Goal: Task Accomplishment & Management: Use online tool/utility

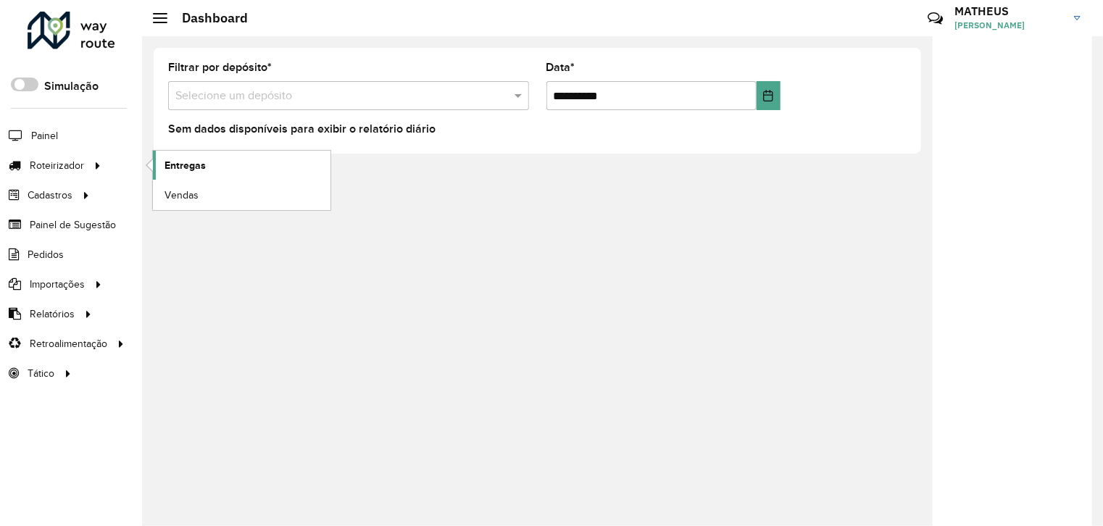
click at [214, 161] on link "Entregas" at bounding box center [241, 165] width 177 height 29
click at [187, 164] on span "Entregas" at bounding box center [184, 165] width 41 height 15
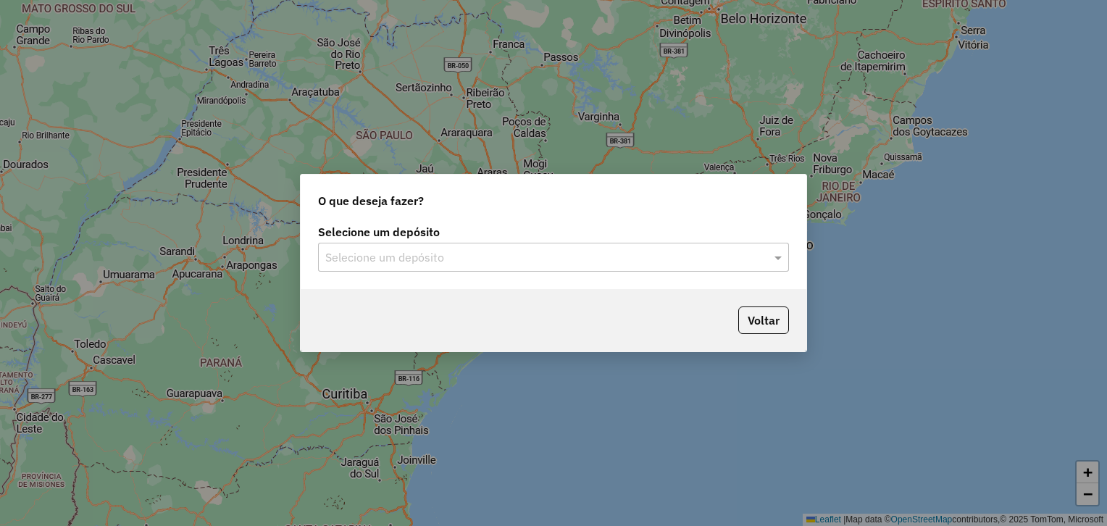
click at [579, 255] on input "text" at bounding box center [538, 257] width 427 height 17
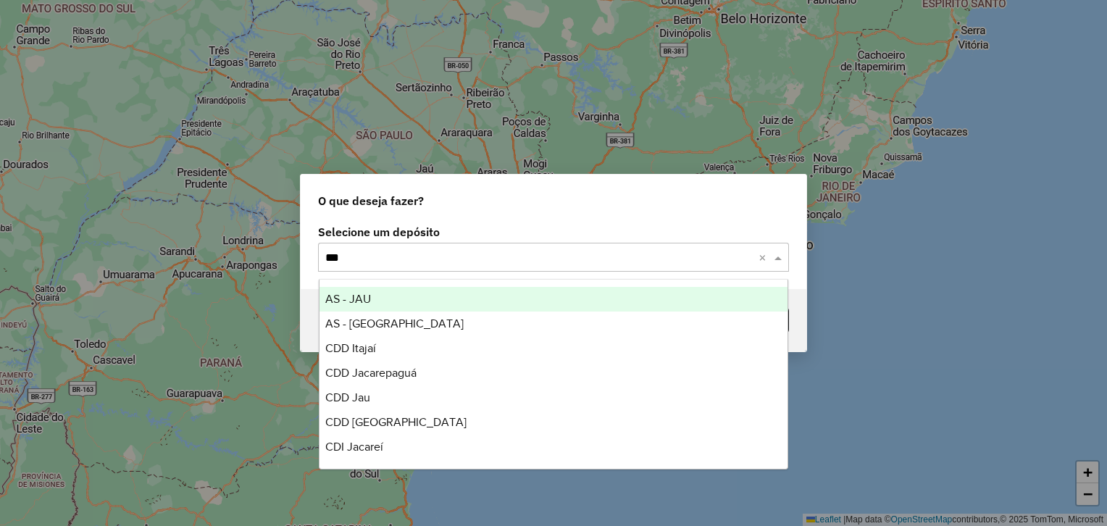
type input "****"
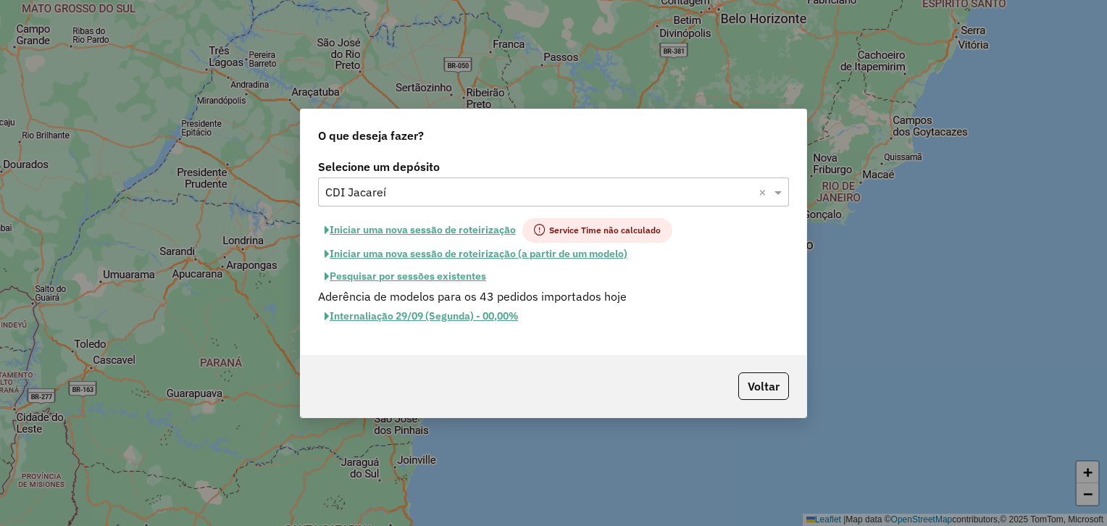
click at [485, 233] on button "Iniciar uma nova sessão de roteirização" at bounding box center [420, 230] width 204 height 25
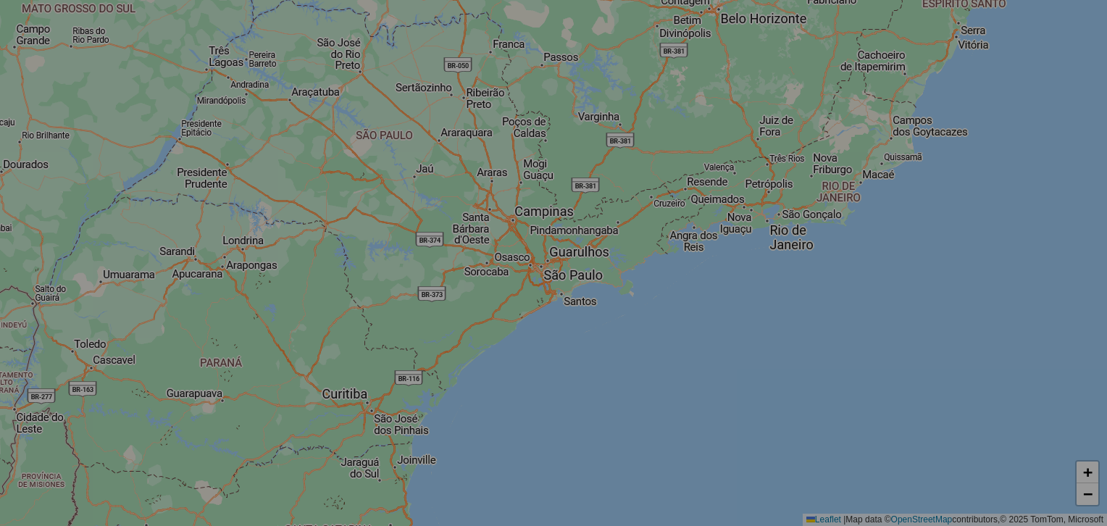
select select "*"
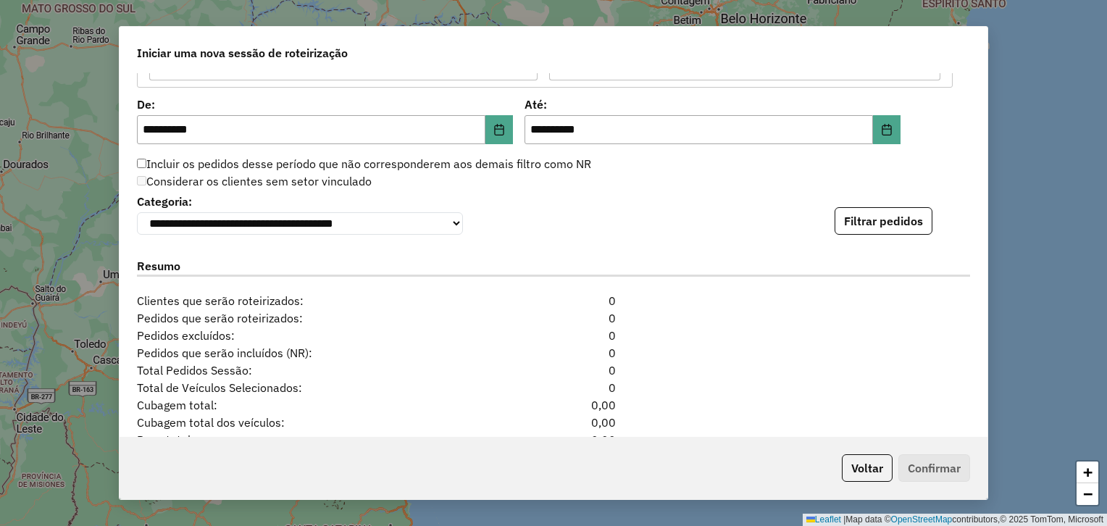
scroll to position [1420, 0]
click at [854, 229] on button "Filtrar pedidos" at bounding box center [884, 220] width 98 height 28
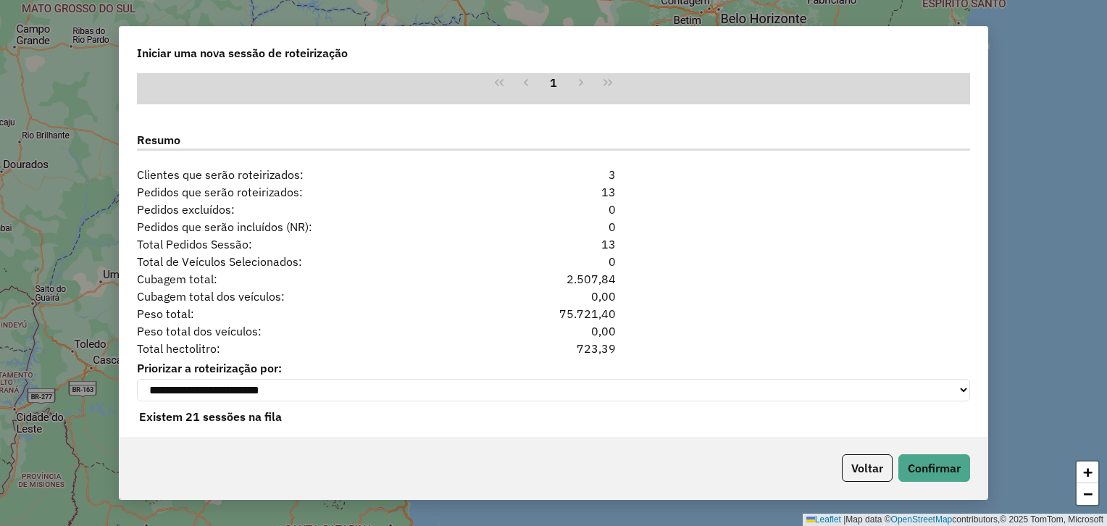
scroll to position [1776, 0]
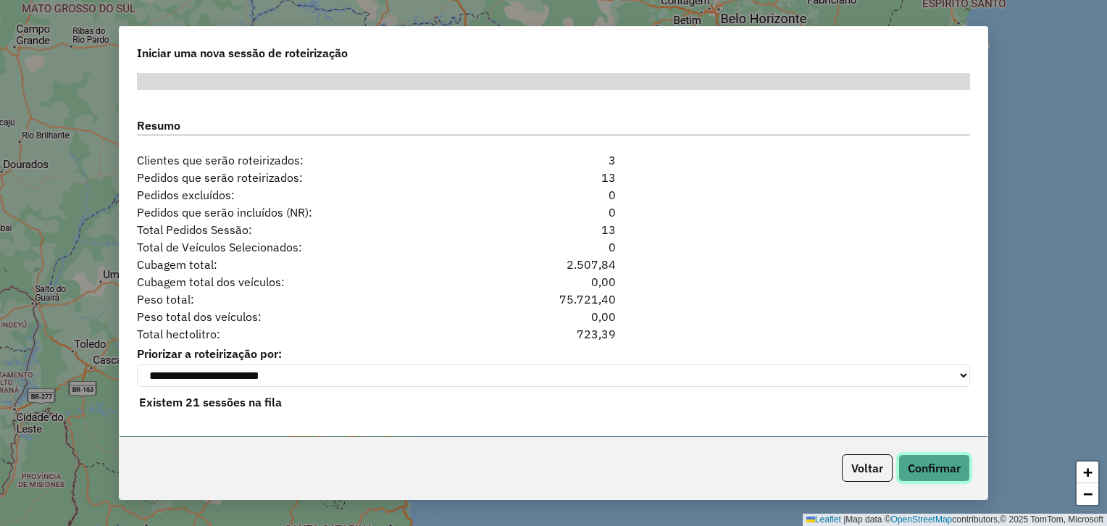
click at [944, 472] on button "Confirmar" at bounding box center [934, 468] width 72 height 28
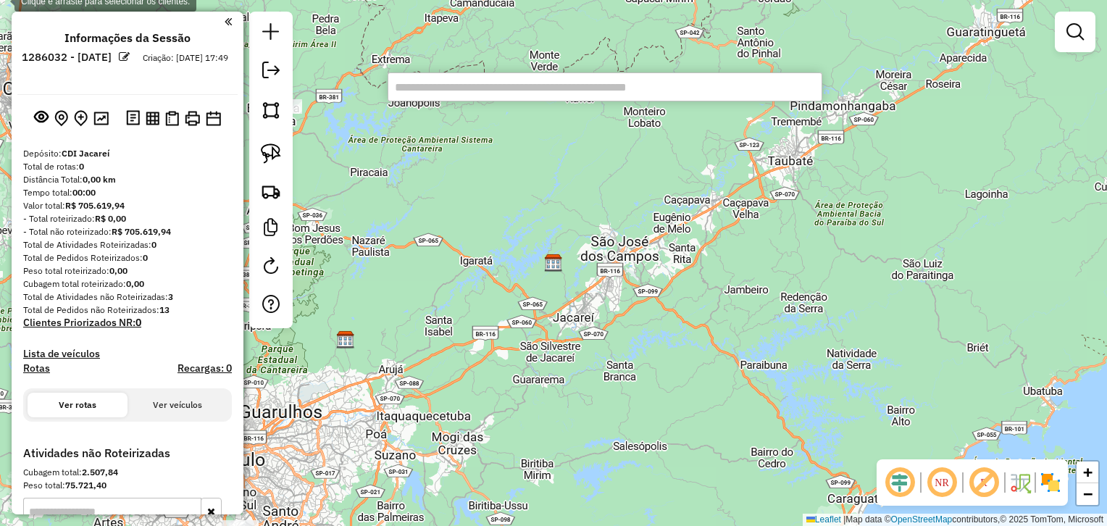
paste input "*****"
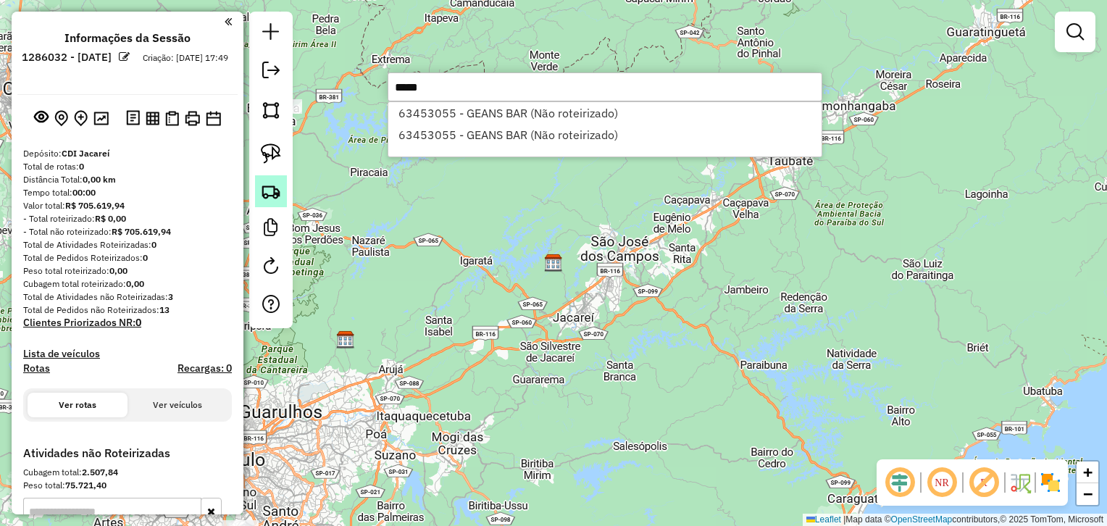
type input "*****"
click at [273, 180] on link at bounding box center [271, 191] width 32 height 32
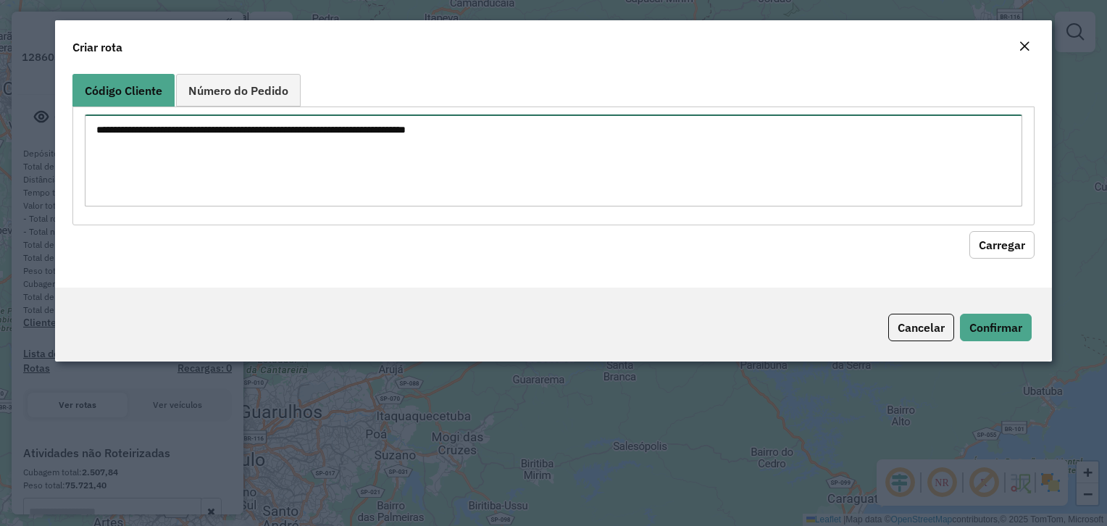
click at [417, 114] on textarea at bounding box center [553, 160] width 937 height 92
paste textarea "*****"
type textarea "*****"
click at [969, 231] on button "Carregar" at bounding box center [1001, 245] width 65 height 28
click at [1020, 255] on button "Carregar" at bounding box center [1001, 245] width 65 height 28
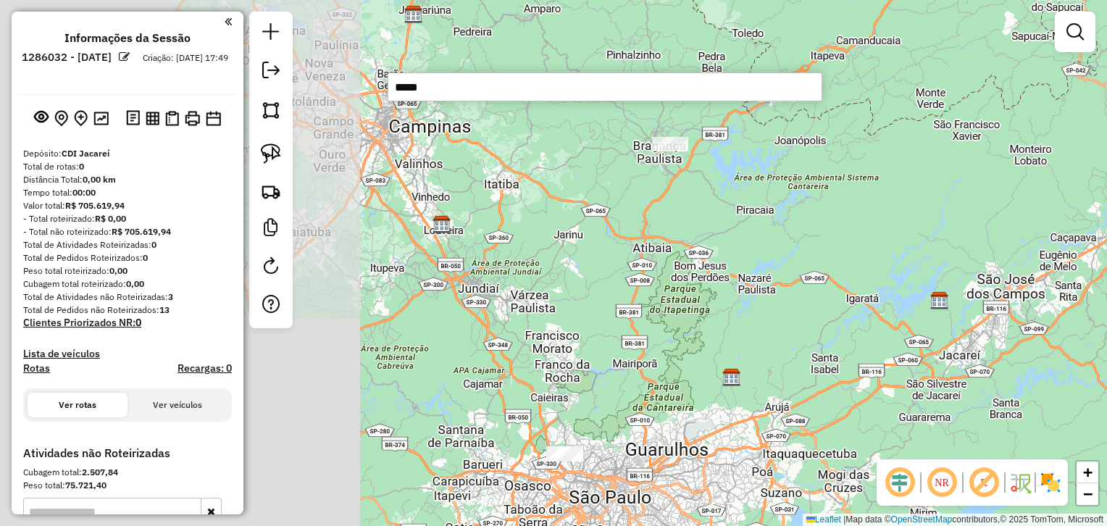
drag, startPoint x: 913, startPoint y: 284, endPoint x: 1100, endPoint y: 288, distance: 186.9
click at [1100, 288] on div "Janela de atendimento Grade de atendimento Capacidade Transportadoras Veículos …" at bounding box center [553, 263] width 1107 height 526
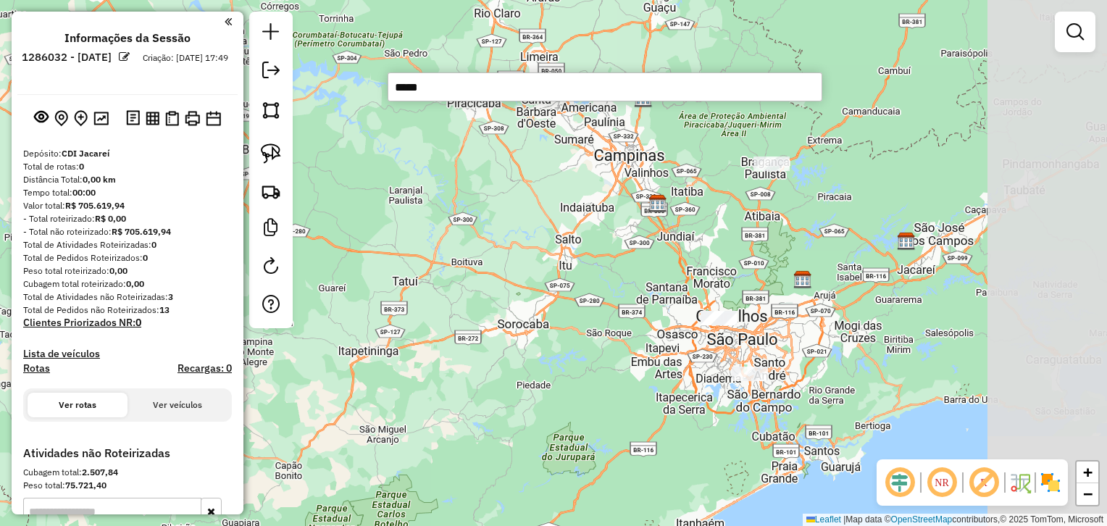
drag, startPoint x: 1034, startPoint y: 301, endPoint x: 845, endPoint y: 250, distance: 196.6
click at [845, 250] on div "Janela de atendimento Grade de atendimento Capacidade Transportadoras Veículos …" at bounding box center [553, 263] width 1107 height 526
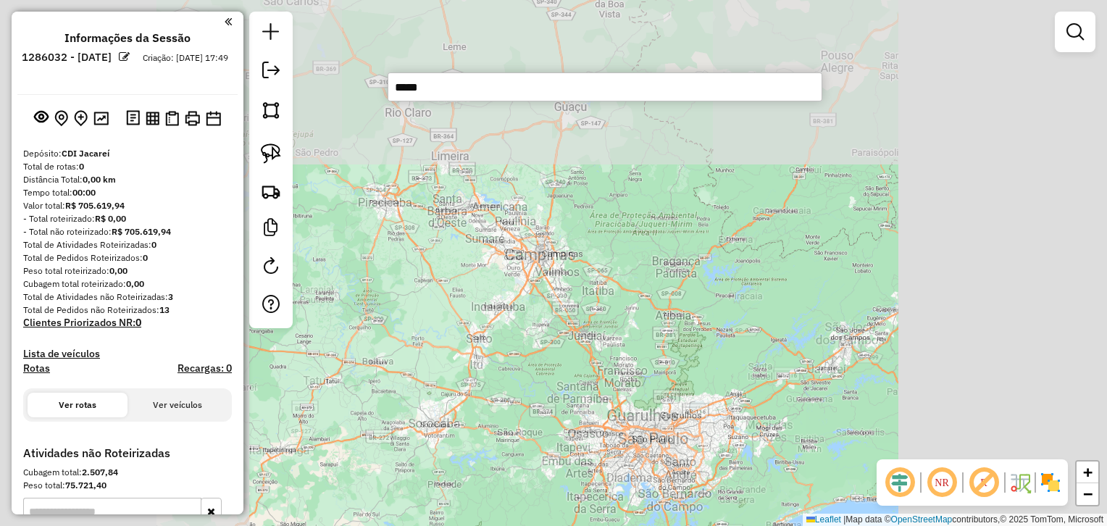
click at [666, 449] on div "Janela de atendimento Grade de atendimento Capacidade Transportadoras Veículos …" at bounding box center [553, 263] width 1107 height 526
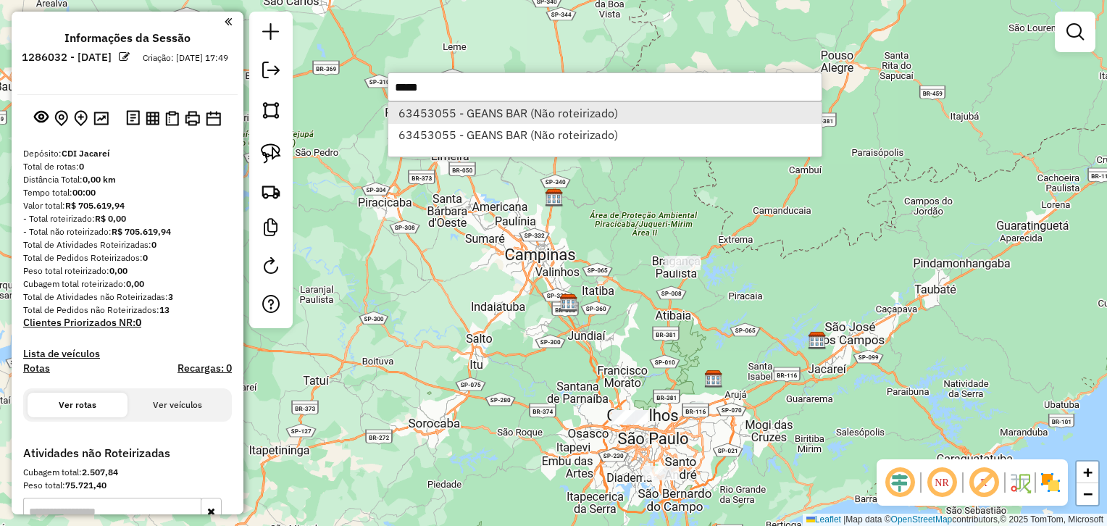
type input "*****"
click at [552, 116] on li "63453055 - GEANS BAR (Não roteirizado)" at bounding box center [604, 113] width 433 height 22
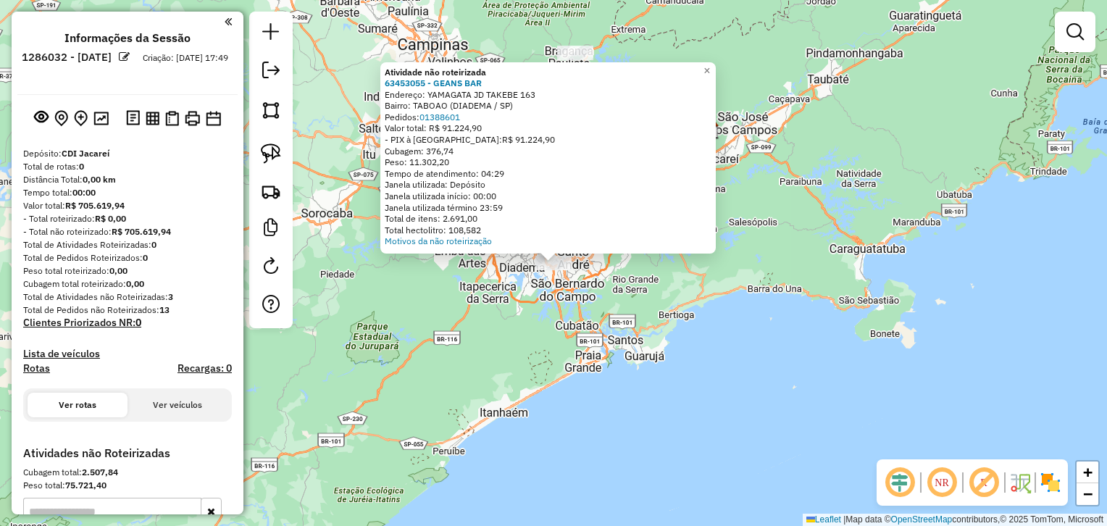
click at [548, 285] on div "Atividade não roteirizada 63453055 - GEANS BAR Endereço: YAMAGATA JD TAKEBE 163…" at bounding box center [553, 263] width 1107 height 526
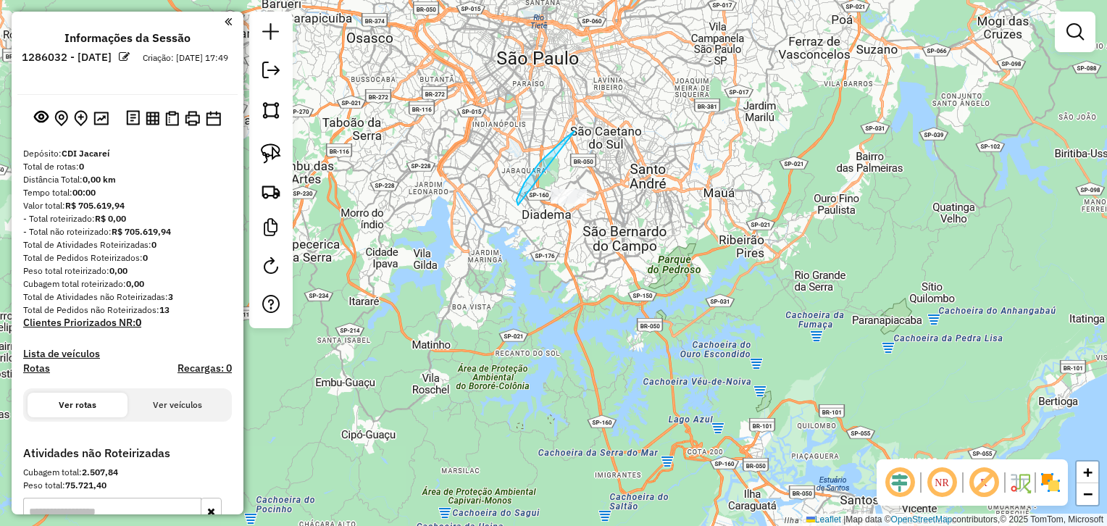
drag, startPoint x: 574, startPoint y: 131, endPoint x: 689, endPoint y: 139, distance: 114.7
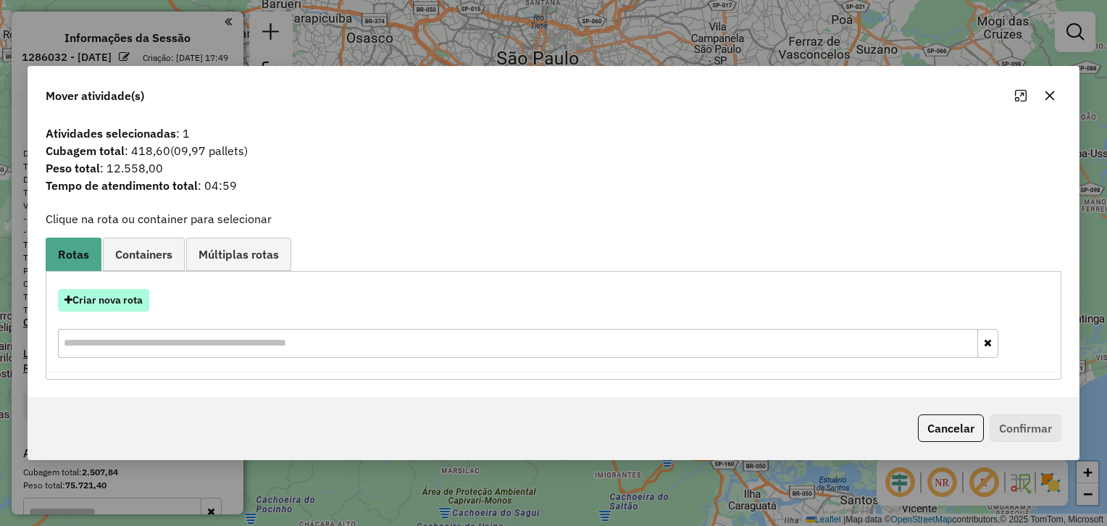
click at [118, 301] on button "Criar nova rota" at bounding box center [103, 300] width 91 height 22
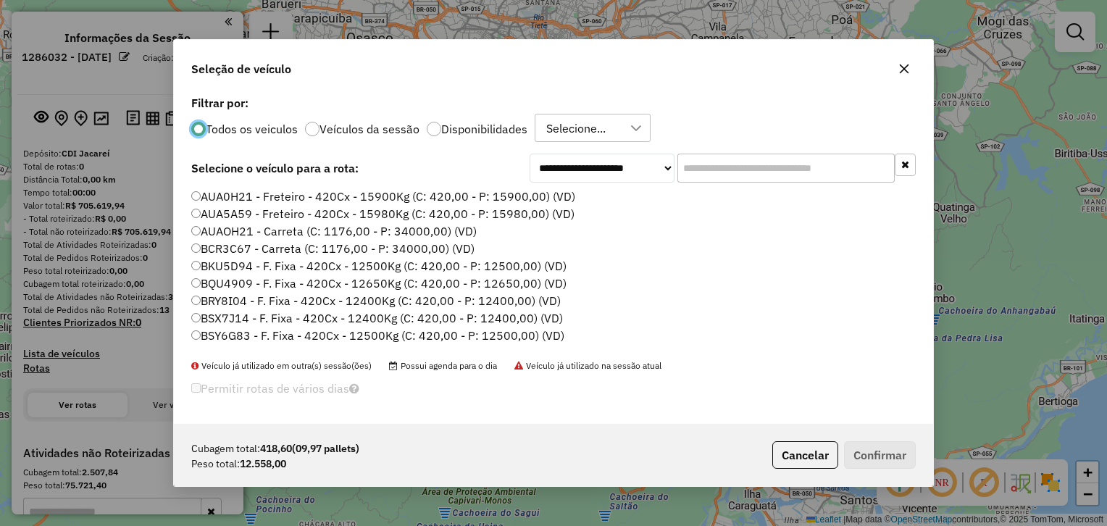
scroll to position [7, 4]
click at [745, 171] on input "text" at bounding box center [785, 168] width 217 height 29
paste input "*******"
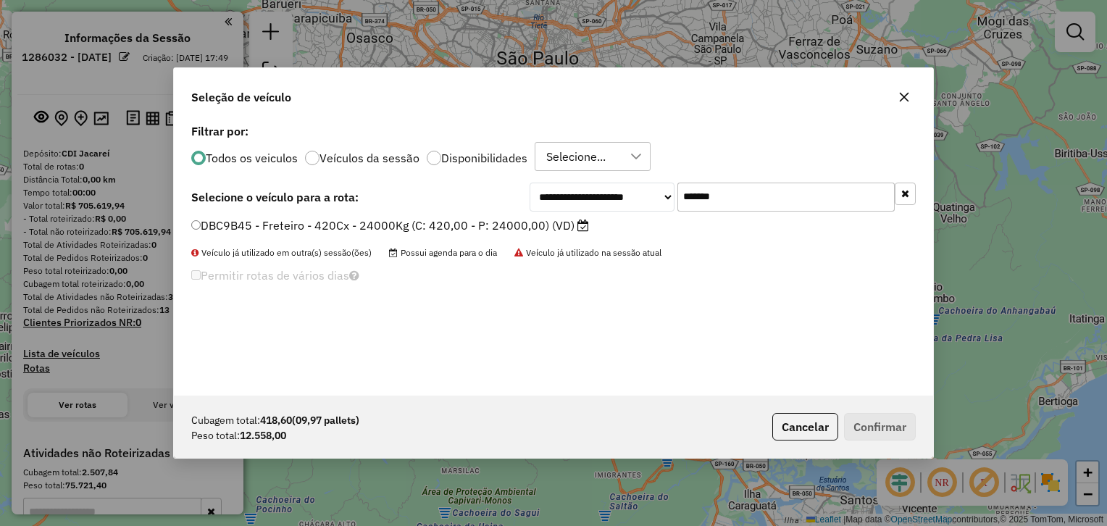
type input "*******"
click at [483, 214] on div "**********" at bounding box center [553, 257] width 759 height 275
click at [494, 221] on label "DBC9B45 - Freteiro - 420Cx - 24000Kg (C: 420,00 - P: 24000,00) (VD)" at bounding box center [390, 225] width 398 height 17
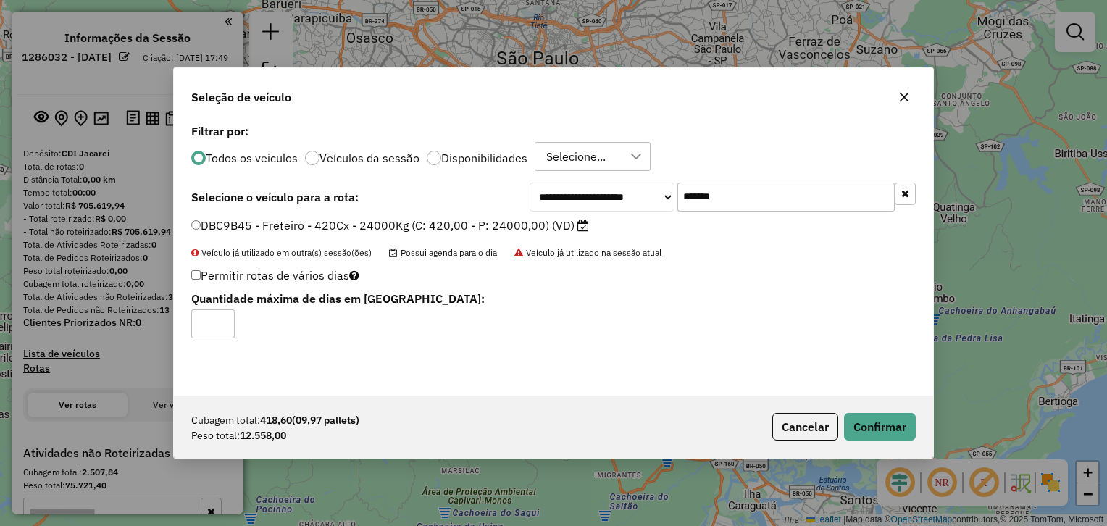
click at [869, 446] on div "Cubagem total: 418,60 (09,97 pallets) Peso total: 12.558,00 Cancelar Confirmar" at bounding box center [553, 427] width 759 height 62
click at [892, 428] on button "Confirmar" at bounding box center [880, 427] width 72 height 28
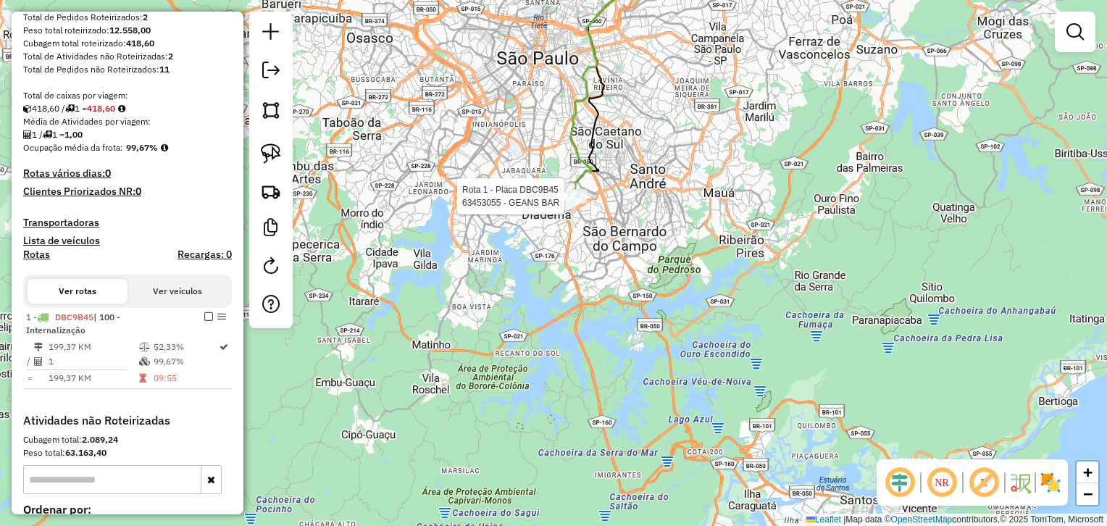
select select "**********"
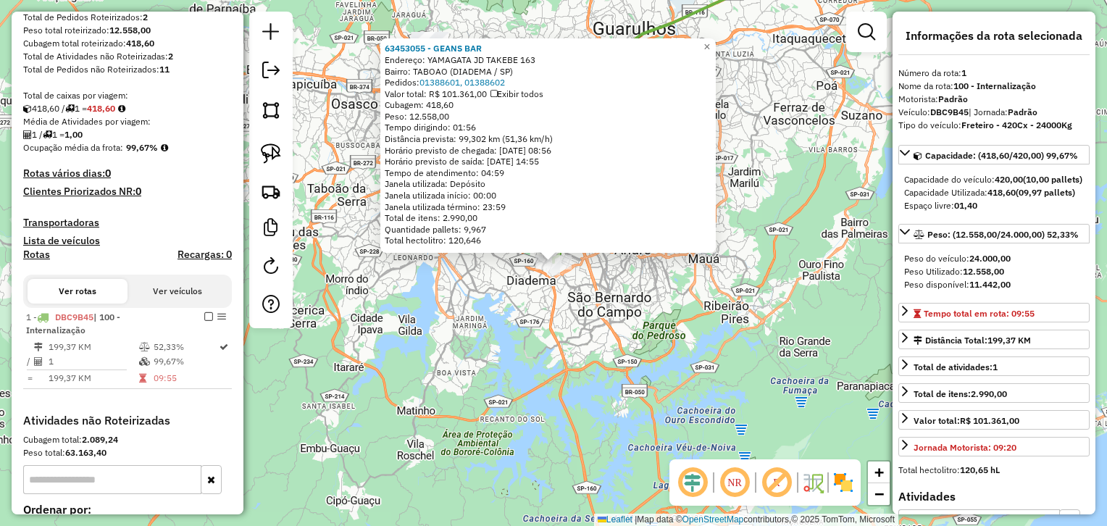
scroll to position [438, 0]
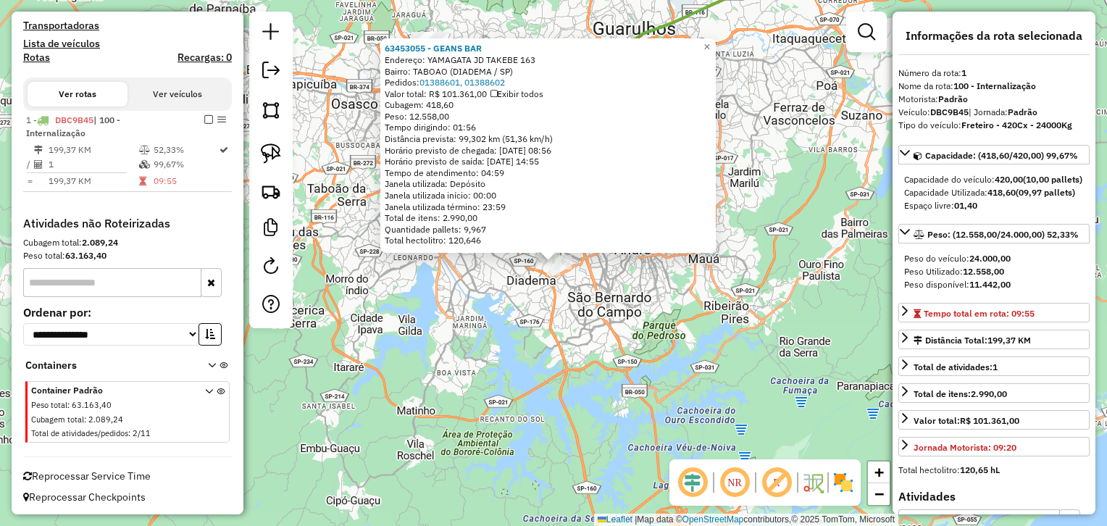
click at [948, 110] on strong "DBC9B45" at bounding box center [949, 111] width 38 height 11
copy div "Veículo: DBC9B45 | Jornada: Padrão"
click at [958, 106] on strong "DBC9B45" at bounding box center [949, 111] width 38 height 11
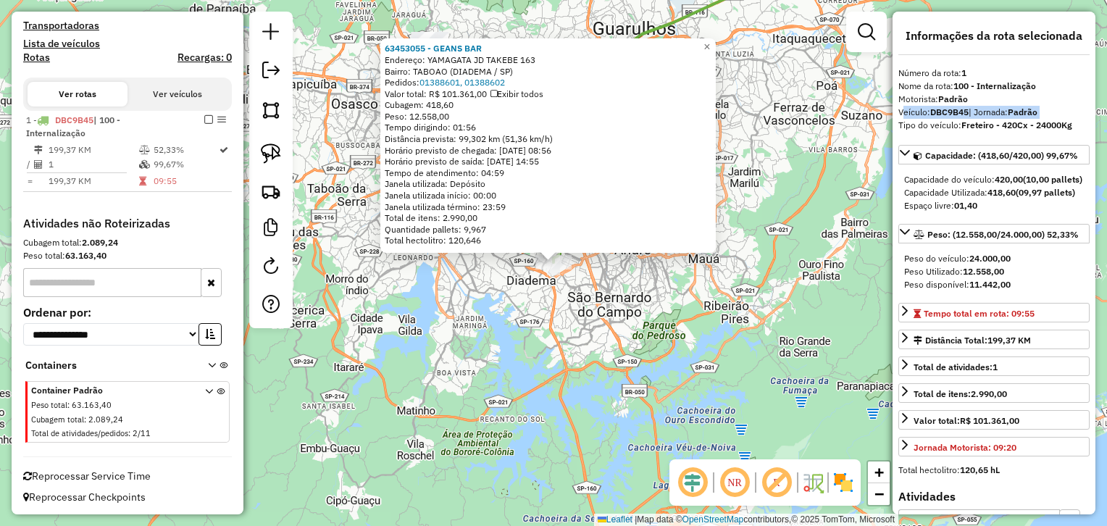
click at [958, 106] on strong "DBC9B45" at bounding box center [949, 111] width 38 height 11
drag, startPoint x: 958, startPoint y: 106, endPoint x: 946, endPoint y: 108, distance: 11.7
click at [946, 108] on strong "DBC9B45" at bounding box center [949, 111] width 38 height 11
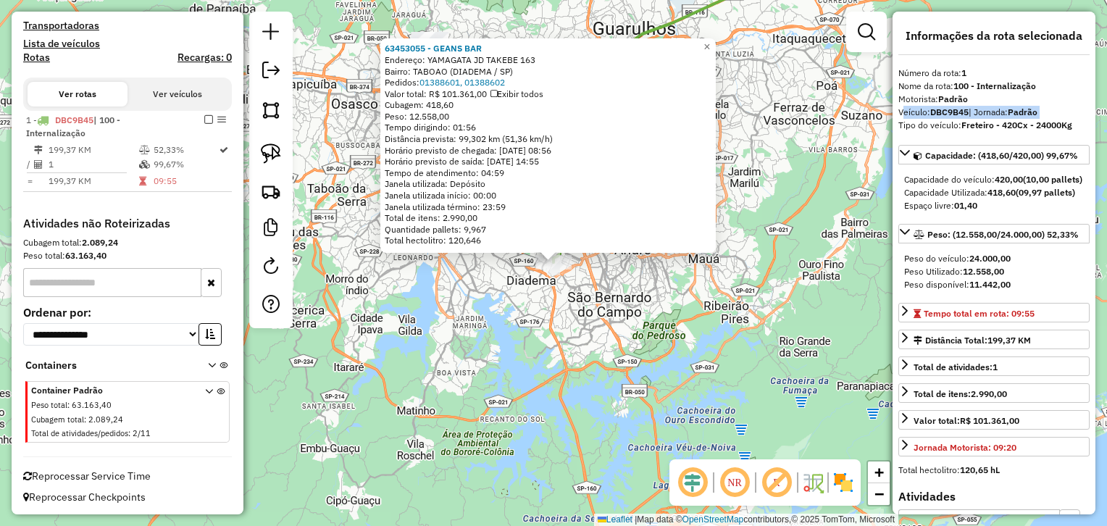
click at [946, 108] on strong "DBC9B45" at bounding box center [949, 111] width 38 height 11
drag, startPoint x: 946, startPoint y: 108, endPoint x: 938, endPoint y: 110, distance: 8.3
click at [938, 110] on strong "DBC9B45" at bounding box center [949, 111] width 38 height 11
click at [934, 111] on strong "DBC9B45" at bounding box center [949, 111] width 38 height 11
drag, startPoint x: 934, startPoint y: 111, endPoint x: 971, endPoint y: 112, distance: 37.0
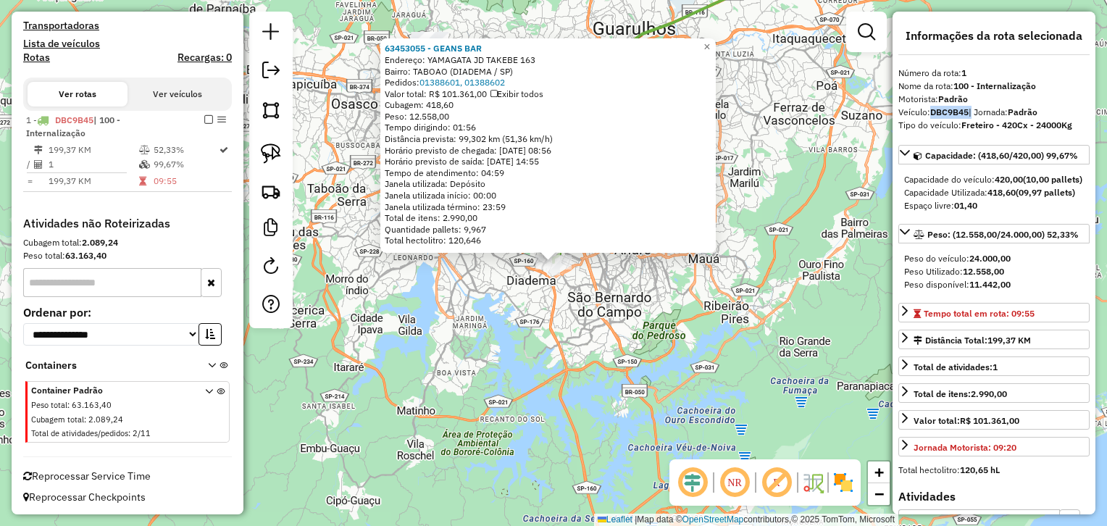
click at [971, 112] on div "Veículo: DBC9B45 | Jornada: Padrão" at bounding box center [993, 112] width 191 height 13
copy div "DBC9B45"
click at [700, 280] on div "63453055 - GEANS BAR Endereço: YAMAGATA JD TAKEBE 163 Bairro: TABOAO (DIADEMA /…" at bounding box center [553, 263] width 1107 height 526
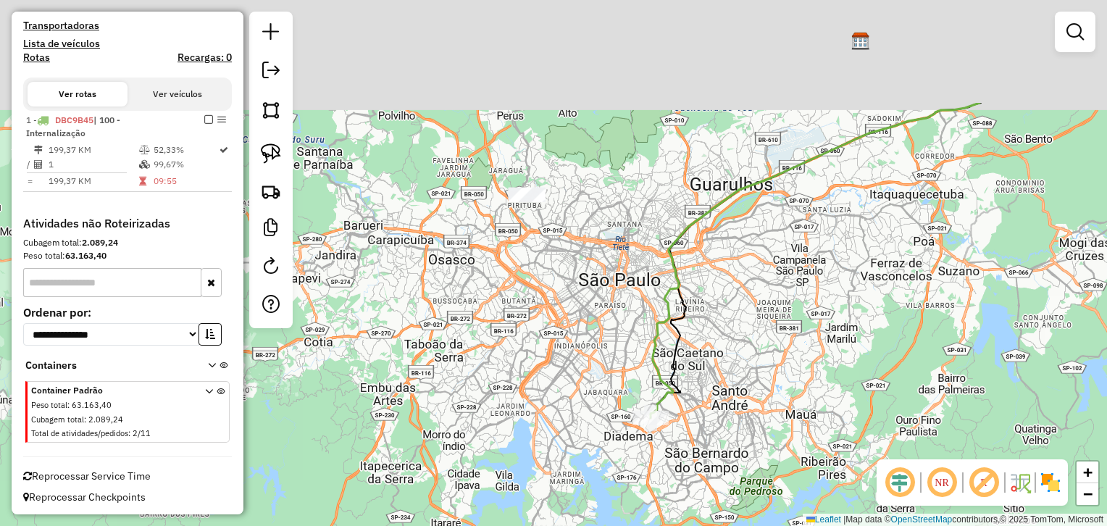
drag, startPoint x: 429, startPoint y: 292, endPoint x: 495, endPoint y: 380, distance: 110.3
click at [495, 380] on div "Janela de atendimento Grade de atendimento Capacidade Transportadoras Veículos …" at bounding box center [553, 263] width 1107 height 526
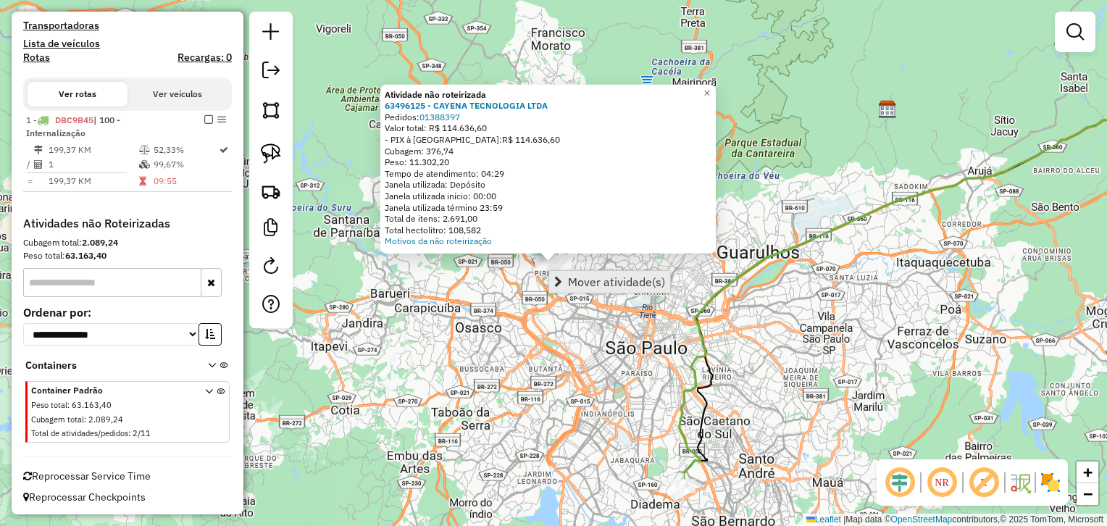
click at [571, 276] on span "Mover atividade(s)" at bounding box center [616, 282] width 97 height 12
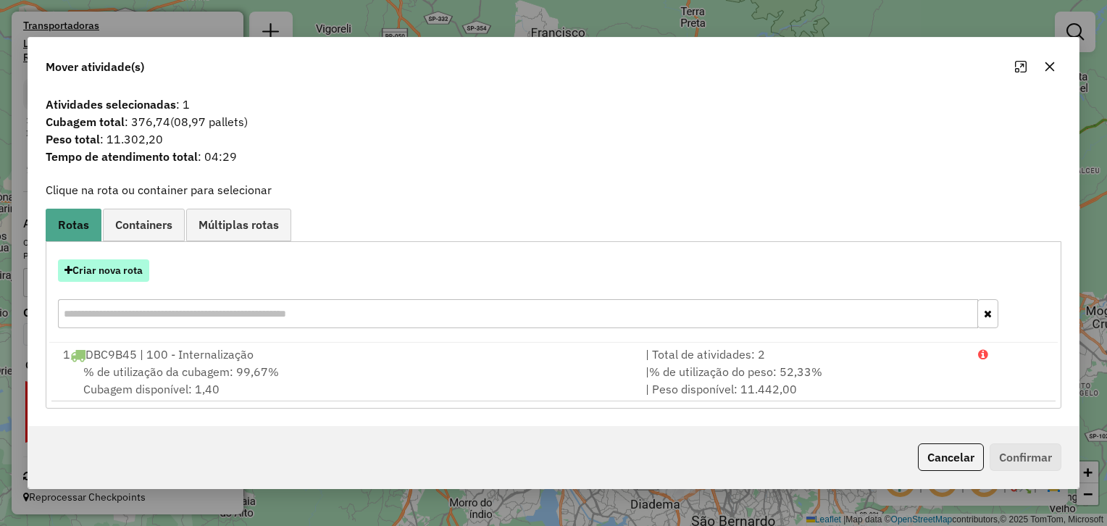
click at [116, 274] on button "Criar nova rota" at bounding box center [103, 270] width 91 height 22
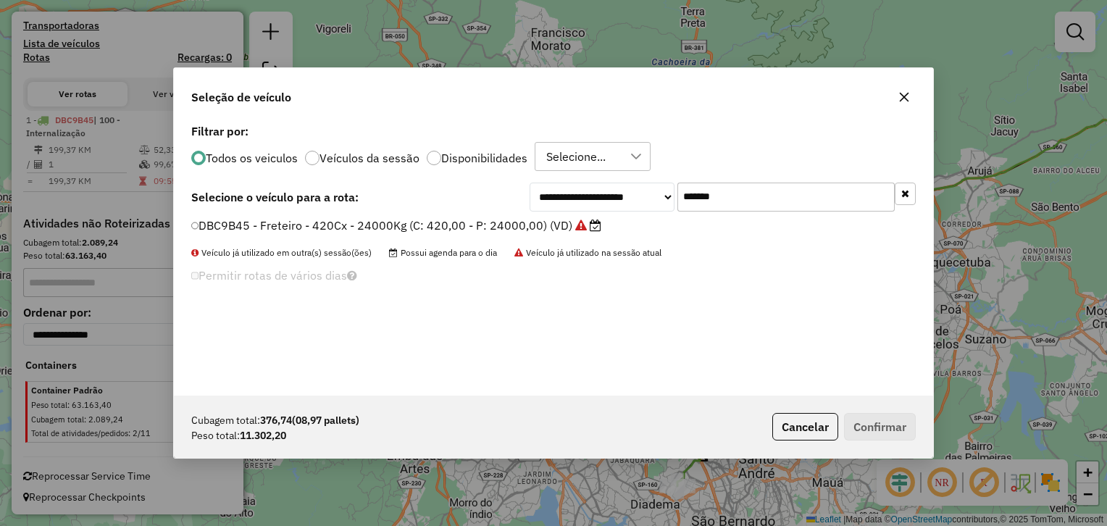
scroll to position [7, 4]
drag, startPoint x: 732, startPoint y: 209, endPoint x: 615, endPoint y: 201, distance: 117.6
click at [615, 201] on div "**********" at bounding box center [723, 197] width 386 height 29
paste input "text"
type input "*******"
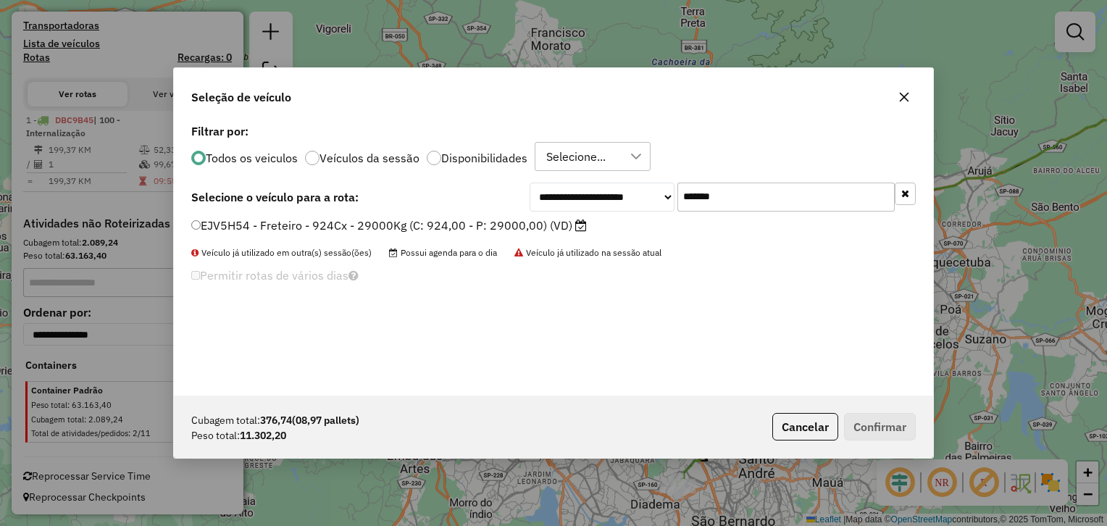
click at [513, 221] on label "EJV5H54 - Freteiro - 924Cx - 29000Kg (C: 924,00 - P: 29000,00) (VD)" at bounding box center [389, 225] width 396 height 17
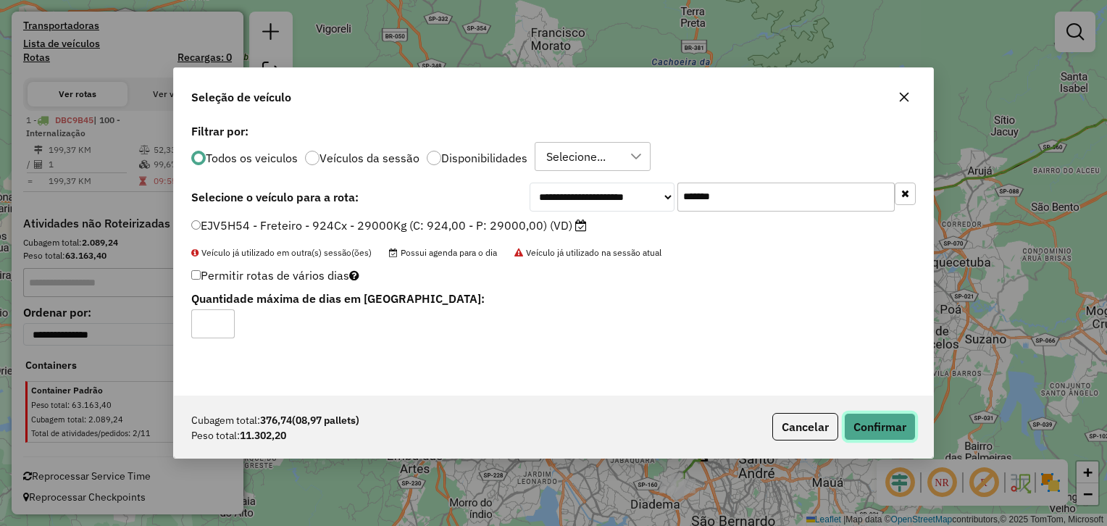
click at [867, 426] on button "Confirmar" at bounding box center [880, 427] width 72 height 28
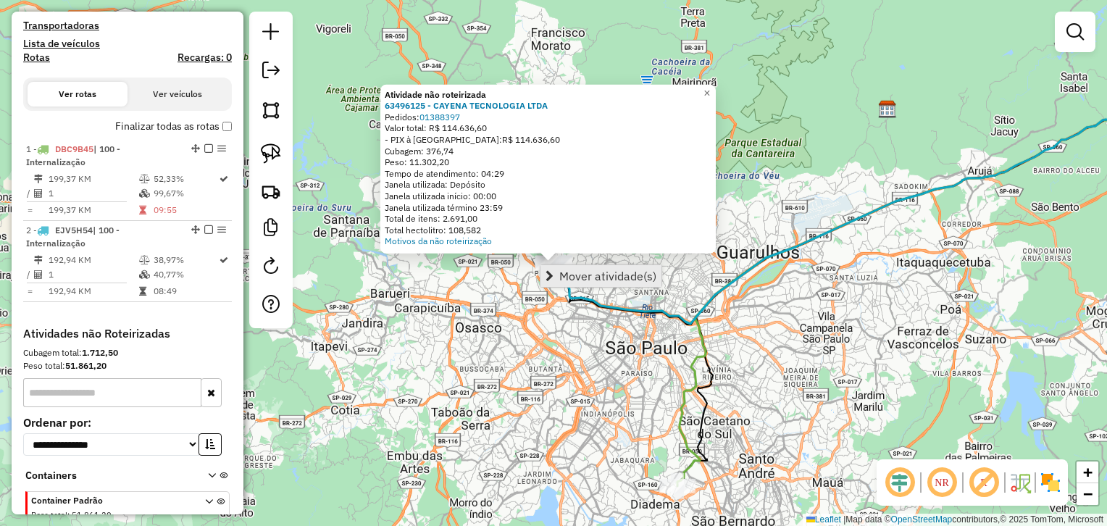
click at [566, 272] on span "Mover atividade(s)" at bounding box center [607, 276] width 97 height 12
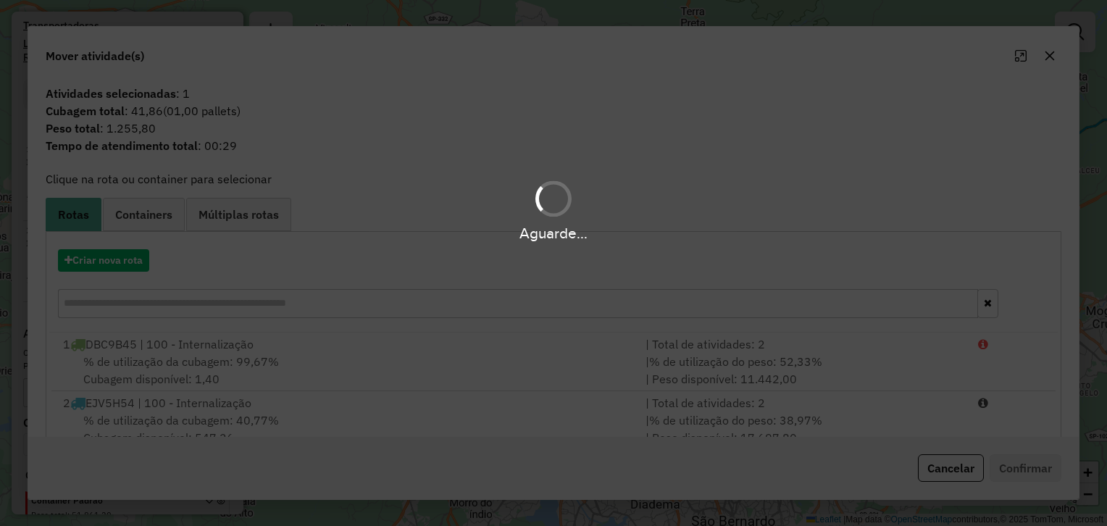
click at [566, 272] on div "Aguarde..." at bounding box center [553, 263] width 1107 height 526
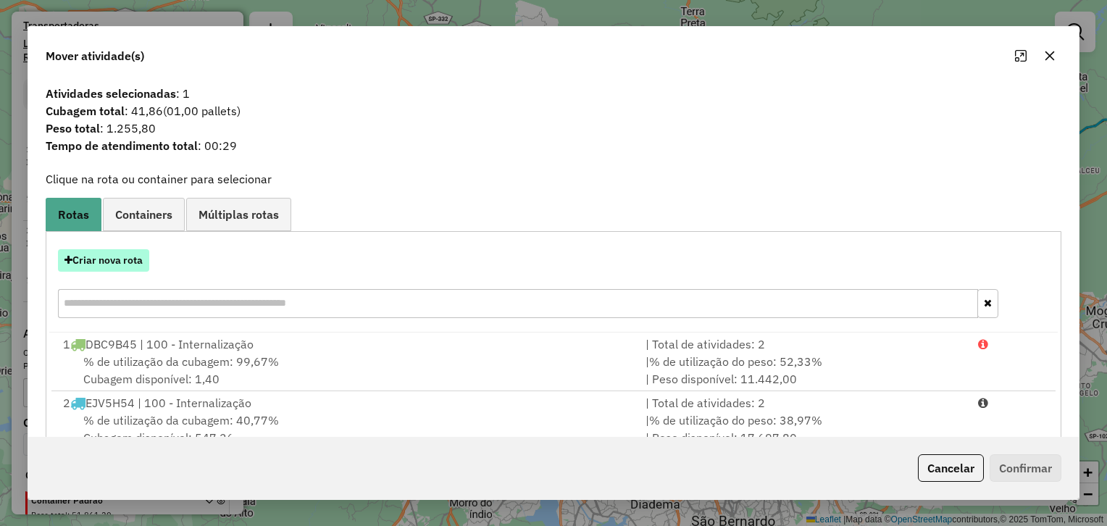
click at [131, 260] on button "Criar nova rota" at bounding box center [103, 260] width 91 height 22
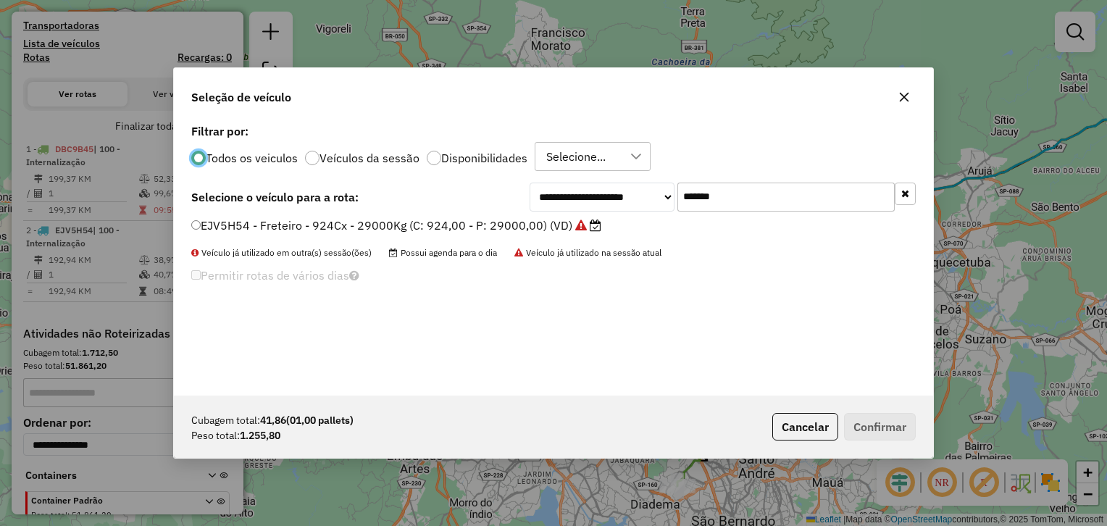
click at [724, 194] on input "*******" at bounding box center [785, 197] width 217 height 29
paste input "text"
type input "*******"
click at [482, 223] on label "DLM5F87 - Freteiro - 840Cx - 0Kg (C: 840,00 - P: 32000,00) (VD)" at bounding box center [375, 225] width 369 height 17
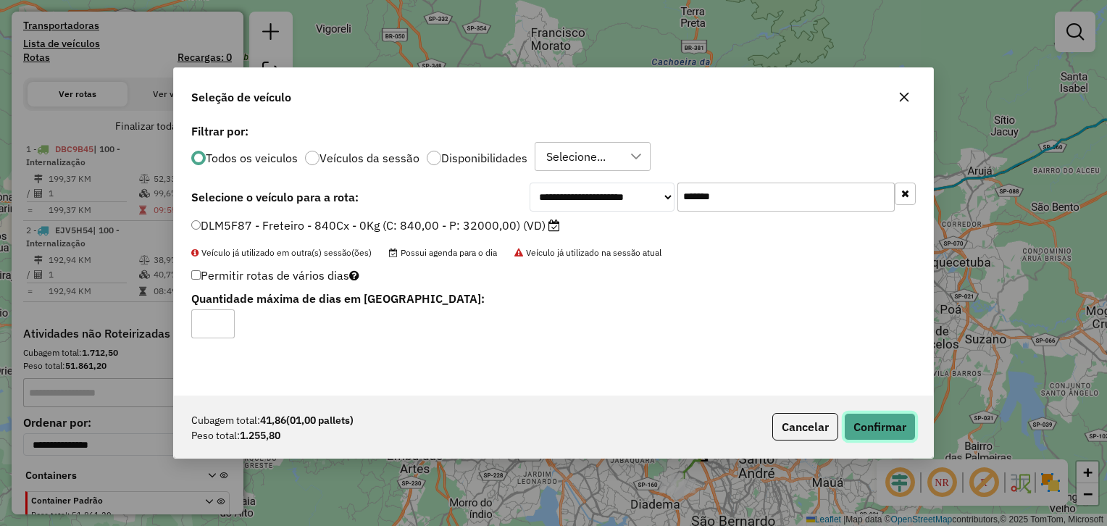
click at [881, 430] on button "Confirmar" at bounding box center [880, 427] width 72 height 28
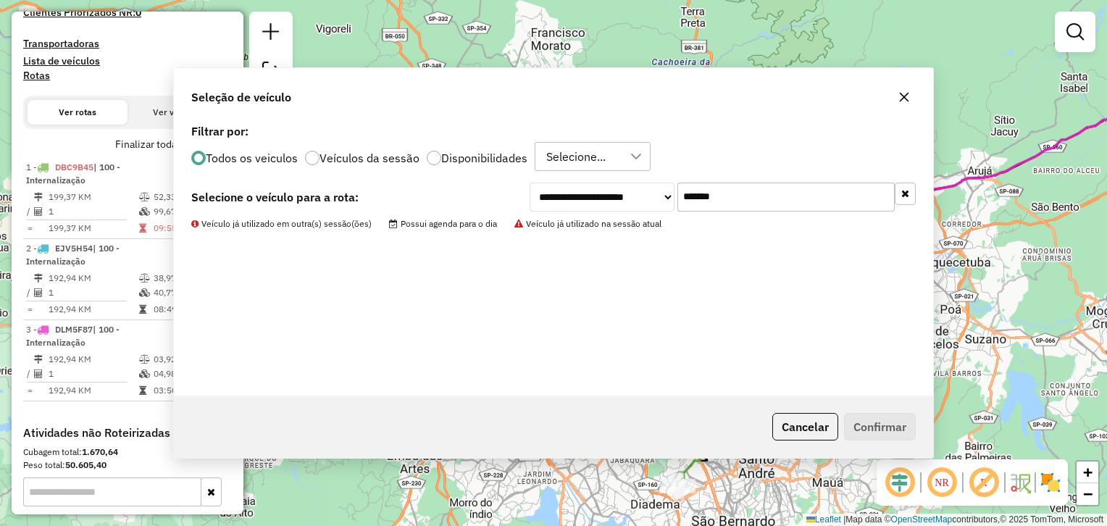
scroll to position [456, 0]
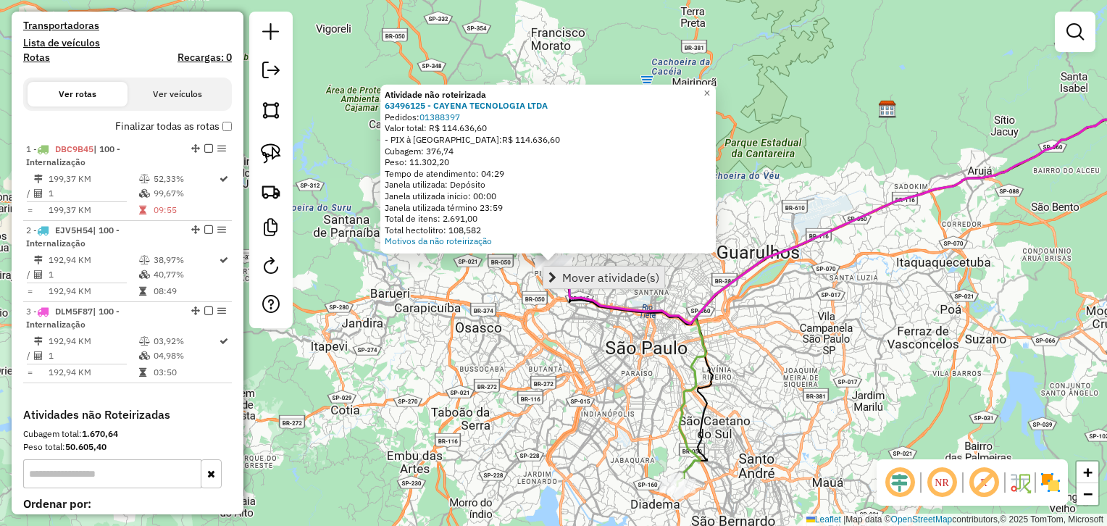
click at [572, 285] on link "Mover atividade(s)" at bounding box center [603, 278] width 121 height 22
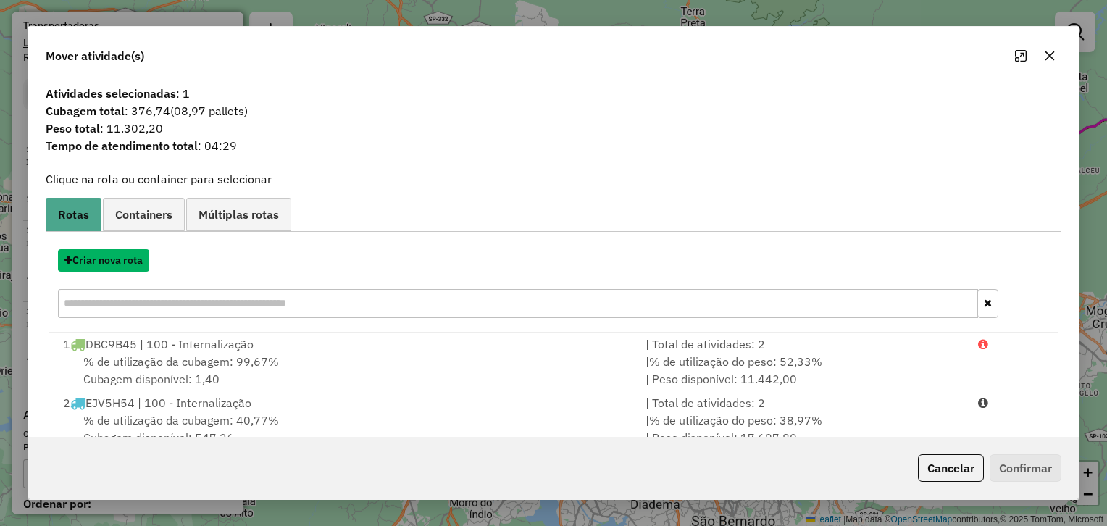
click at [128, 269] on button "Criar nova rota" at bounding box center [103, 260] width 91 height 22
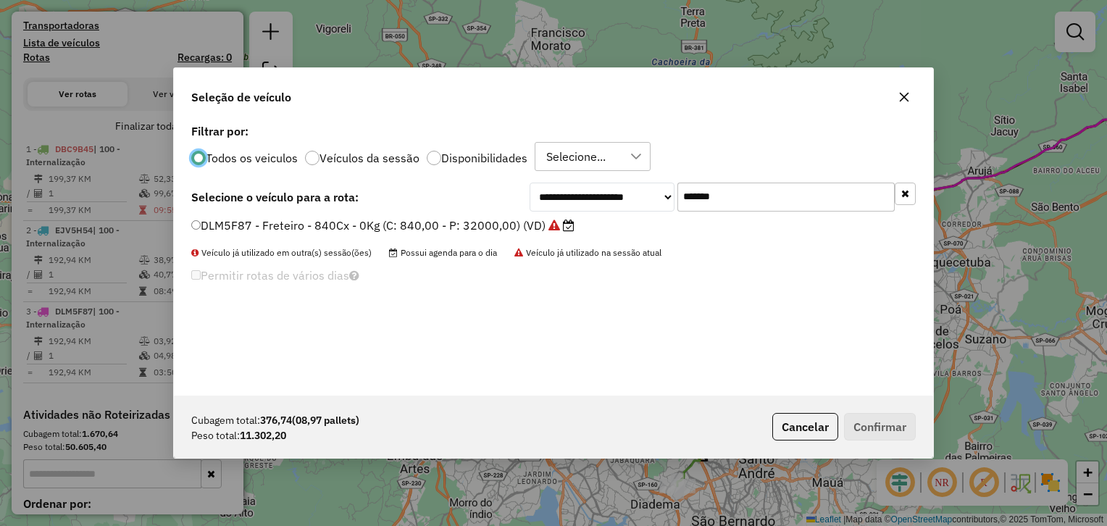
scroll to position [7, 4]
click at [787, 197] on input "*******" at bounding box center [785, 197] width 217 height 29
paste input "text"
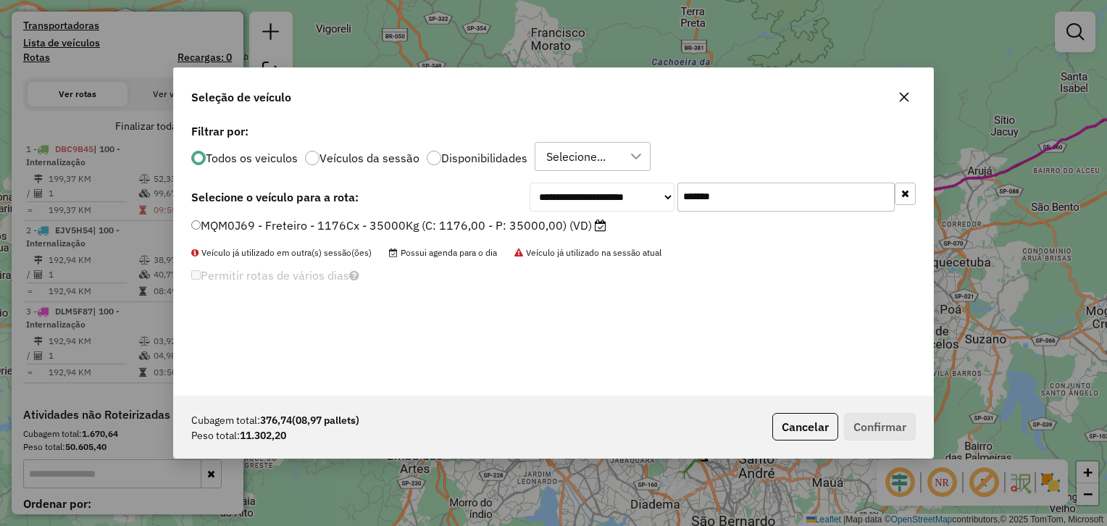
type input "*******"
click at [551, 224] on label "MQM0J69 - Freteiro - 1176Cx - 35000Kg (C: 1176,00 - P: 35000,00) (VD)" at bounding box center [398, 225] width 415 height 17
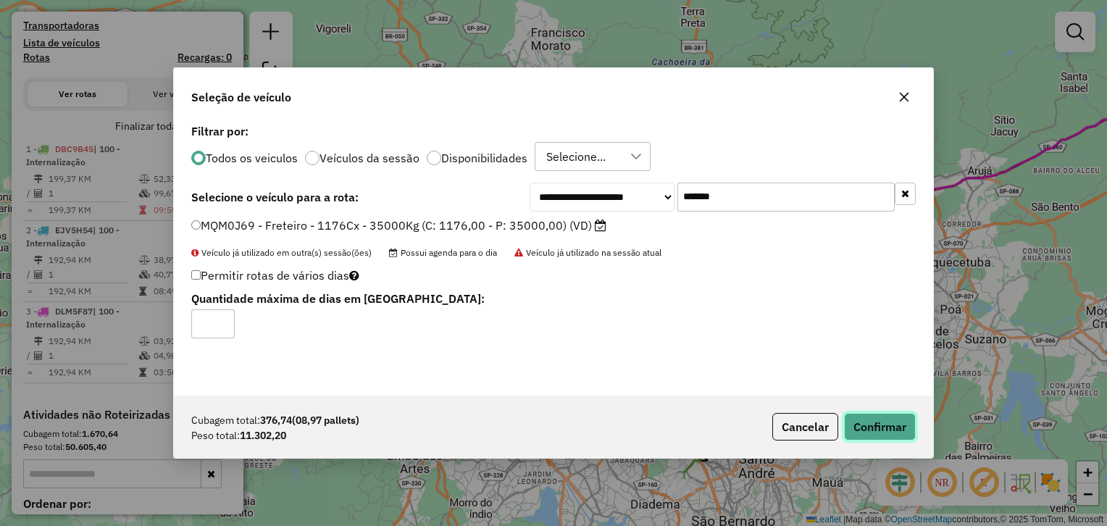
click at [894, 432] on button "Confirmar" at bounding box center [880, 427] width 72 height 28
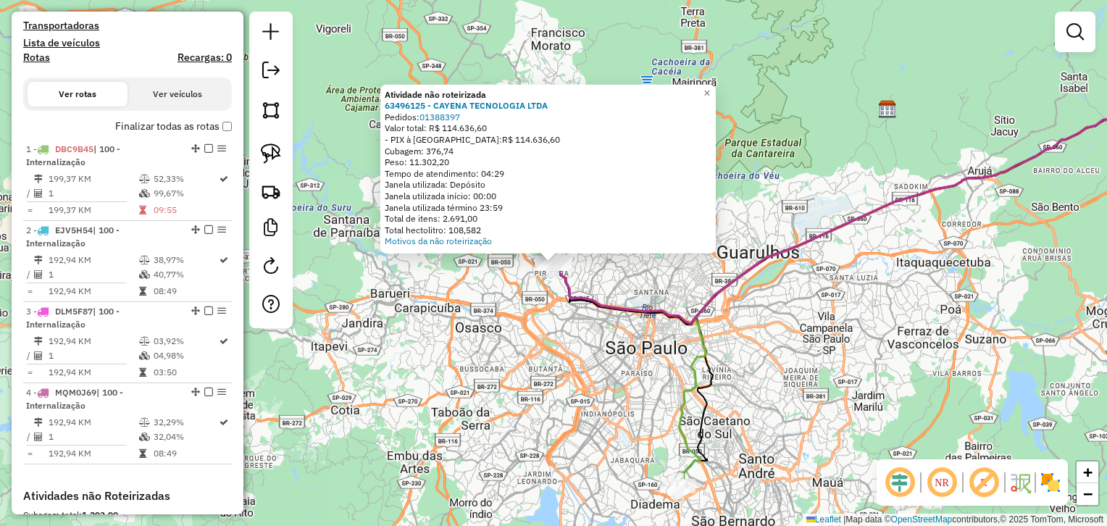
click at [569, 296] on icon at bounding box center [886, 204] width 664 height 240
select select "**********"
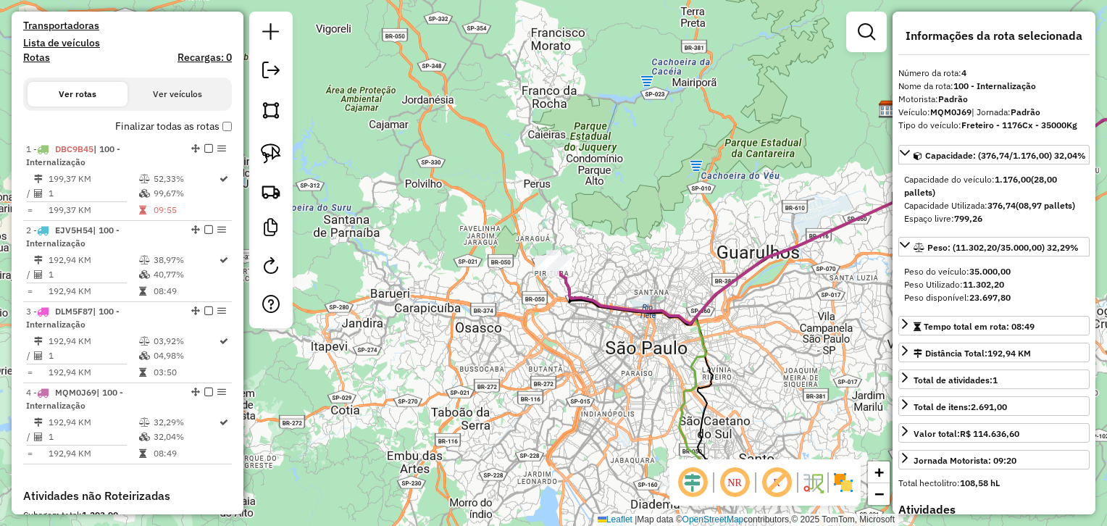
scroll to position [728, 0]
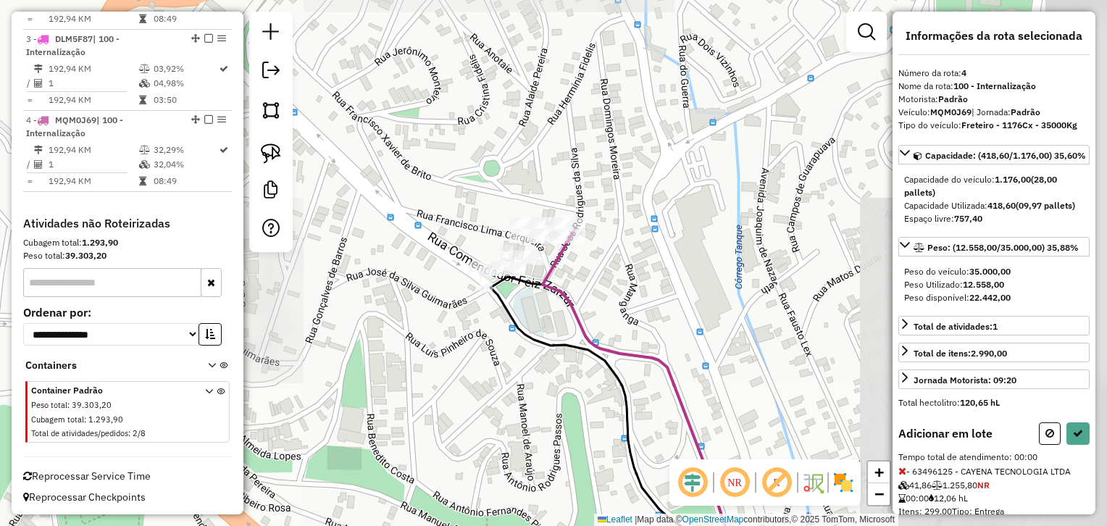
drag, startPoint x: 652, startPoint y: 298, endPoint x: 443, endPoint y: 259, distance: 212.4
click at [409, 277] on div "Janela de atendimento Grade de atendimento Capacidade Transportadoras Veículos …" at bounding box center [553, 263] width 1107 height 526
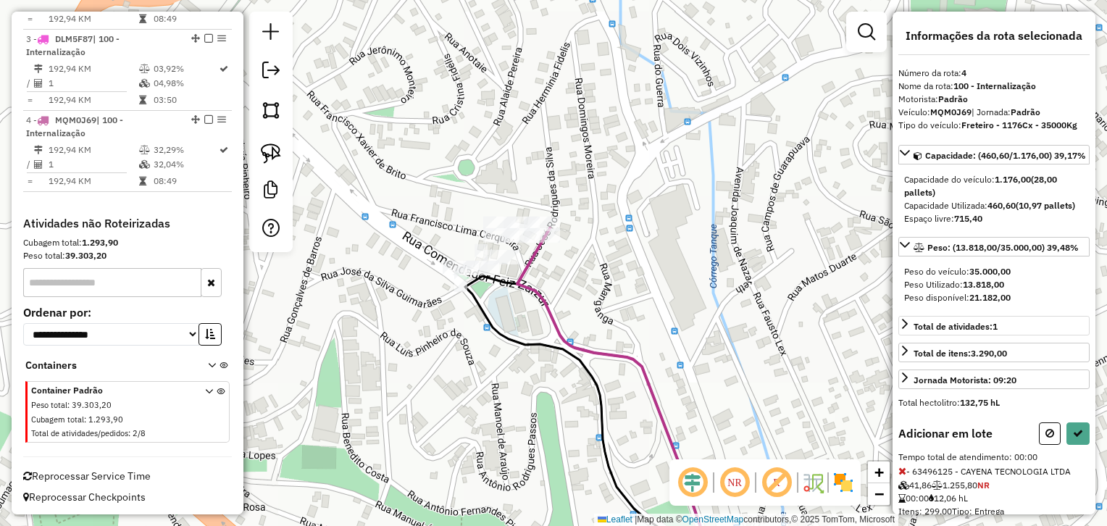
scroll to position [214, 0]
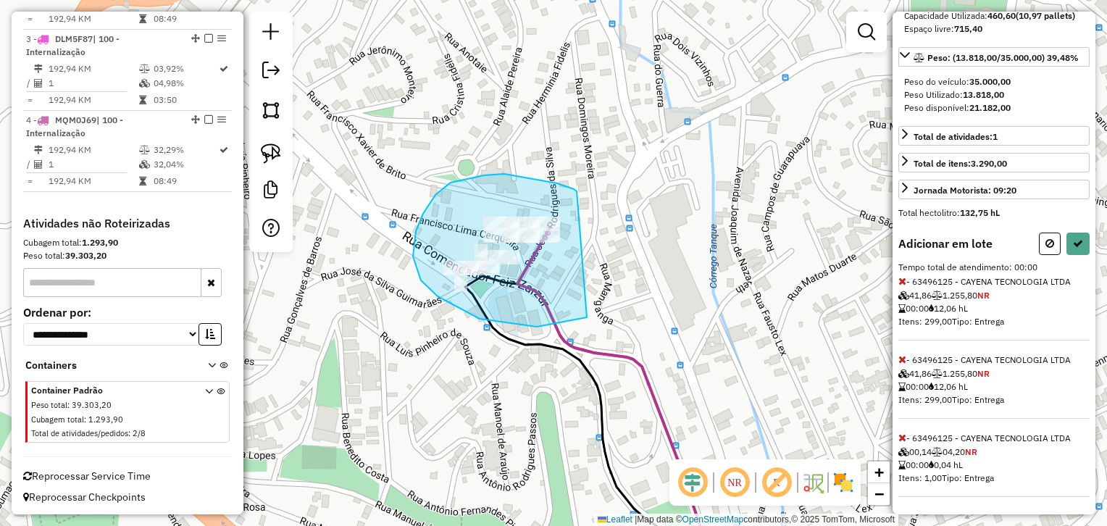
drag, startPoint x: 577, startPoint y: 191, endPoint x: 727, endPoint y: 197, distance: 150.1
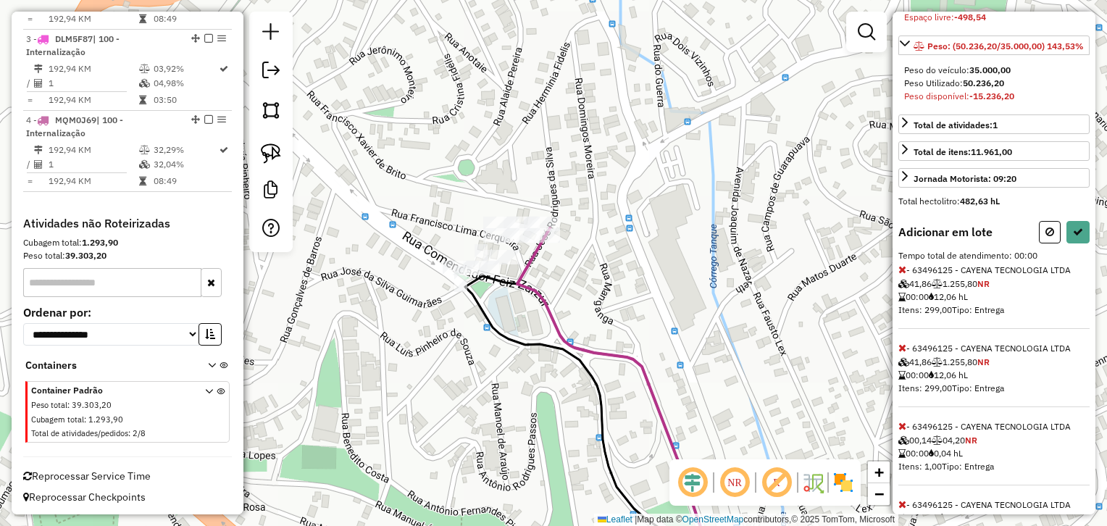
scroll to position [388, 0]
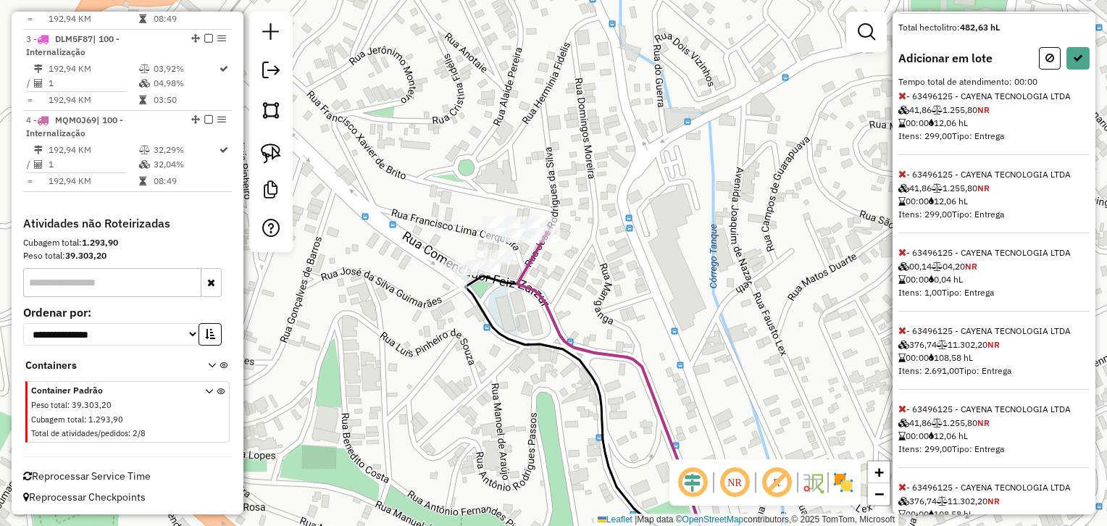
click at [902, 179] on icon at bounding box center [902, 174] width 8 height 10
click at [901, 101] on icon at bounding box center [902, 96] width 8 height 10
click at [905, 414] on icon at bounding box center [902, 408] width 8 height 10
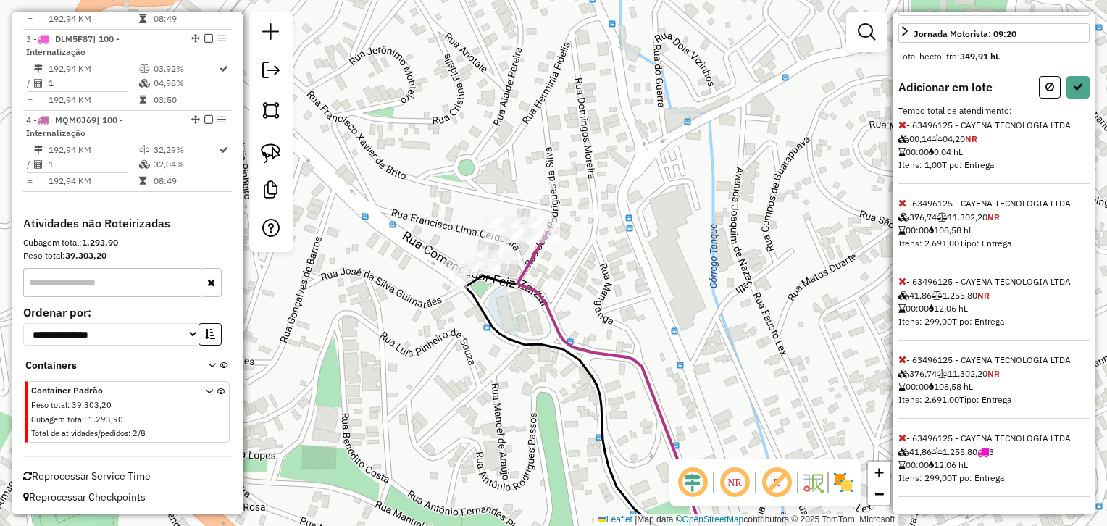
click at [905, 434] on icon at bounding box center [902, 437] width 8 height 10
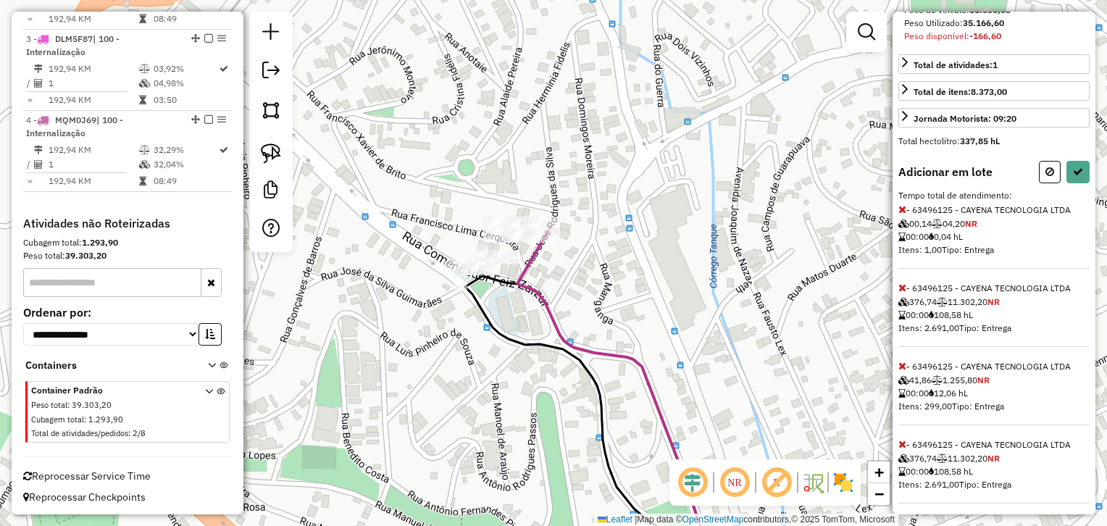
scroll to position [305, 0]
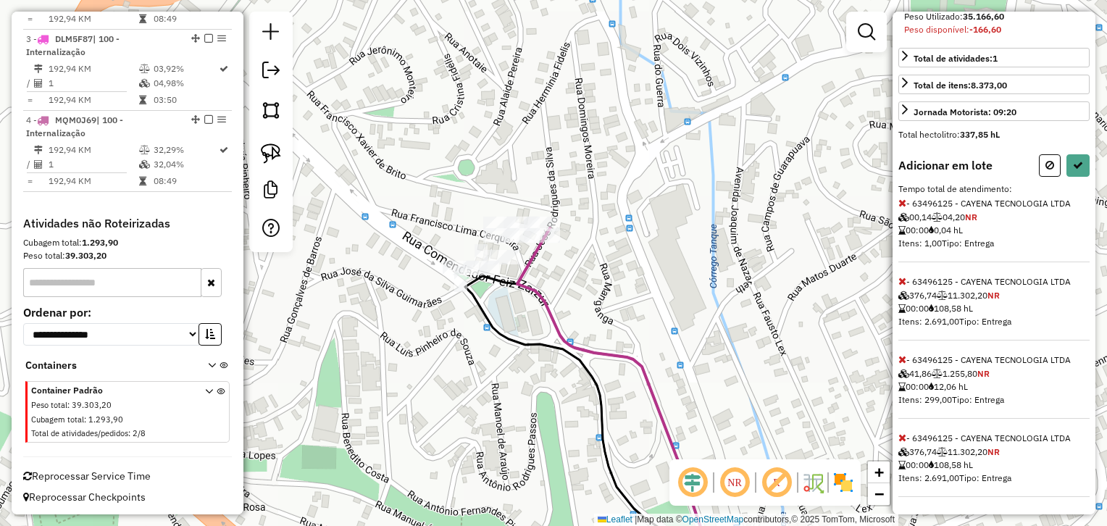
click at [898, 434] on icon at bounding box center [902, 437] width 8 height 10
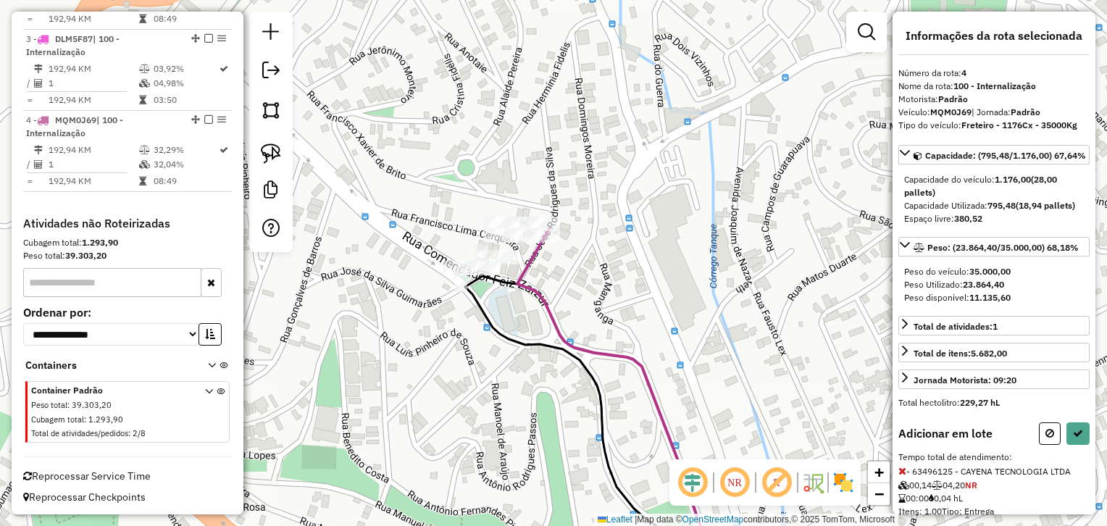
scroll to position [214, 0]
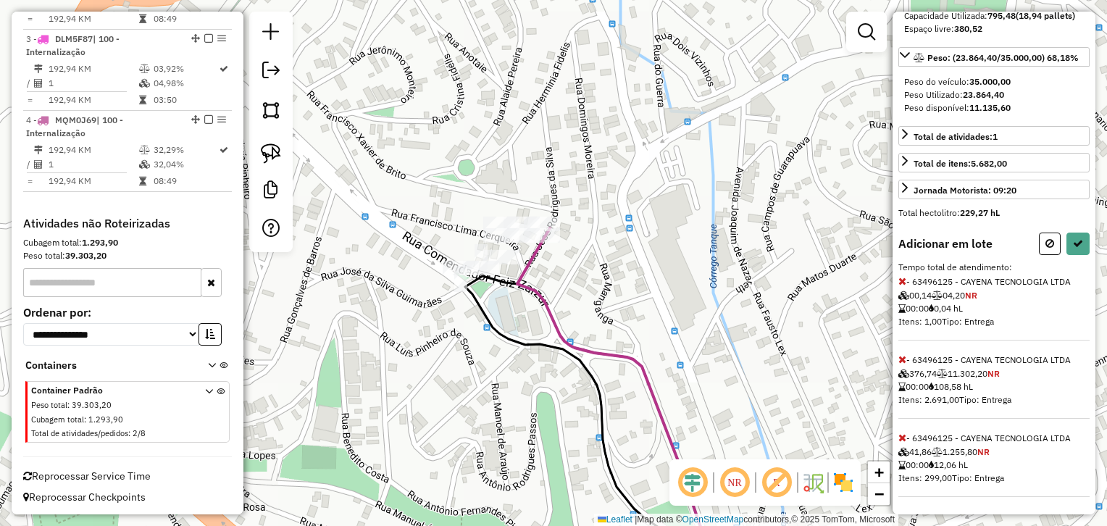
click at [900, 439] on icon at bounding box center [902, 437] width 8 height 10
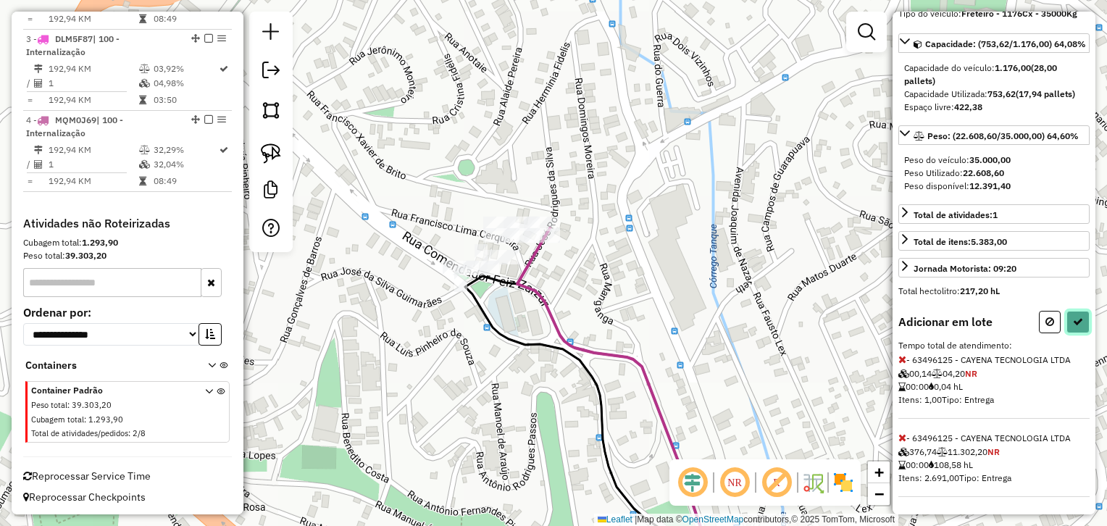
click at [1073, 320] on icon at bounding box center [1078, 322] width 10 height 10
select select "**********"
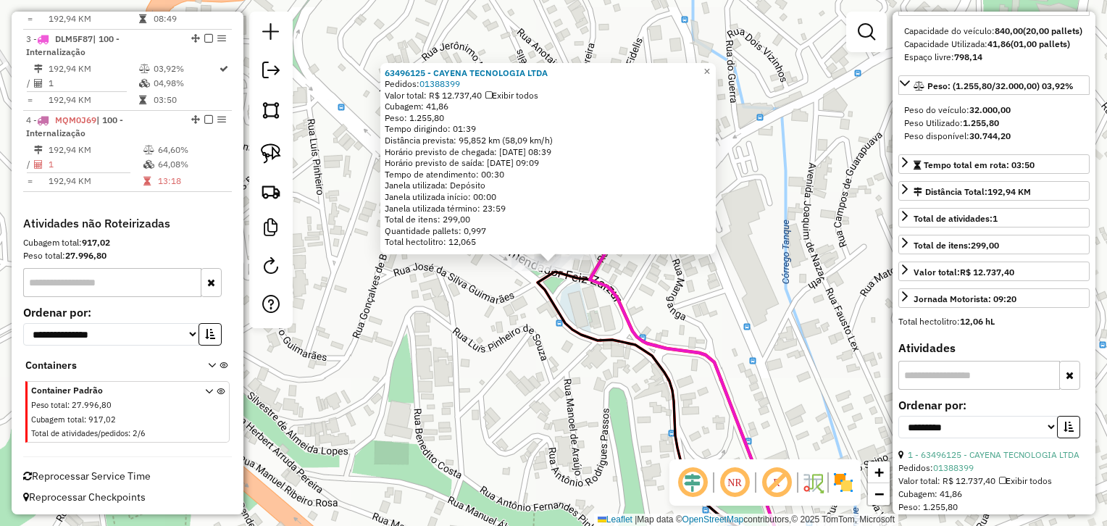
scroll to position [0, 0]
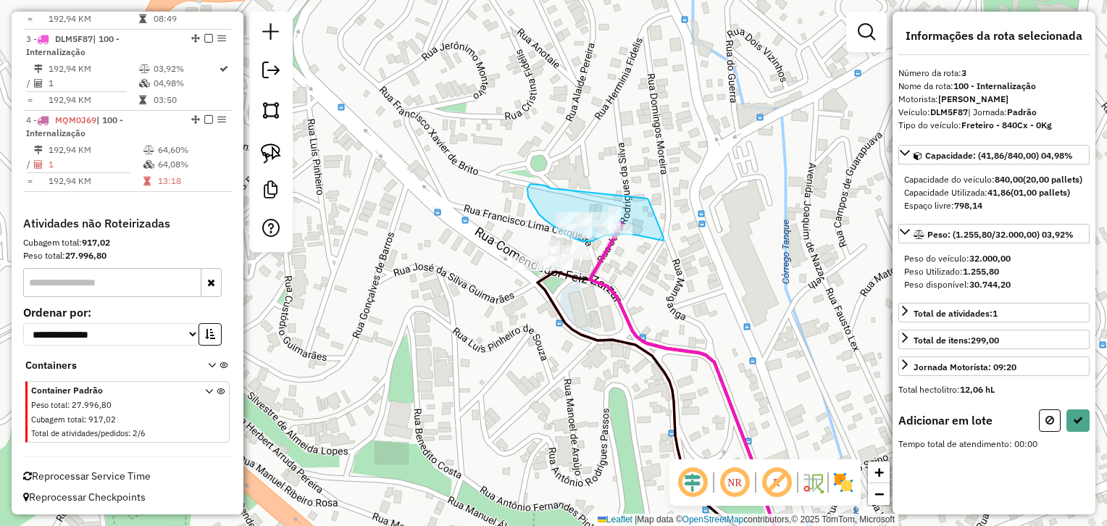
drag, startPoint x: 527, startPoint y: 188, endPoint x: 646, endPoint y: 196, distance: 119.0
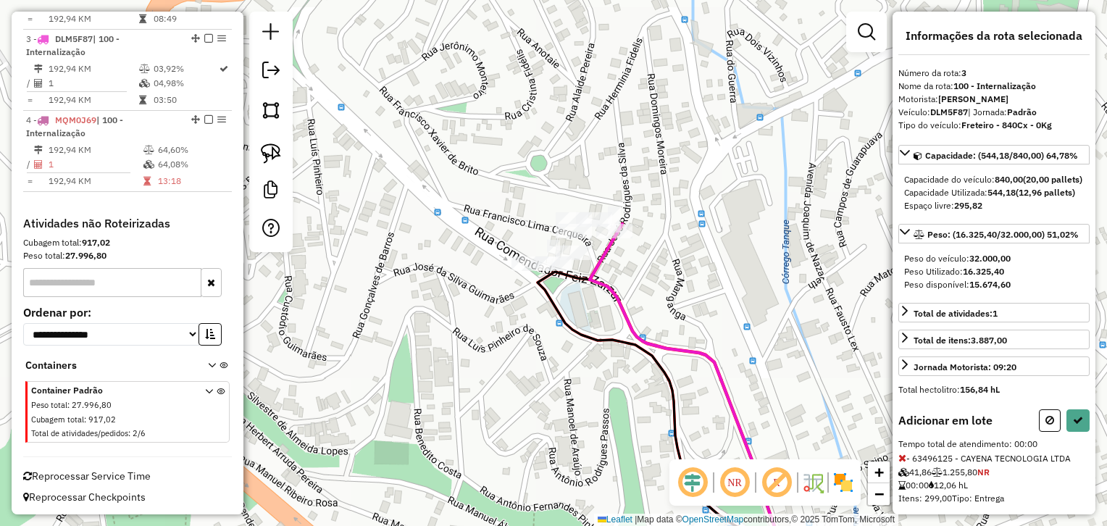
scroll to position [93, 0]
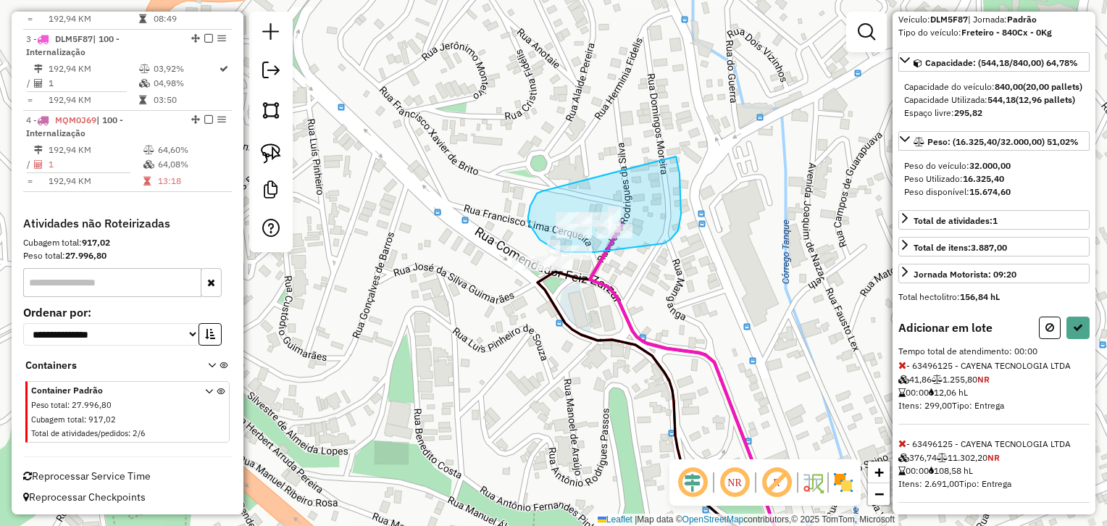
drag, startPoint x: 535, startPoint y: 196, endPoint x: 666, endPoint y: 125, distance: 149.7
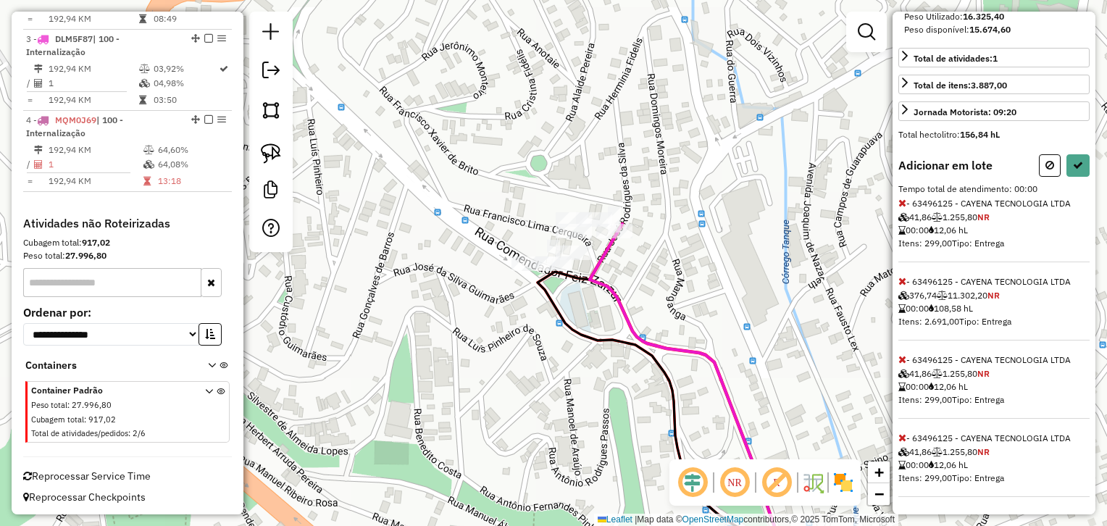
scroll to position [279, 0]
select select "**********"
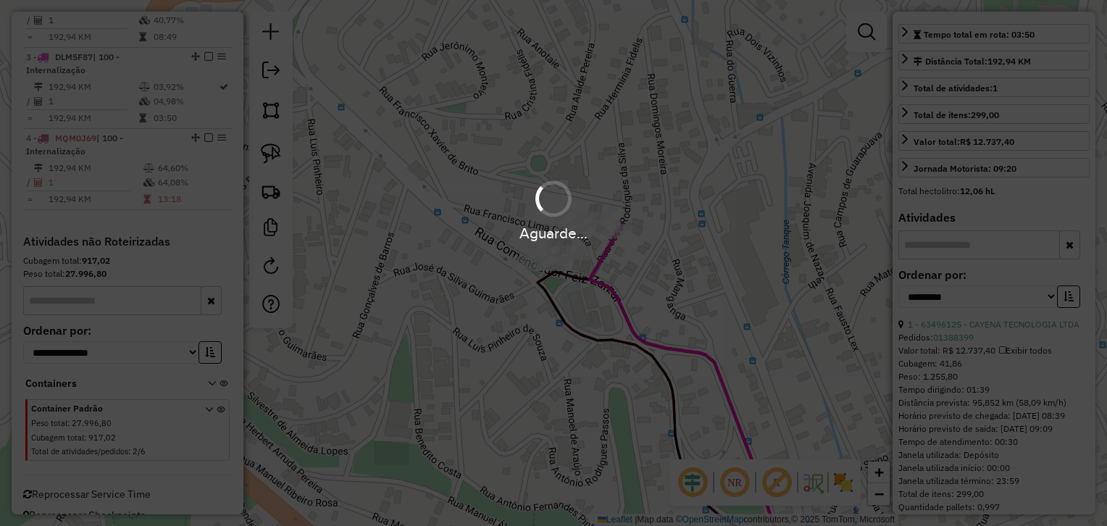
scroll to position [292, 0]
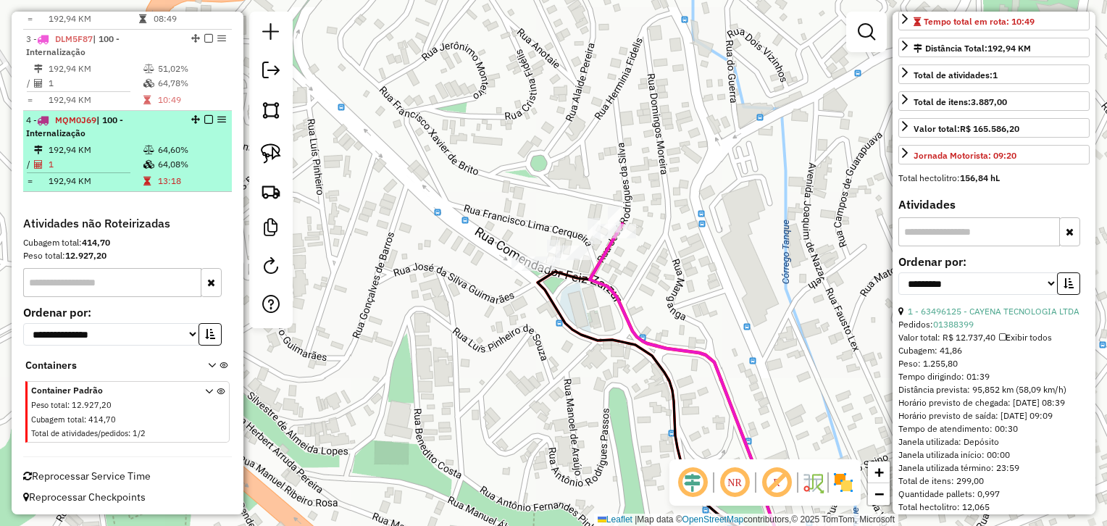
click at [184, 168] on td "64,08%" at bounding box center [191, 164] width 69 height 14
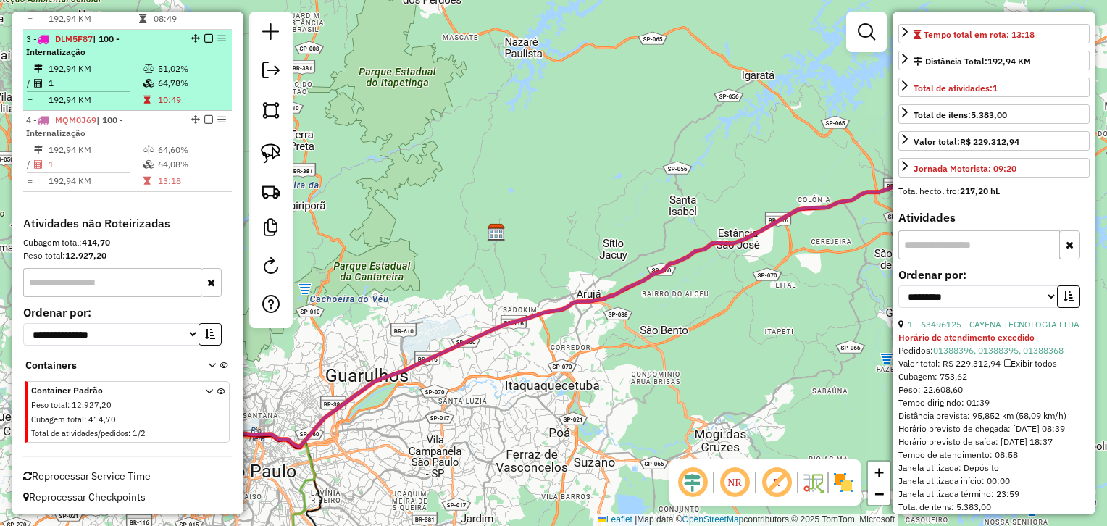
click at [125, 80] on td "1" at bounding box center [95, 83] width 95 height 14
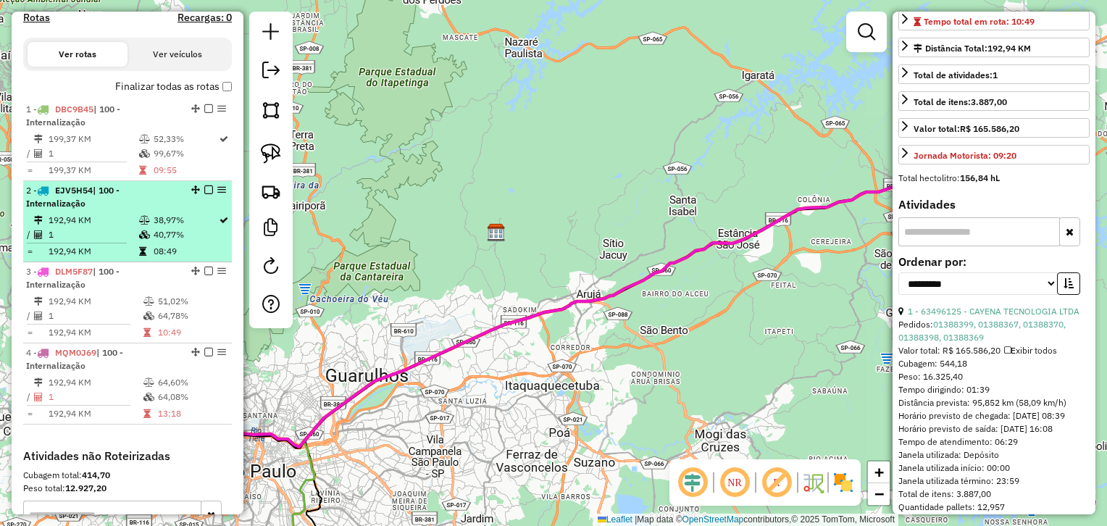
scroll to position [475, 0]
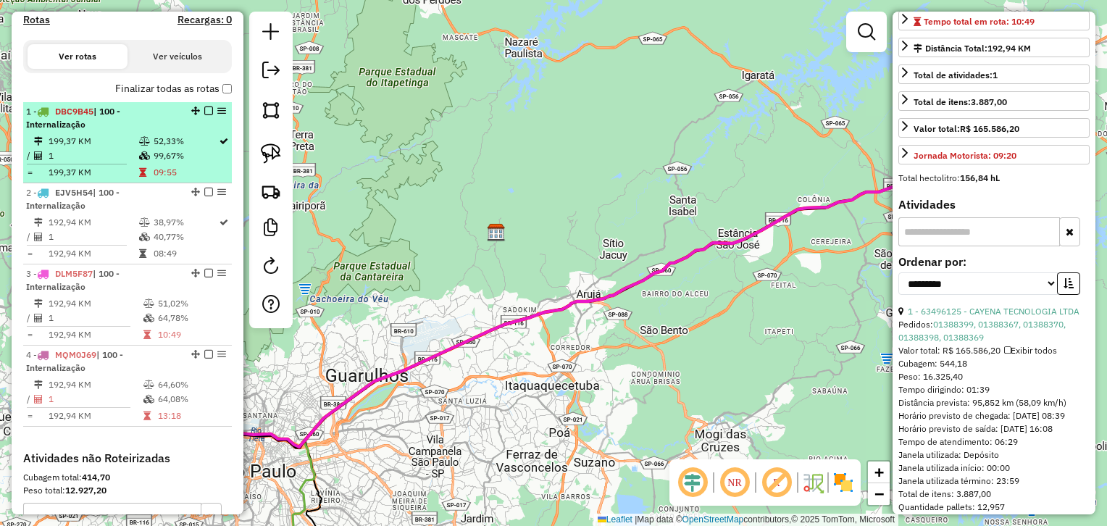
click at [206, 112] on em at bounding box center [208, 110] width 9 height 9
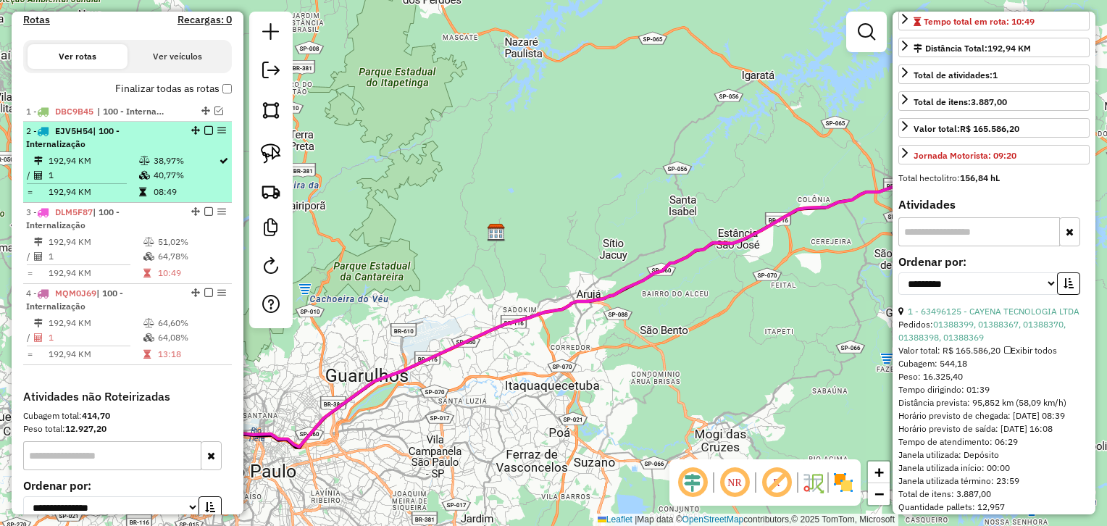
click at [162, 168] on td "40,77%" at bounding box center [185, 175] width 65 height 14
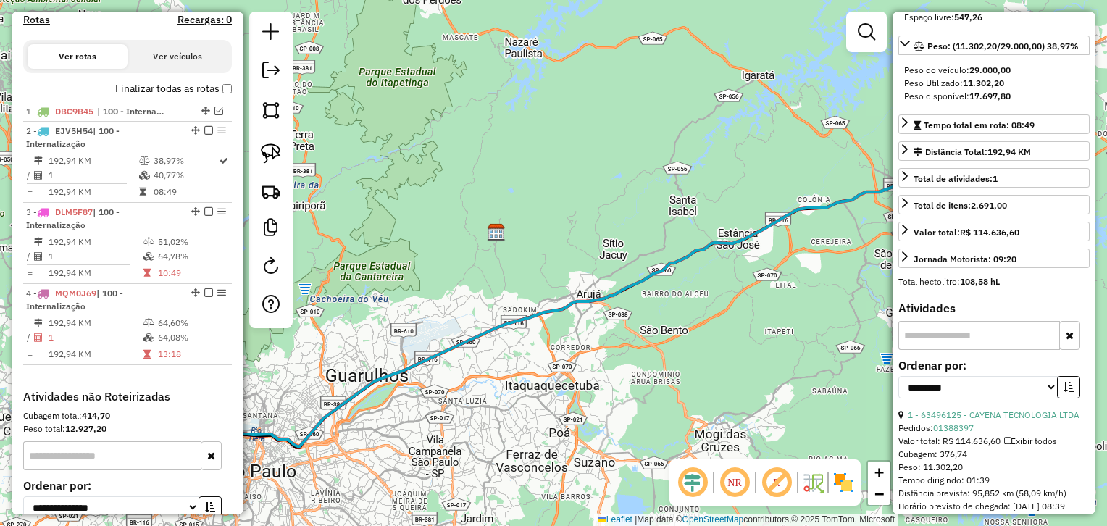
scroll to position [0, 0]
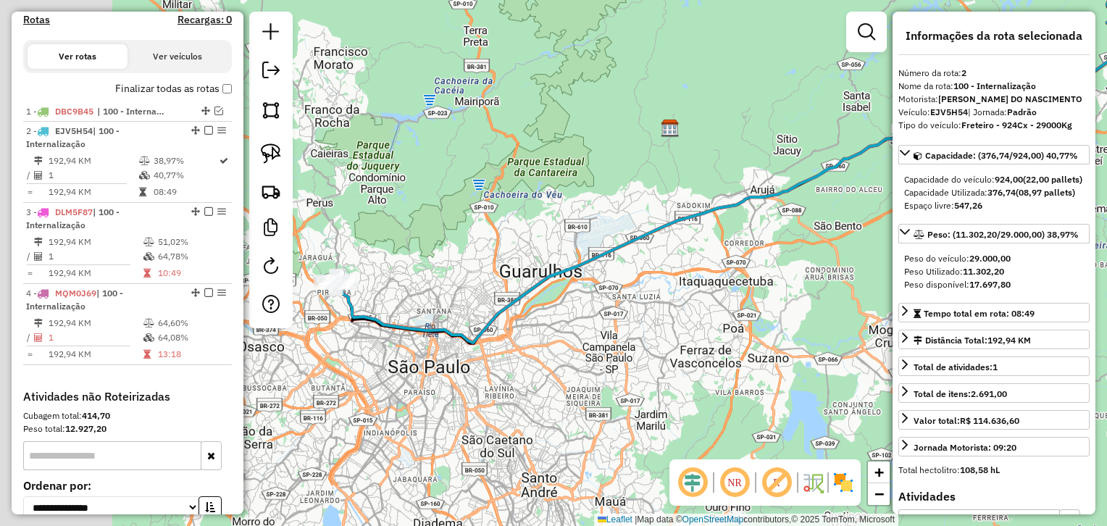
drag, startPoint x: 472, startPoint y: 217, endPoint x: 661, endPoint y: 114, distance: 215.0
click at [661, 114] on div "Janela de atendimento Grade de atendimento Capacidade Transportadoras Veículos …" at bounding box center [553, 263] width 1107 height 526
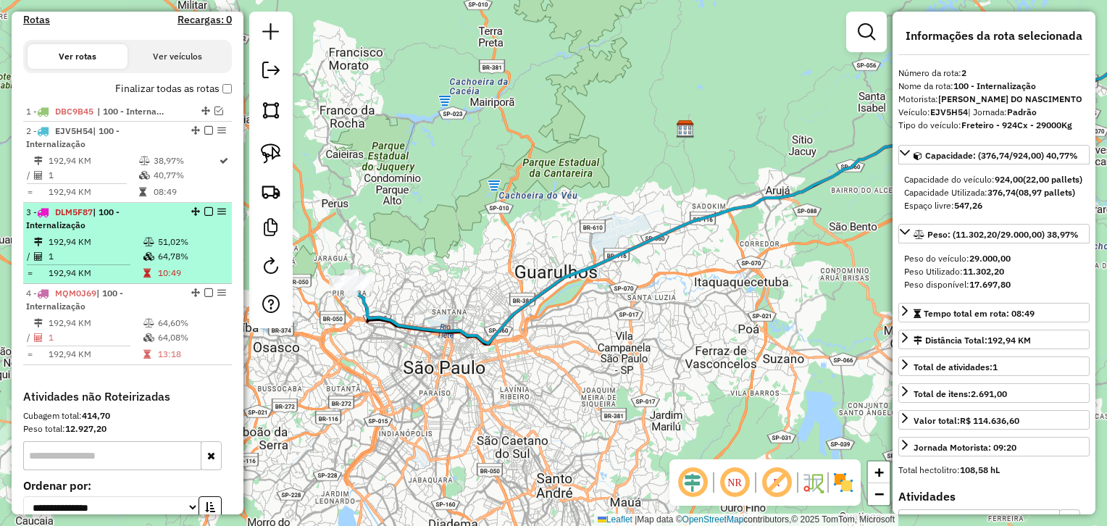
click at [131, 230] on div "3 - DLM5F87 | 100 - Internalização" at bounding box center [103, 219] width 154 height 26
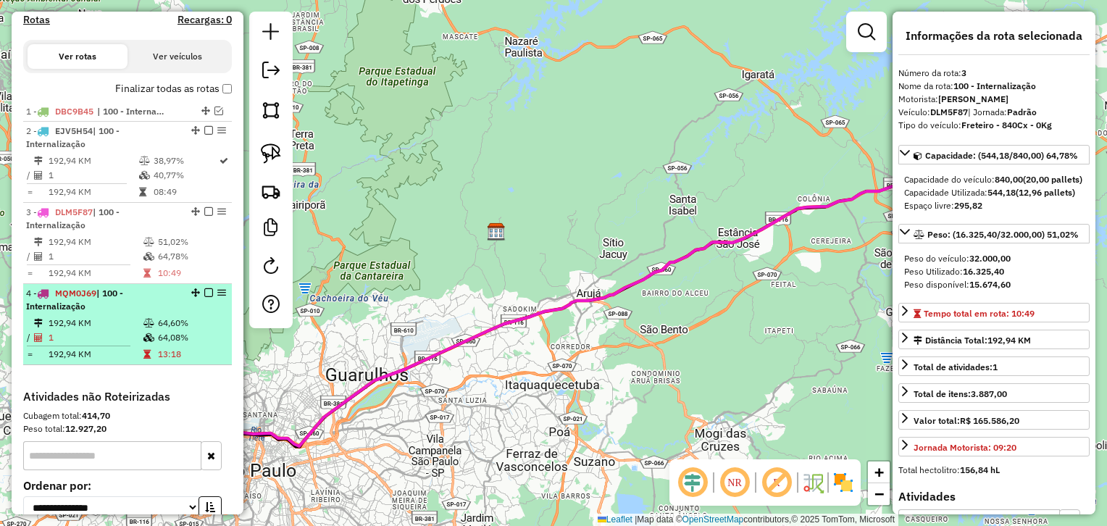
click at [138, 303] on div "4 - MQM0J69 | 100 - Internalização" at bounding box center [103, 300] width 154 height 26
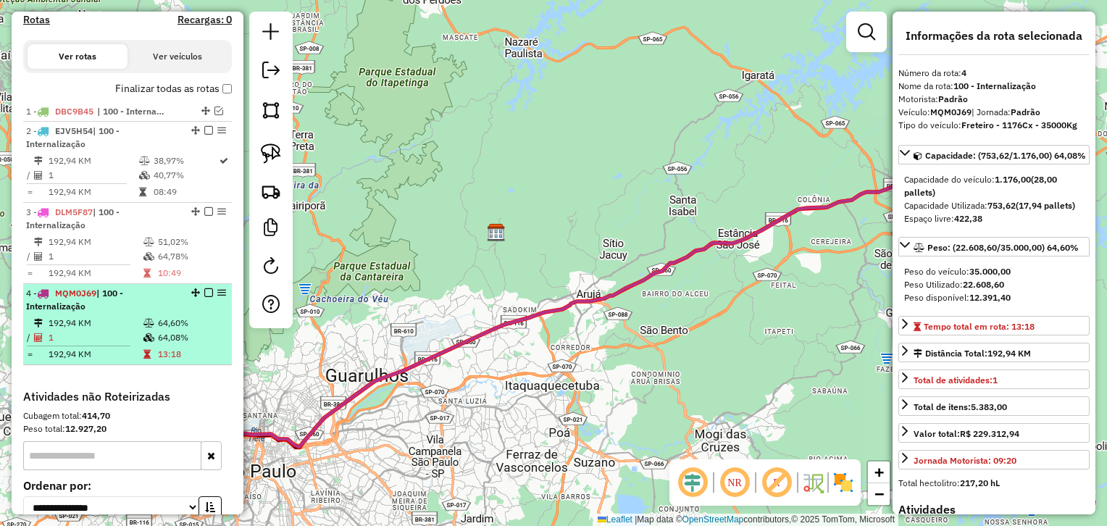
click at [133, 327] on td "192,94 KM" at bounding box center [95, 323] width 95 height 14
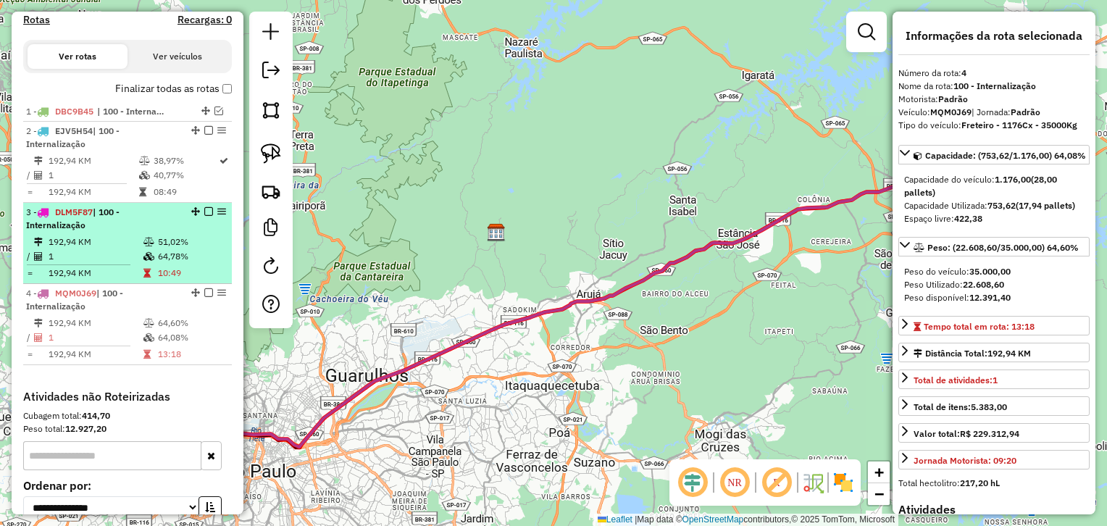
click at [130, 239] on td "192,94 KM" at bounding box center [95, 242] width 95 height 14
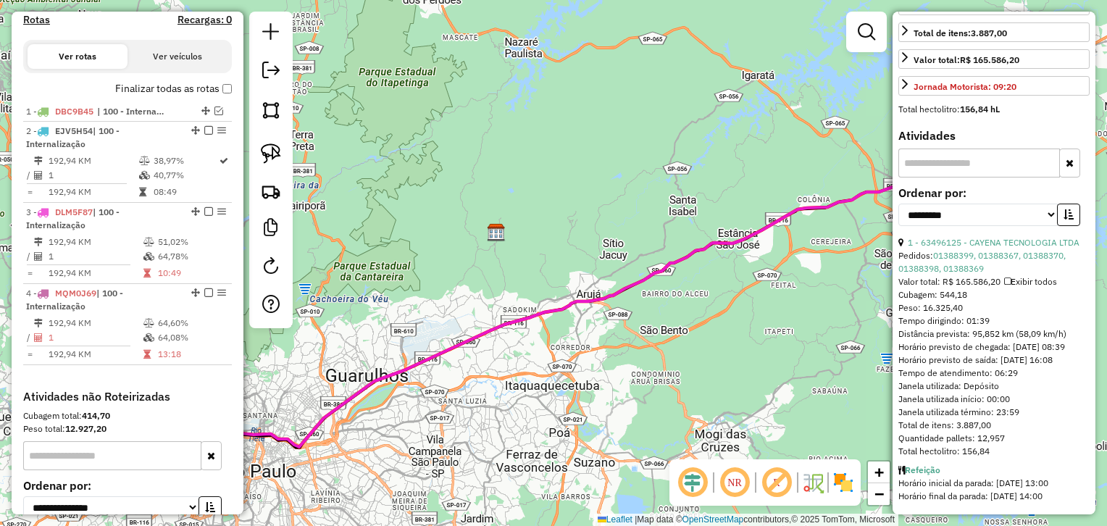
scroll to position [411, 0]
click at [962, 250] on link "01388399, 01388367, 01388370, 01388398, 01388369" at bounding box center [981, 262] width 167 height 24
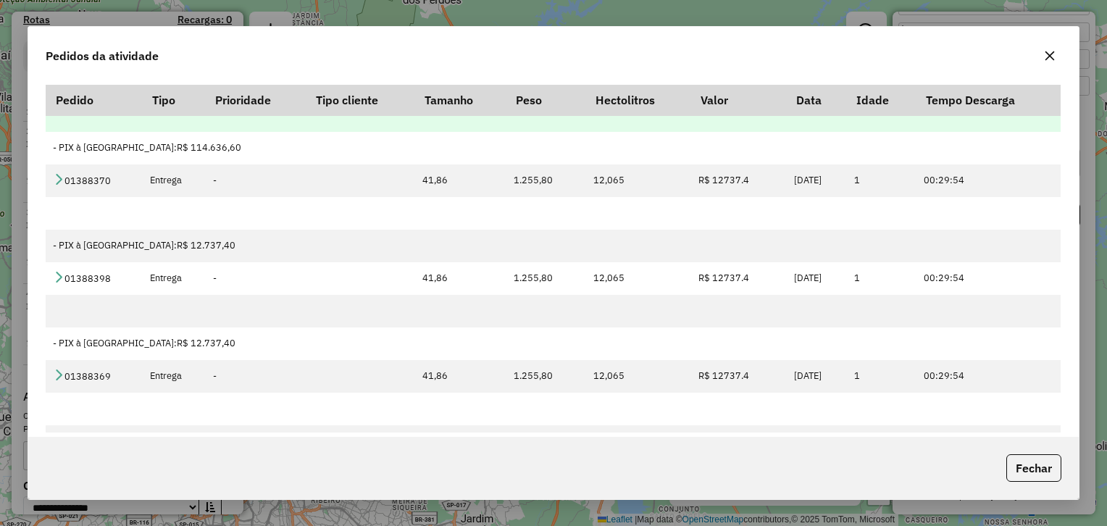
scroll to position [148, 0]
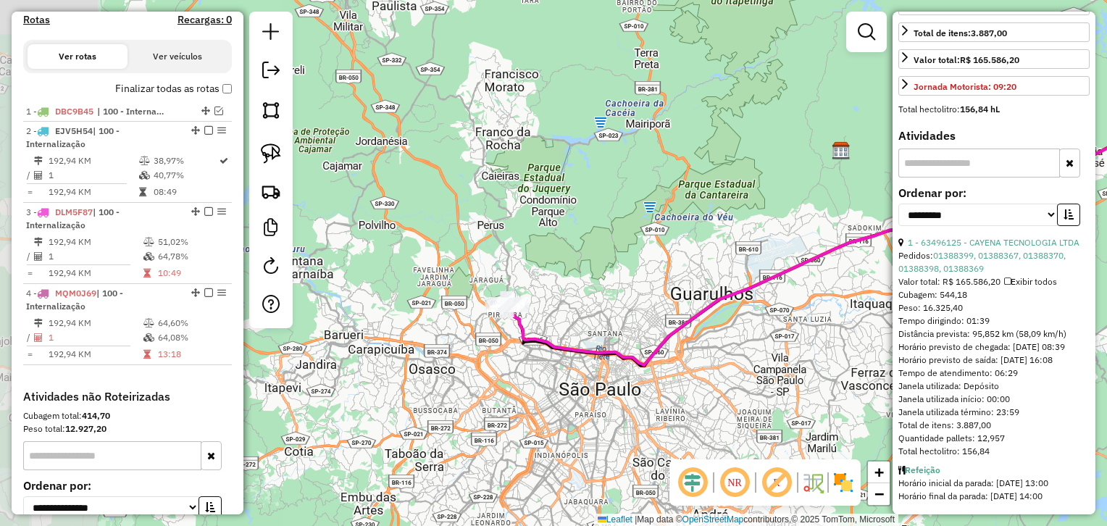
drag, startPoint x: 658, startPoint y: 346, endPoint x: 933, endPoint y: 290, distance: 281.0
click at [933, 290] on hb-router-mapa "Informações da Sessão 1286032 - 01/10/2025 Criação: 30/09/2025 17:49 Depósito: …" at bounding box center [553, 263] width 1107 height 526
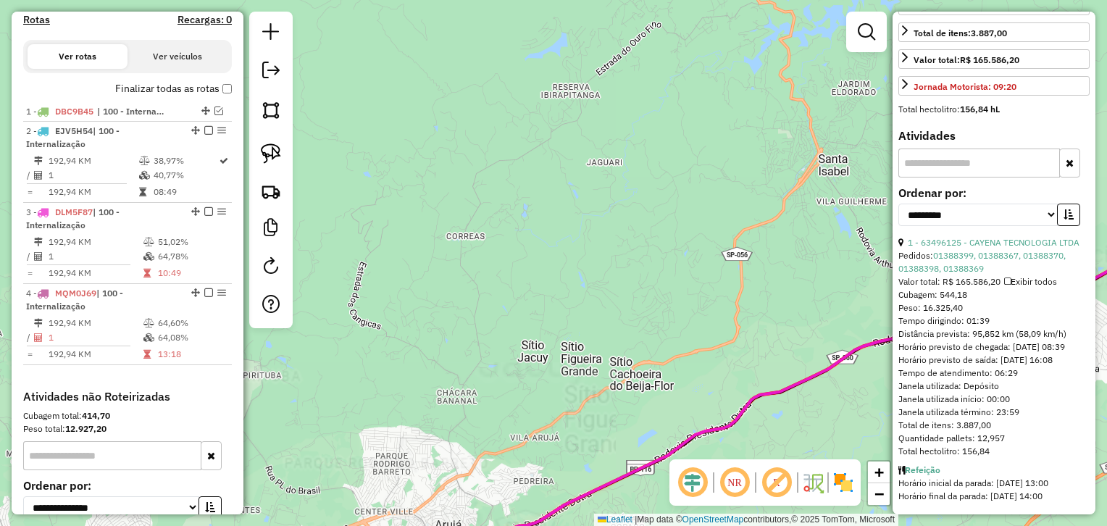
scroll to position [0, 0]
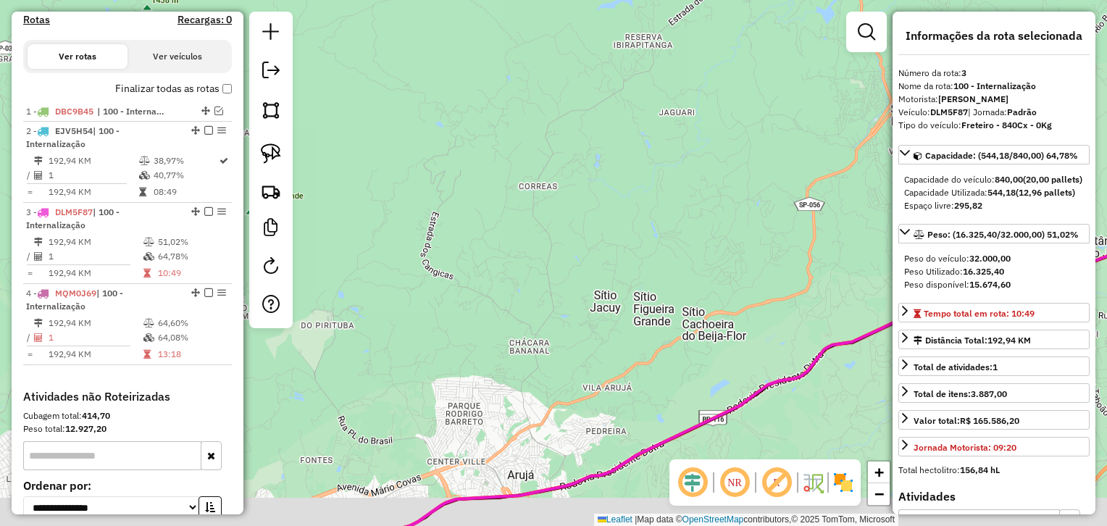
drag, startPoint x: 603, startPoint y: 210, endPoint x: 911, endPoint y: 15, distance: 364.4
click at [911, 15] on hb-router-mapa "Informações da Sessão 1286032 - 01/10/2025 Criação: 30/09/2025 17:49 Depósito: …" at bounding box center [553, 263] width 1107 height 526
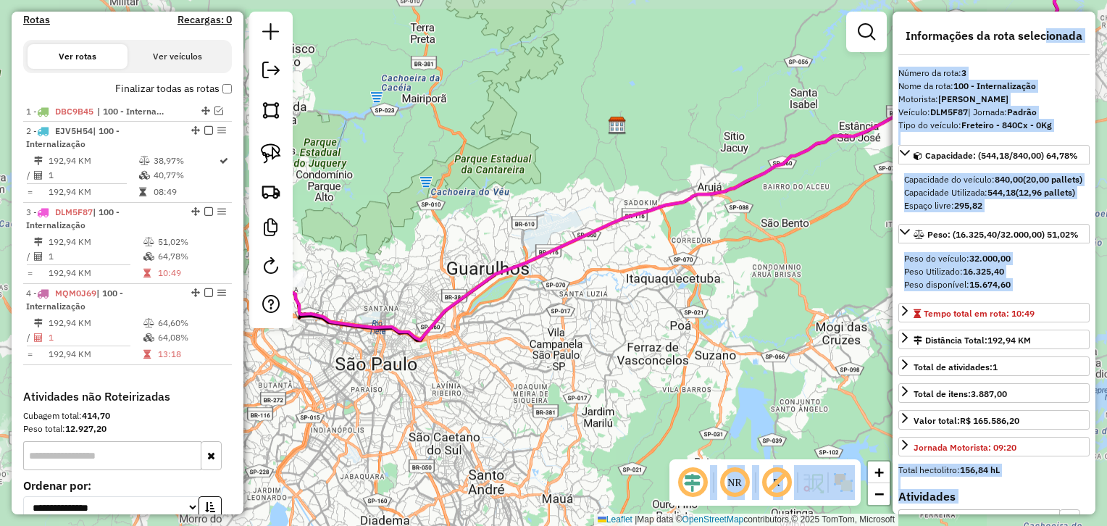
drag, startPoint x: 587, startPoint y: 235, endPoint x: 1034, endPoint y: 29, distance: 493.0
click at [1034, 29] on hb-router-mapa "Informações da Sessão 1286032 - 01/10/2025 Criação: 30/09/2025 17:49 Depósito: …" at bounding box center [553, 263] width 1107 height 526
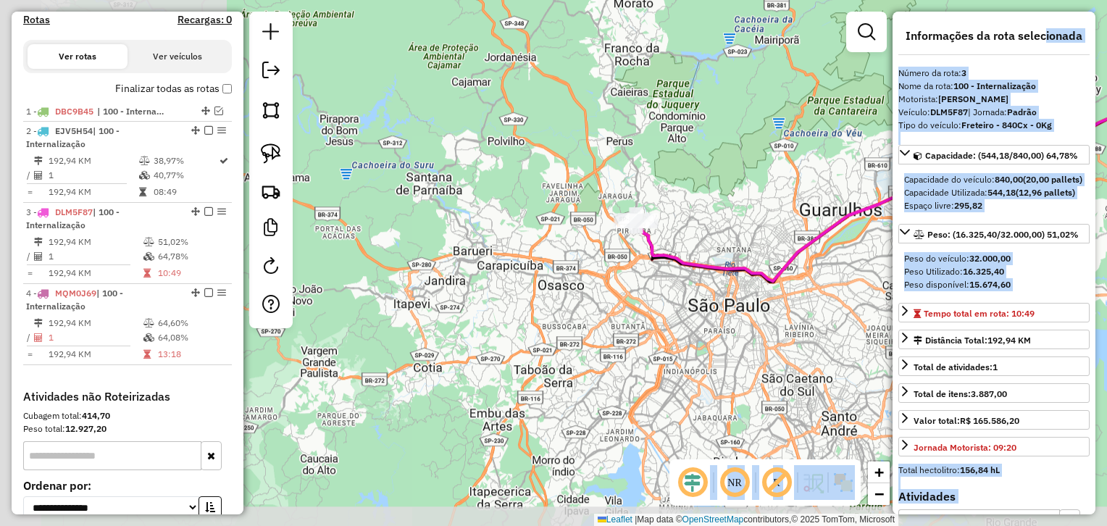
drag, startPoint x: 727, startPoint y: 187, endPoint x: 1069, endPoint y: 131, distance: 346.4
click at [1106, 127] on html "Aguarde... Pop-up bloqueado! Seu navegador bloqueou automáticamente a abertura …" at bounding box center [553, 263] width 1107 height 526
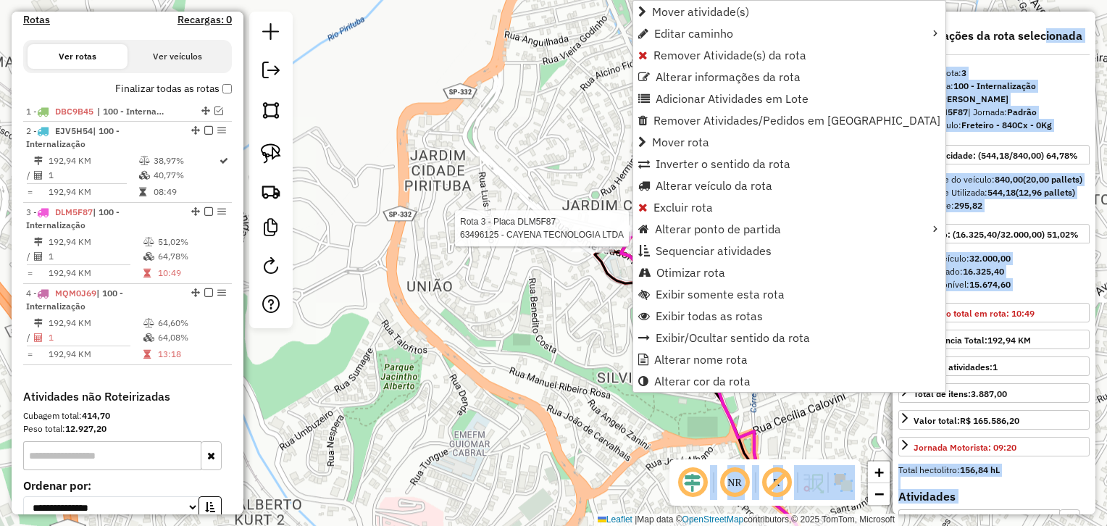
scroll to position [648, 0]
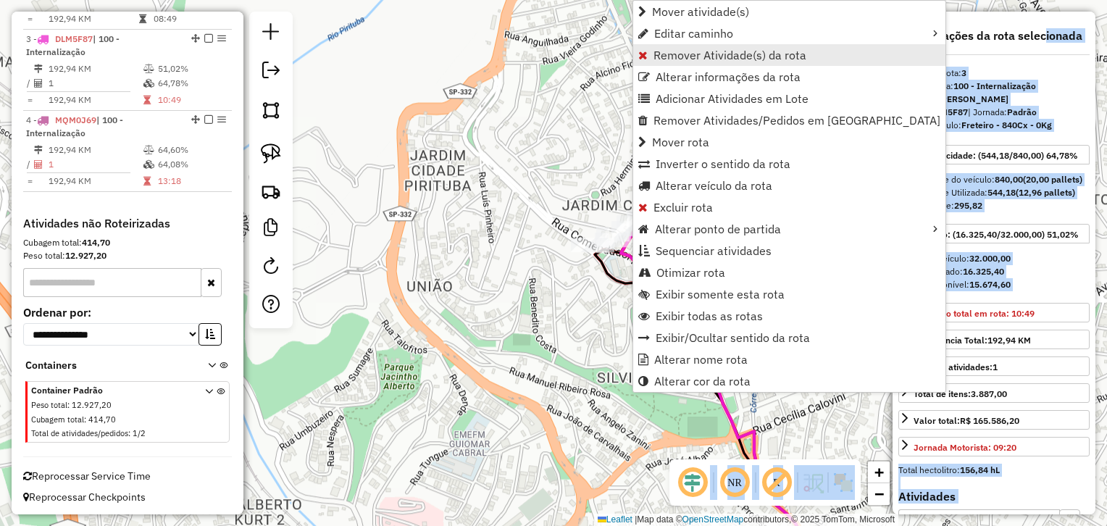
click at [706, 59] on span "Remover Atividade(s) da rota" at bounding box center [729, 55] width 153 height 12
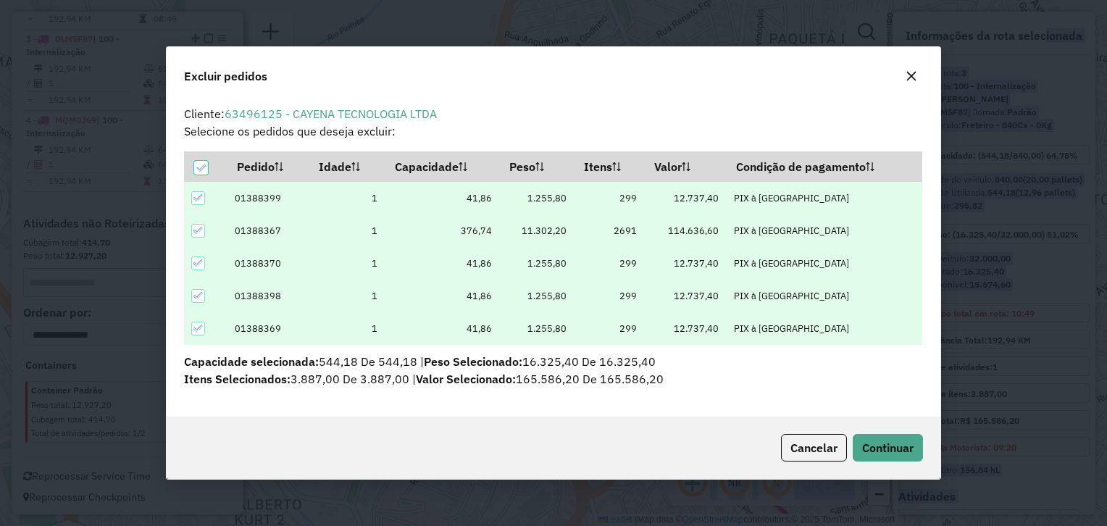
scroll to position [0, 0]
click at [201, 261] on icon at bounding box center [198, 263] width 10 height 10
click at [197, 289] on div at bounding box center [198, 296] width 14 height 14
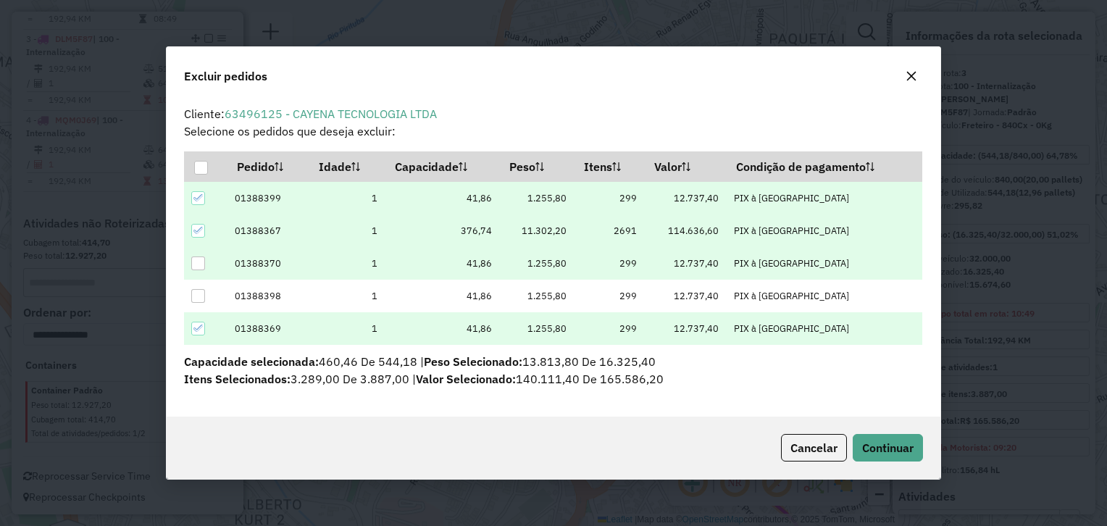
click at [196, 330] on icon at bounding box center [197, 328] width 9 height 7
click at [202, 170] on div at bounding box center [201, 168] width 14 height 14
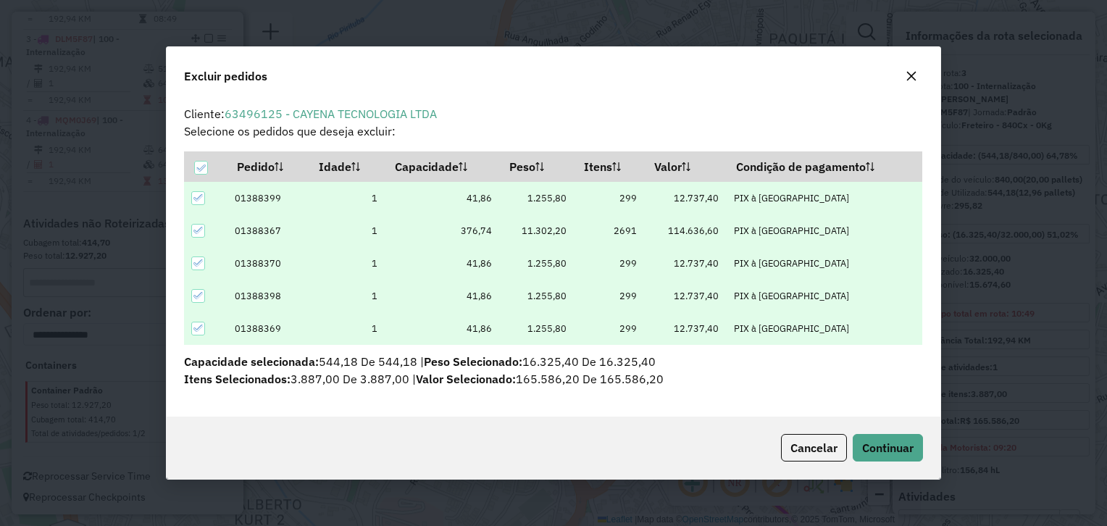
click at [199, 196] on icon at bounding box center [198, 198] width 10 height 10
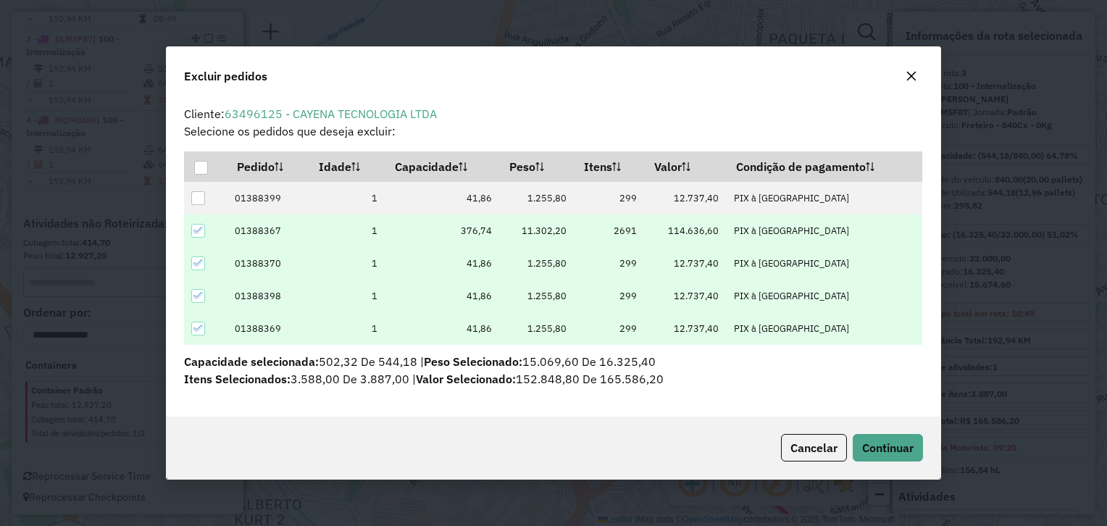
click at [203, 235] on icon at bounding box center [198, 230] width 10 height 10
click at [881, 449] on span "Continuar" at bounding box center [887, 447] width 51 height 14
click at [895, 448] on span "Continuar" at bounding box center [887, 447] width 51 height 14
click at [885, 453] on span "Continuar" at bounding box center [887, 447] width 51 height 14
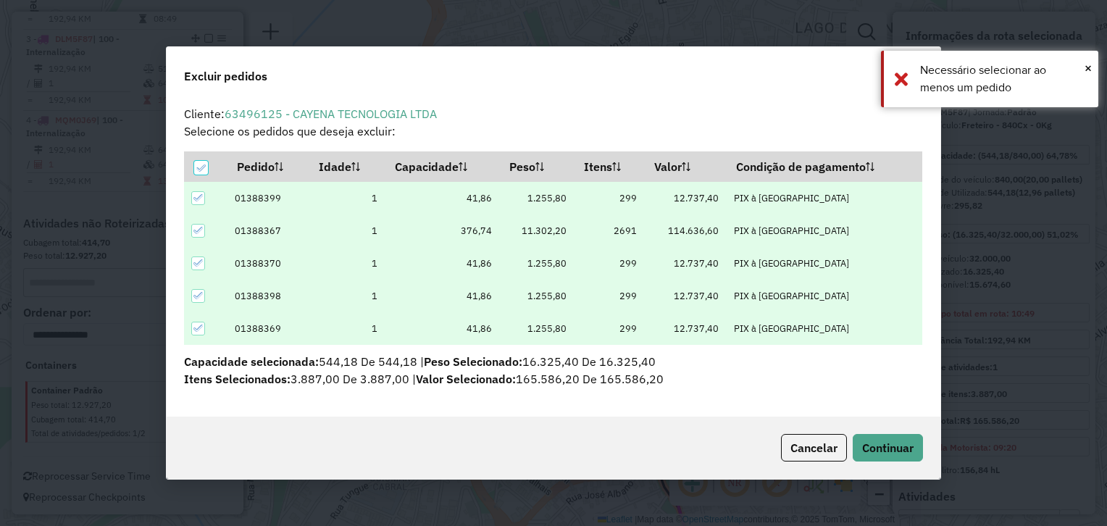
click at [888, 463] on div "Cancelar Continuar" at bounding box center [554, 448] width 774 height 62
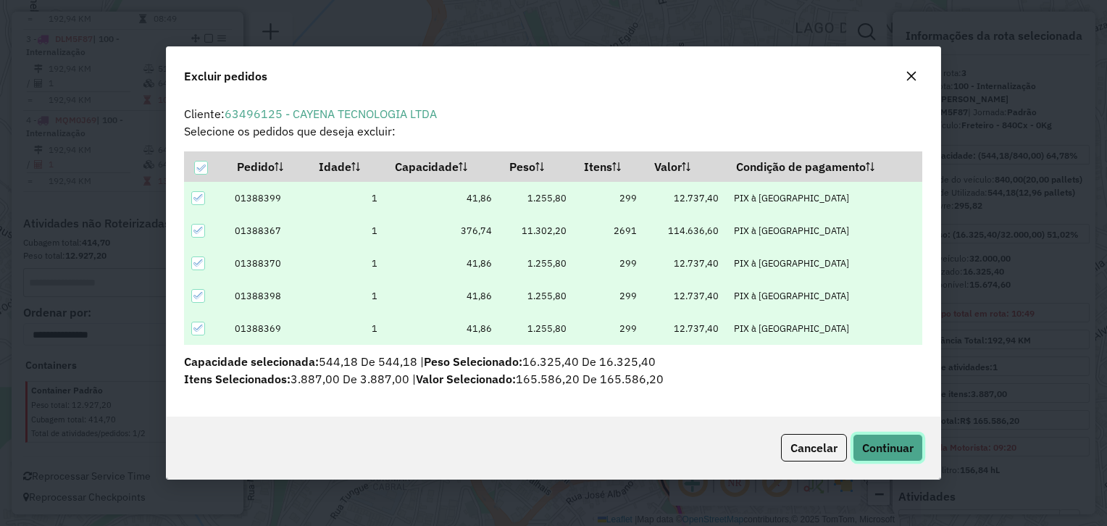
click at [885, 451] on span "Continuar" at bounding box center [887, 447] width 51 height 14
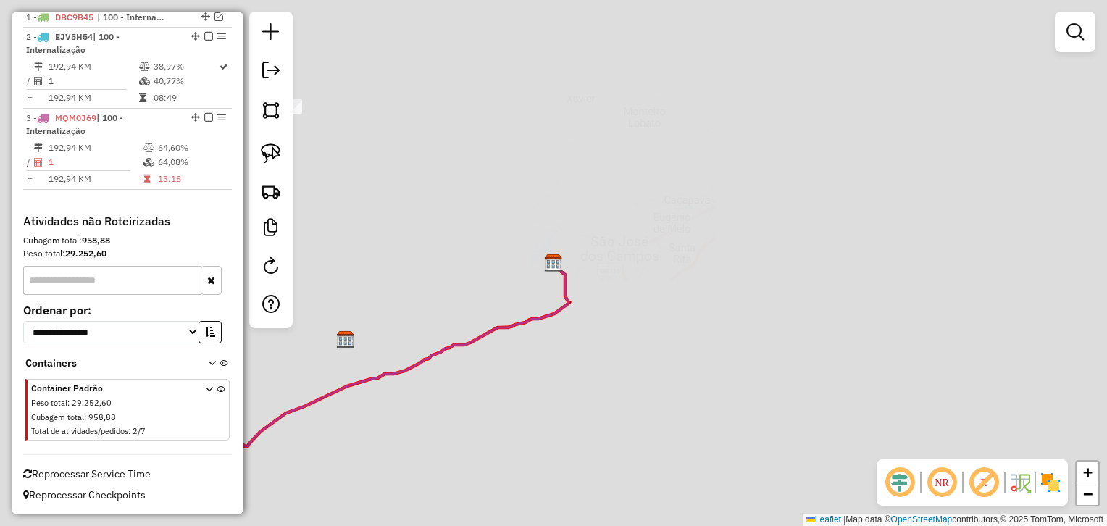
scroll to position [568, 0]
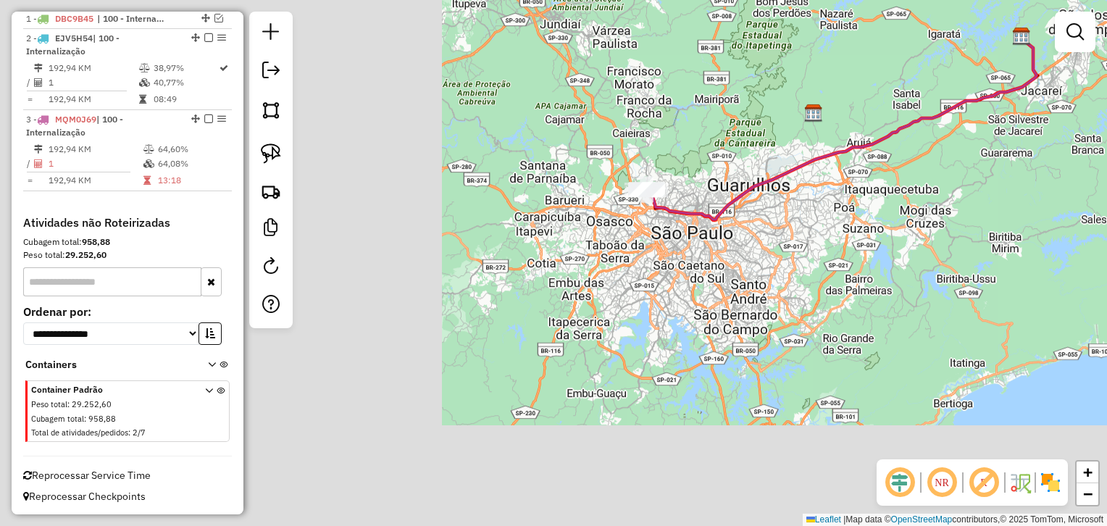
drag, startPoint x: 514, startPoint y: 248, endPoint x: 861, endPoint y: 119, distance: 370.2
click at [863, 118] on div "Janela de atendimento Grade de atendimento Capacidade Transportadoras Veículos …" at bounding box center [553, 263] width 1107 height 526
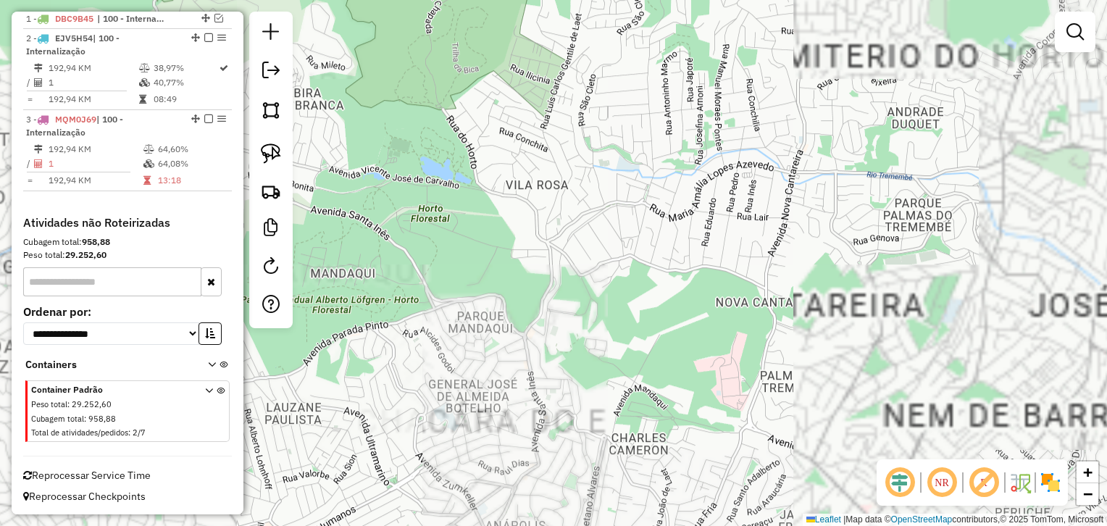
drag, startPoint x: 472, startPoint y: 260, endPoint x: 1109, endPoint y: 171, distance: 643.7
click at [1106, 171] on html "Aguarde... Pop-up bloqueado! Seu navegador bloqueou automáticamente a abertura …" at bounding box center [553, 263] width 1107 height 526
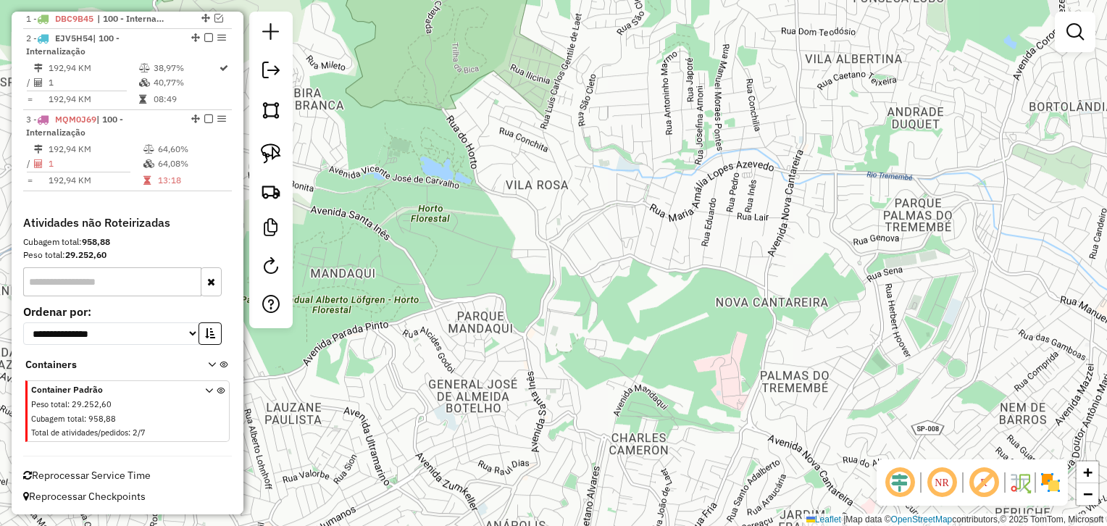
drag, startPoint x: 495, startPoint y: 277, endPoint x: 1106, endPoint y: 166, distance: 620.8
click at [1106, 159] on html "Aguarde... Pop-up bloqueado! Seu navegador bloqueou automáticamente a abertura …" at bounding box center [553, 263] width 1107 height 526
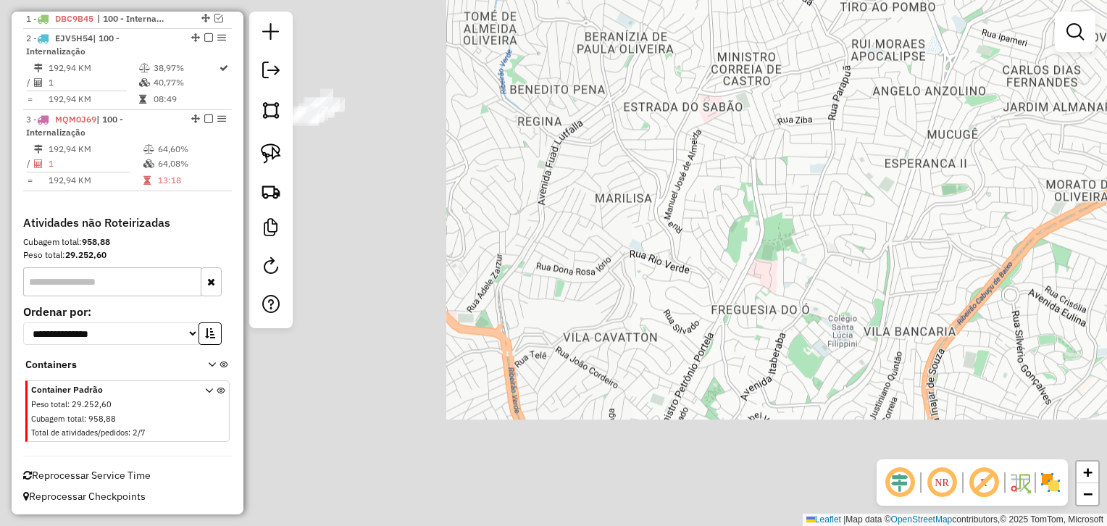
drag, startPoint x: 453, startPoint y: 290, endPoint x: 1109, endPoint y: 43, distance: 700.3
click at [1106, 43] on html "Aguarde... Pop-up bloqueado! Seu navegador bloqueou automáticamente a abertura …" at bounding box center [553, 263] width 1107 height 526
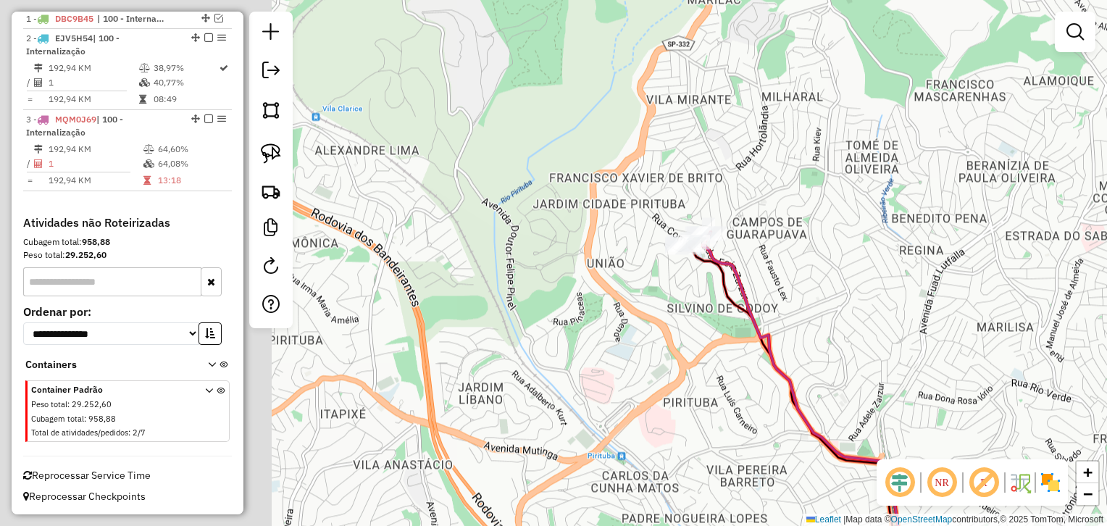
drag, startPoint x: 749, startPoint y: 171, endPoint x: 896, endPoint y: 254, distance: 168.7
click at [896, 254] on div "Janela de atendimento Grade de atendimento Capacidade Transportadoras Veículos …" at bounding box center [553, 263] width 1107 height 526
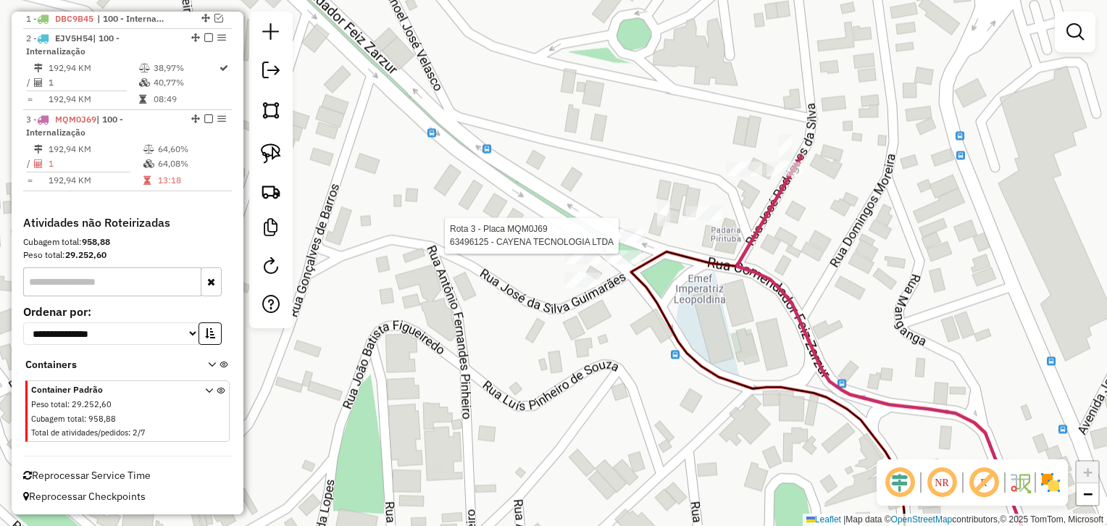
select select "**********"
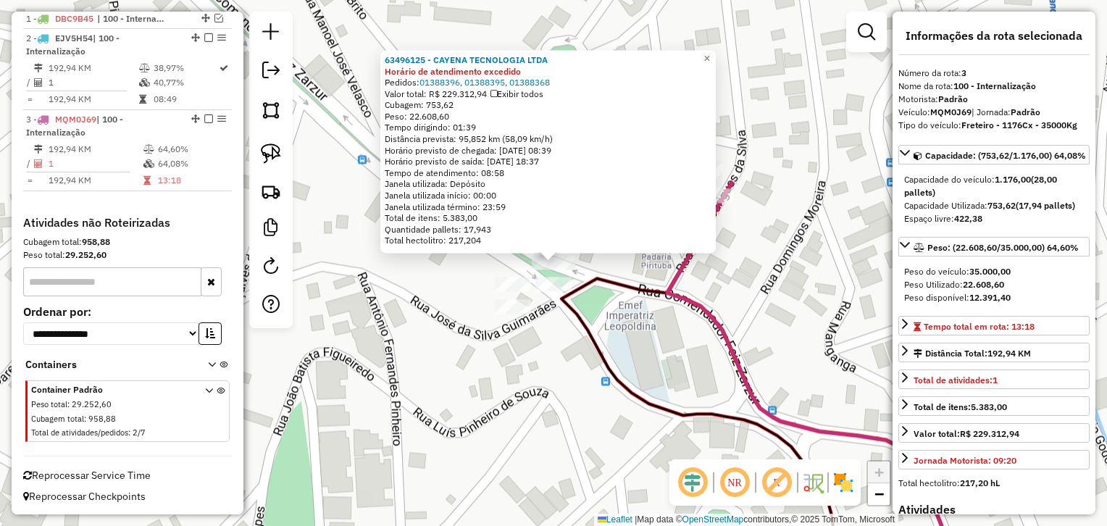
click at [693, 301] on icon at bounding box center [814, 381] width 295 height 396
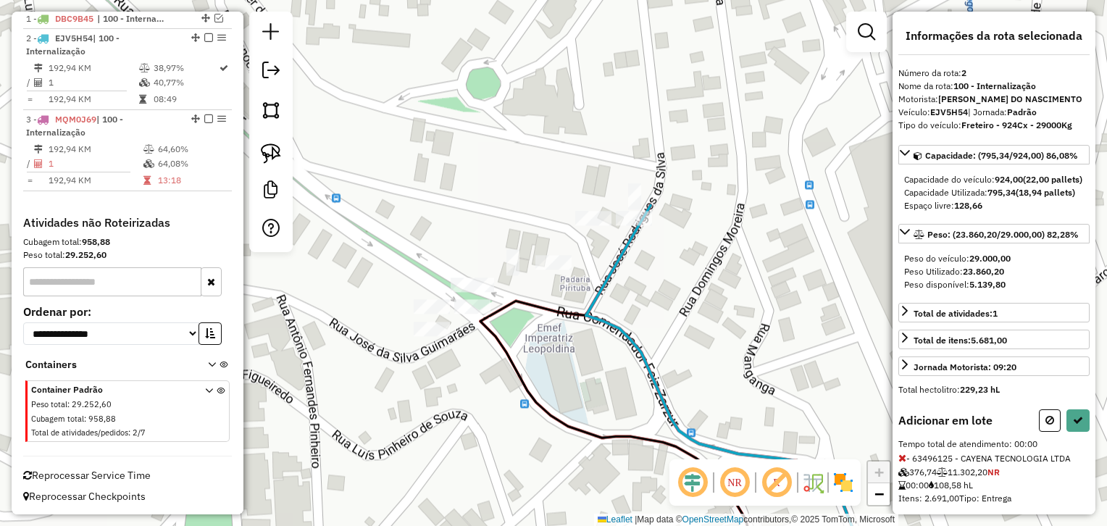
click at [896, 480] on div "Informações da rota selecionada Número da rota: 2 Nome da rota: 100 - Internali…" at bounding box center [993, 263] width 203 height 503
click at [902, 463] on icon at bounding box center [902, 458] width 8 height 10
click at [1079, 432] on button at bounding box center [1077, 420] width 23 height 22
select select "**********"
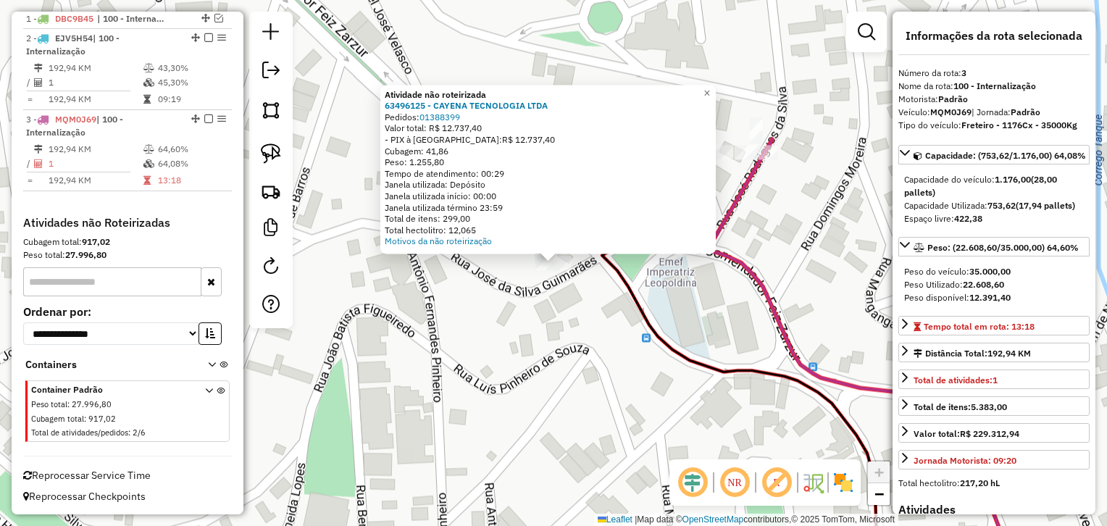
click at [603, 309] on div "Atividade não roteirizada 63496125 - CAYENA TECNOLOGIA LTDA Pedidos: 01388399 V…" at bounding box center [553, 263] width 1107 height 526
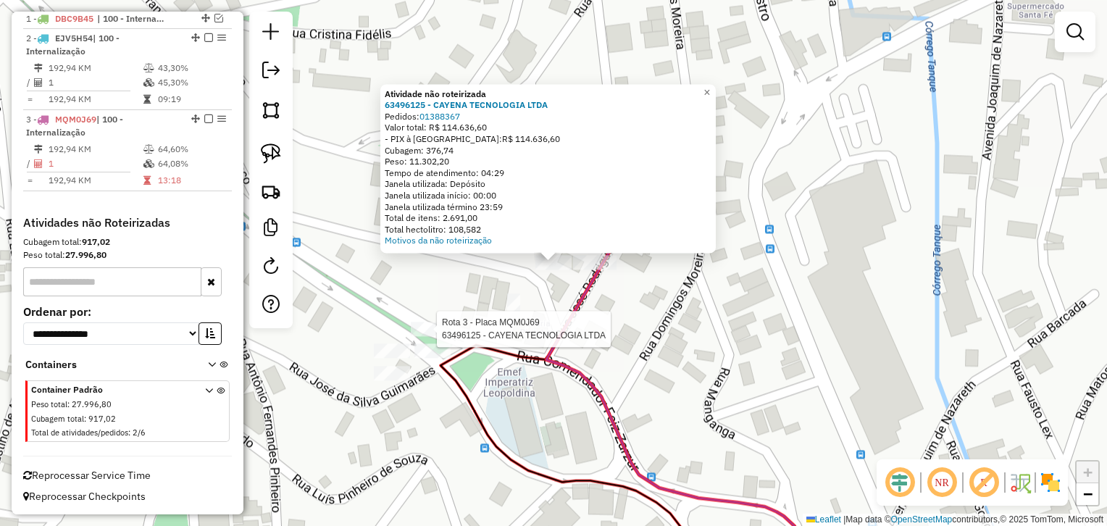
select select "**********"
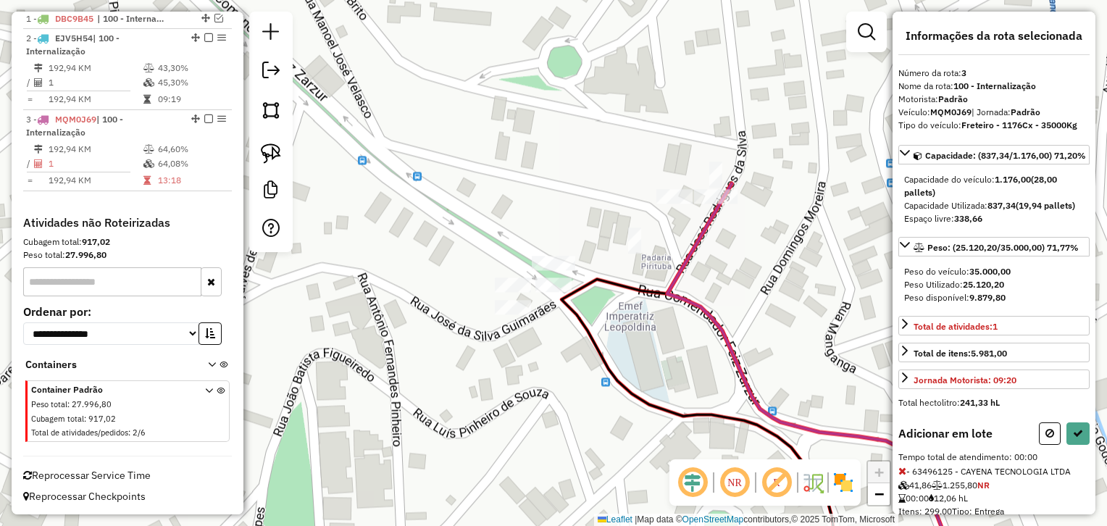
select select "**********"
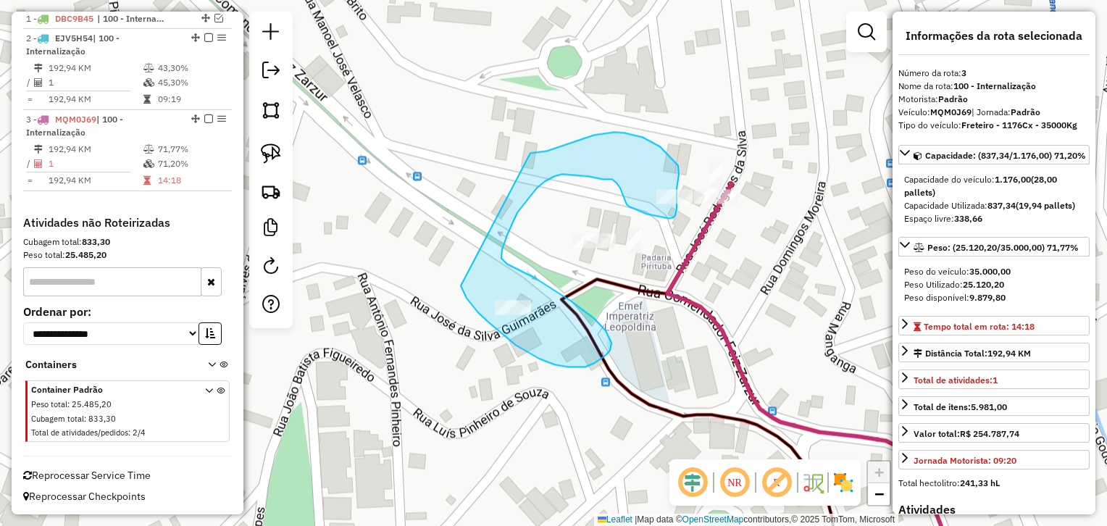
drag, startPoint x: 461, startPoint y: 286, endPoint x: 530, endPoint y: 153, distance: 150.3
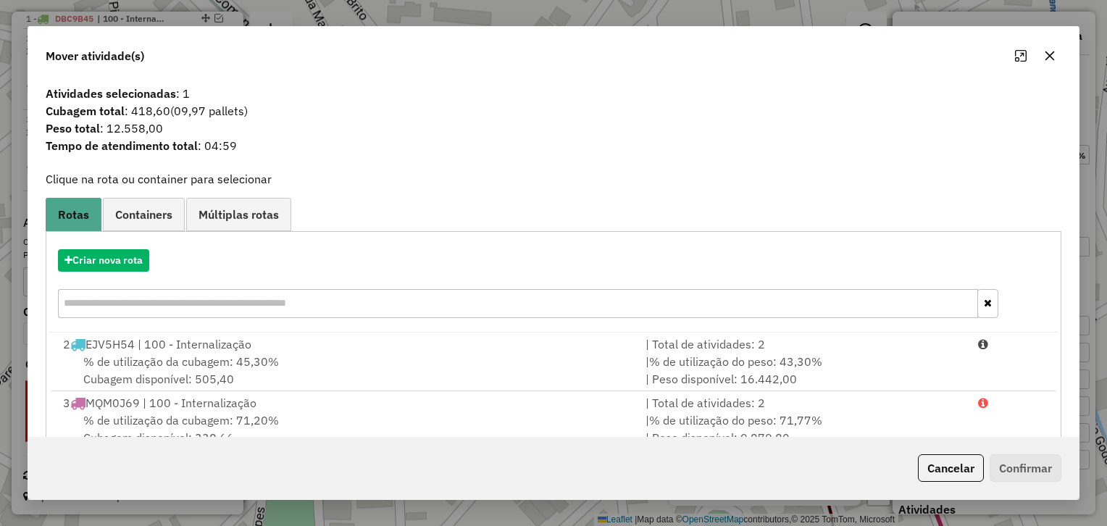
click at [112, 248] on div "Criar nova rota" at bounding box center [553, 285] width 1008 height 94
click at [125, 258] on button "Criar nova rota" at bounding box center [103, 260] width 91 height 22
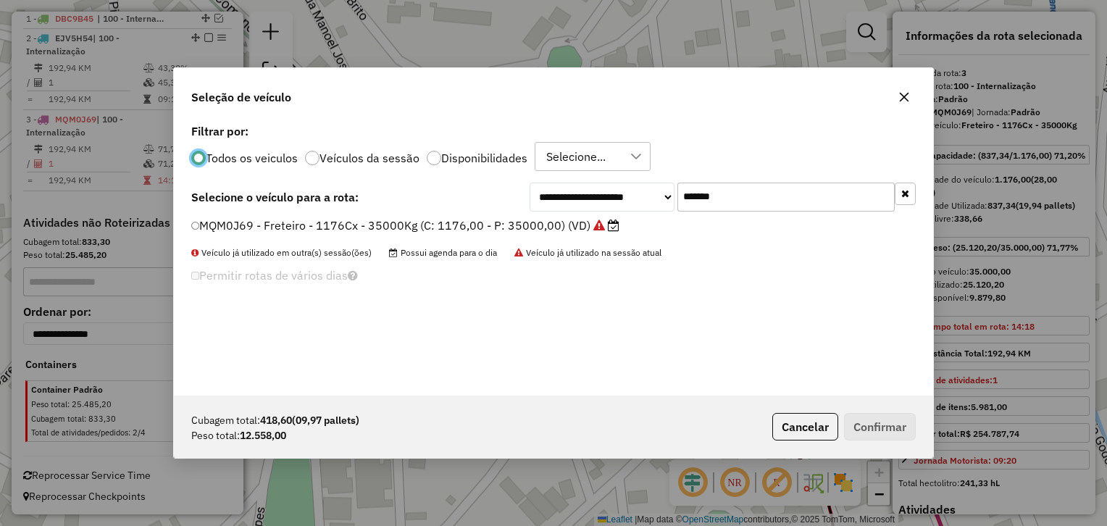
scroll to position [7, 4]
drag, startPoint x: 770, startPoint y: 198, endPoint x: 481, endPoint y: 206, distance: 289.1
click at [481, 206] on div "**********" at bounding box center [553, 197] width 724 height 29
paste input "text"
type input "*******"
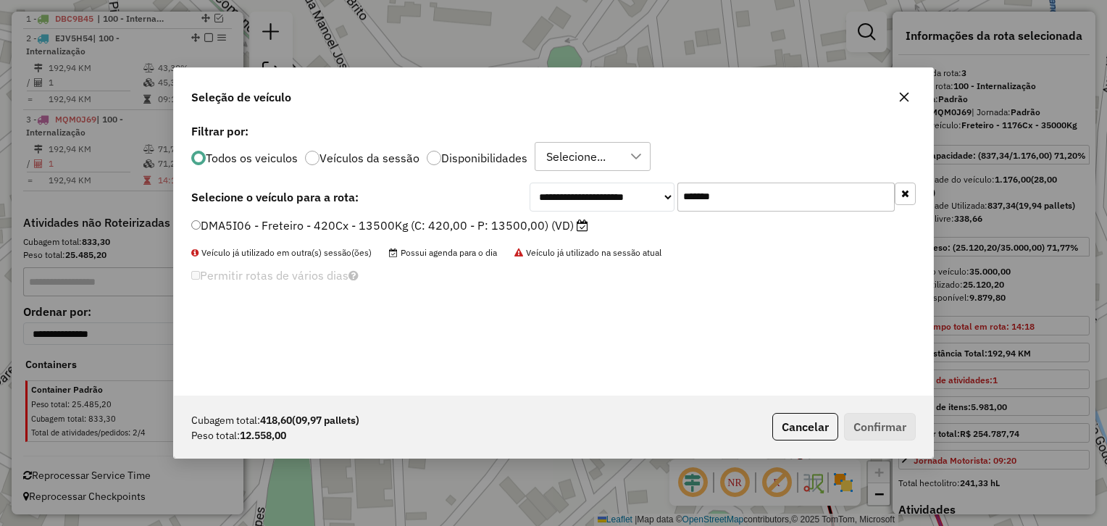
click at [498, 220] on label "DMA5I06 - Freteiro - 420Cx - 13500Kg (C: 420,00 - P: 13500,00) (VD)" at bounding box center [389, 225] width 397 height 17
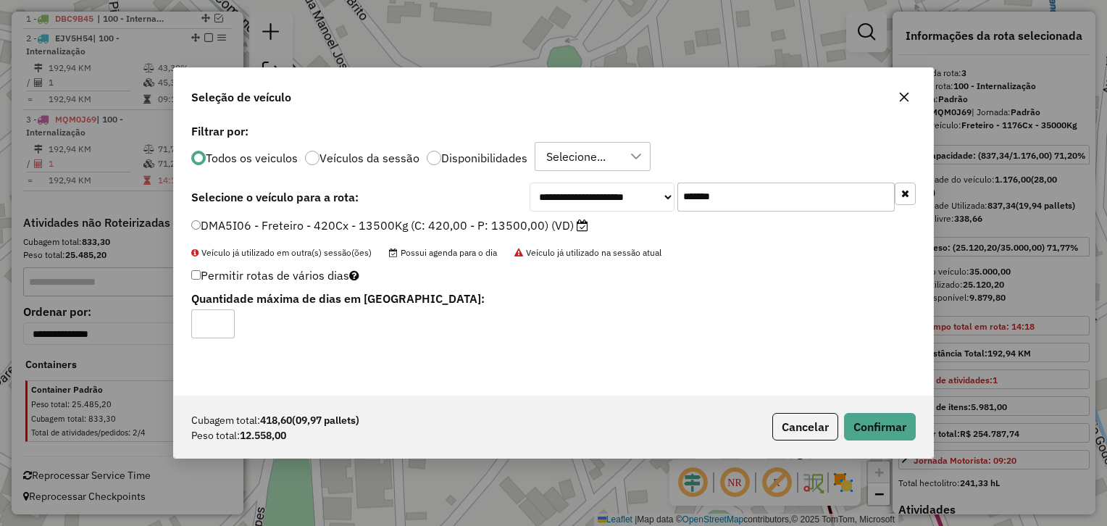
click at [867, 441] on div "Cubagem total: 418,60 (09,97 pallets) Peso total: 12.558,00 Cancelar Confirmar" at bounding box center [553, 427] width 759 height 62
click at [889, 423] on button "Confirmar" at bounding box center [880, 427] width 72 height 28
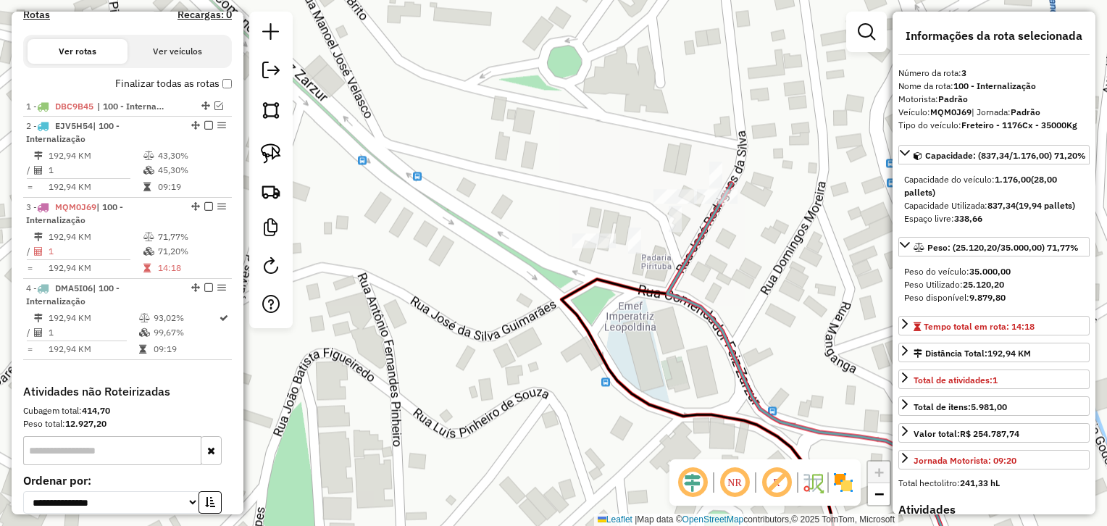
scroll to position [474, 0]
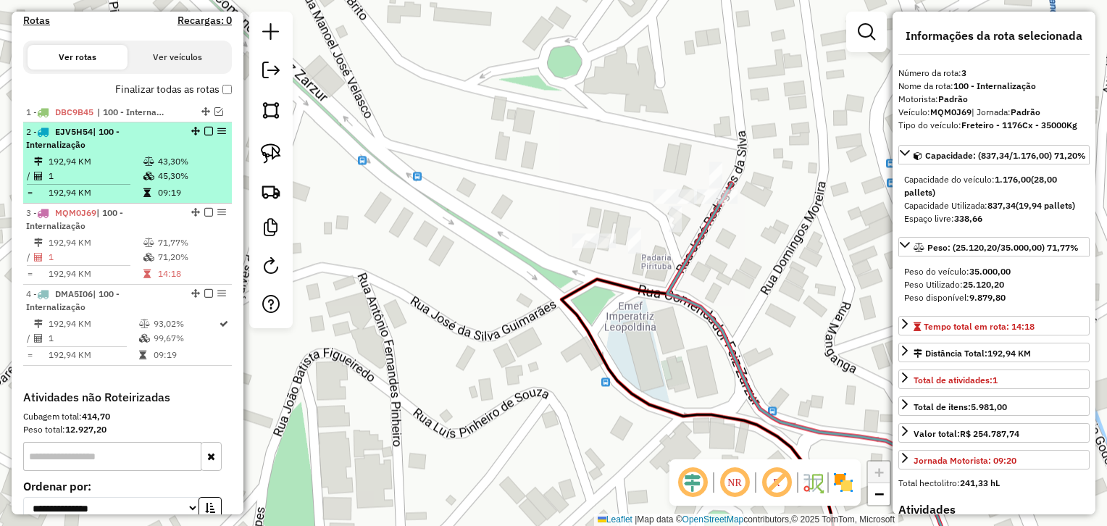
click at [114, 162] on td "192,94 KM" at bounding box center [95, 161] width 95 height 14
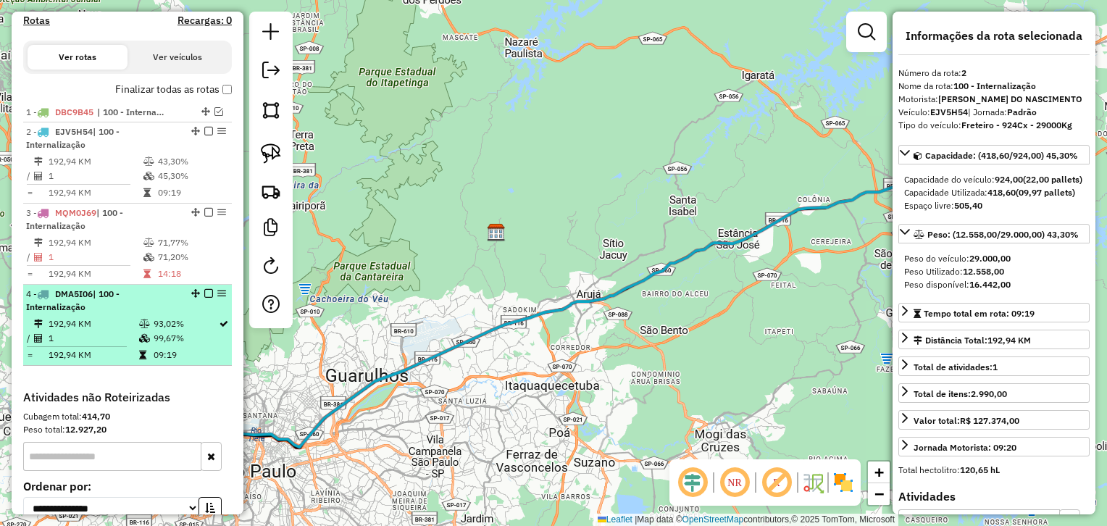
click at [144, 326] on icon at bounding box center [144, 323] width 11 height 9
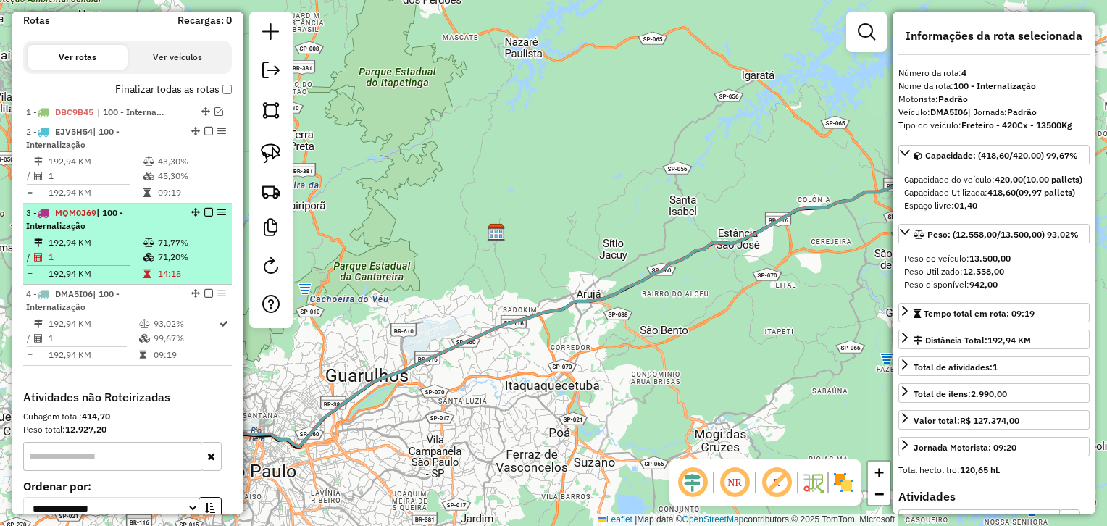
click at [154, 240] on td at bounding box center [150, 242] width 14 height 14
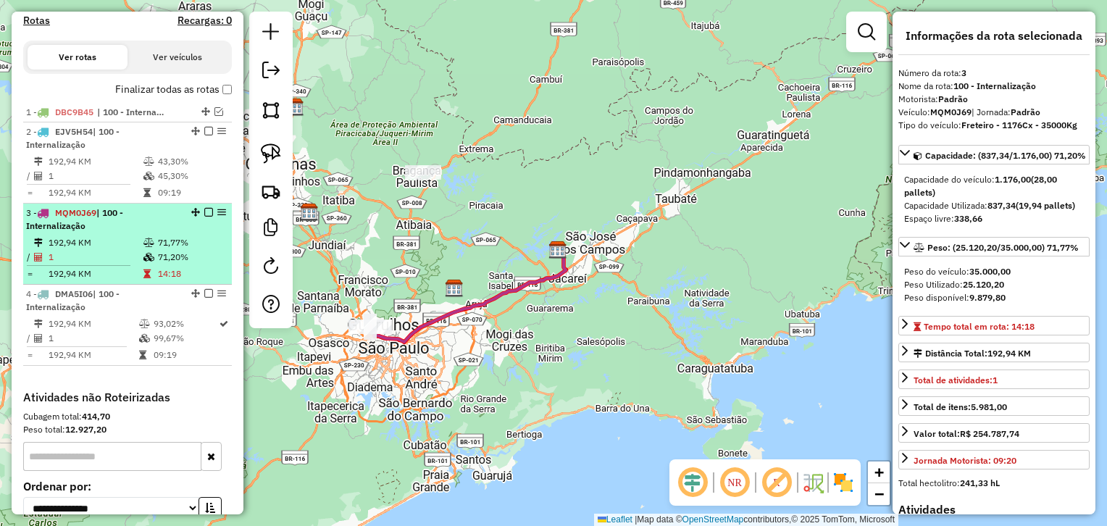
click at [132, 255] on td "1" at bounding box center [95, 257] width 95 height 14
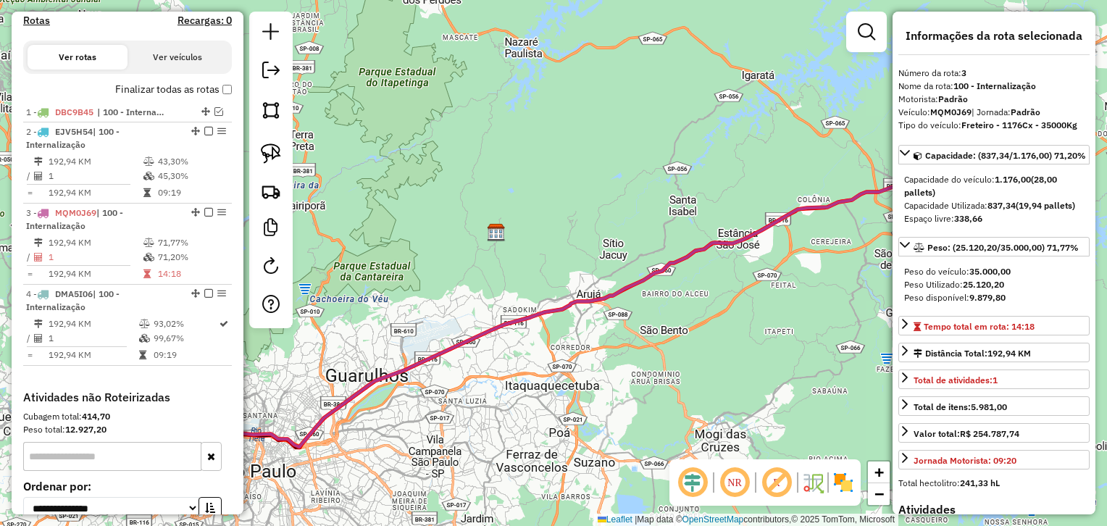
click at [942, 117] on strong "MQM0J69" at bounding box center [950, 111] width 41 height 11
copy strong "MQM0J69"
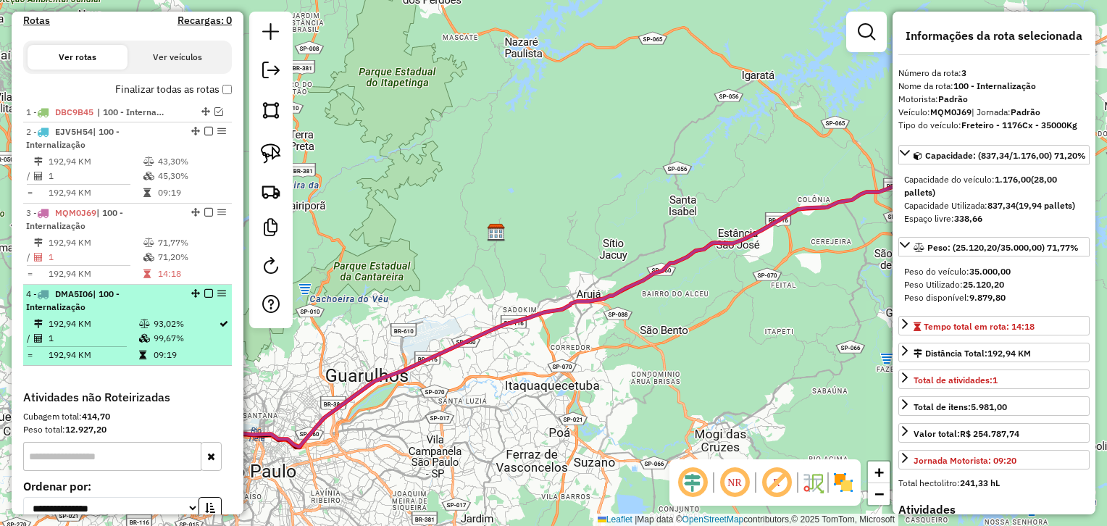
click at [153, 320] on td "93,02%" at bounding box center [185, 324] width 65 height 14
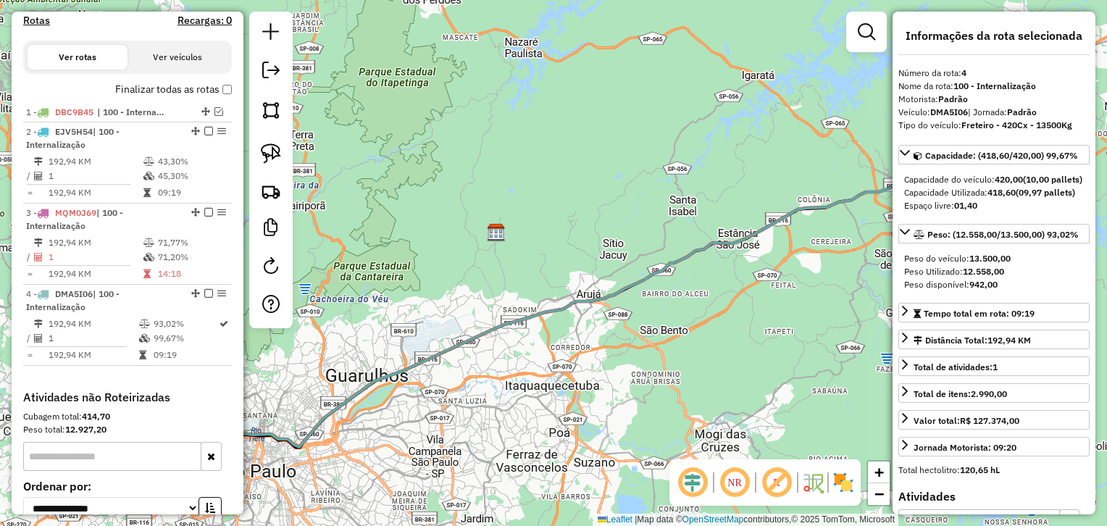
click at [948, 109] on strong "DMA5I06" at bounding box center [949, 111] width 38 height 11
copy strong "DMA5I06"
click at [948, 109] on strong "DMA5I06" at bounding box center [949, 111] width 38 height 11
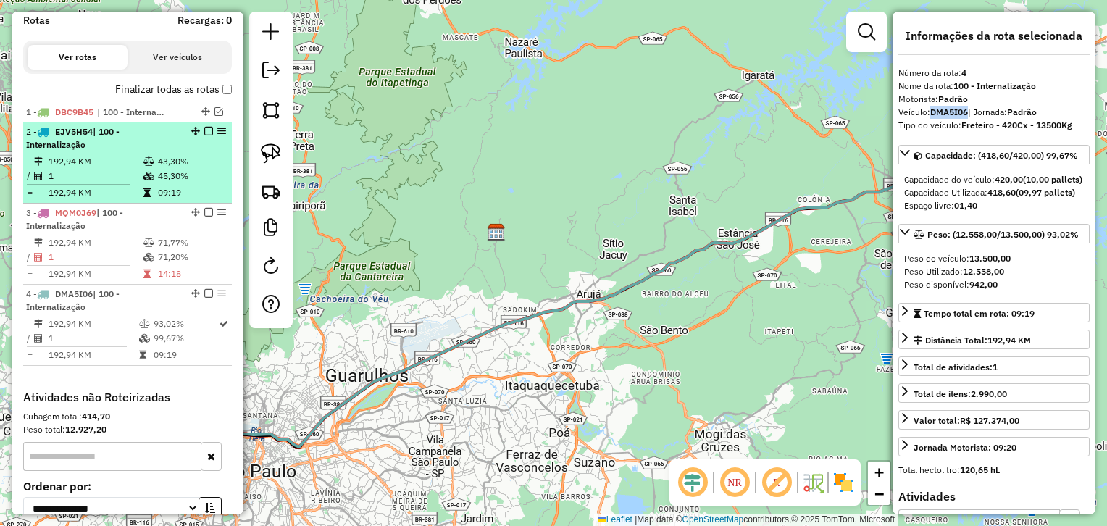
click at [143, 164] on icon at bounding box center [148, 161] width 11 height 9
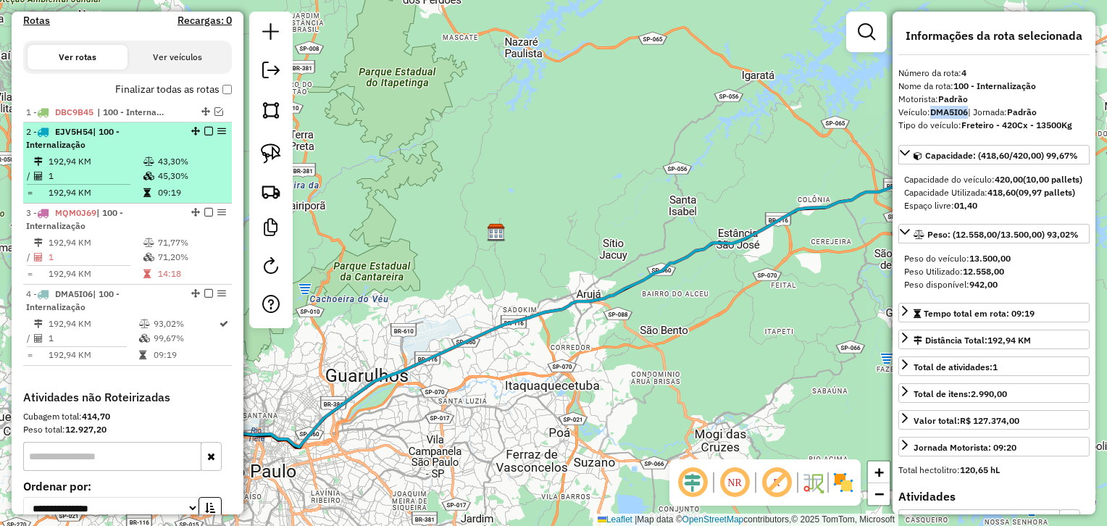
click at [93, 138] on div "2 - EJV5H54 | 100 - Internalização" at bounding box center [103, 138] width 154 height 26
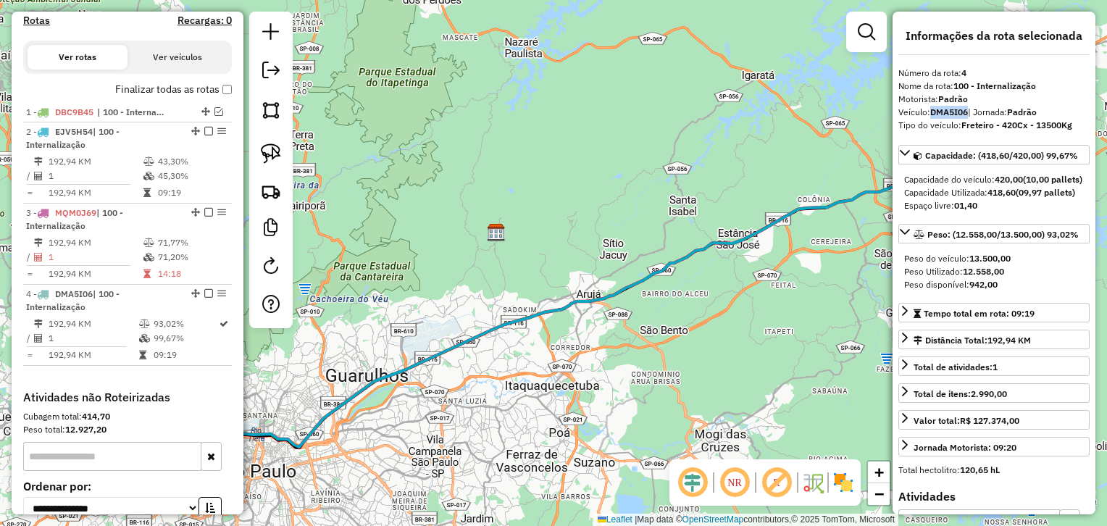
click at [959, 218] on div "Capacidade do veículo: 420,00 (10,00 pallets) Capacidade Utilizada: 418,60 (09,…" at bounding box center [993, 192] width 191 height 51
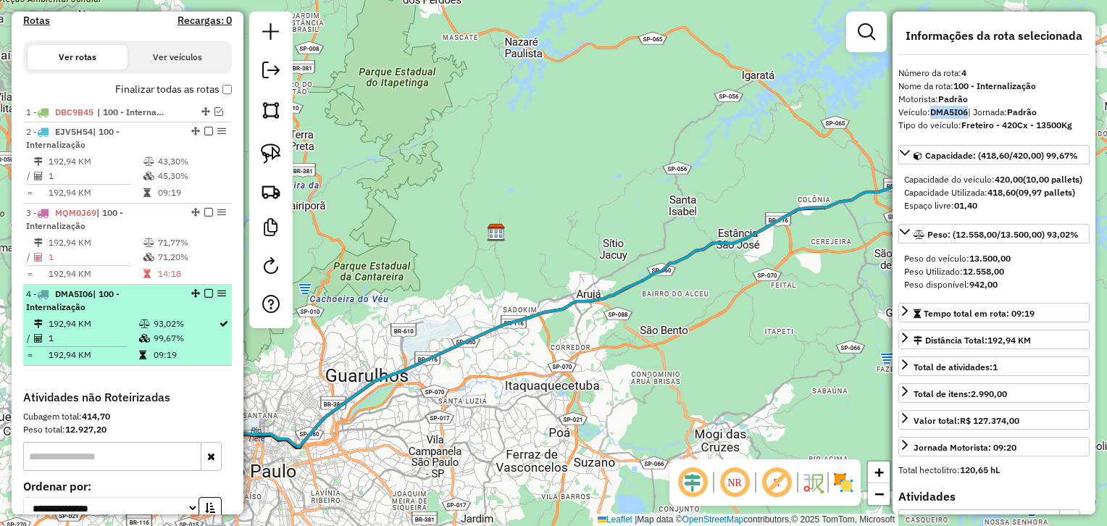
click at [76, 322] on td "192,94 KM" at bounding box center [93, 324] width 91 height 14
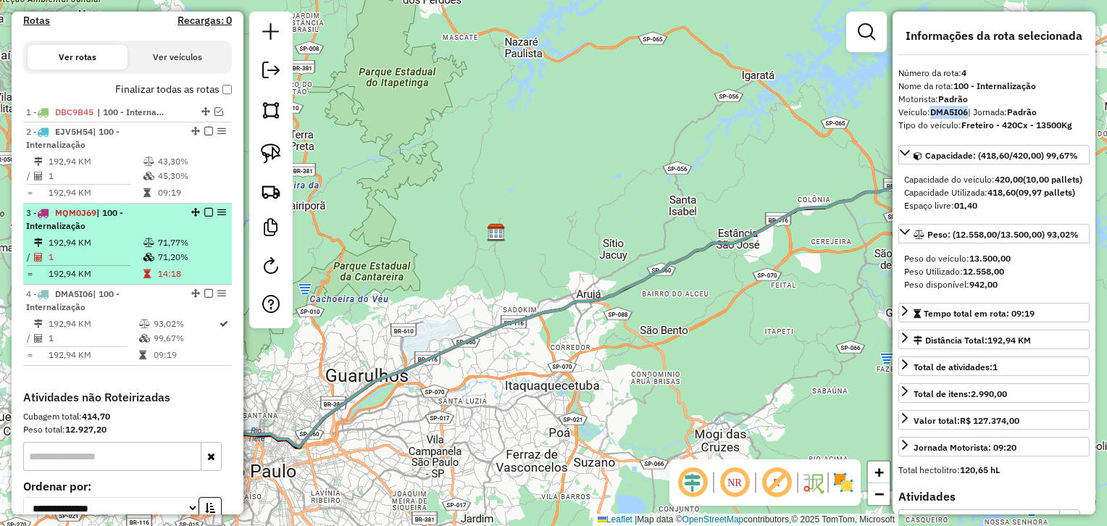
click at [90, 246] on td "192,94 KM" at bounding box center [95, 242] width 95 height 14
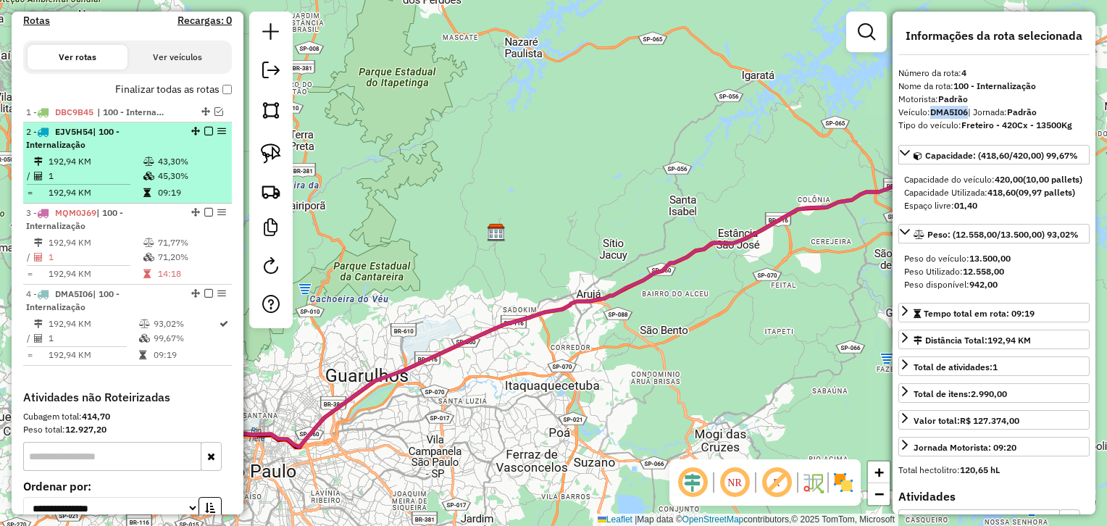
click at [110, 151] on div "2 - EJV5H54 | 100 - Internalização" at bounding box center [103, 138] width 154 height 26
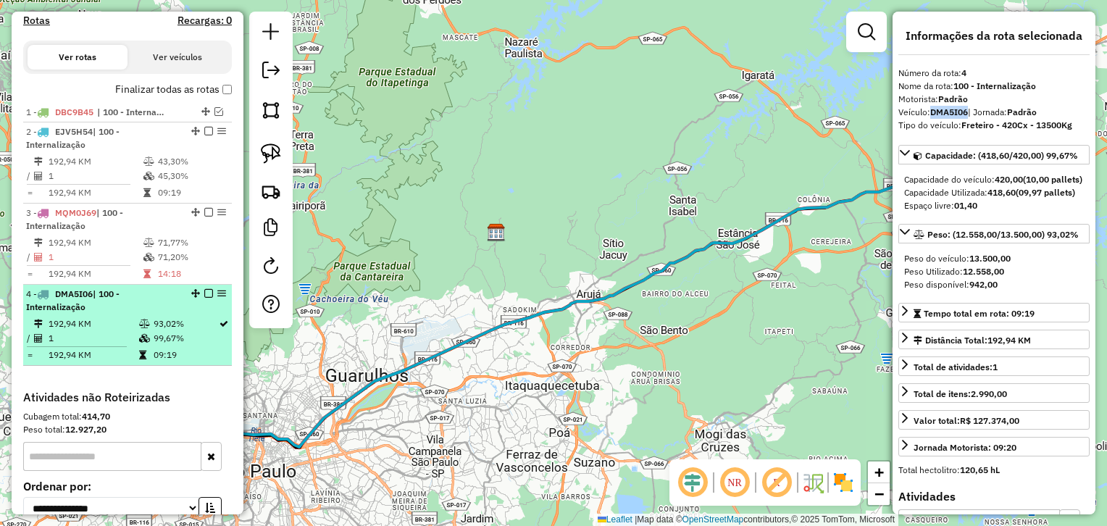
click at [119, 310] on div "4 - DMA5I06 | 100 - Internalização" at bounding box center [103, 301] width 154 height 26
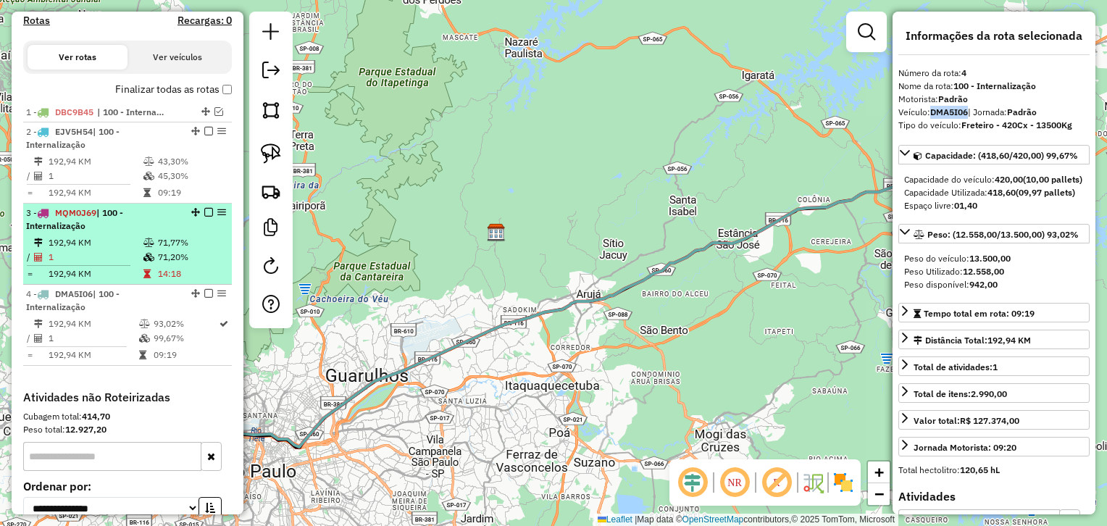
click at [135, 227] on div "3 - MQM0J69 | 100 - Internalização" at bounding box center [103, 219] width 154 height 26
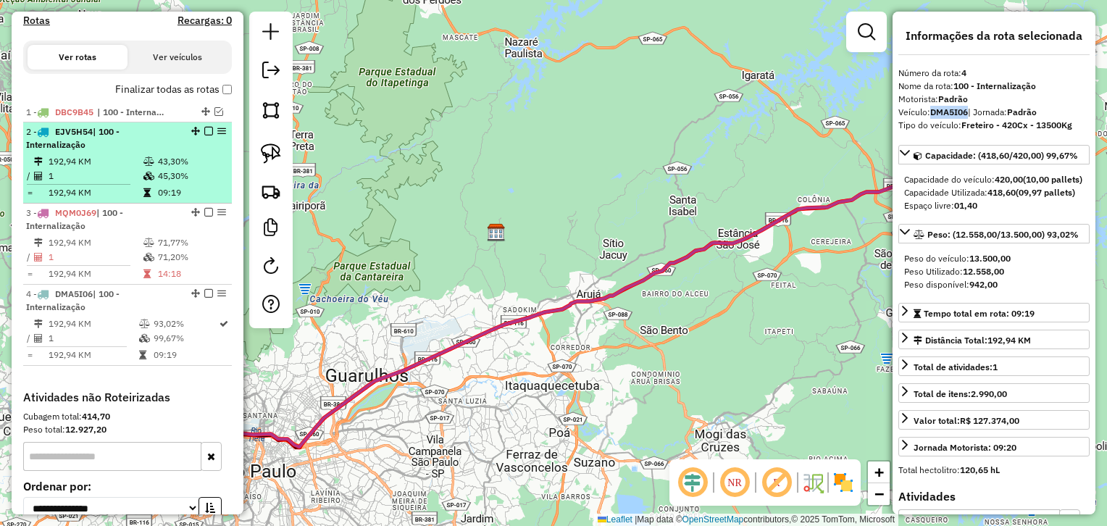
click at [157, 177] on td "45,30%" at bounding box center [191, 176] width 69 height 14
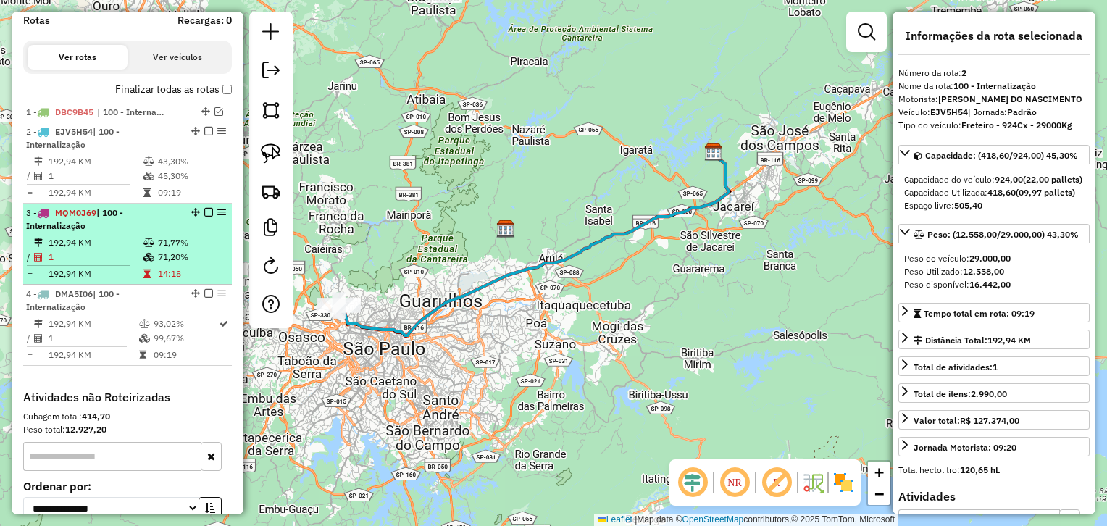
click at [171, 225] on div "3 - MQM0J69 | 100 - Internalização" at bounding box center [103, 219] width 154 height 26
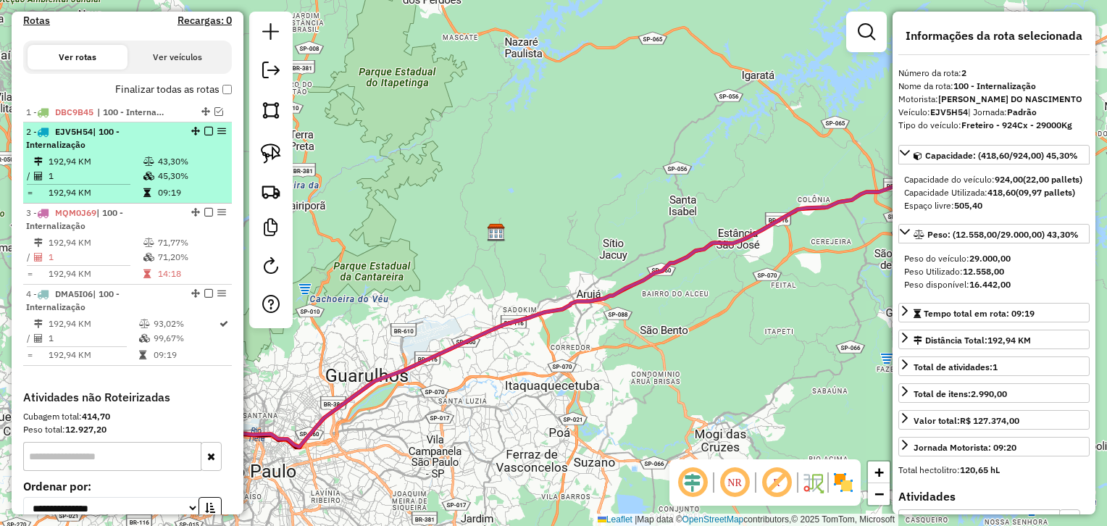
click at [103, 172] on td "1" at bounding box center [95, 176] width 95 height 14
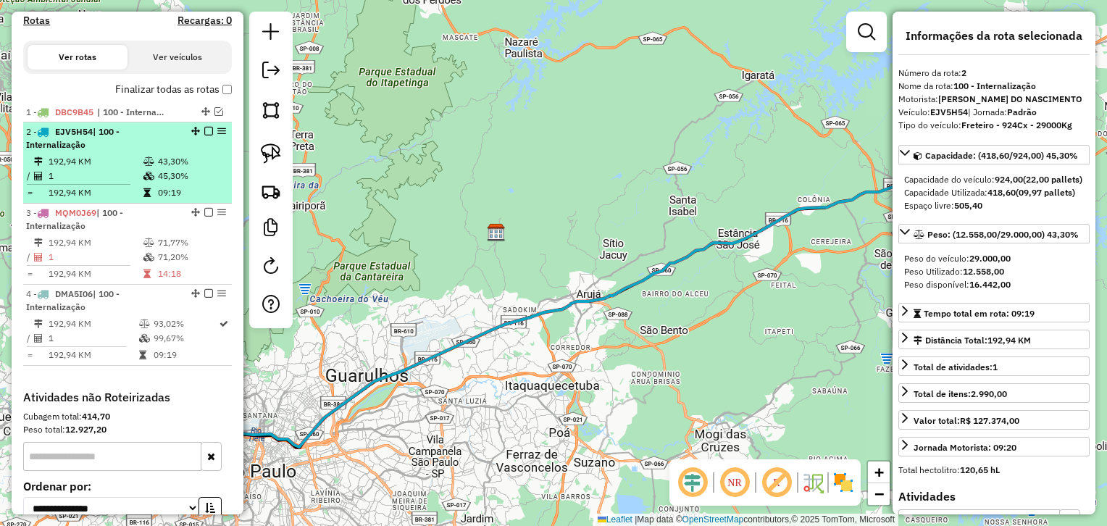
click at [107, 196] on td "192,94 KM" at bounding box center [95, 192] width 95 height 14
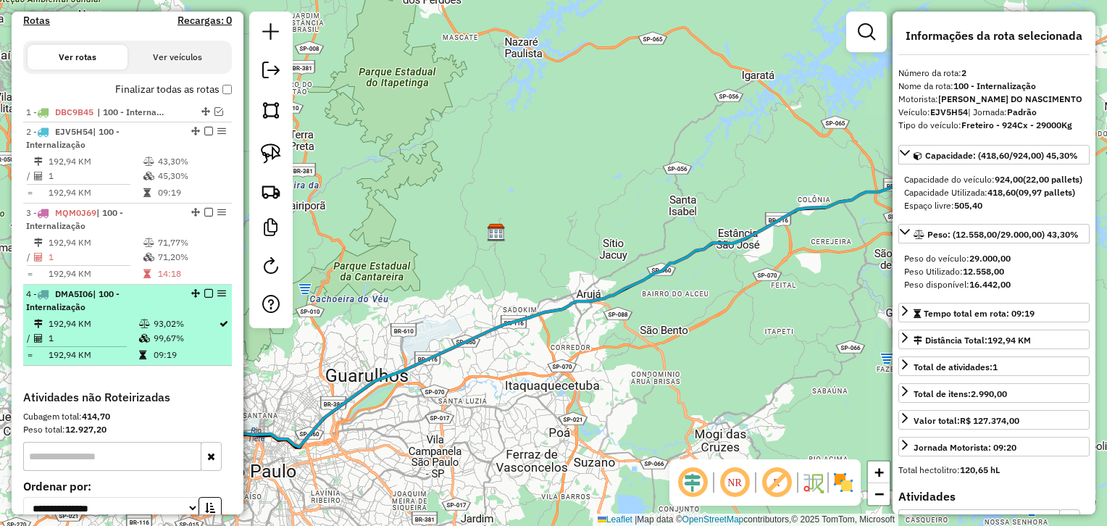
click at [99, 338] on td "1" at bounding box center [93, 338] width 91 height 14
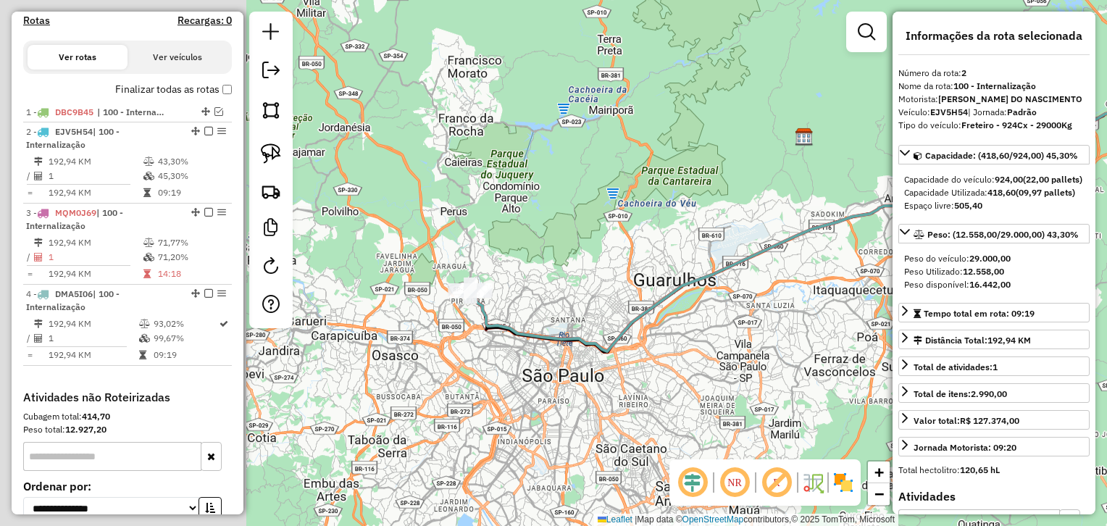
drag, startPoint x: 830, startPoint y: 260, endPoint x: 1029, endPoint y: 183, distance: 212.8
click at [1030, 183] on hb-router-mapa "Informações da Sessão 1286032 - 01/10/2025 Criação: 30/09/2025 17:49 Depósito: …" at bounding box center [553, 263] width 1107 height 526
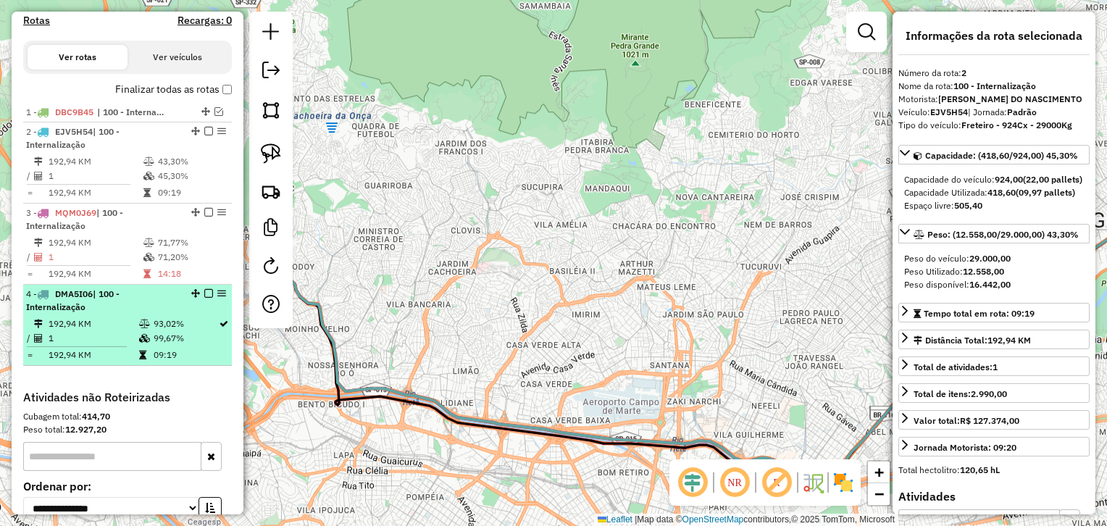
click at [96, 319] on td "192,94 KM" at bounding box center [93, 324] width 91 height 14
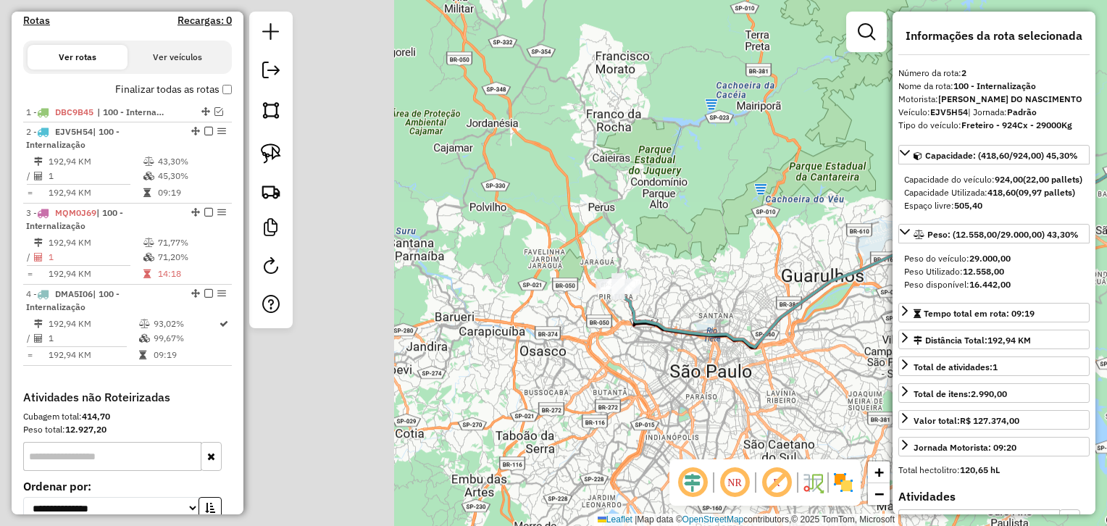
drag, startPoint x: 606, startPoint y: 222, endPoint x: 1109, endPoint y: 115, distance: 514.6
click at [1106, 115] on html "Aguarde... Pop-up bloqueado! Seu navegador bloqueou automáticamente a abertura …" at bounding box center [553, 263] width 1107 height 526
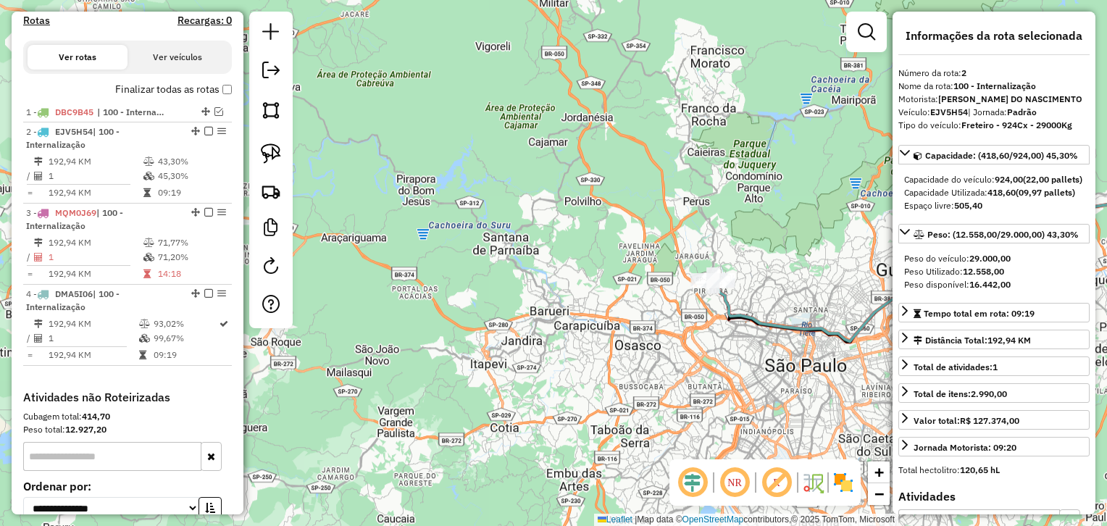
drag, startPoint x: 634, startPoint y: 232, endPoint x: 694, endPoint y: 241, distance: 60.8
click at [694, 241] on div "Janela de atendimento Grade de atendimento Capacidade Transportadoras Veículos …" at bounding box center [553, 263] width 1107 height 526
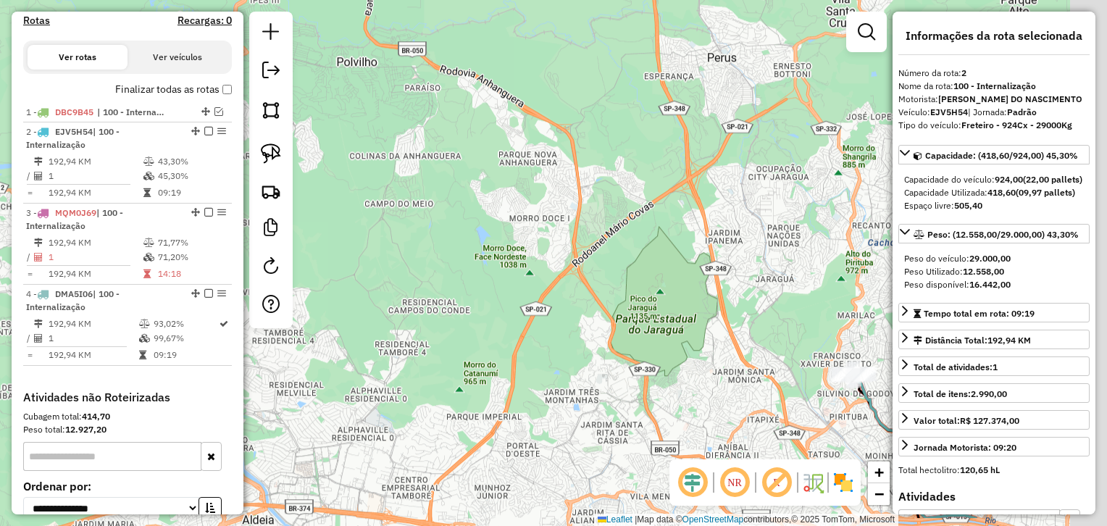
drag, startPoint x: 707, startPoint y: 325, endPoint x: 345, endPoint y: 182, distance: 389.3
click at [345, 182] on div "Janela de atendimento Grade de atendimento Capacidade Transportadoras Veículos …" at bounding box center [553, 263] width 1107 height 526
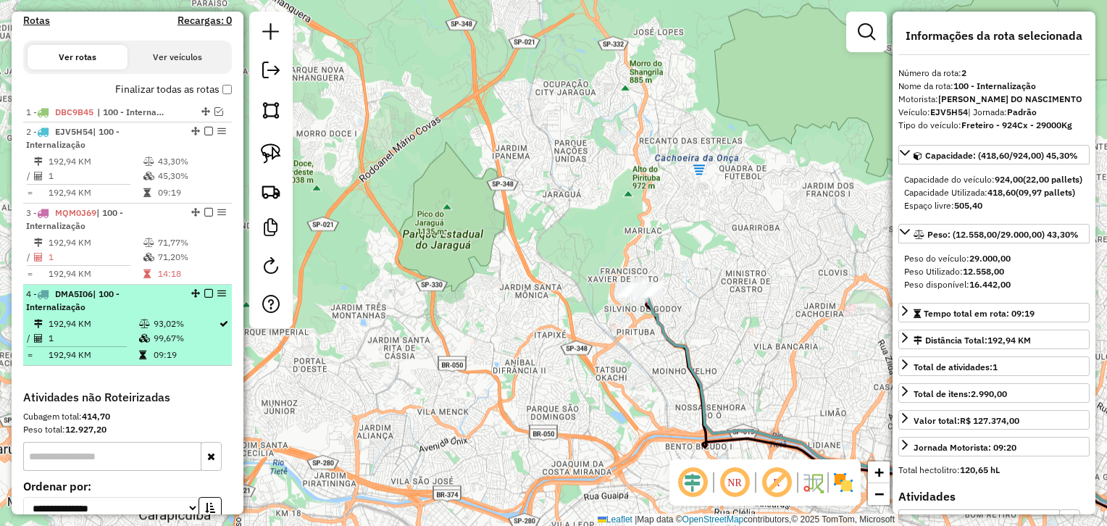
click at [148, 319] on td at bounding box center [145, 324] width 14 height 14
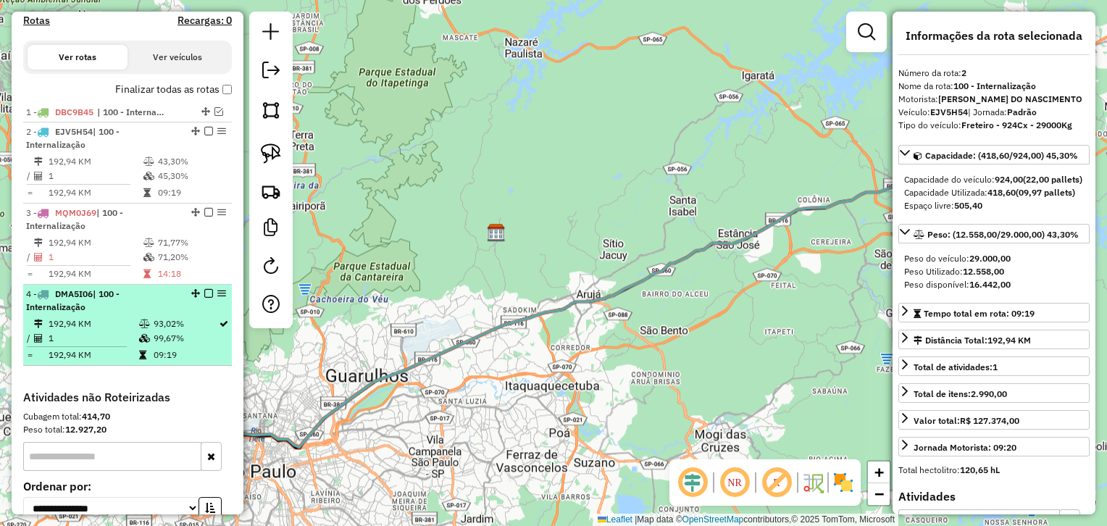
click at [187, 333] on td "99,67%" at bounding box center [185, 338] width 65 height 14
click at [153, 325] on td "93,02%" at bounding box center [185, 324] width 65 height 14
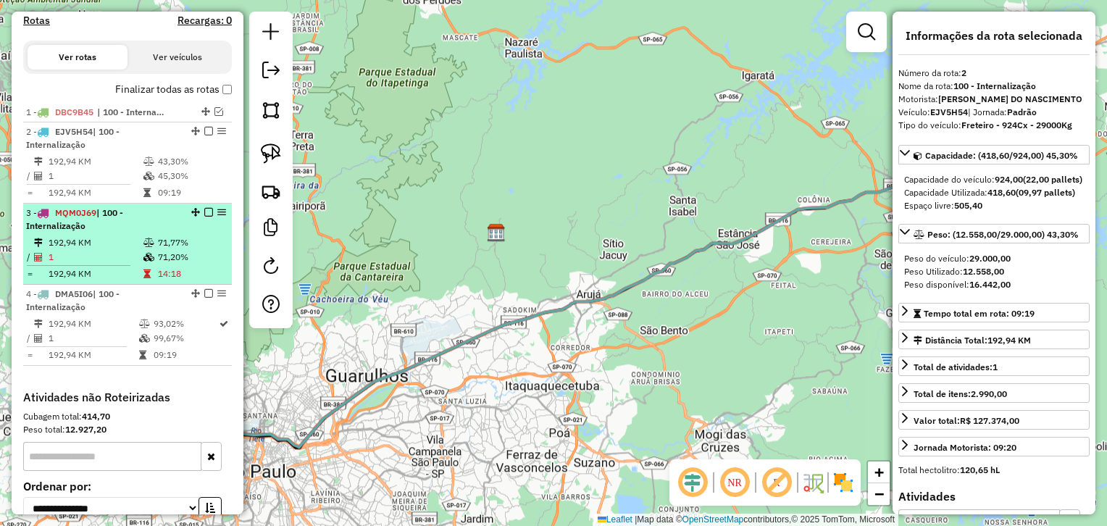
click at [106, 248] on td "192,94 KM" at bounding box center [95, 242] width 95 height 14
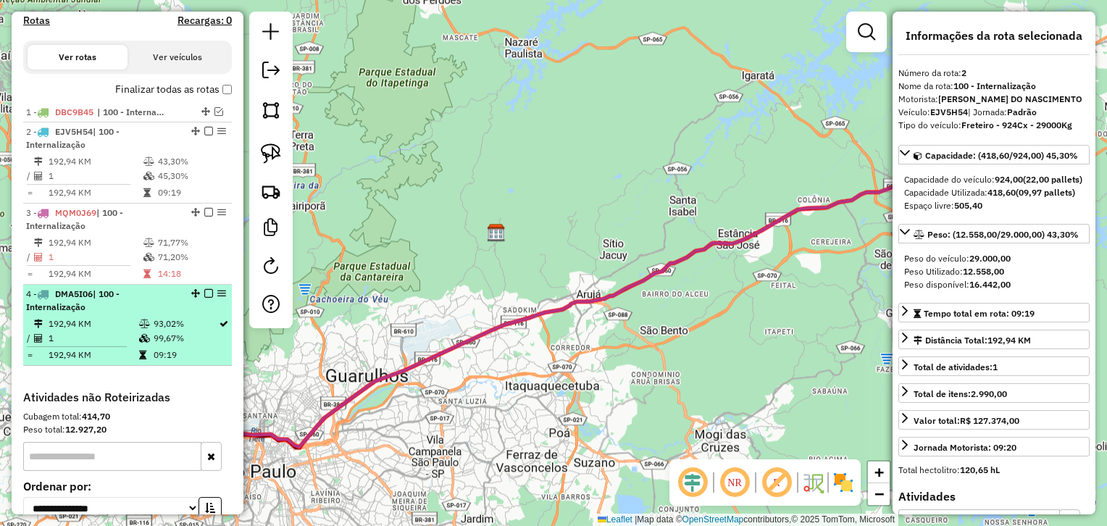
click at [153, 333] on td "99,67%" at bounding box center [185, 338] width 65 height 14
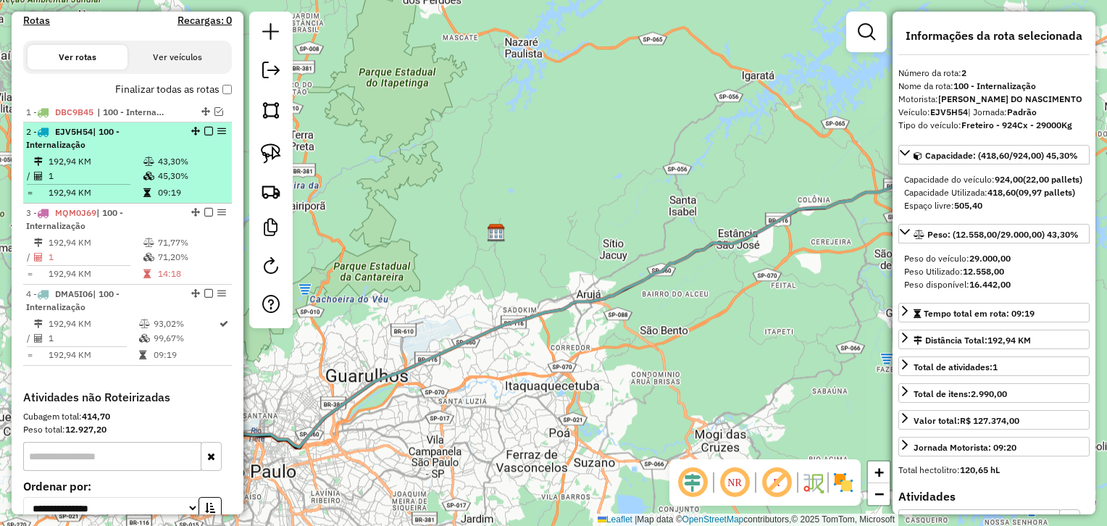
click at [127, 171] on td "1" at bounding box center [95, 176] width 95 height 14
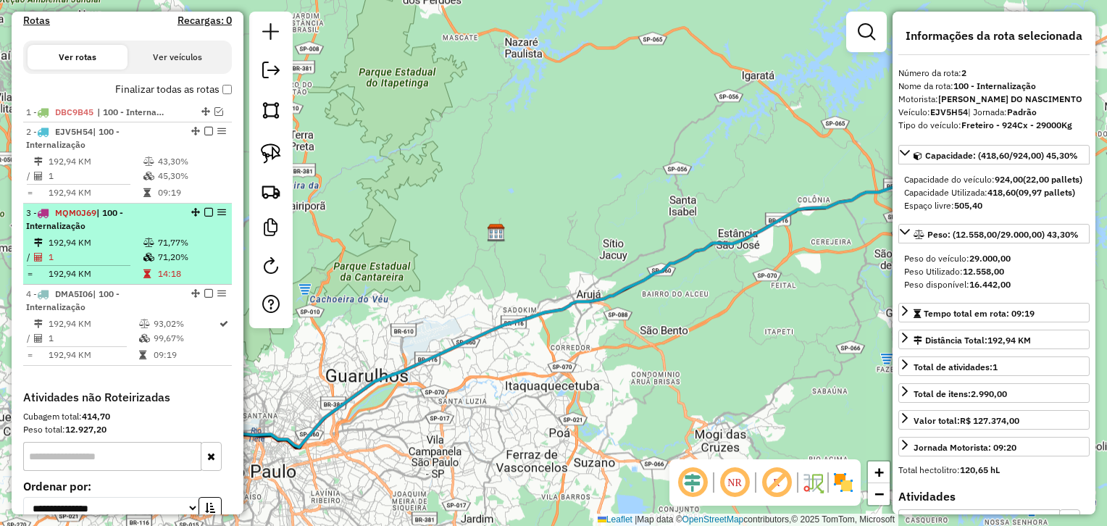
click at [142, 230] on div "3 - MQM0J69 | 100 - Internalização" at bounding box center [103, 219] width 154 height 26
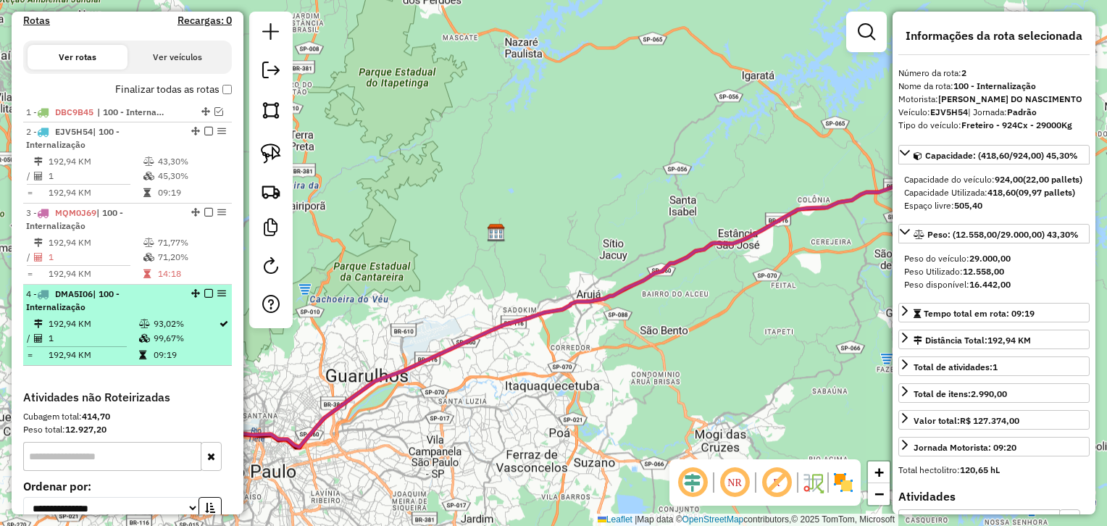
click at [145, 296] on div "4 - DMA5I06 | 100 - Internalização" at bounding box center [103, 301] width 154 height 26
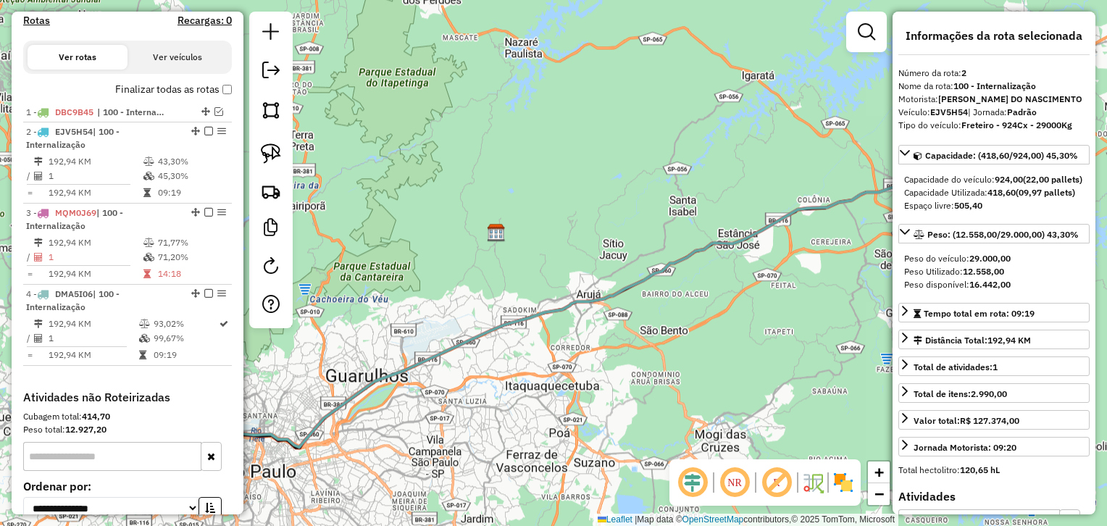
click at [348, 227] on div "Janela de atendimento Grade de atendimento Capacidade Transportadoras Veículos …" at bounding box center [553, 263] width 1107 height 526
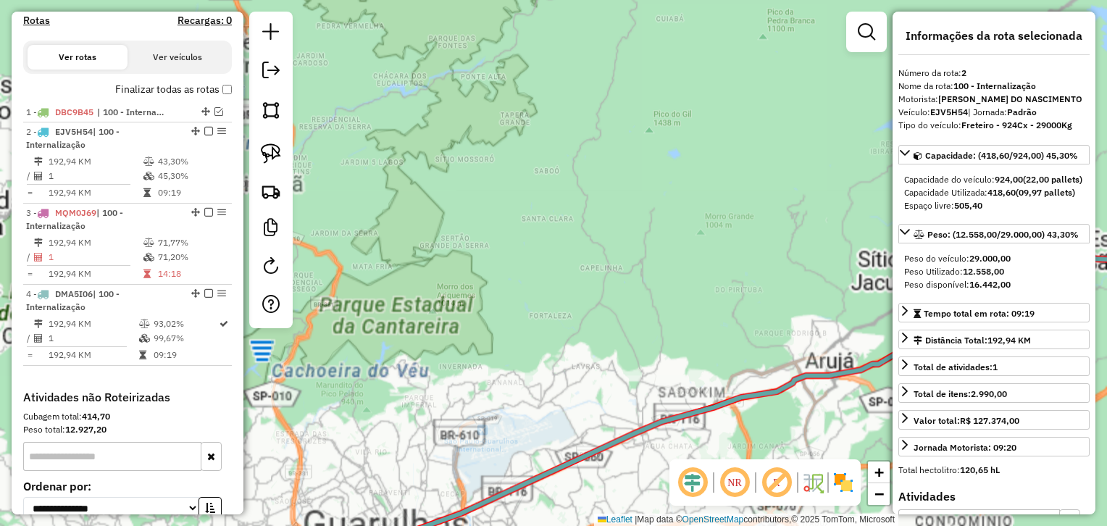
click at [348, 227] on div "Janela de atendimento Grade de atendimento Capacidade Transportadoras Veículos …" at bounding box center [553, 263] width 1107 height 526
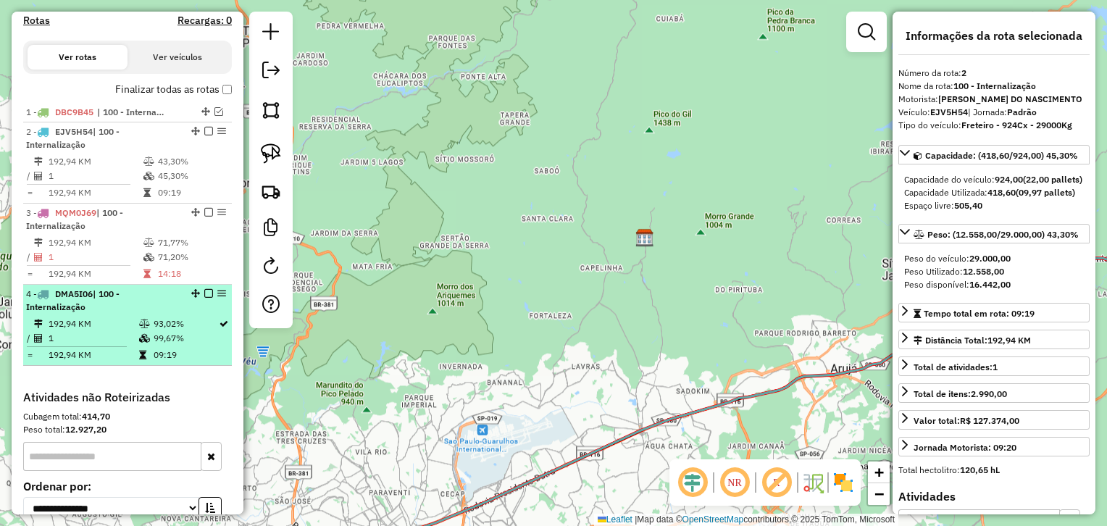
click at [217, 294] on em at bounding box center [221, 293] width 9 height 9
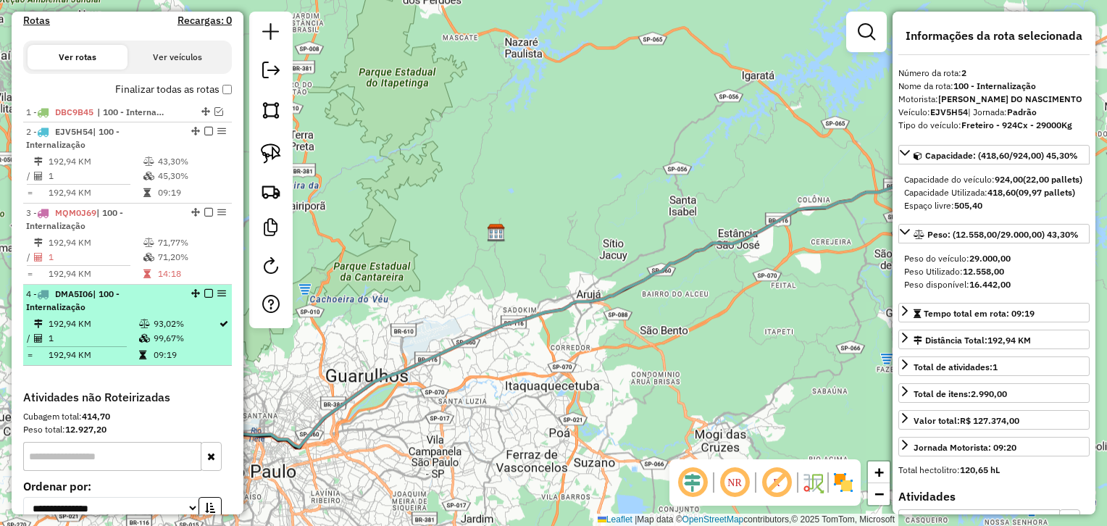
click at [217, 294] on em at bounding box center [221, 293] width 9 height 9
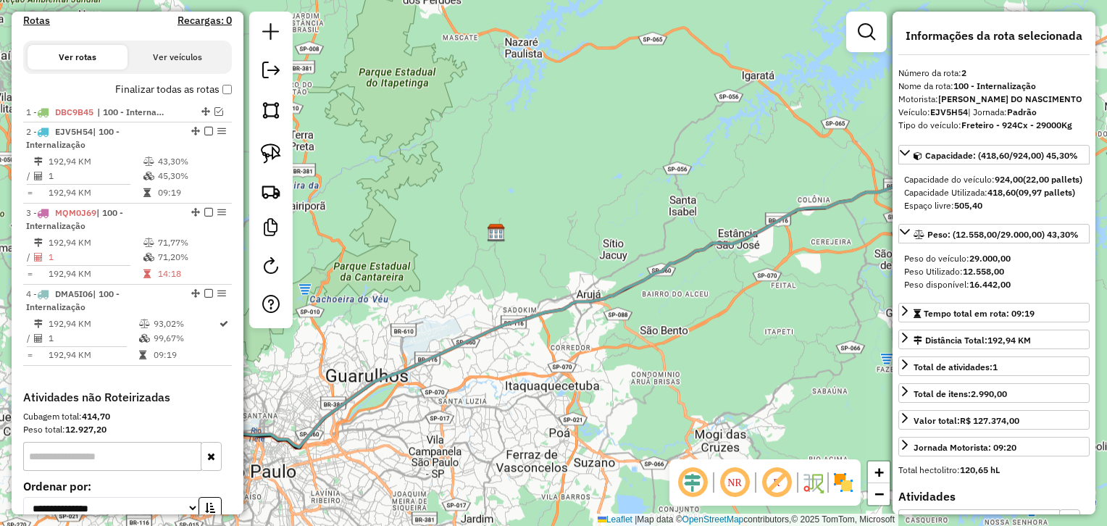
drag, startPoint x: 398, startPoint y: 329, endPoint x: 750, endPoint y: 143, distance: 398.6
click at [750, 143] on div "Janela de atendimento Grade de atendimento Capacidade Transportadoras Veículos …" at bounding box center [553, 263] width 1107 height 526
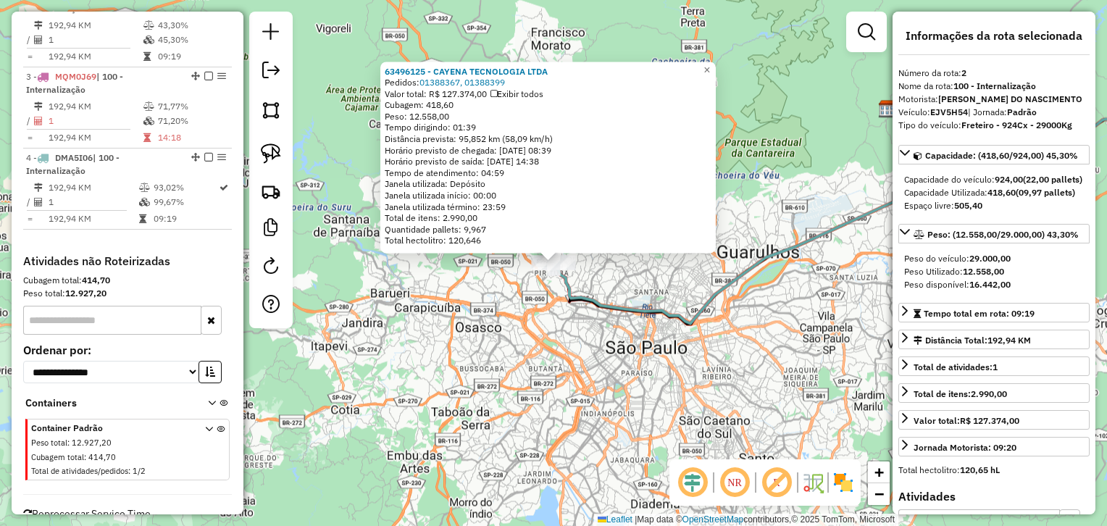
scroll to position [648, 0]
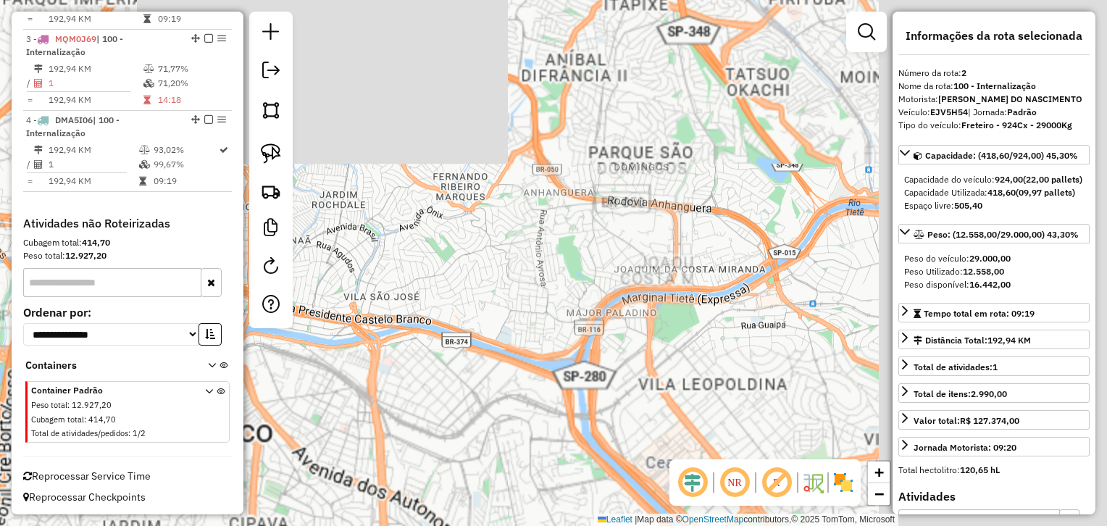
drag, startPoint x: 623, startPoint y: 250, endPoint x: 309, endPoint y: 498, distance: 400.2
click at [281, 524] on div "63496125 - CAYENA TECNOLOGIA LTDA Pedidos: 01388367, 01388399 Valor total: R$ 1…" at bounding box center [553, 263] width 1107 height 526
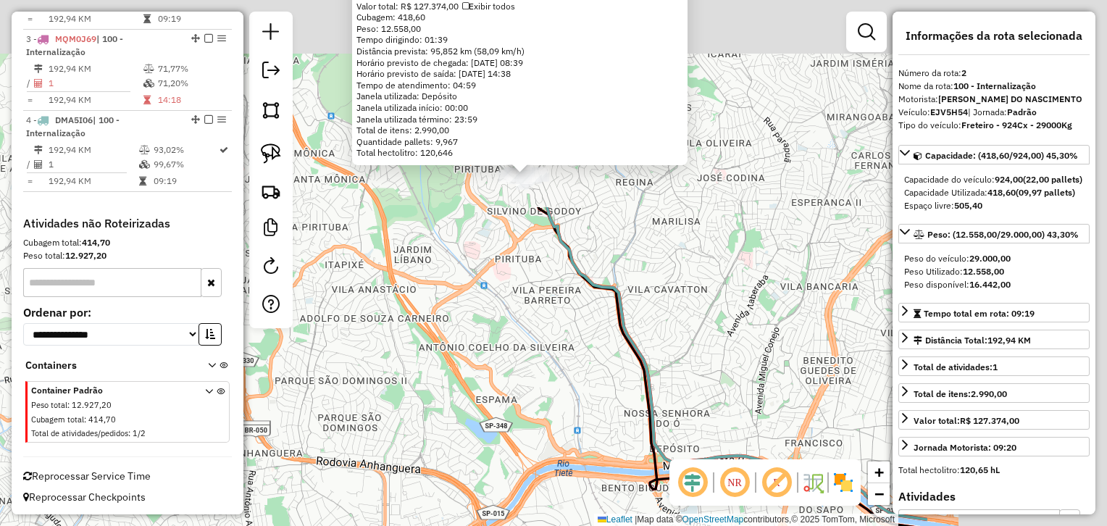
drag, startPoint x: 504, startPoint y: 335, endPoint x: 266, endPoint y: 550, distance: 320.6
click at [266, 525] on html "Aguarde... Pop-up bloqueado! Seu navegador bloqueou automáticamente a abertura …" at bounding box center [553, 263] width 1107 height 526
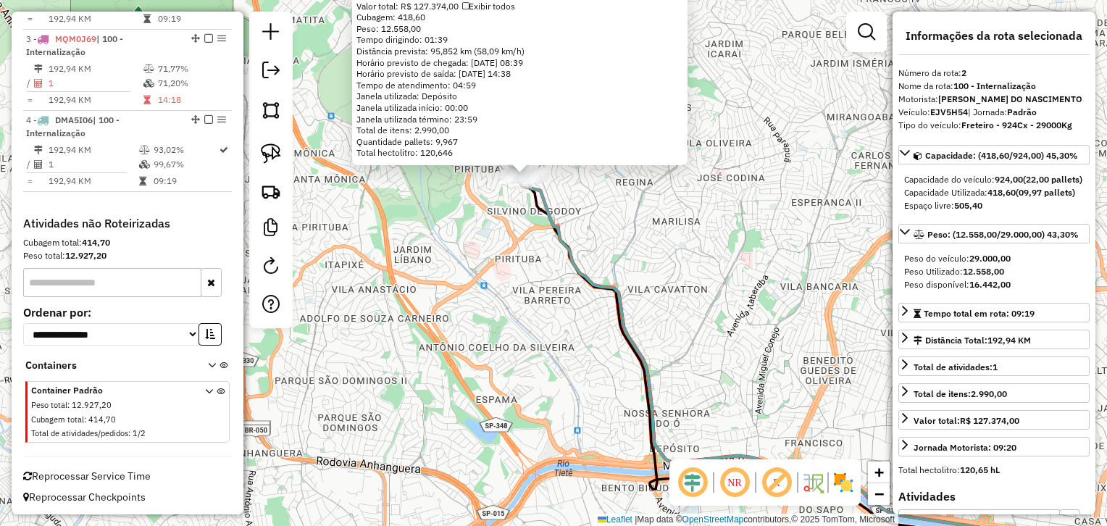
click at [374, 335] on div "63496125 - CAYENA TECNOLOGIA LTDA Pedidos: 01388367, 01388399 Valor total: R$ 1…" at bounding box center [553, 263] width 1107 height 526
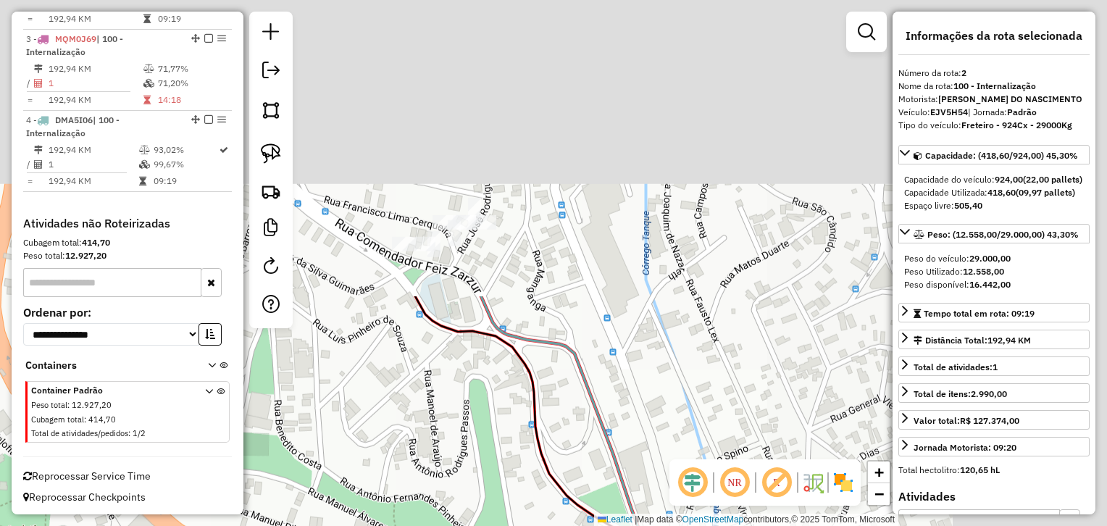
drag, startPoint x: 761, startPoint y: 35, endPoint x: 423, endPoint y: 375, distance: 478.4
click at [416, 394] on div "Janela de atendimento Grade de atendimento Capacidade Transportadoras Veículos …" at bounding box center [553, 263] width 1107 height 526
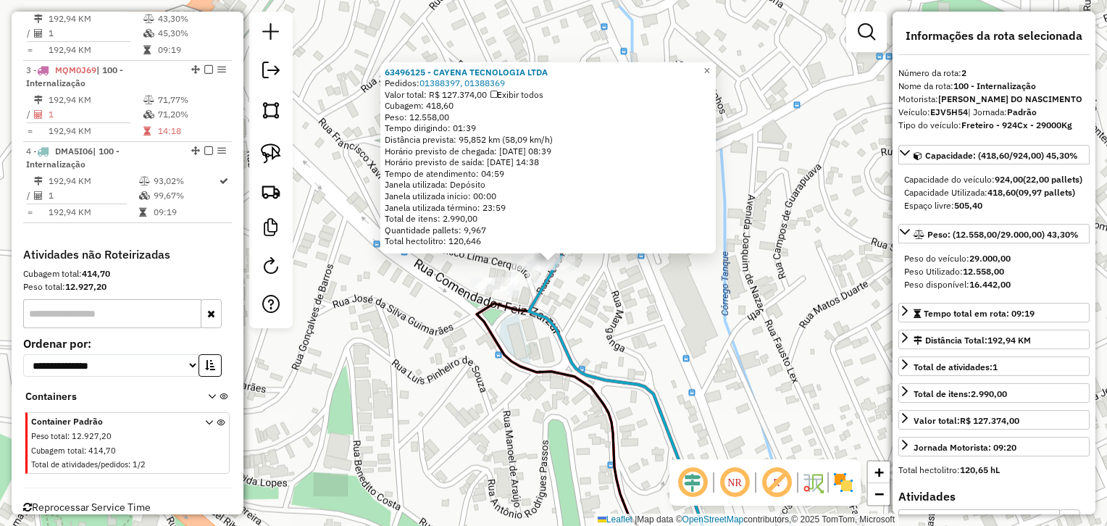
scroll to position [585, 0]
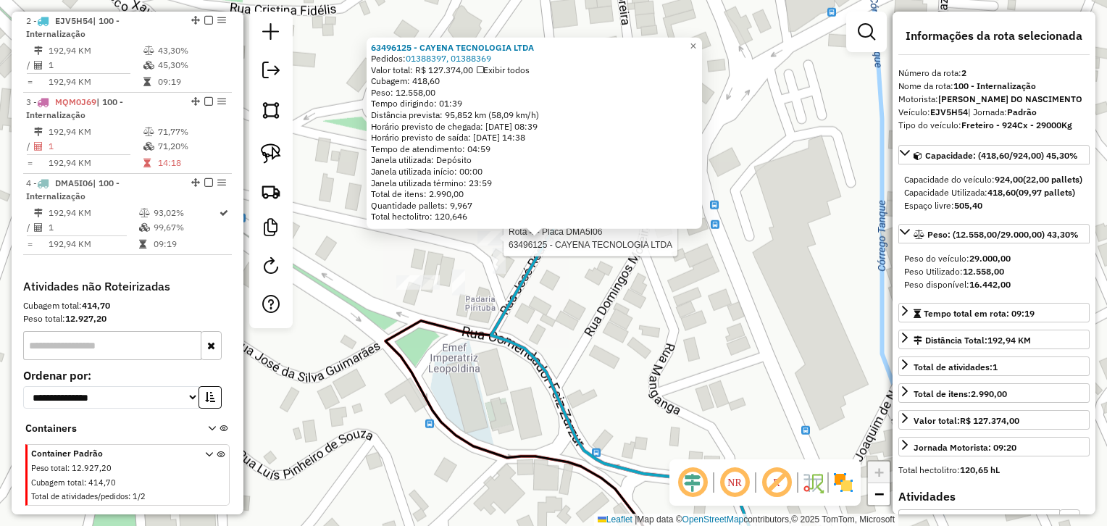
click at [496, 246] on div at bounding box center [498, 238] width 43 height 14
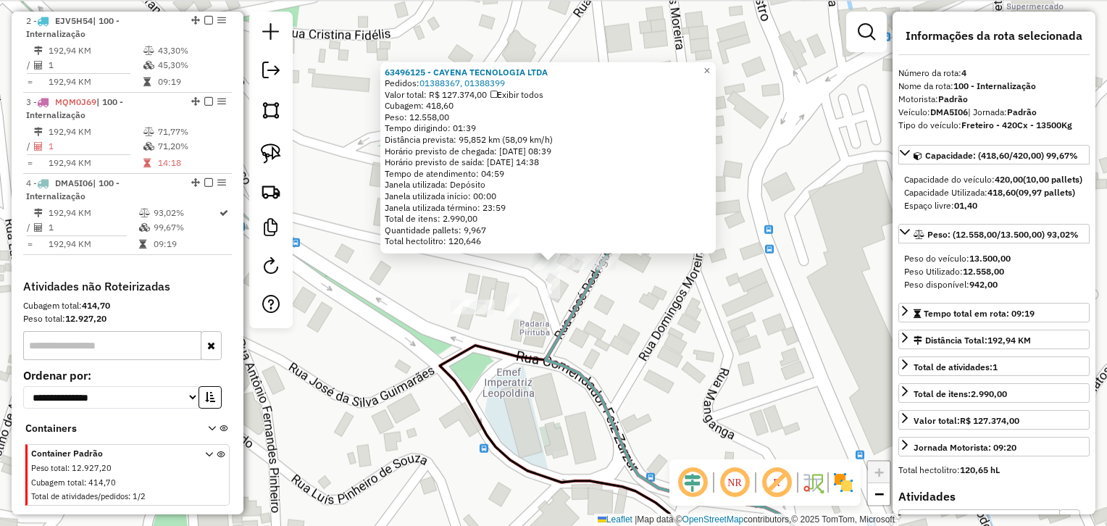
scroll to position [648, 0]
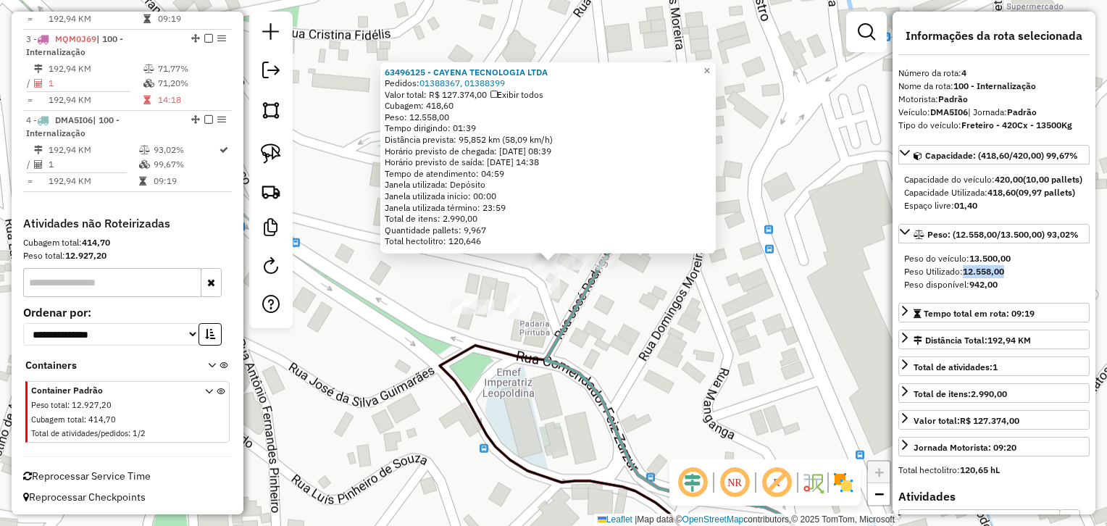
drag, startPoint x: 965, startPoint y: 293, endPoint x: 1005, endPoint y: 296, distance: 40.0
click at [1004, 277] on strong "12.558,00" at bounding box center [983, 271] width 41 height 11
copy strong "12.558,00"
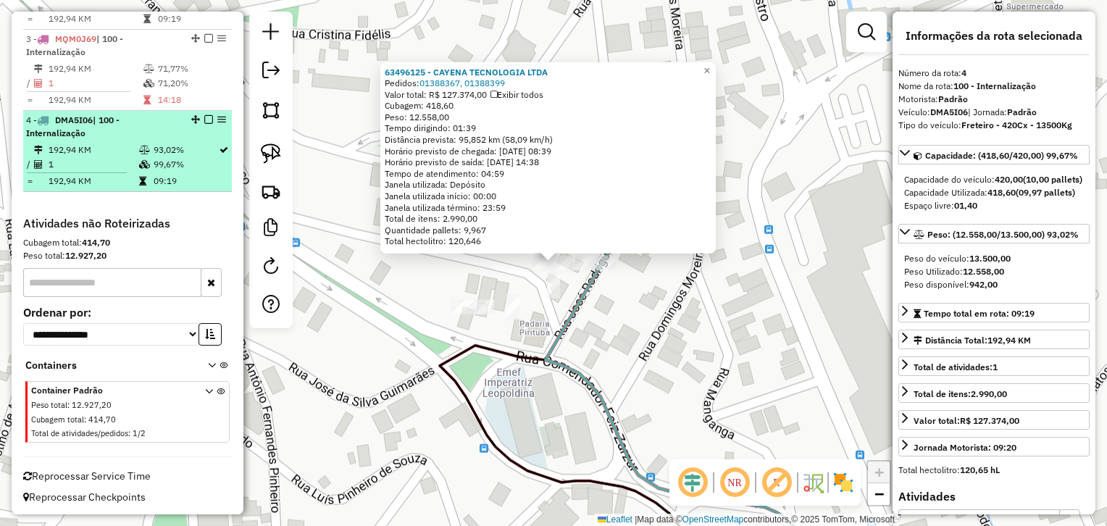
click at [85, 157] on td "1" at bounding box center [93, 164] width 91 height 14
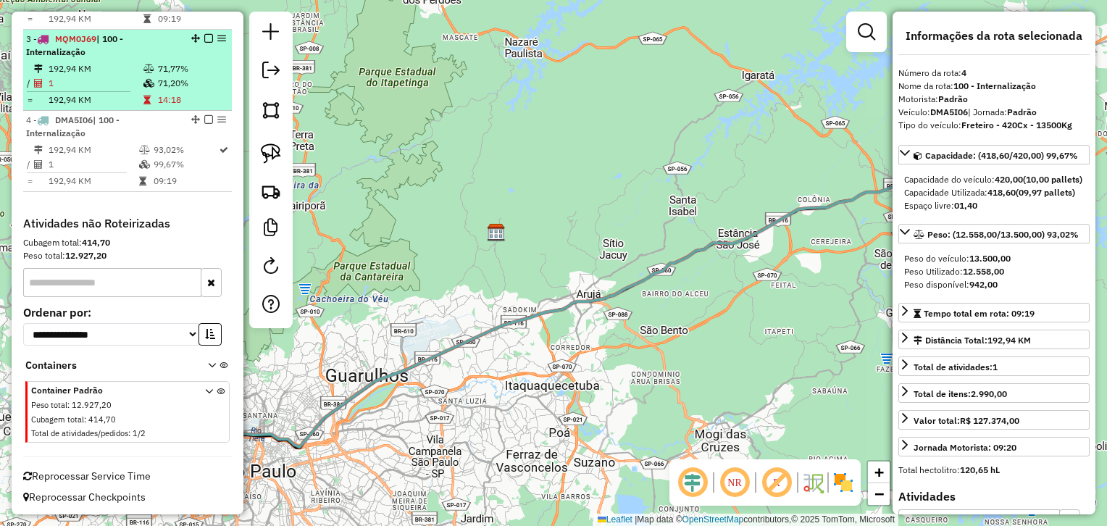
click at [204, 120] on em at bounding box center [208, 119] width 9 height 9
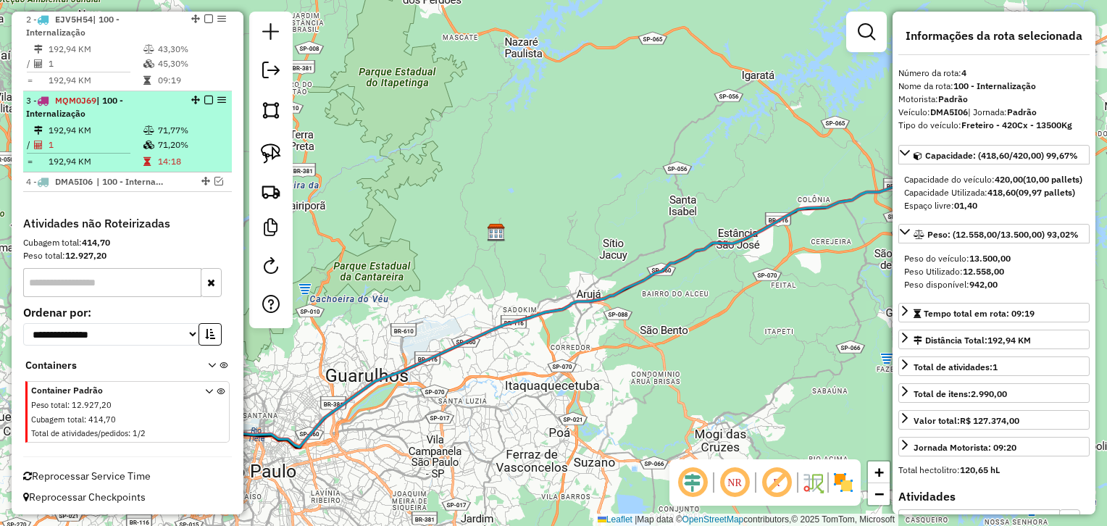
click at [114, 120] on li "3 - MQM0J69 | 100 - Internalização 192,94 KM 71,77% / 1 71,20% = 192,94 KM 14:18" at bounding box center [127, 131] width 209 height 81
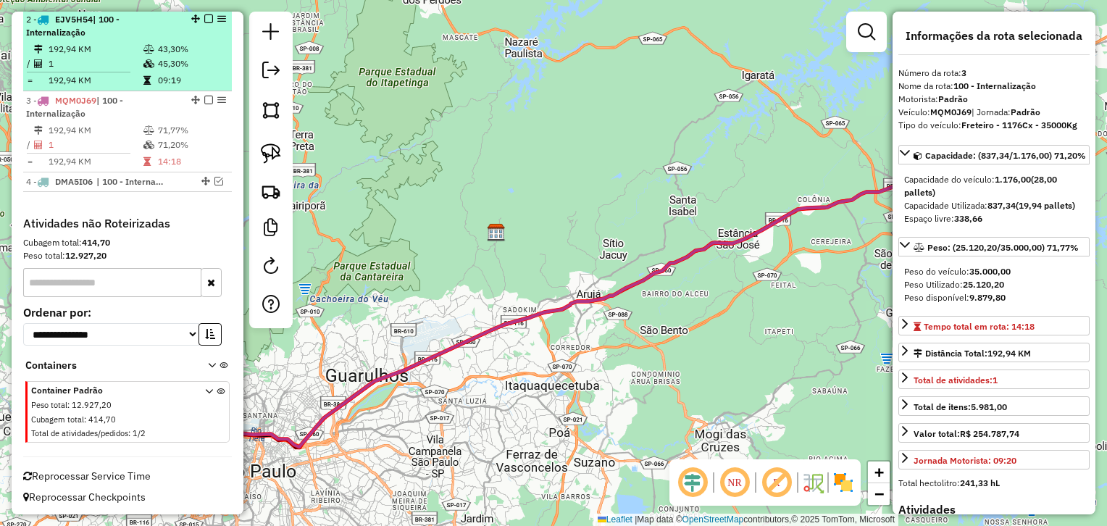
click at [149, 42] on td at bounding box center [150, 49] width 14 height 14
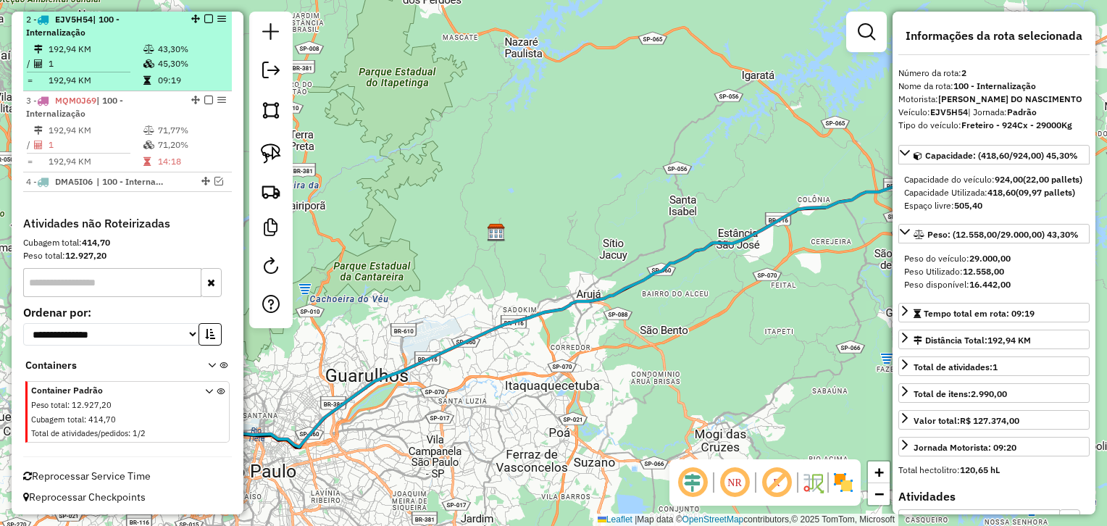
click at [217, 16] on em at bounding box center [221, 18] width 9 height 9
click at [217, 18] on em at bounding box center [221, 18] width 9 height 9
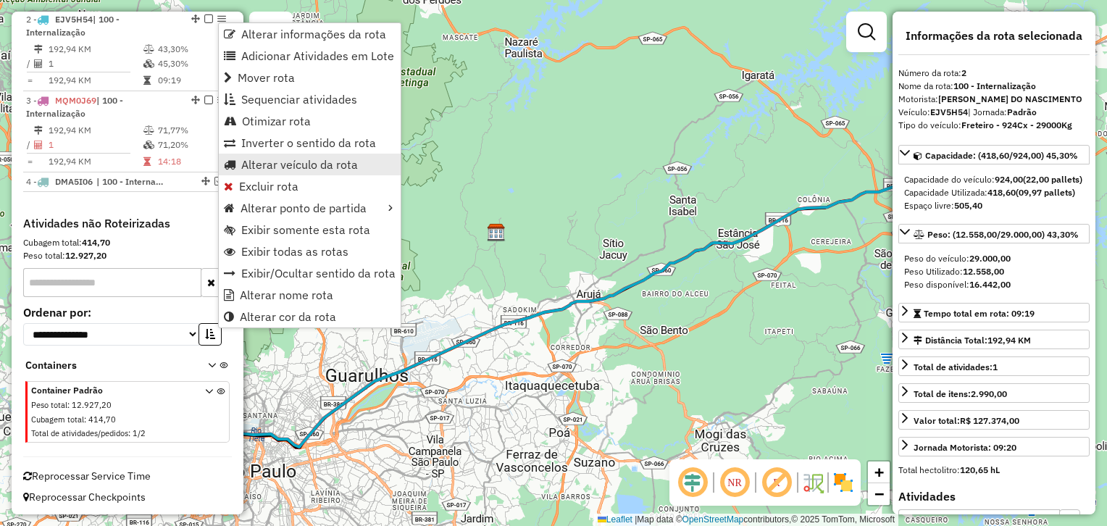
click at [272, 164] on span "Alterar veículo da rota" at bounding box center [299, 165] width 117 height 12
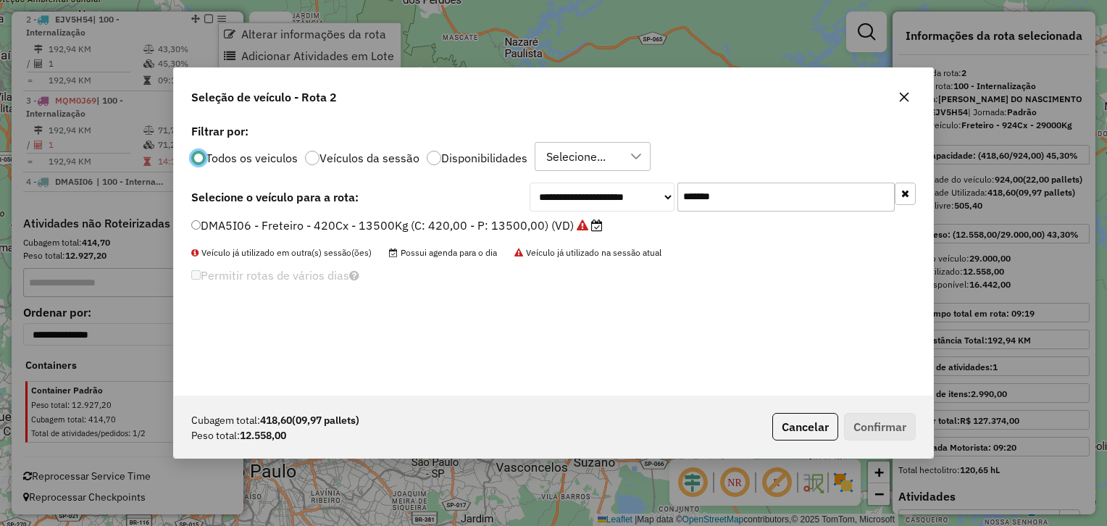
scroll to position [7, 4]
drag, startPoint x: 735, startPoint y: 197, endPoint x: 576, endPoint y: 190, distance: 158.8
click at [591, 188] on div "**********" at bounding box center [723, 197] width 386 height 29
paste input "text"
type input "*******"
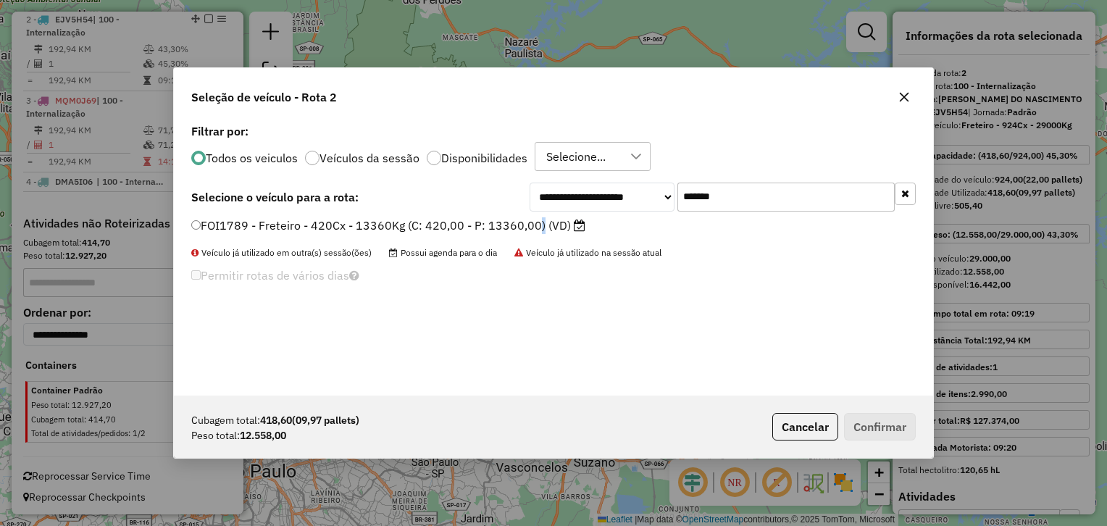
click at [533, 222] on label "FOI1789 - Freteiro - 420Cx - 13360Kg (C: 420,00 - P: 13360,00) (VD)" at bounding box center [388, 225] width 394 height 17
click at [548, 232] on label "FOI1789 - Freteiro - 420Cx - 13360Kg (C: 420,00 - P: 13360,00) (VD)" at bounding box center [388, 225] width 394 height 17
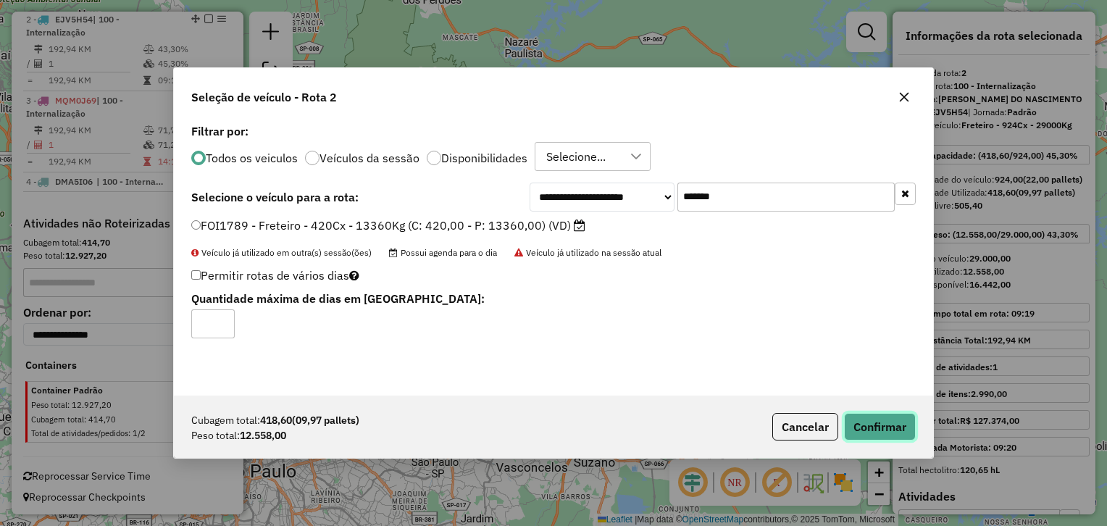
click at [876, 425] on button "Confirmar" at bounding box center [880, 427] width 72 height 28
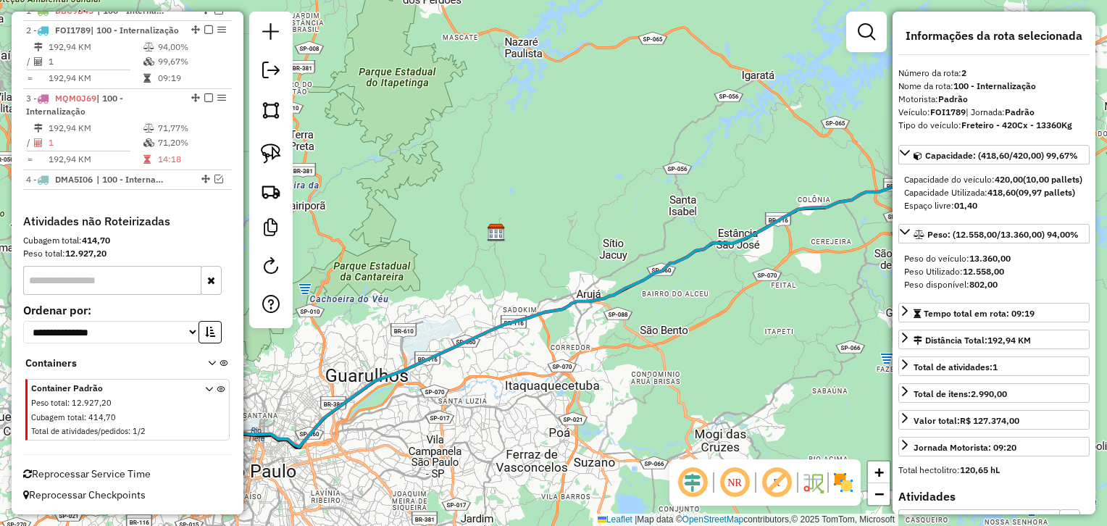
scroll to position [585, 0]
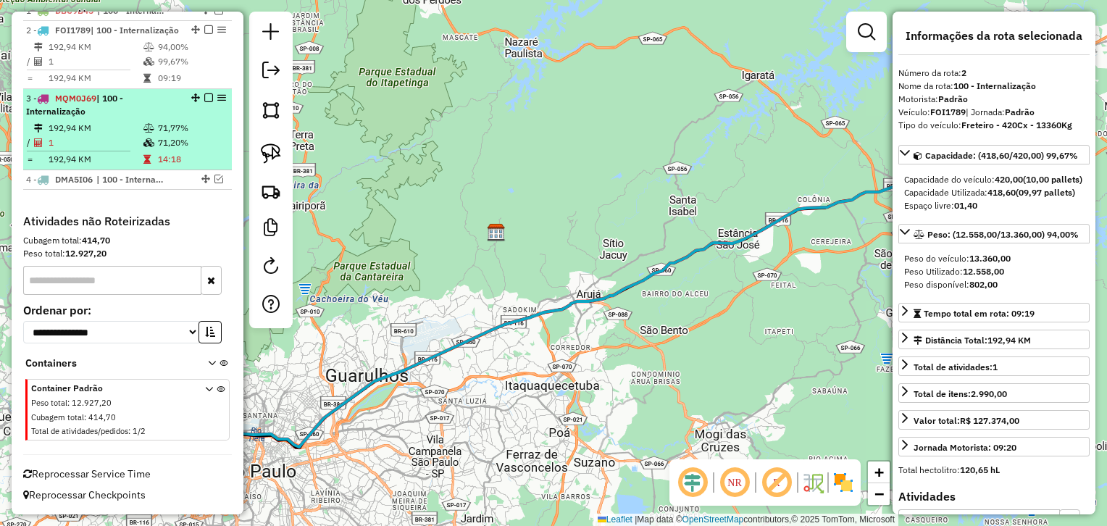
click at [138, 116] on div "3 - MQM0J69 | 100 - Internalização" at bounding box center [103, 105] width 154 height 26
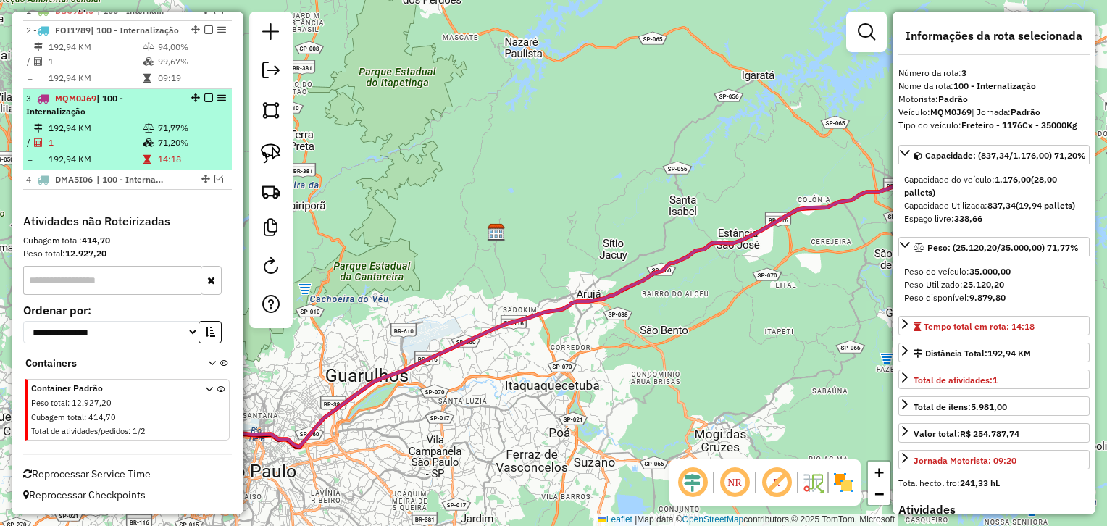
click at [152, 117] on div "3 - MQM0J69 | 100 - Internalização" at bounding box center [103, 105] width 154 height 26
click at [217, 97] on em at bounding box center [221, 97] width 9 height 9
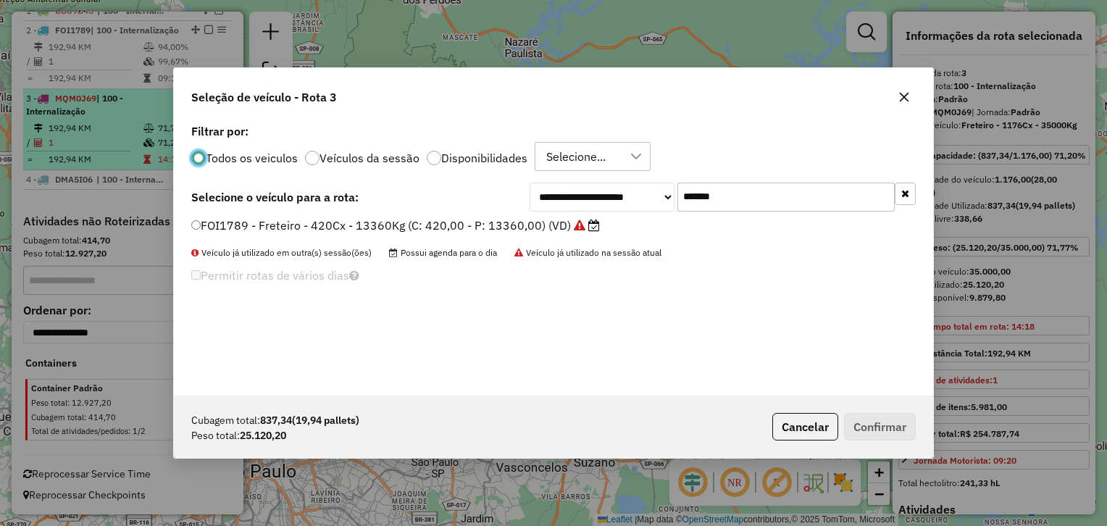
scroll to position [7, 4]
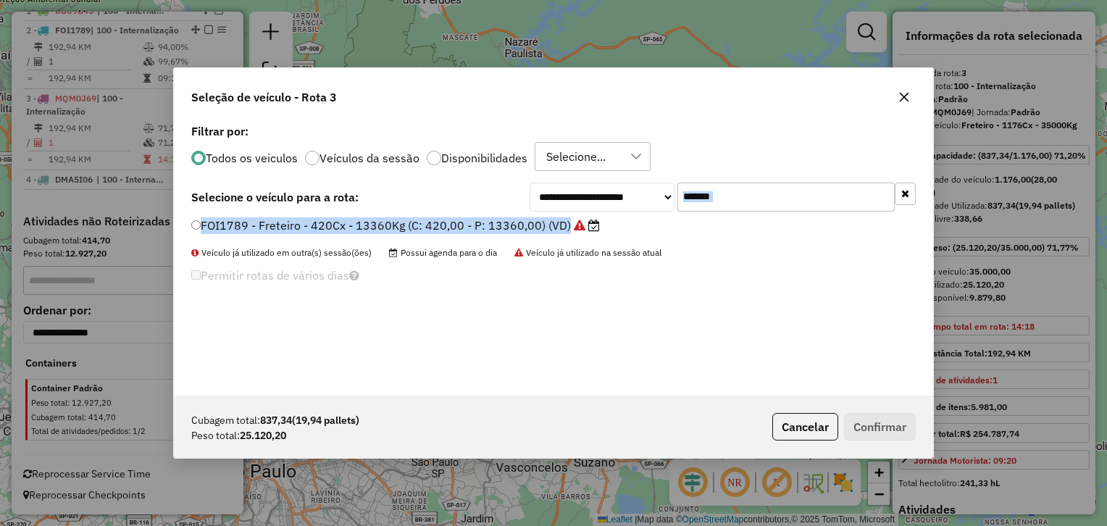
drag, startPoint x: 713, startPoint y: 200, endPoint x: 591, endPoint y: 222, distance: 123.6
click at [591, 222] on div "**********" at bounding box center [553, 257] width 759 height 275
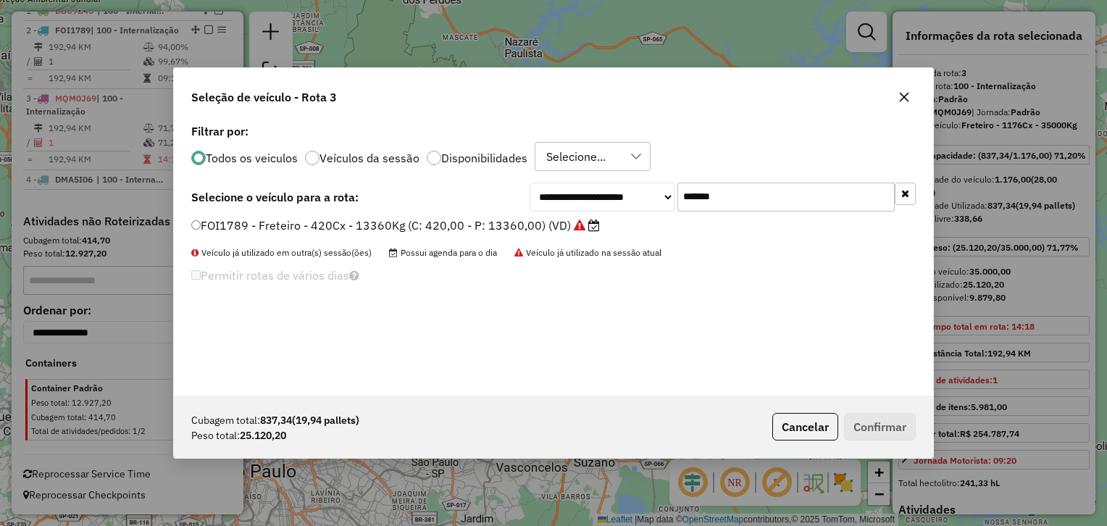
drag, startPoint x: 591, startPoint y: 222, endPoint x: 743, endPoint y: 197, distance: 153.4
click at [743, 197] on input "*******" at bounding box center [785, 197] width 217 height 29
paste input "text"
type input "*******"
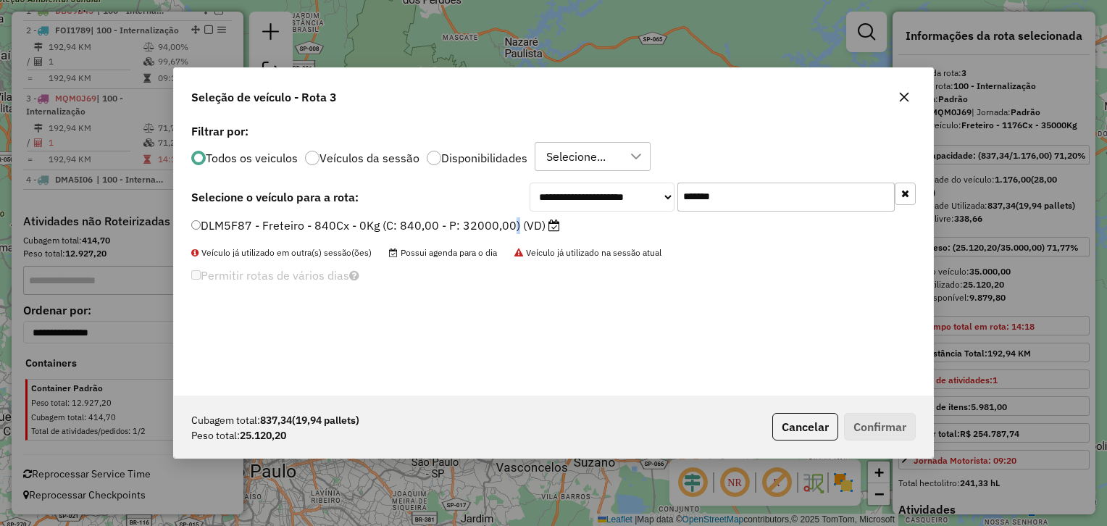
click at [507, 231] on label "DLM5F87 - Freteiro - 840Cx - 0Kg (C: 840,00 - P: 32000,00) (VD)" at bounding box center [375, 225] width 369 height 17
click at [455, 225] on label "DLM5F87 - Freteiro - 840Cx - 0Kg (C: 840,00 - P: 32000,00) (VD)" at bounding box center [375, 225] width 369 height 17
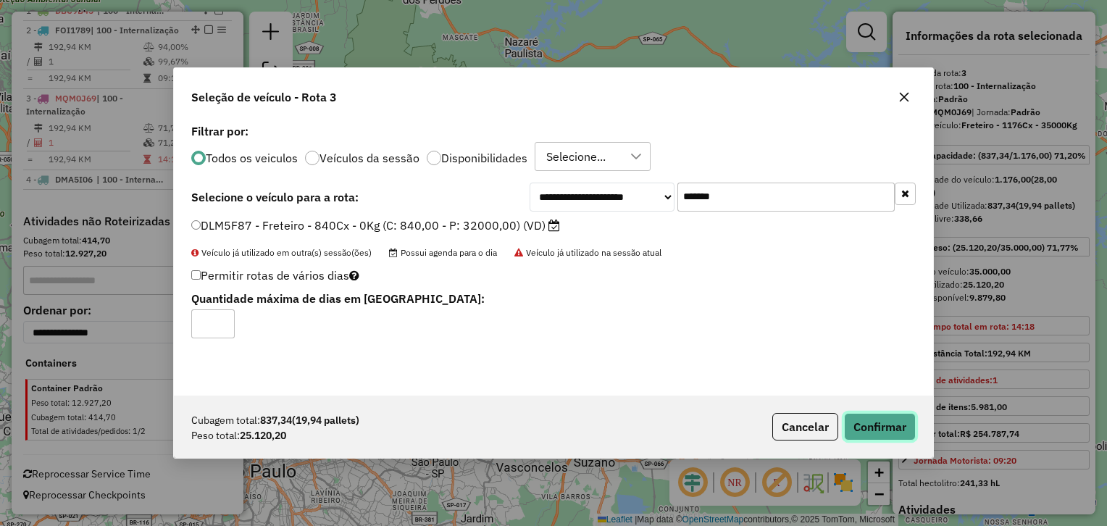
click at [882, 422] on button "Confirmar" at bounding box center [880, 427] width 72 height 28
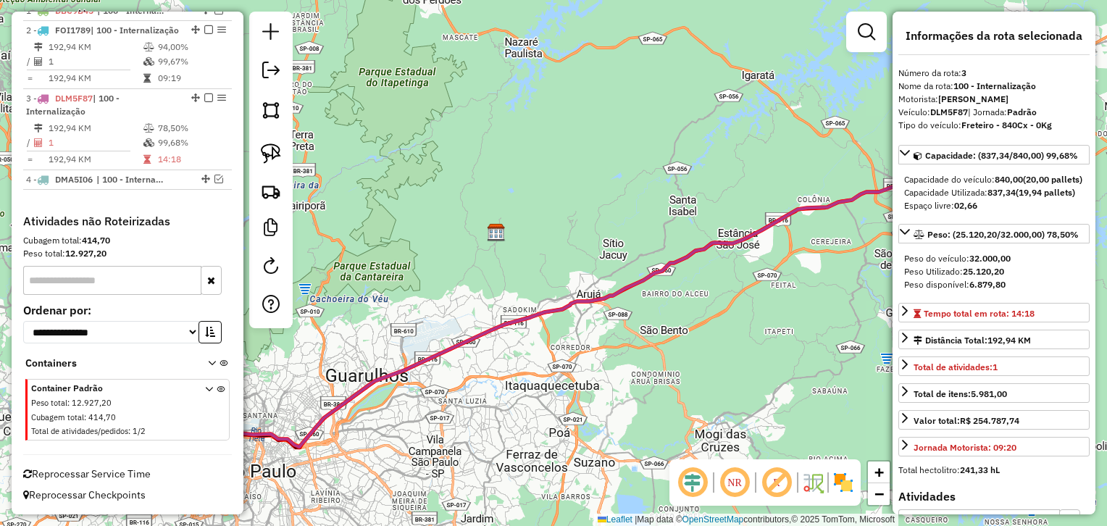
scroll to position [587, 0]
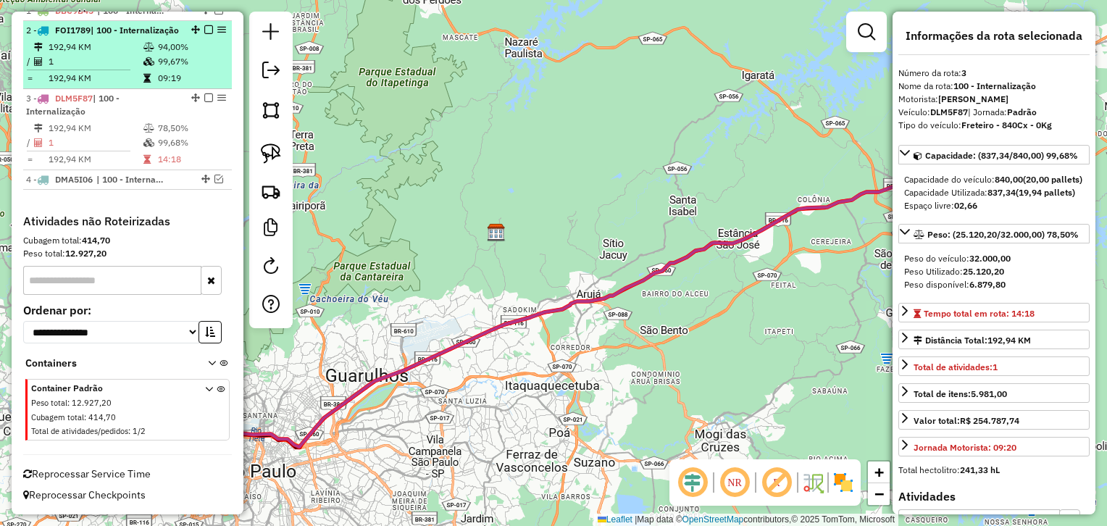
click at [125, 35] on div "2 - FOI1789 | 100 - Internalização" at bounding box center [103, 30] width 154 height 13
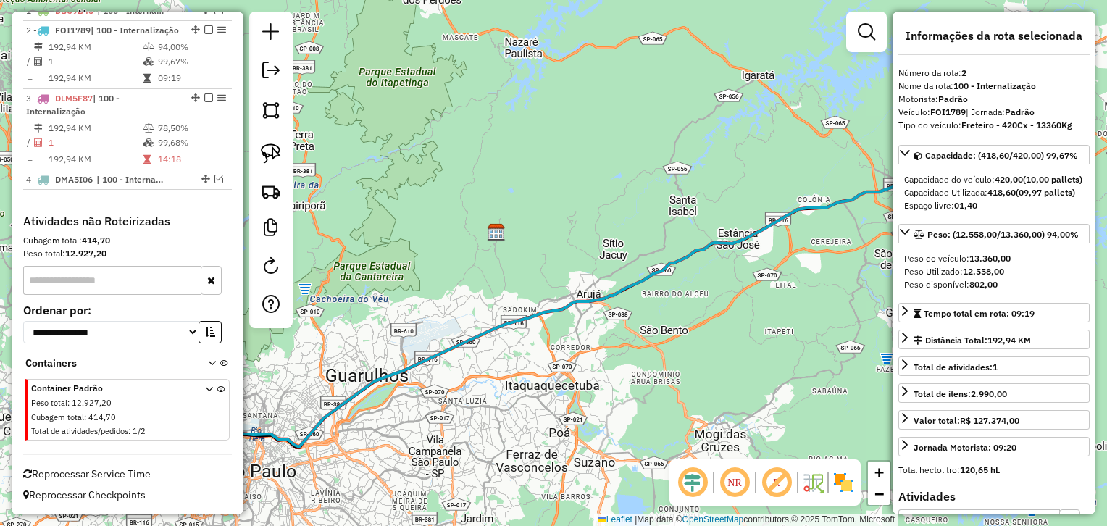
click at [942, 111] on strong "FOI1789" at bounding box center [947, 111] width 35 height 11
copy strong "FOI1789"
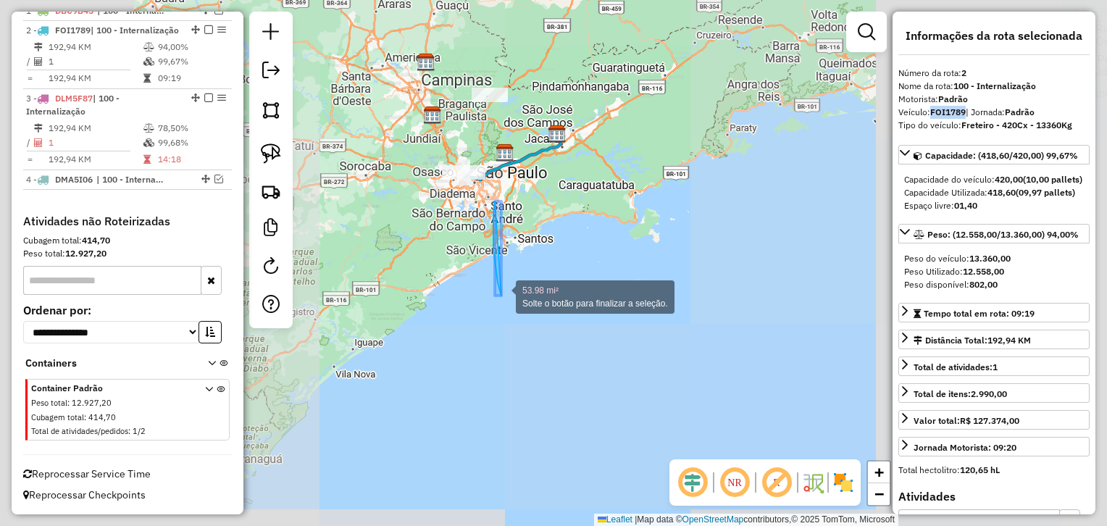
drag, startPoint x: 493, startPoint y: 229, endPoint x: 509, endPoint y: 319, distance: 91.8
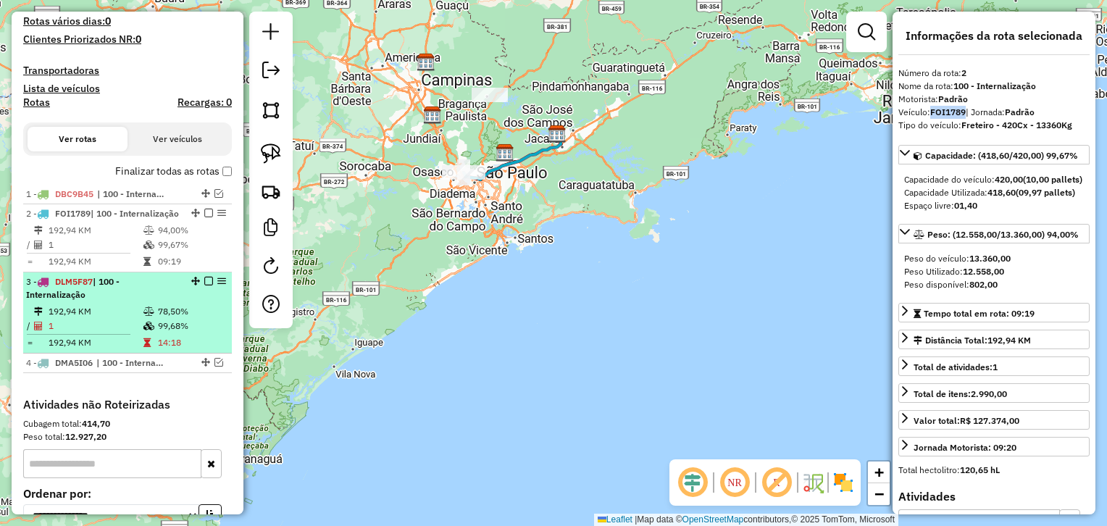
scroll to position [391, 0]
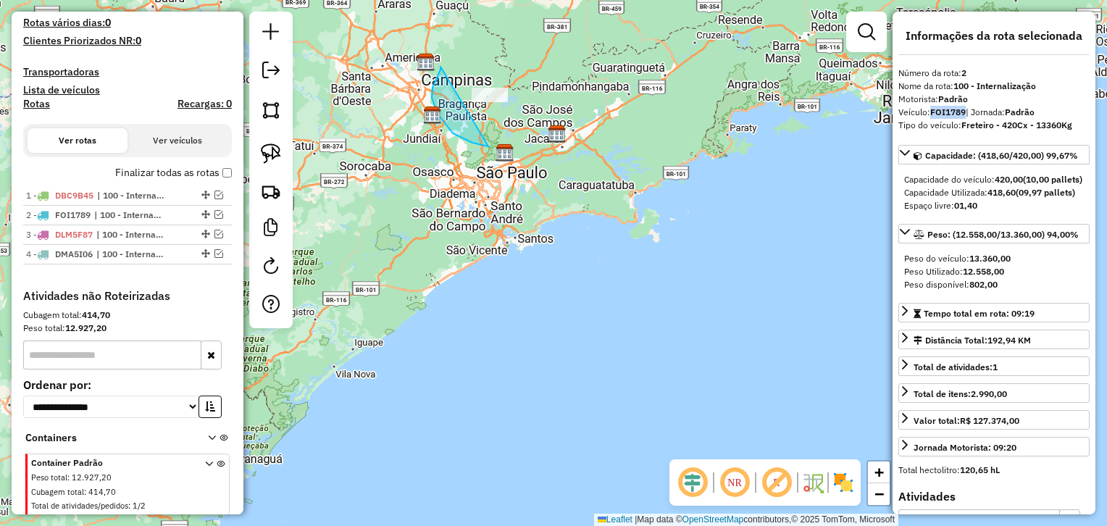
drag, startPoint x: 435, startPoint y: 80, endPoint x: 565, endPoint y: -14, distance: 160.3
click at [565, 0] on html "Aguarde... Pop-up bloqueado! Seu navegador bloqueou automáticamente a abertura …" at bounding box center [553, 263] width 1107 height 526
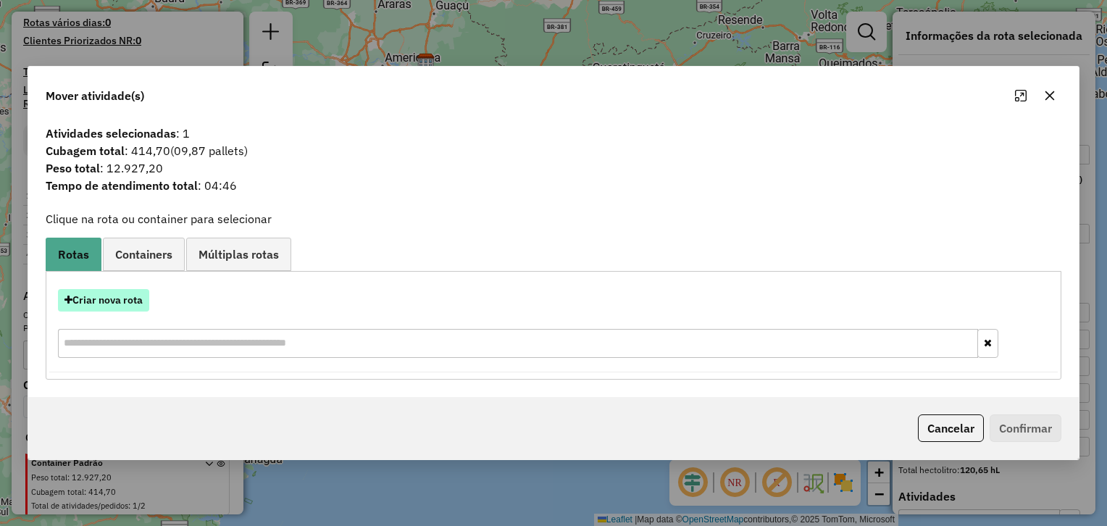
click at [120, 304] on button "Criar nova rota" at bounding box center [103, 300] width 91 height 22
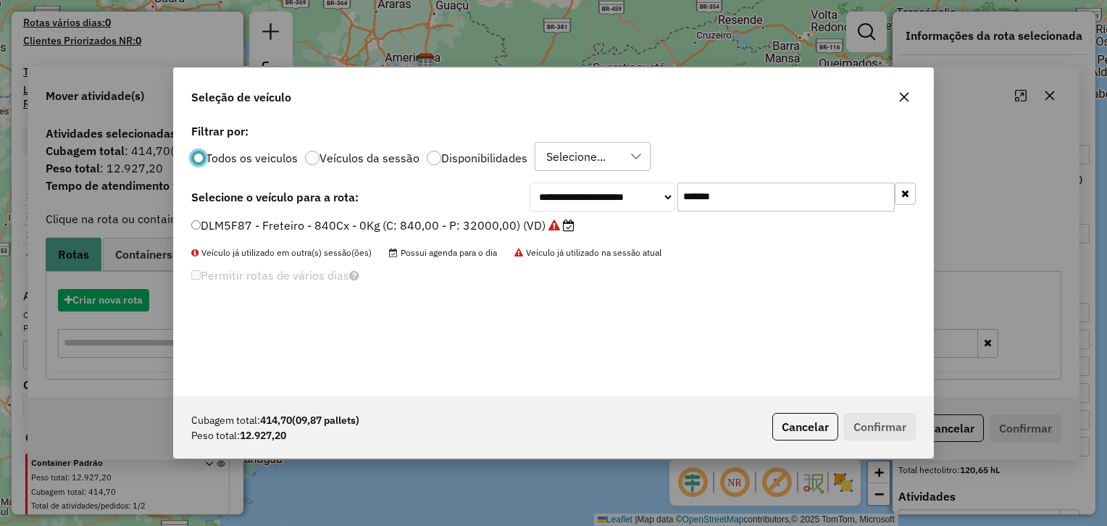
scroll to position [7, 4]
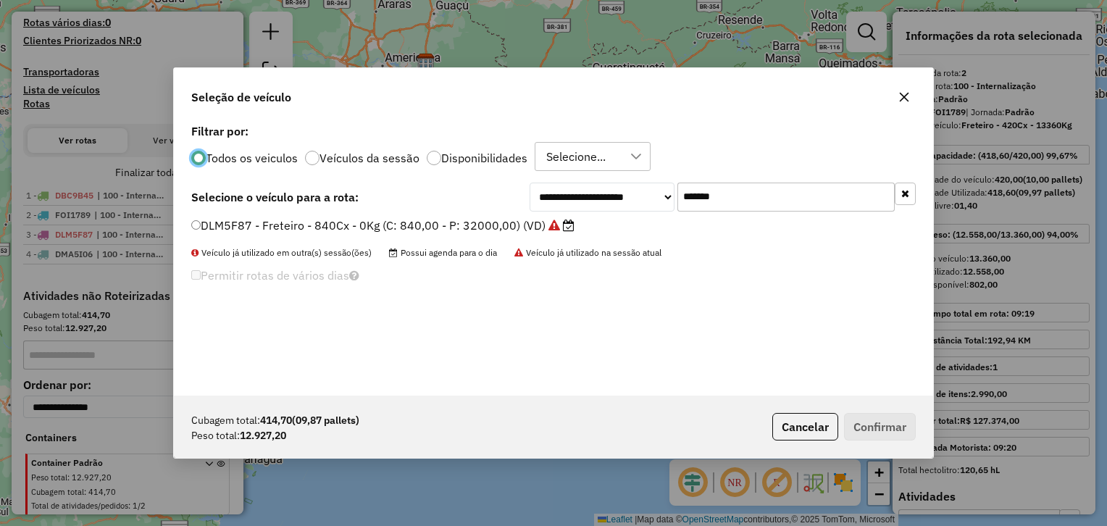
drag, startPoint x: 575, startPoint y: 201, endPoint x: 556, endPoint y: 201, distance: 18.8
click at [559, 201] on div "**********" at bounding box center [723, 197] width 386 height 29
paste input "text"
type input "*******"
click at [627, 288] on div "Permitir rotas de vários dias" at bounding box center [429, 279] width 477 height 28
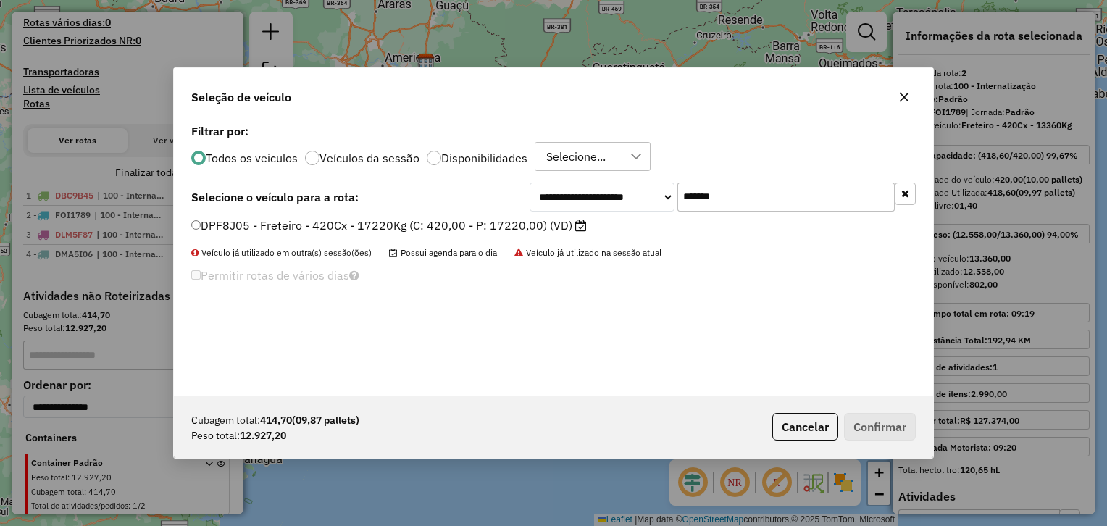
click at [477, 225] on label "DPF8J05 - Freteiro - 420Cx - 17220Kg (C: 420,00 - P: 17220,00) (VD)" at bounding box center [389, 225] width 396 height 17
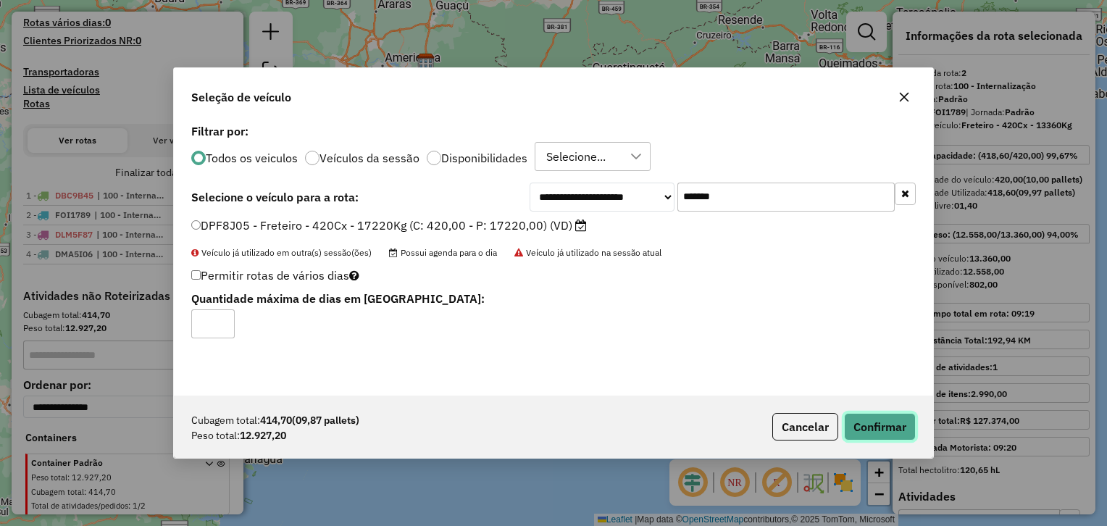
click at [879, 418] on button "Confirmar" at bounding box center [880, 427] width 72 height 28
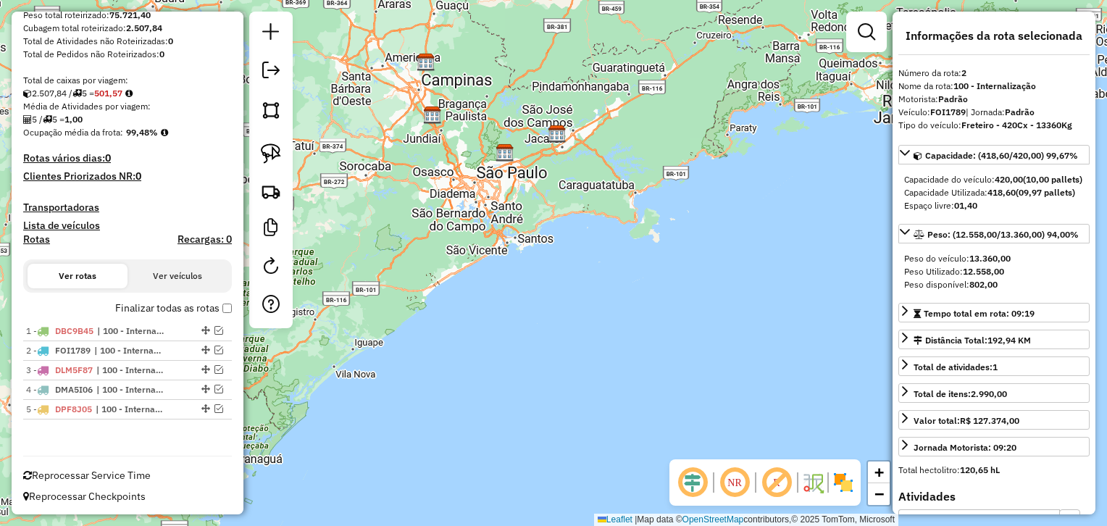
scroll to position [0, 0]
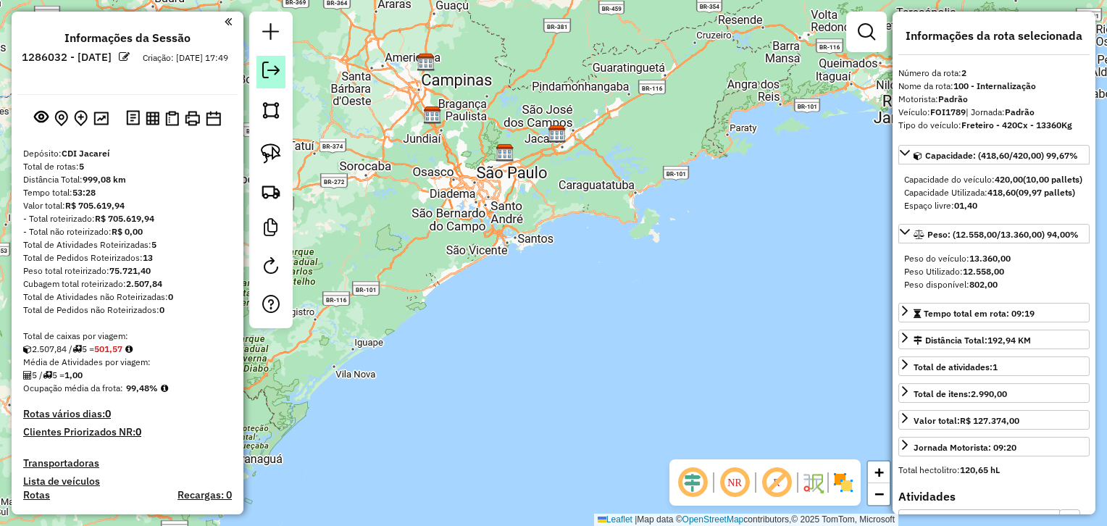
click at [276, 64] on em at bounding box center [270, 70] width 17 height 17
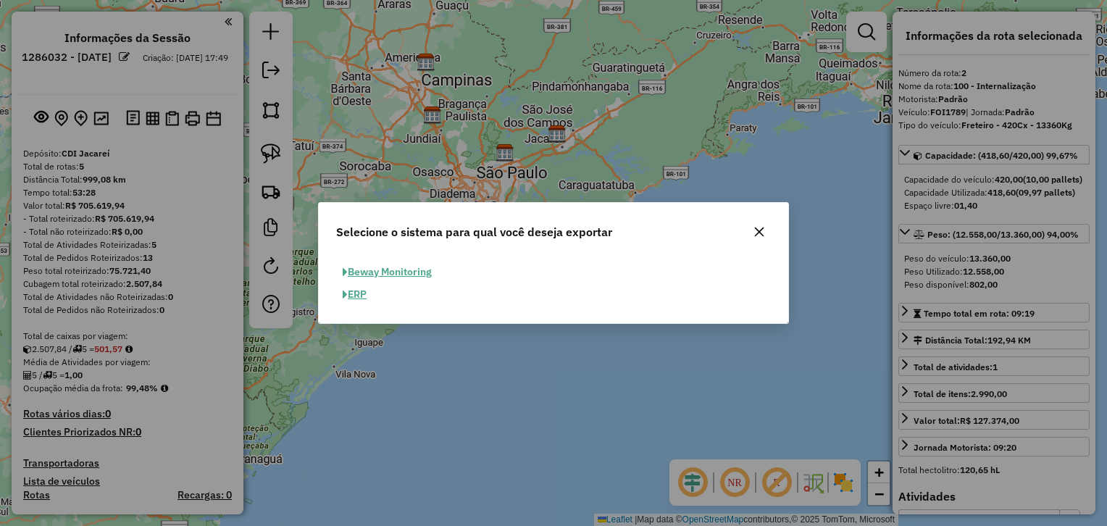
click at [359, 293] on button "ERP" at bounding box center [354, 294] width 37 height 22
select select "**"
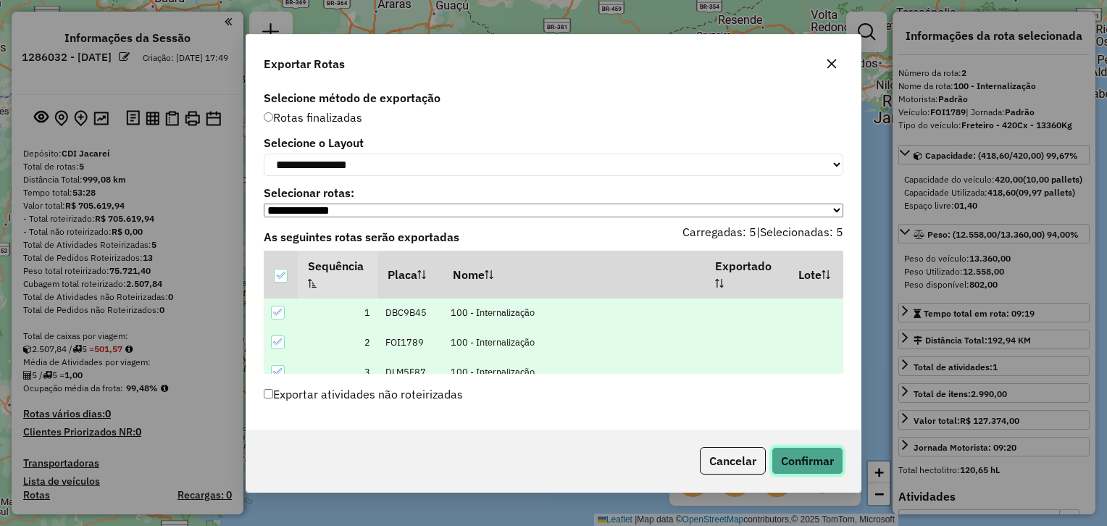
click at [810, 467] on button "Confirmar" at bounding box center [807, 461] width 72 height 28
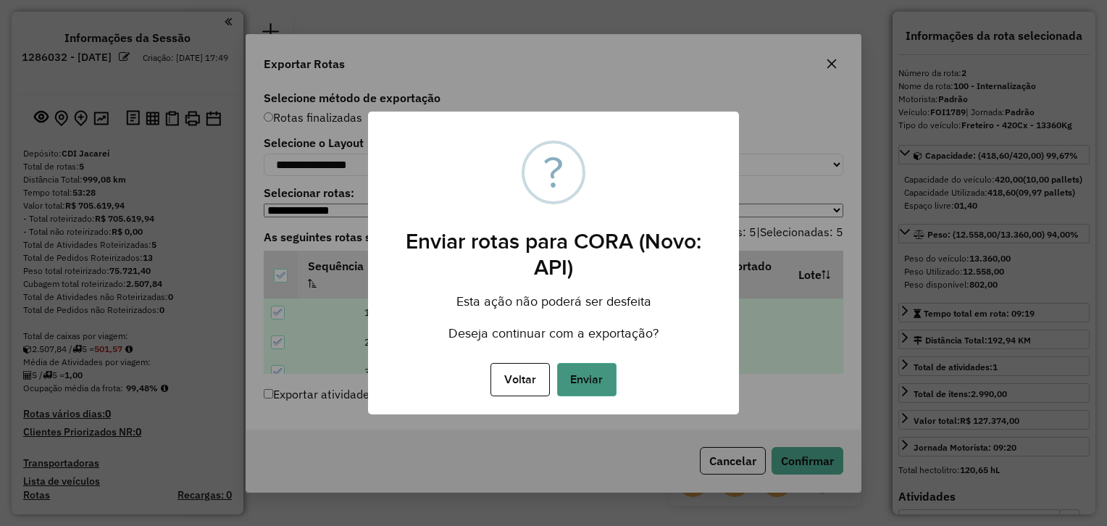
click at [583, 380] on button "Enviar" at bounding box center [586, 379] width 59 height 33
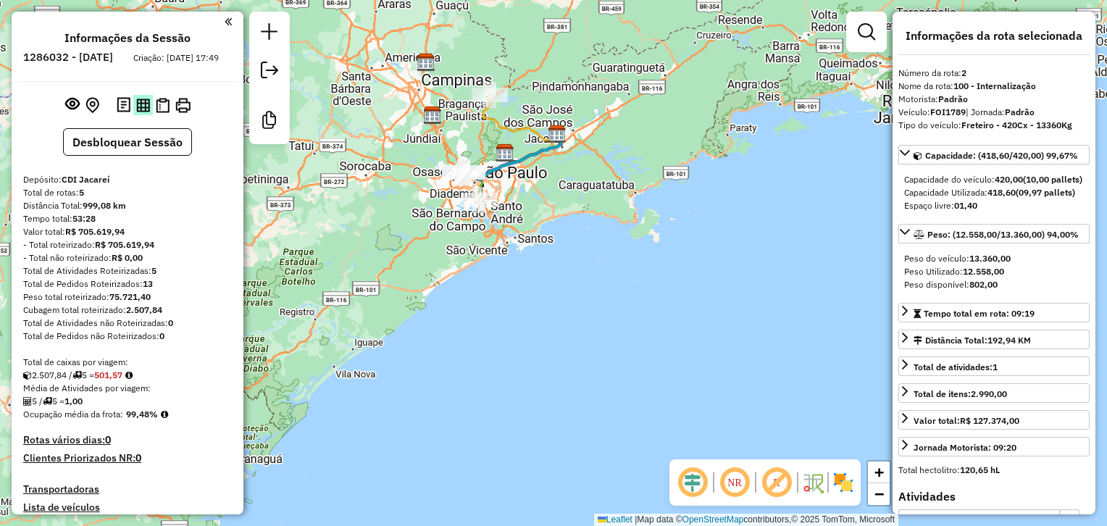
click at [142, 112] on img at bounding box center [143, 106] width 14 height 14
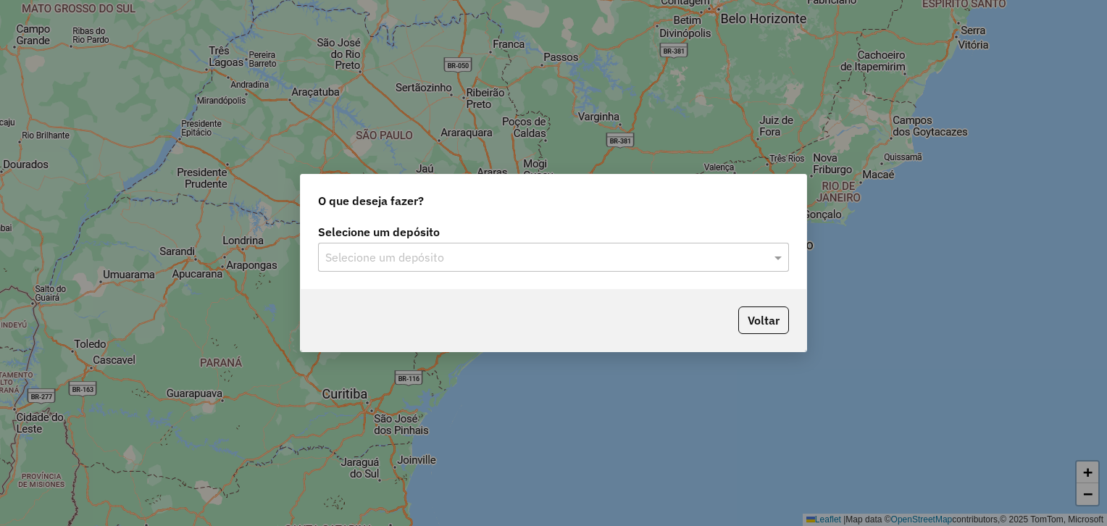
click at [560, 255] on input "text" at bounding box center [538, 257] width 427 height 17
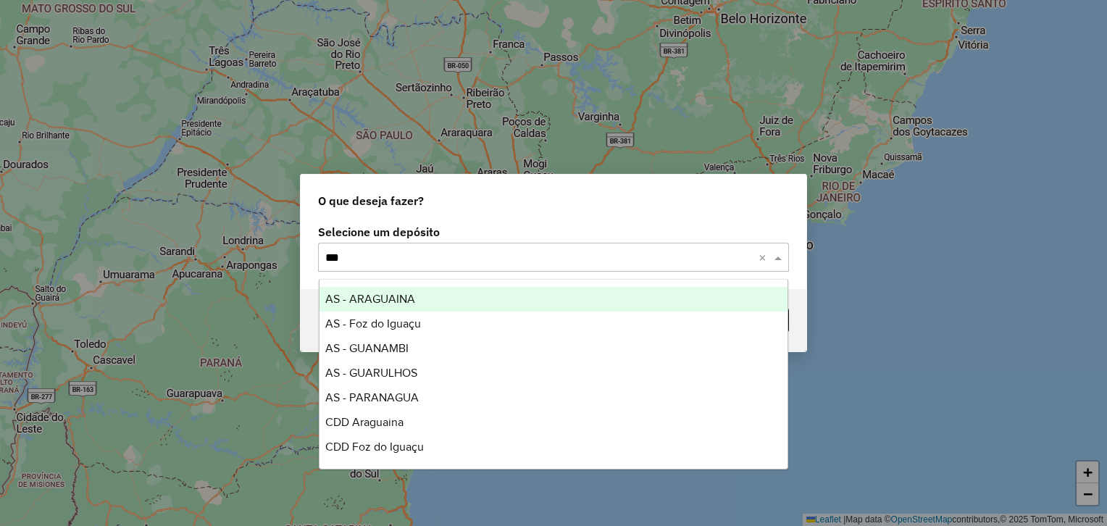
type input "****"
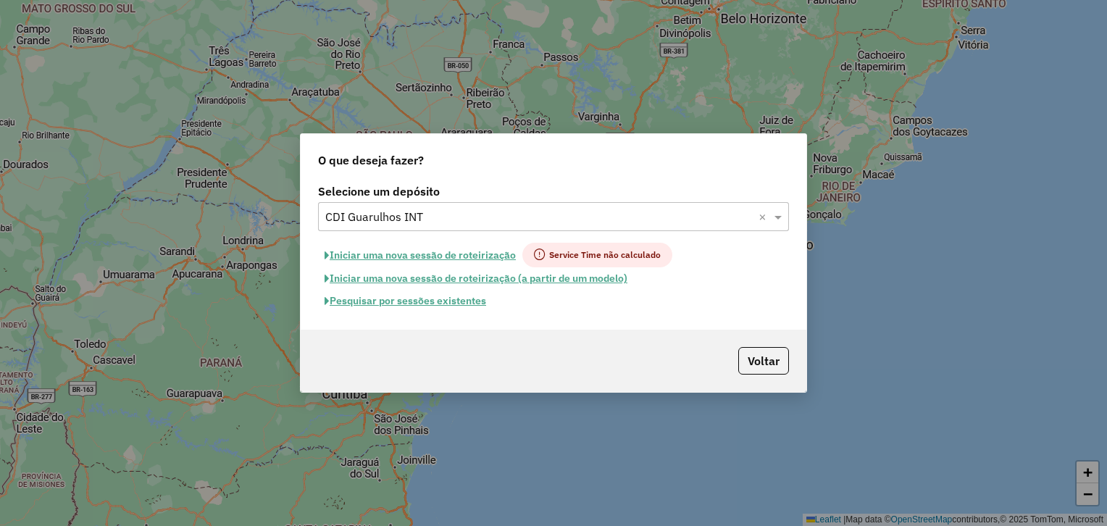
click at [484, 254] on button "Iniciar uma nova sessão de roteirização" at bounding box center [420, 255] width 204 height 25
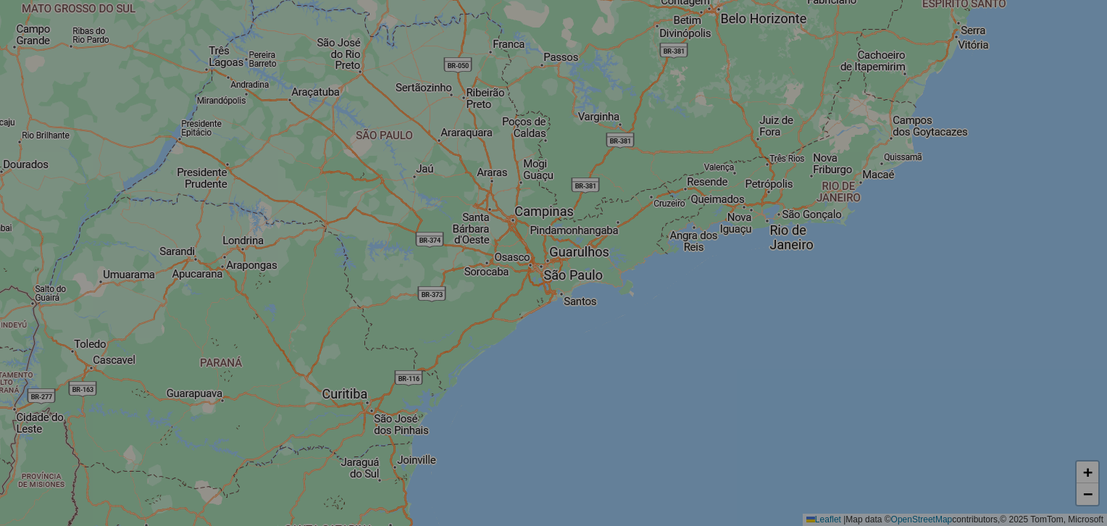
select select "*"
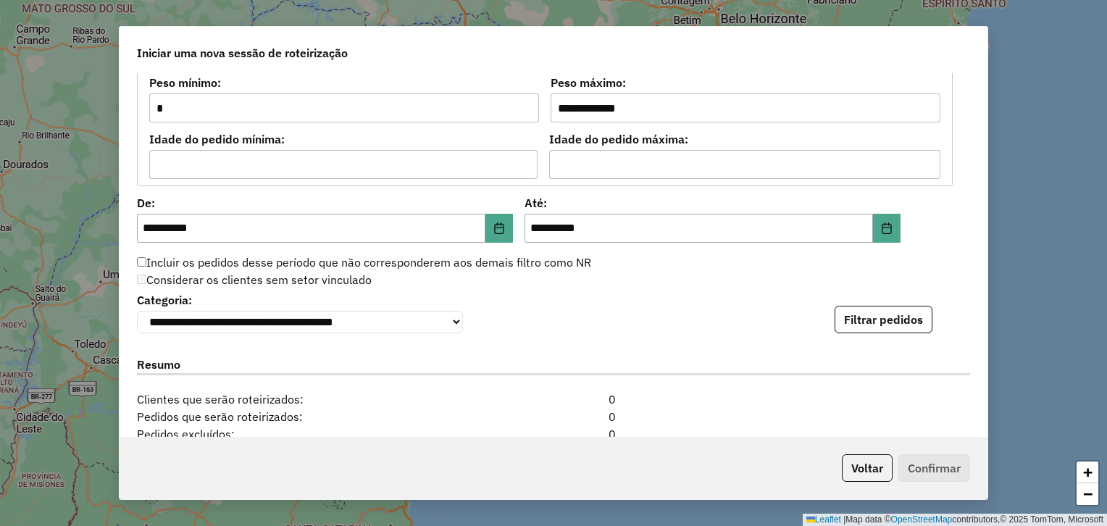
scroll to position [1546, 0]
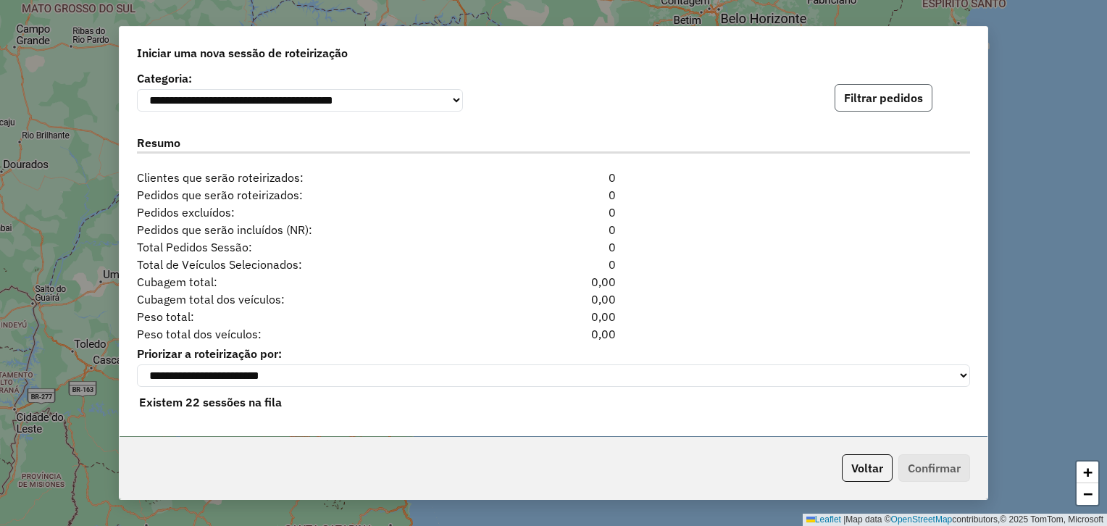
click at [846, 100] on button "Filtrar pedidos" at bounding box center [884, 98] width 98 height 28
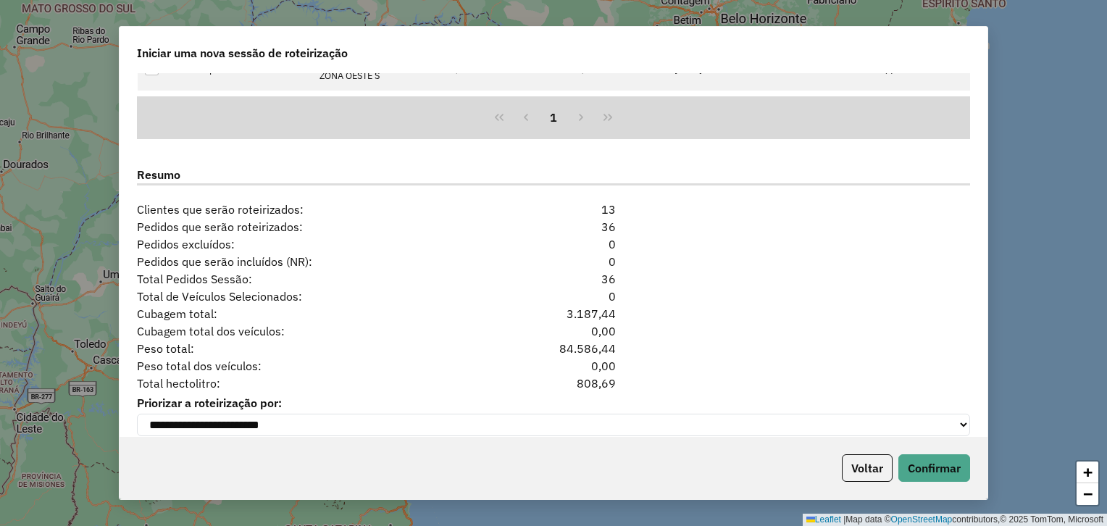
scroll to position [1810, 0]
click at [934, 477] on button "Confirmar" at bounding box center [934, 468] width 72 height 28
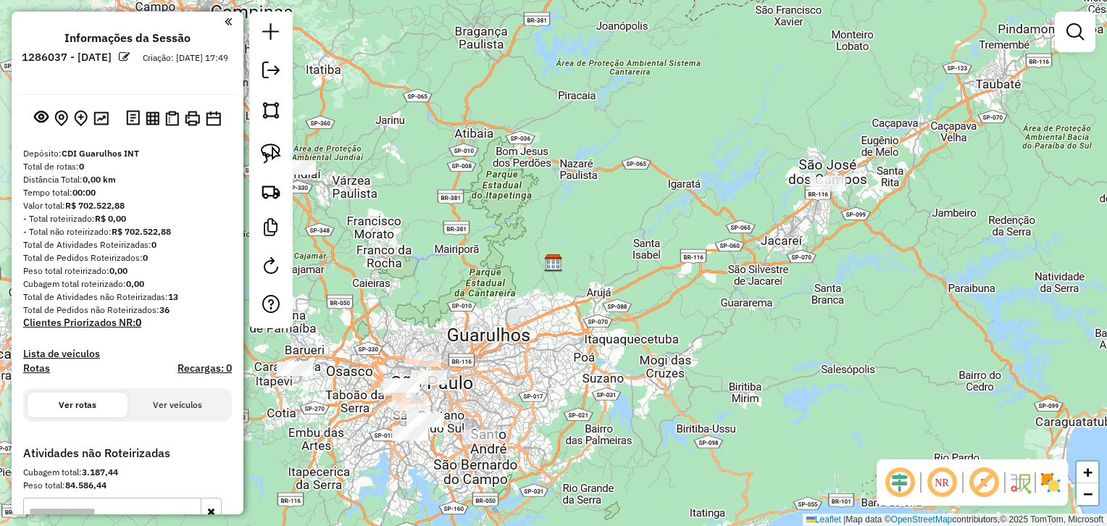
click at [596, 294] on div "Janela de atendimento Grade de atendimento Capacidade Transportadoras Veículos …" at bounding box center [553, 263] width 1107 height 526
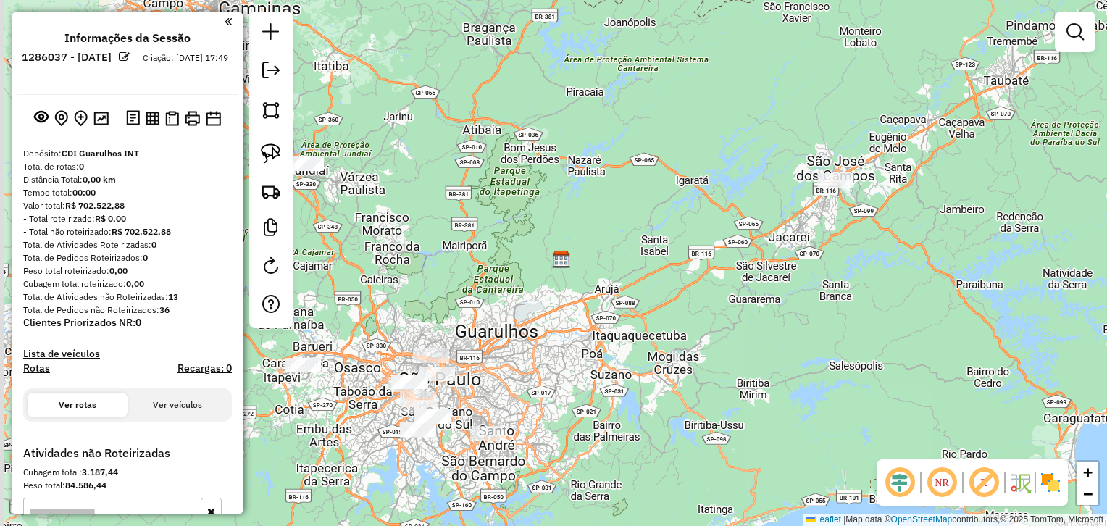
drag, startPoint x: 483, startPoint y: 244, endPoint x: 685, endPoint y: 164, distance: 217.5
click at [685, 164] on div "Janela de atendimento Grade de atendimento Capacidade Transportadoras Veículos …" at bounding box center [553, 263] width 1107 height 526
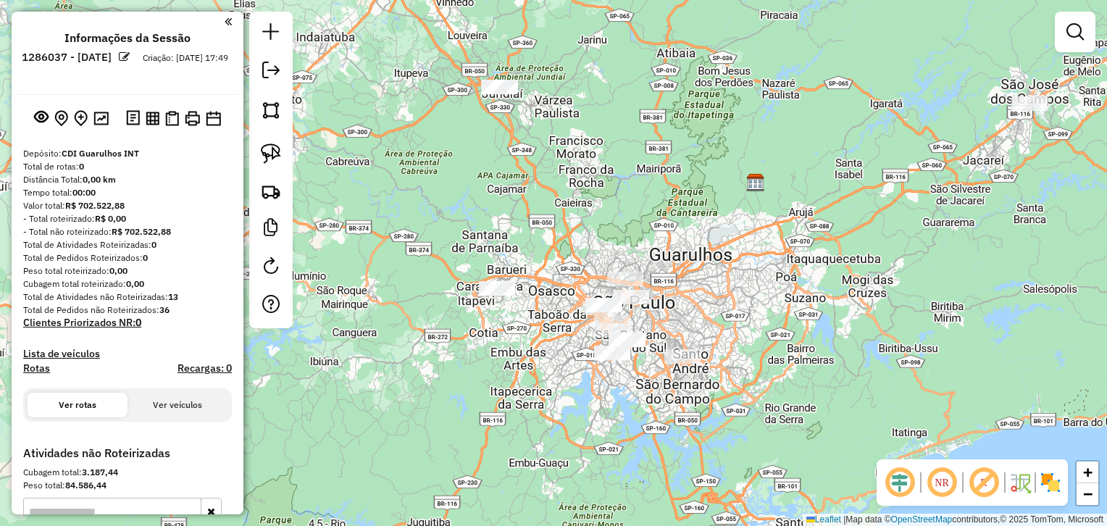
drag, startPoint x: 608, startPoint y: 127, endPoint x: 776, endPoint y: 277, distance: 225.2
click at [765, 267] on div "Janela de atendimento Grade de atendimento Capacidade Transportadoras Veículos …" at bounding box center [553, 263] width 1107 height 526
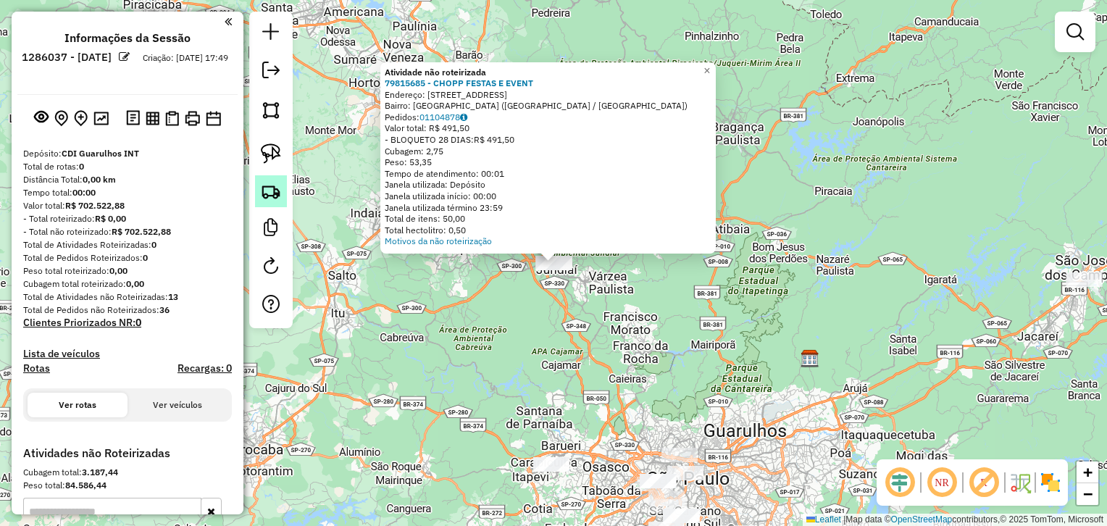
click at [268, 191] on img at bounding box center [271, 191] width 20 height 20
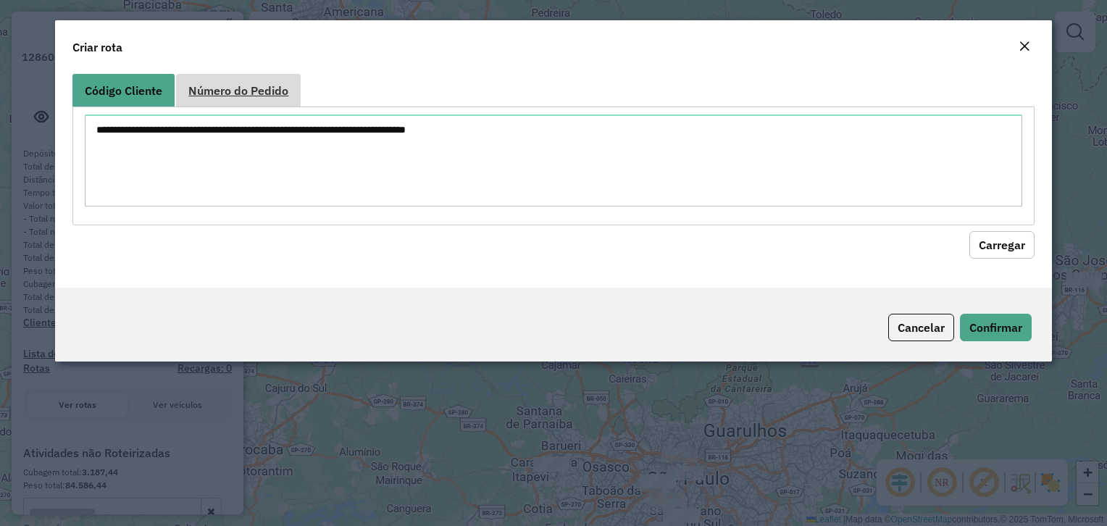
click at [279, 96] on span "Número do Pedido" at bounding box center [238, 91] width 100 height 12
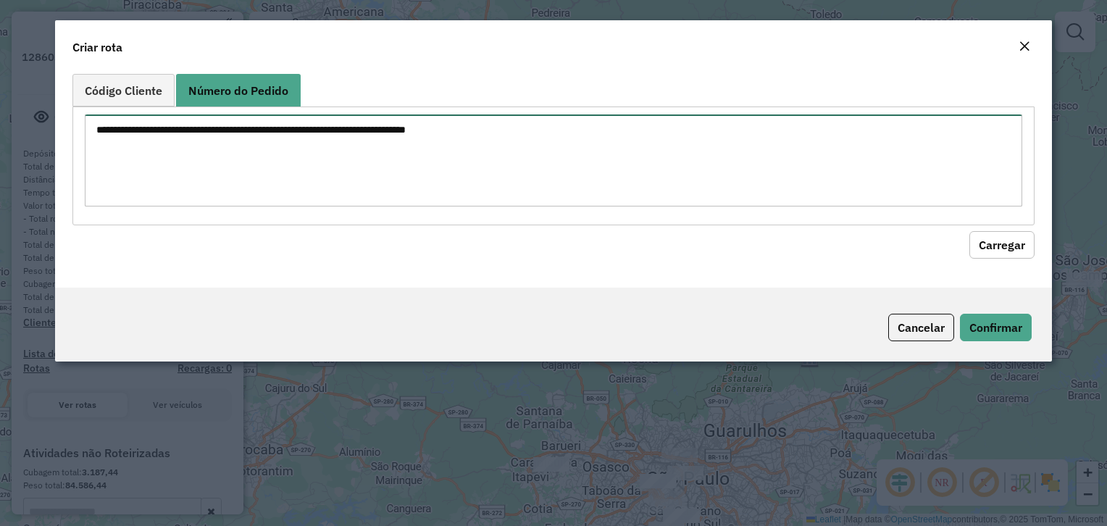
click at [254, 175] on textarea at bounding box center [553, 160] width 937 height 92
paste textarea "***** *****"
type textarea "***** *****"
click at [969, 231] on button "Carregar" at bounding box center [1001, 245] width 65 height 28
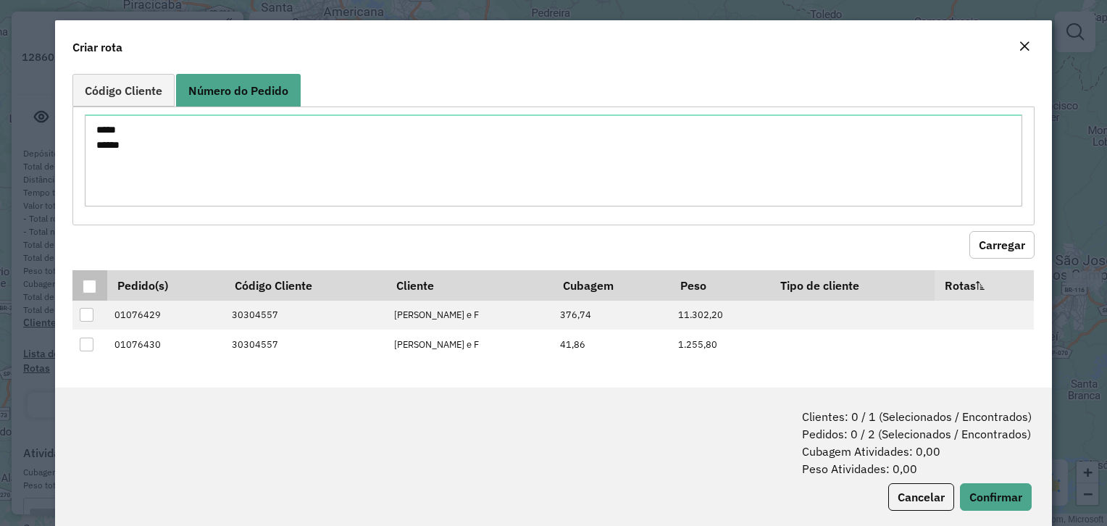
click at [83, 283] on div at bounding box center [90, 287] width 14 height 14
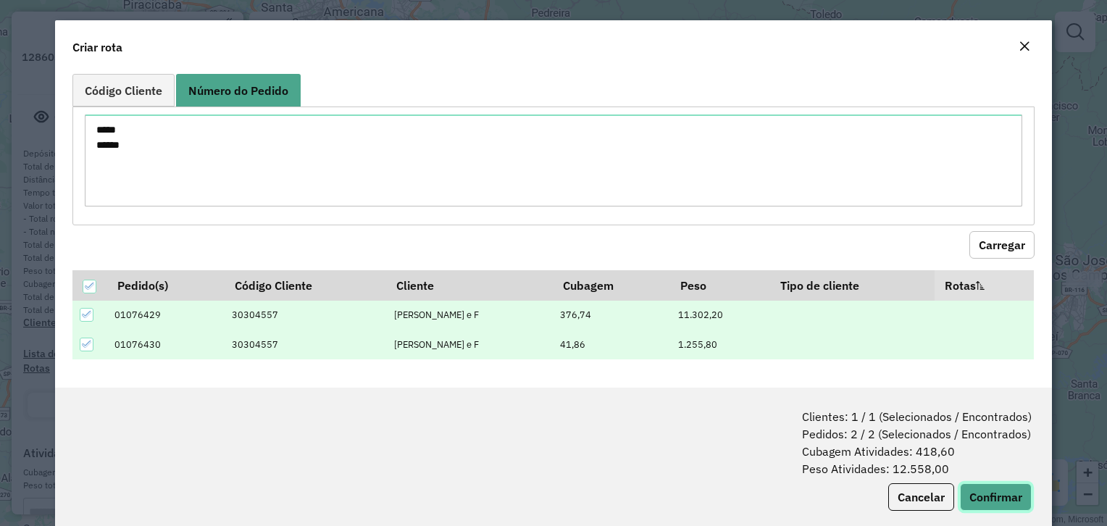
click at [986, 493] on button "Confirmar" at bounding box center [996, 497] width 72 height 28
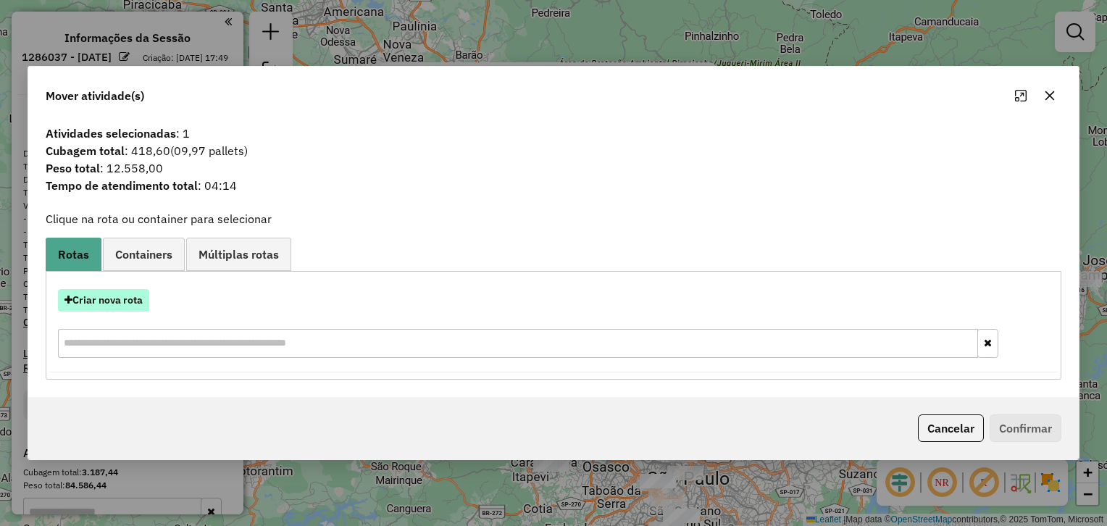
click at [114, 309] on button "Criar nova rota" at bounding box center [103, 300] width 91 height 22
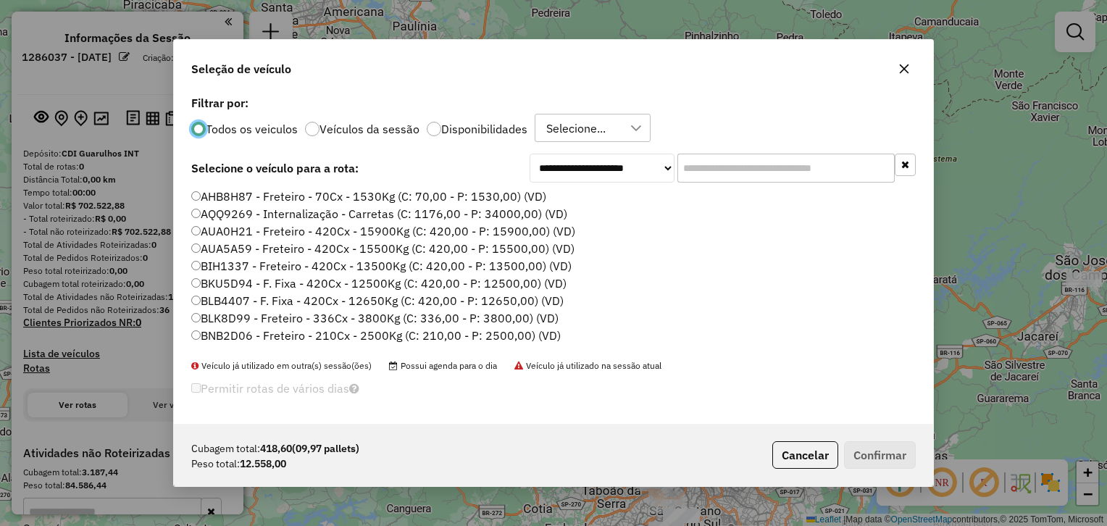
scroll to position [7, 4]
click at [765, 141] on div "Todos os veiculos Veículos da sessão Disponibilidades Selecione..." at bounding box center [553, 128] width 724 height 29
click at [742, 170] on input "text" at bounding box center [785, 168] width 217 height 29
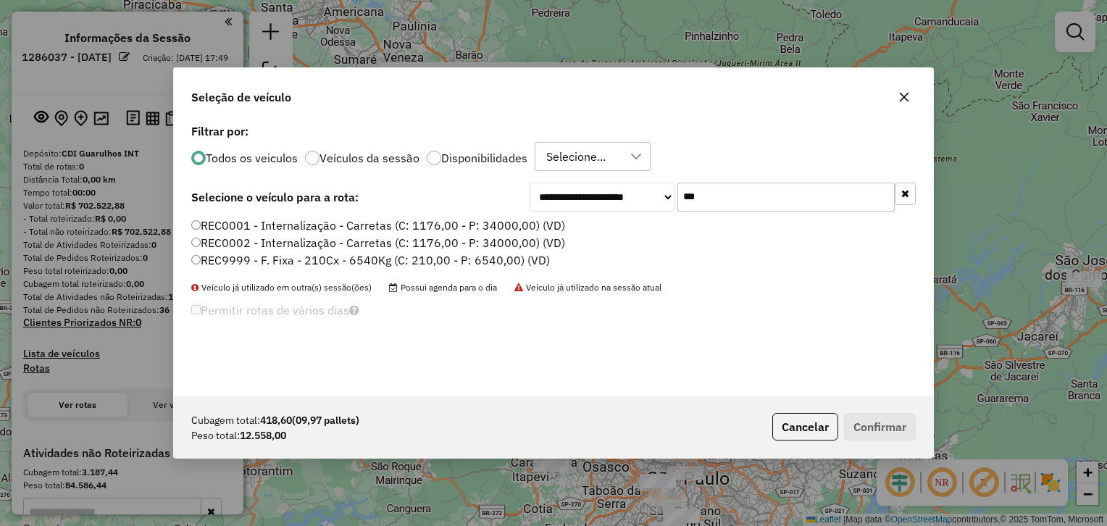
type input "***"
click at [507, 223] on label "REC0001 - Internalização - Carretas (C: 1176,00 - P: 34000,00) (VD)" at bounding box center [378, 225] width 374 height 17
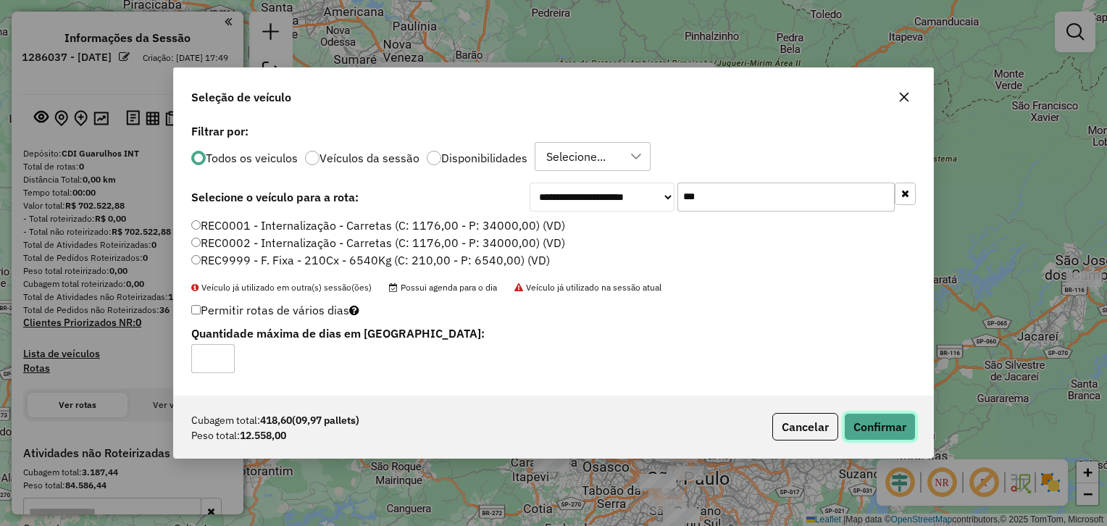
click at [891, 438] on button "Confirmar" at bounding box center [880, 427] width 72 height 28
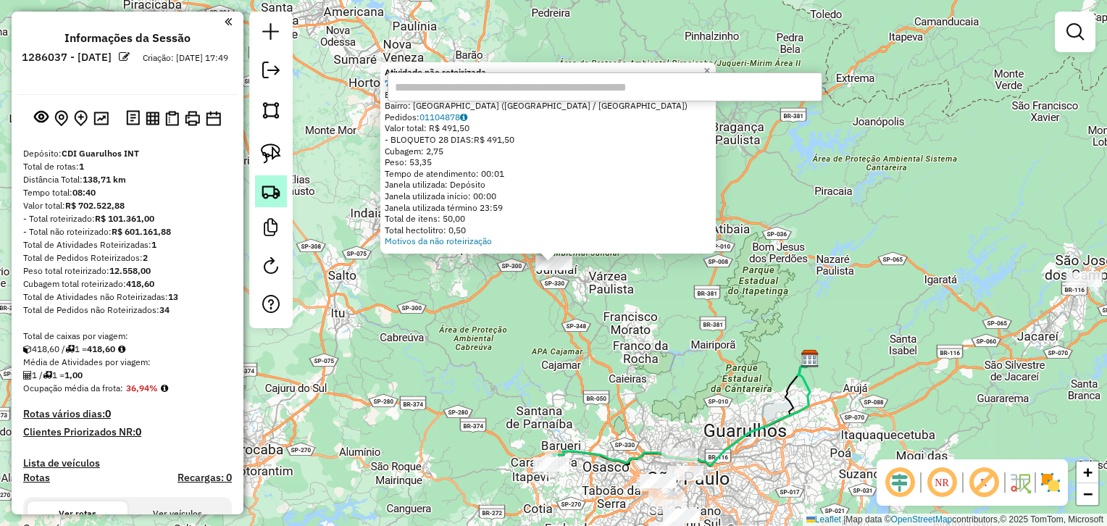
click at [275, 201] on link at bounding box center [271, 191] width 32 height 32
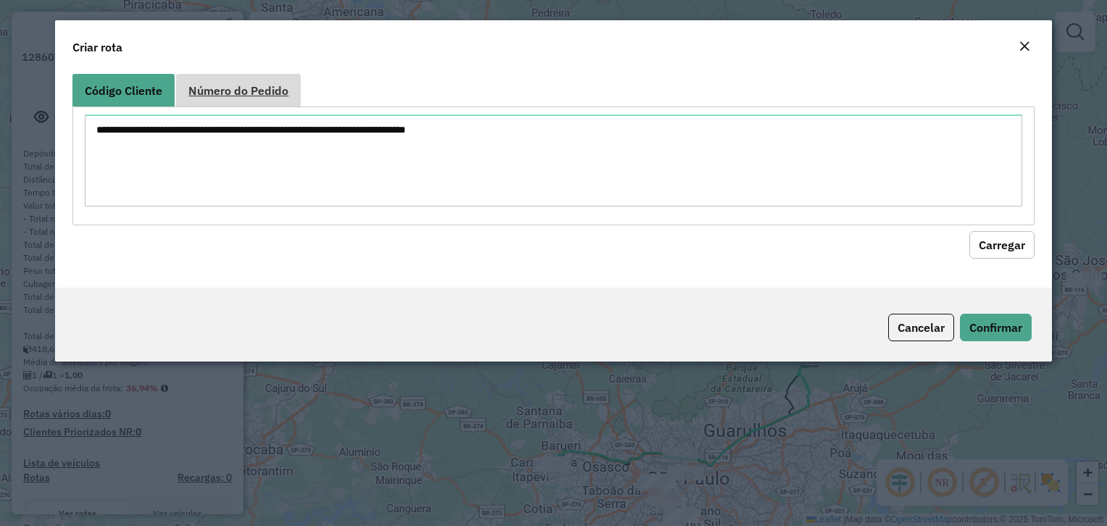
click at [262, 99] on link "Número do Pedido" at bounding box center [238, 90] width 125 height 33
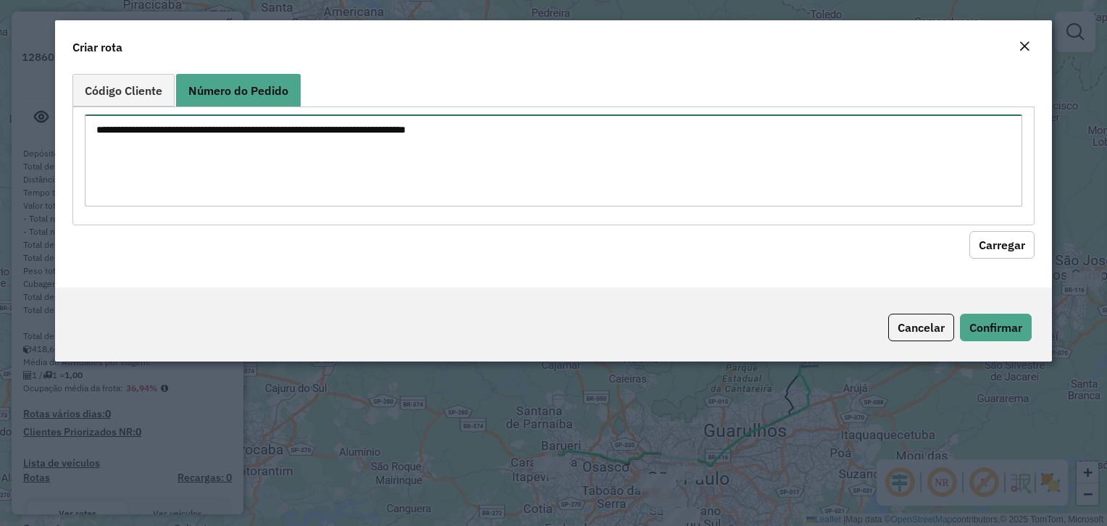
click at [264, 142] on textarea at bounding box center [553, 160] width 937 height 92
paste textarea "***** *****"
type textarea "***** *****"
click at [969, 231] on button "Carregar" at bounding box center [1001, 245] width 65 height 28
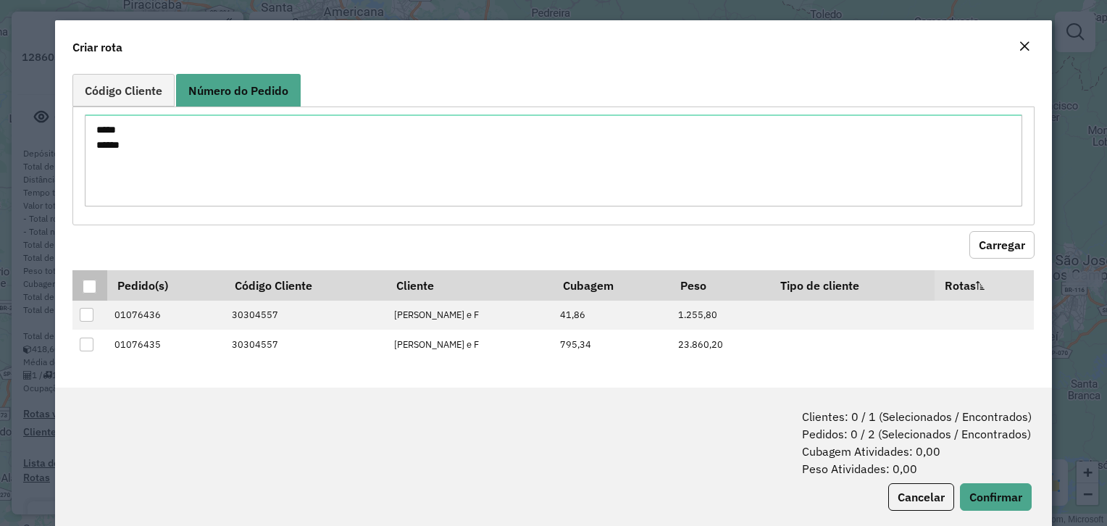
click at [91, 278] on p-tableheadercheckbox at bounding box center [90, 285] width 14 height 14
click at [80, 287] on th at bounding box center [89, 285] width 34 height 30
click at [87, 287] on div at bounding box center [90, 287] width 14 height 14
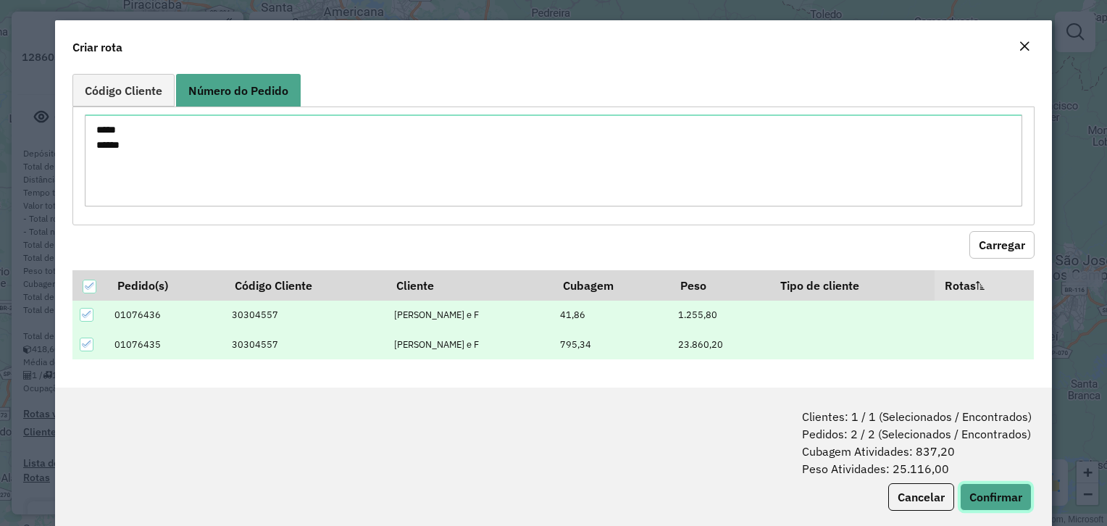
click at [978, 485] on button "Confirmar" at bounding box center [996, 497] width 72 height 28
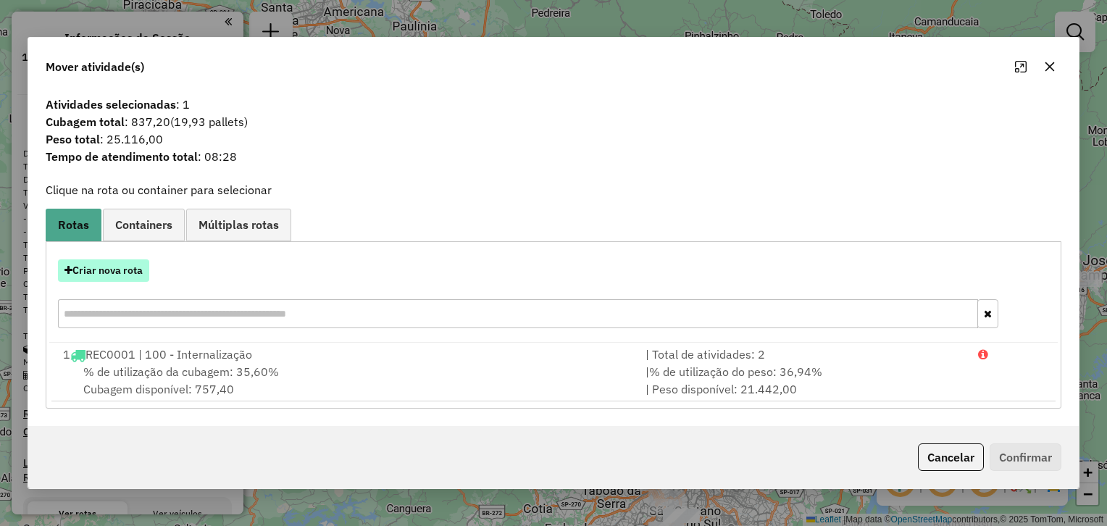
click at [118, 262] on button "Criar nova rota" at bounding box center [103, 270] width 91 height 22
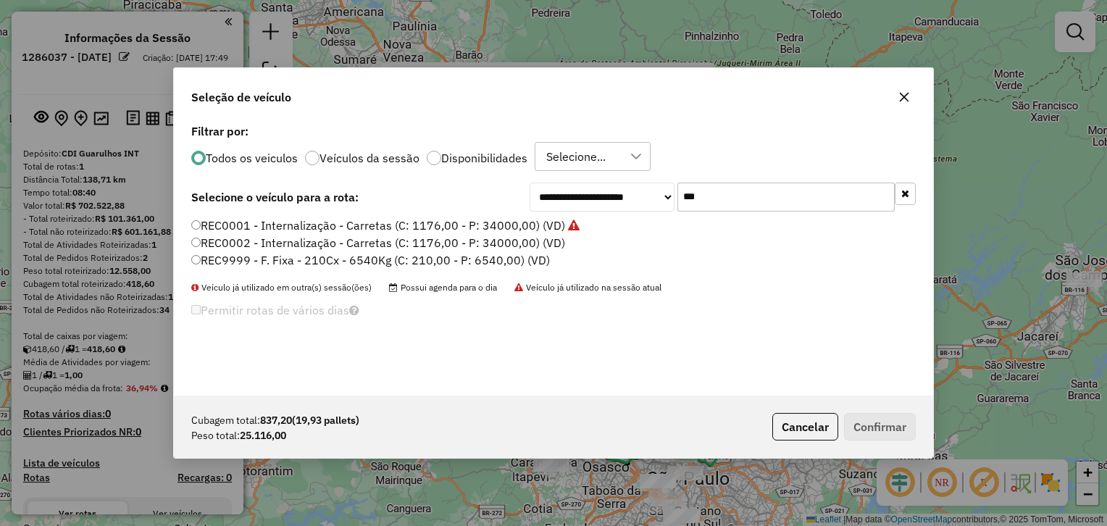
click at [338, 223] on label "REC0001 - Internalização - Carretas (C: 1176,00 - P: 34000,00) (VD)" at bounding box center [385, 225] width 388 height 17
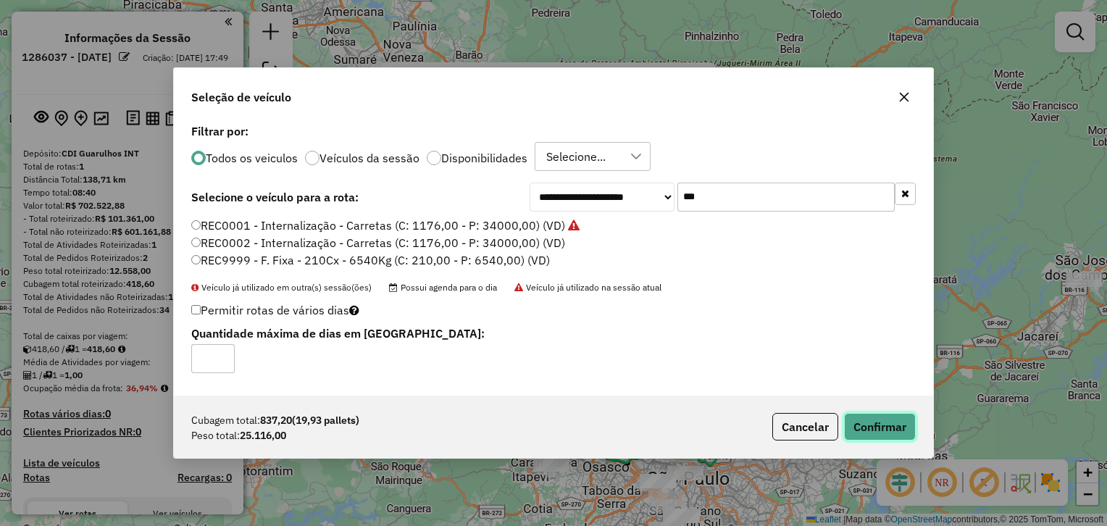
click at [866, 418] on button "Confirmar" at bounding box center [880, 427] width 72 height 28
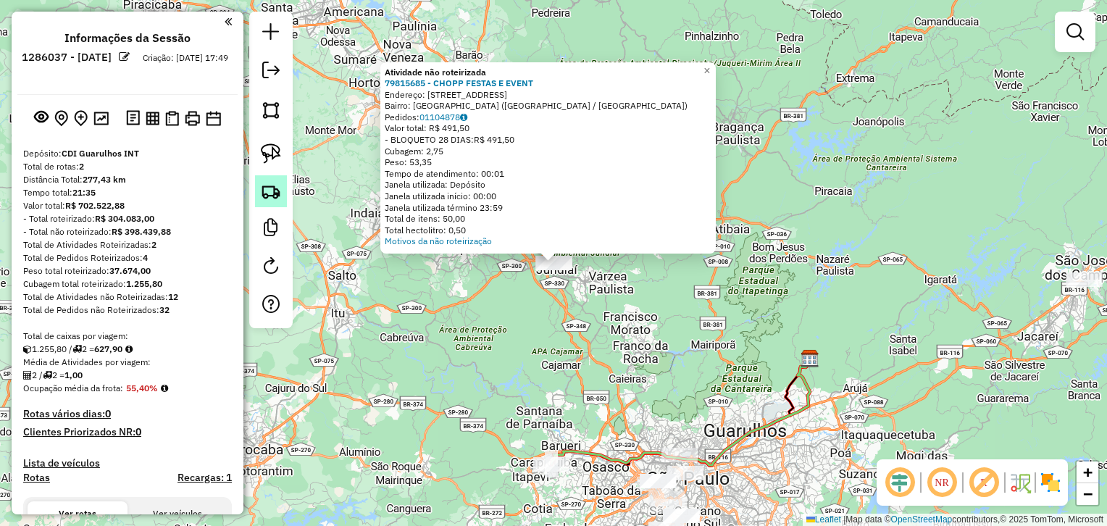
click at [275, 190] on img at bounding box center [271, 191] width 20 height 20
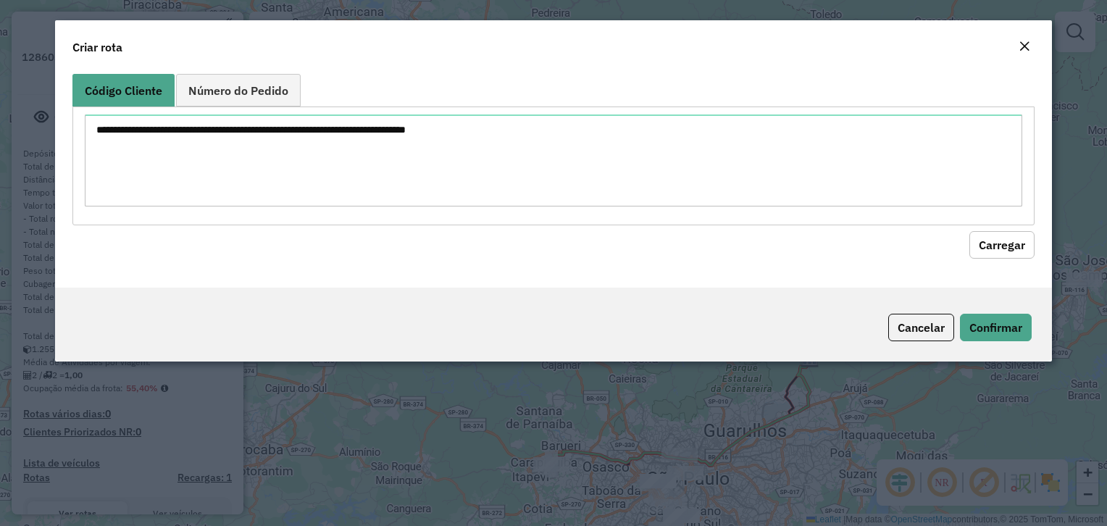
drag, startPoint x: 255, startPoint y: 91, endPoint x: 256, endPoint y: 116, distance: 24.7
click at [255, 91] on span "Número do Pedido" at bounding box center [238, 91] width 100 height 12
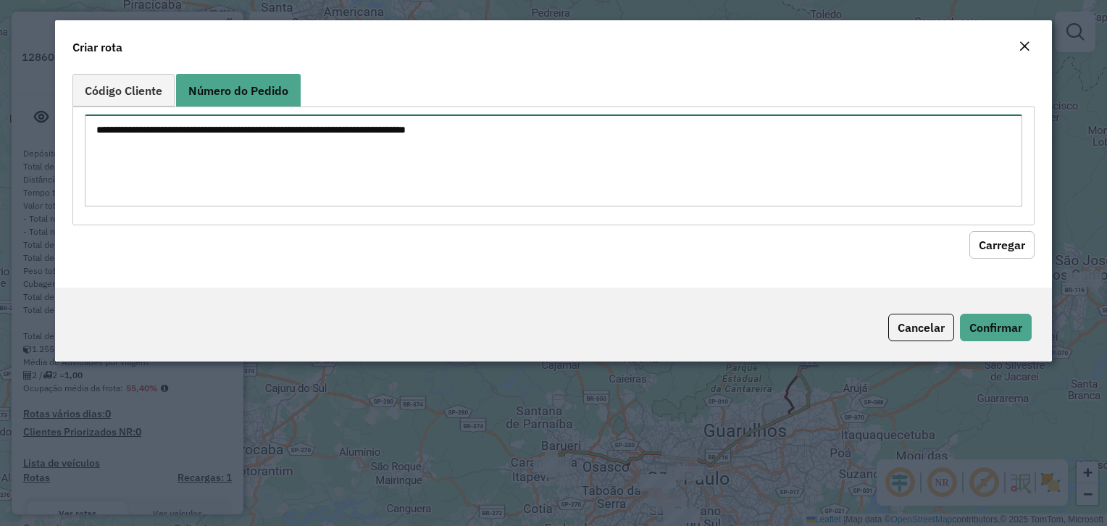
click at [264, 176] on textarea at bounding box center [553, 160] width 937 height 92
paste textarea "****** ******"
type textarea "****** ******"
click at [969, 231] on button "Carregar" at bounding box center [1001, 245] width 65 height 28
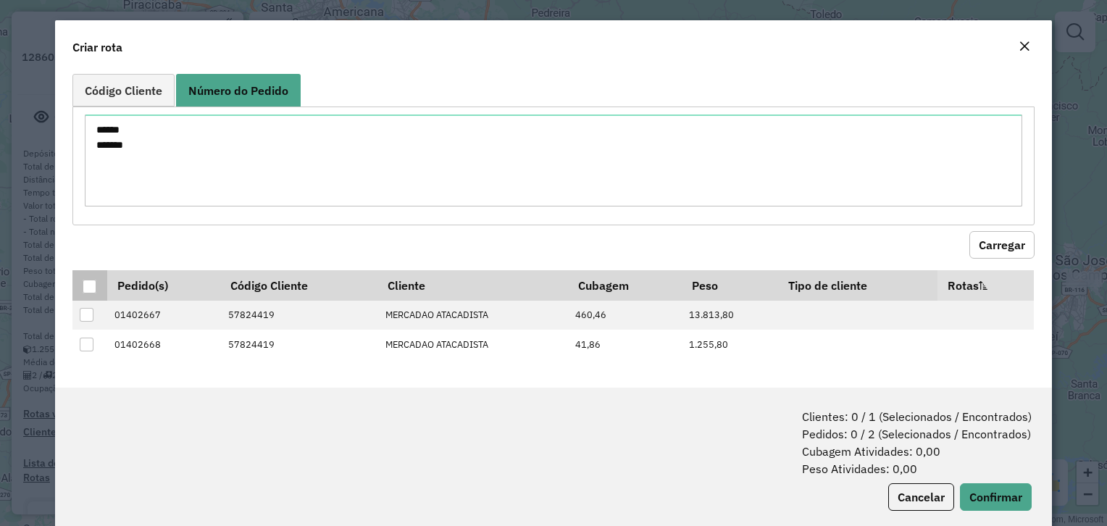
click at [83, 280] on div at bounding box center [90, 287] width 14 height 14
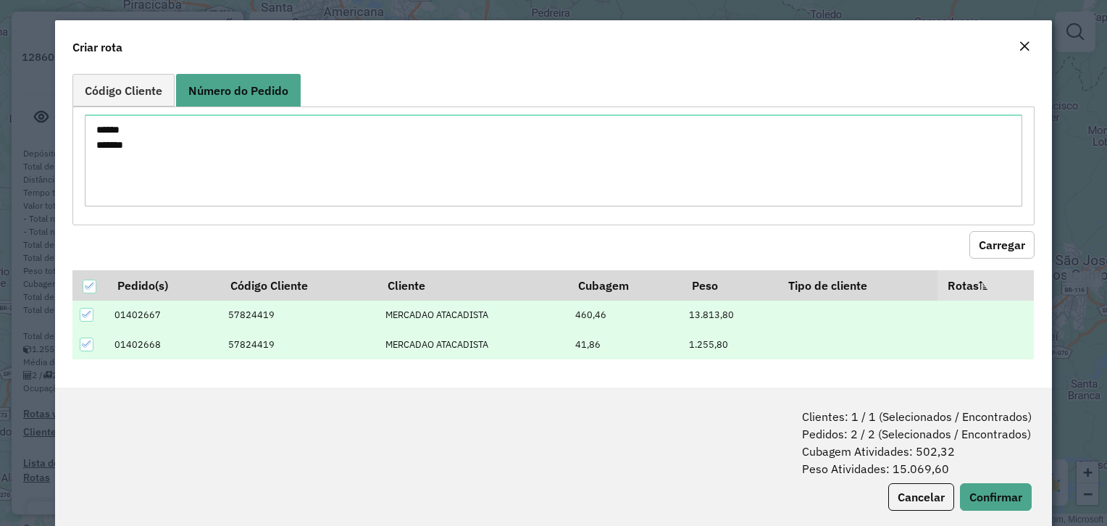
click at [977, 473] on span "Clientes: 1 / 1 (Selecionados / Encontrados) Pedidos: 2 / 2 (Selecionados / Enc…" at bounding box center [917, 443] width 230 height 70
click at [989, 487] on button "Confirmar" at bounding box center [996, 497] width 72 height 28
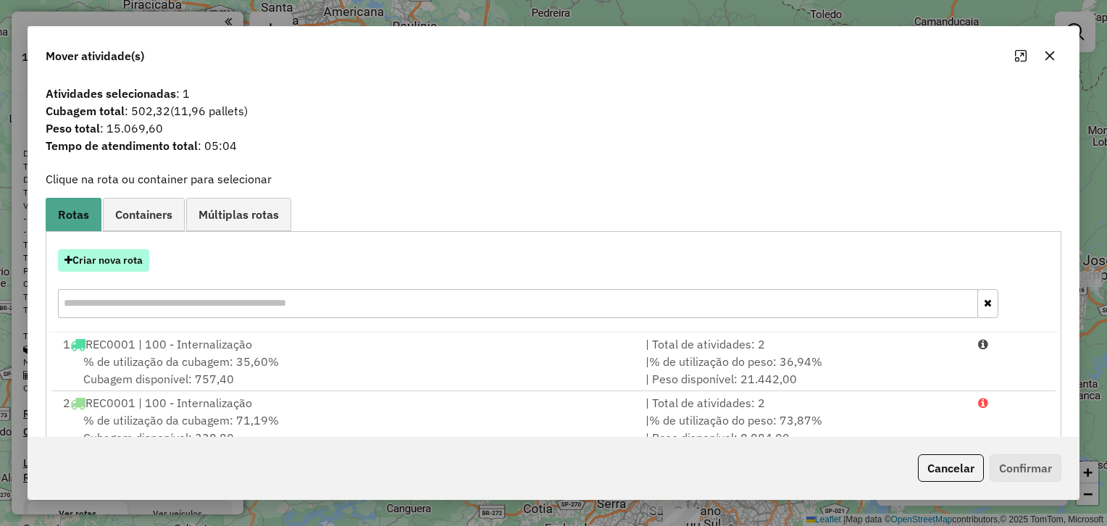
click at [109, 258] on button "Criar nova rota" at bounding box center [103, 260] width 91 height 22
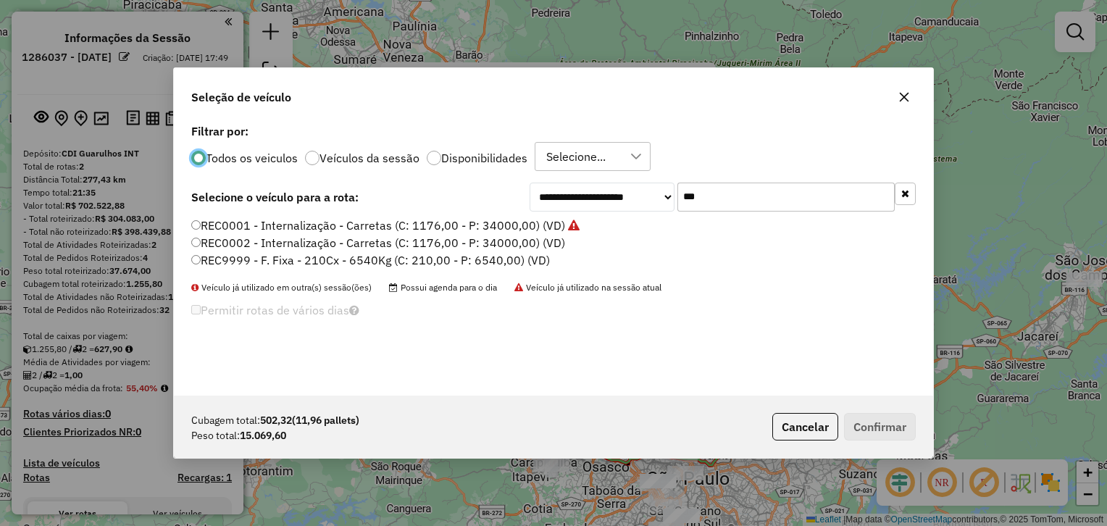
click at [301, 221] on label "REC0001 - Internalização - Carretas (C: 1176,00 - P: 34000,00) (VD)" at bounding box center [385, 225] width 388 height 17
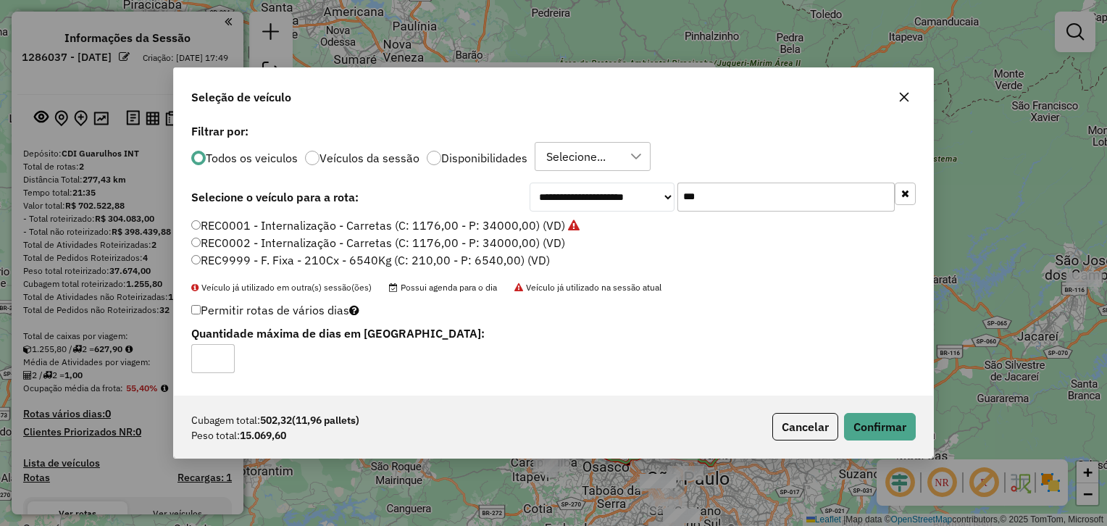
click at [886, 444] on div "Cubagem total: 502,32 (11,96 pallets) Peso total: 15.069,60 Cancelar Confirmar" at bounding box center [553, 427] width 759 height 62
click at [875, 429] on button "Confirmar" at bounding box center [880, 427] width 72 height 28
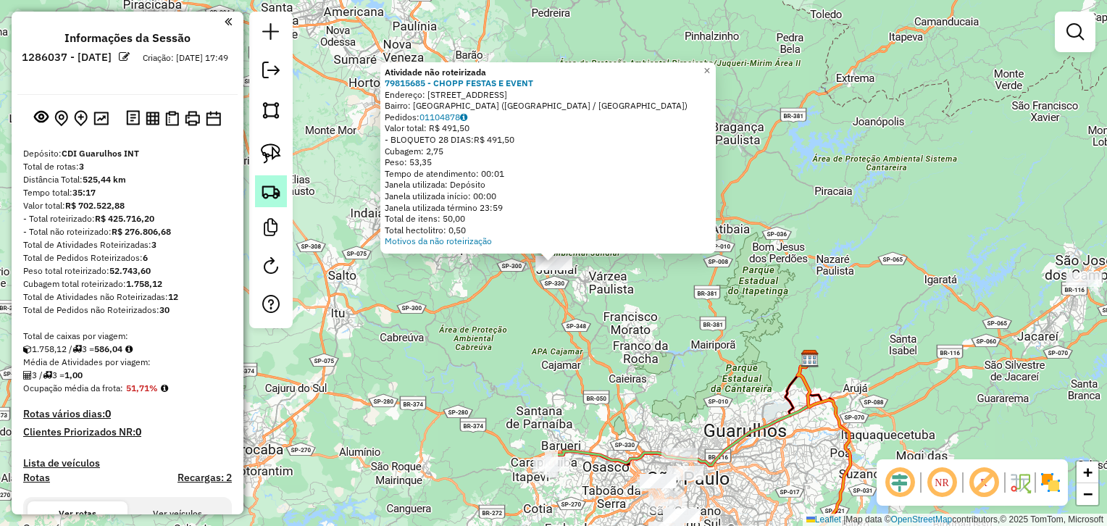
click at [277, 193] on img at bounding box center [271, 191] width 20 height 20
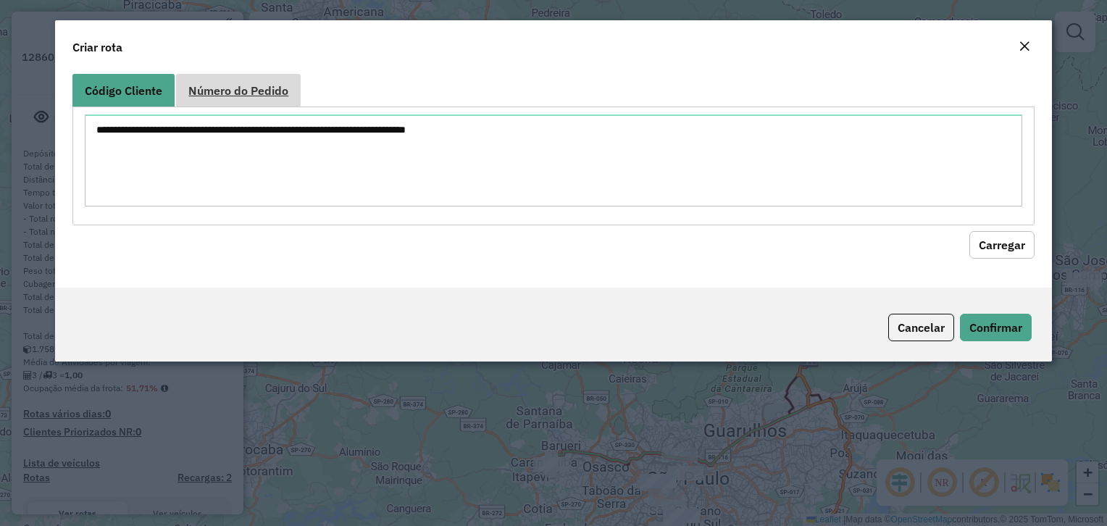
click at [260, 86] on span "Número do Pedido" at bounding box center [238, 91] width 100 height 12
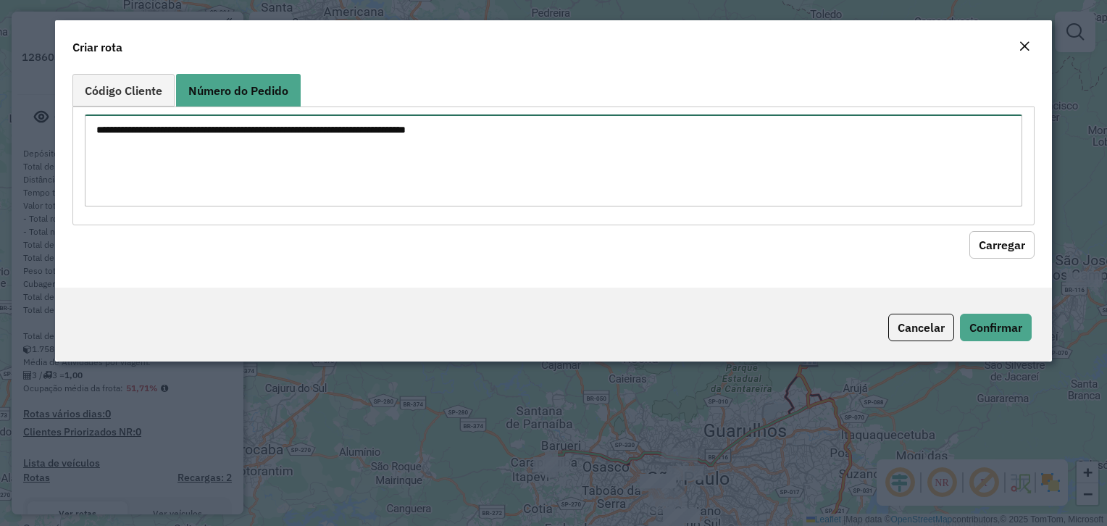
click at [270, 162] on textarea at bounding box center [553, 160] width 937 height 92
paste textarea "****** ******"
type textarea "****** ******"
click at [969, 231] on button "Carregar" at bounding box center [1001, 245] width 65 height 28
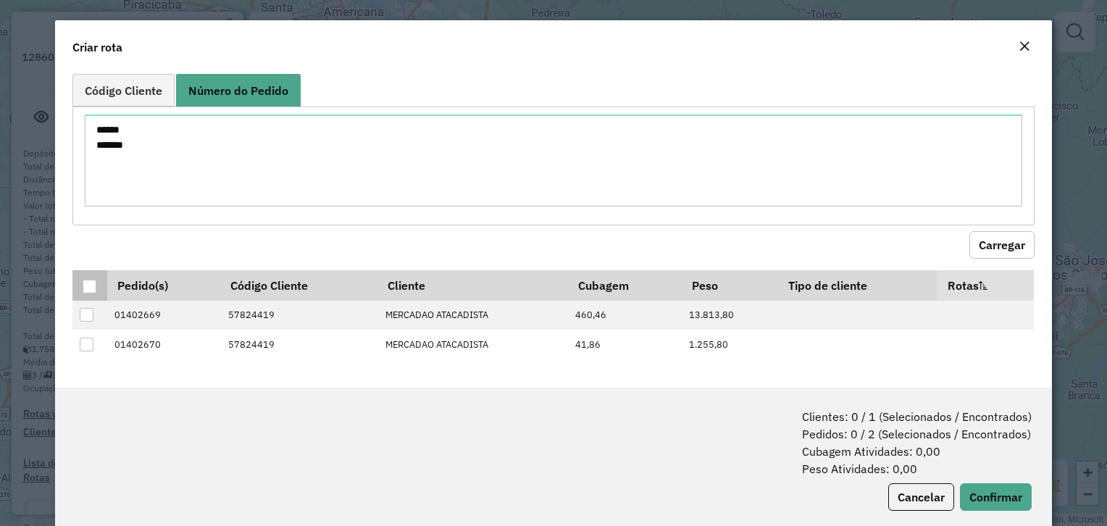
click at [88, 281] on div at bounding box center [90, 287] width 14 height 14
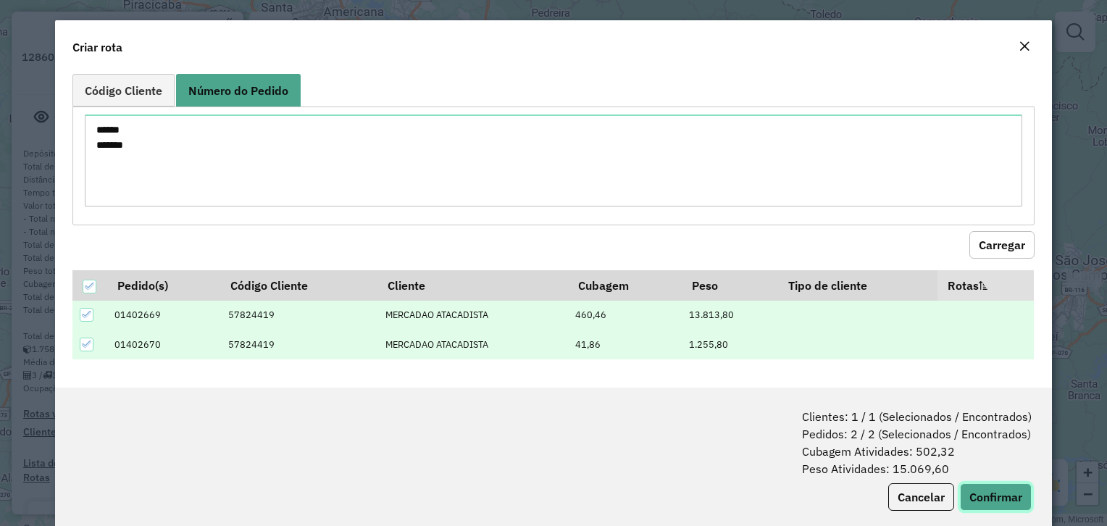
click at [978, 503] on button "Confirmar" at bounding box center [996, 497] width 72 height 28
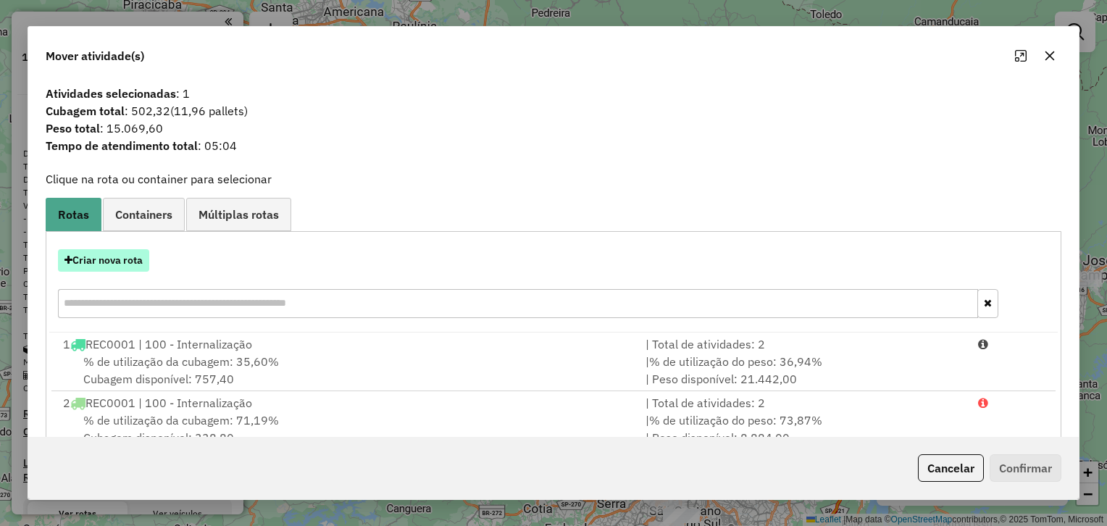
click at [125, 260] on button "Criar nova rota" at bounding box center [103, 260] width 91 height 22
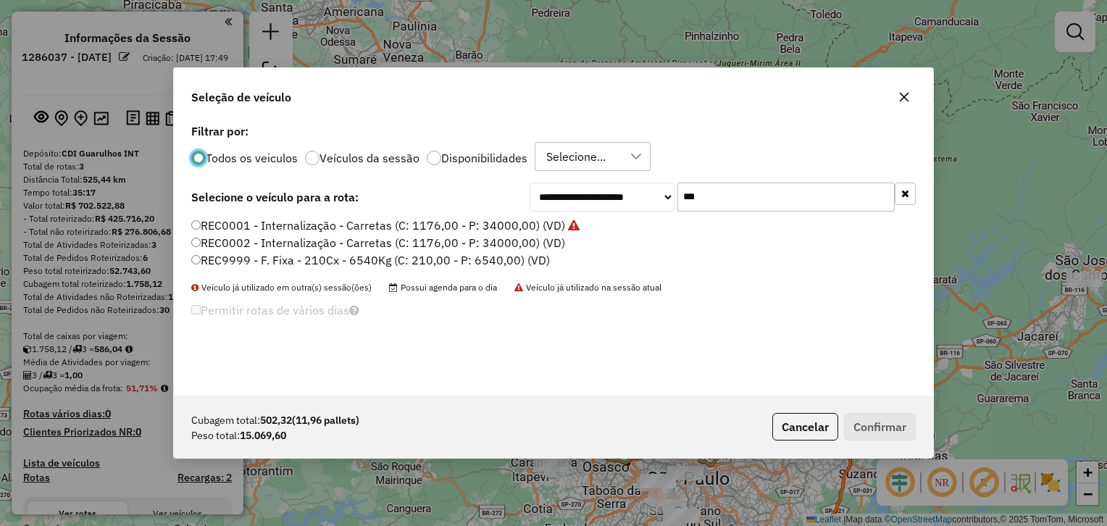
click at [238, 222] on label "REC0001 - Internalização - Carretas (C: 1176,00 - P: 34000,00) (VD)" at bounding box center [385, 225] width 388 height 17
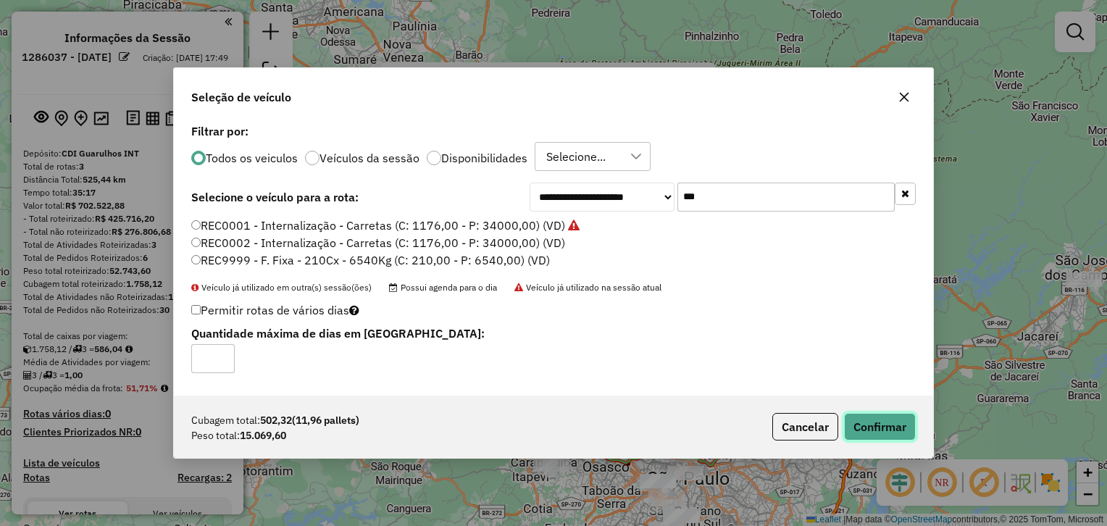
click at [878, 425] on button "Confirmar" at bounding box center [880, 427] width 72 height 28
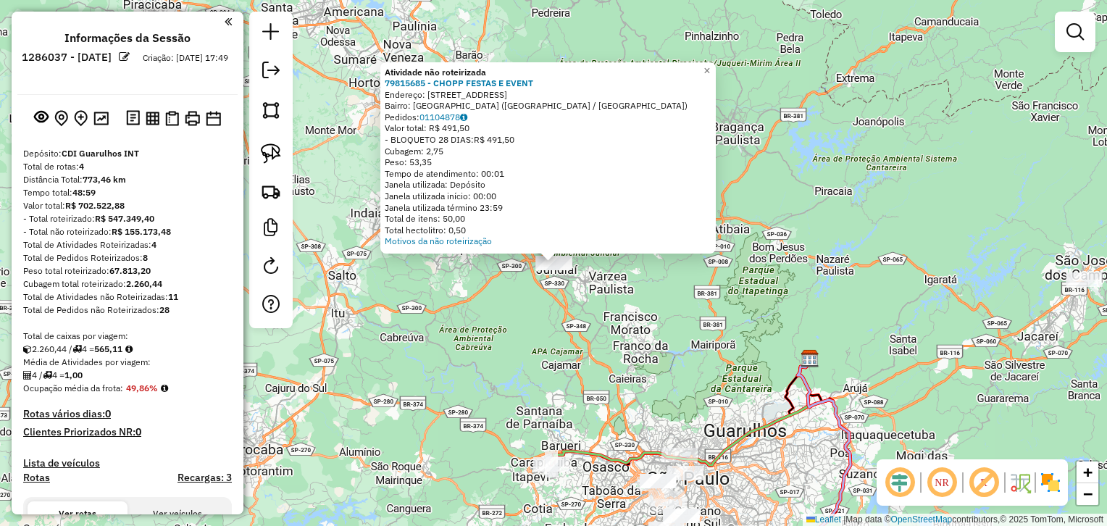
click at [487, 382] on div "Atividade não roteirizada 79815685 - CHOPP FESTAS E EVENT Endereço: RUA DOS BAN…" at bounding box center [553, 263] width 1107 height 526
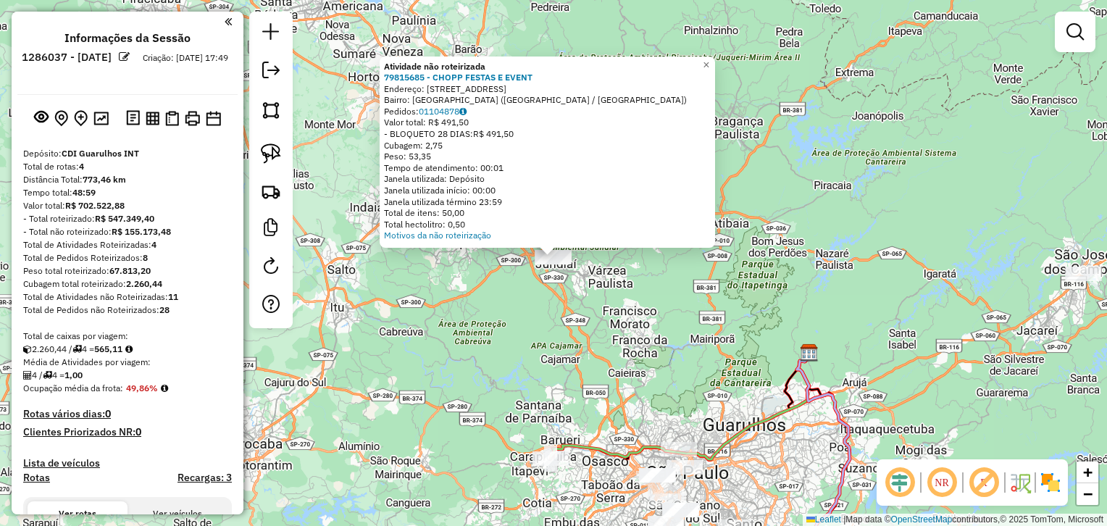
drag, startPoint x: 487, startPoint y: 382, endPoint x: 452, endPoint y: 290, distance: 99.0
click at [452, 290] on div "Atividade não roteirizada 79815685 - CHOPP FESTAS E EVENT Endereço: RUA DOS BAN…" at bounding box center [553, 263] width 1107 height 526
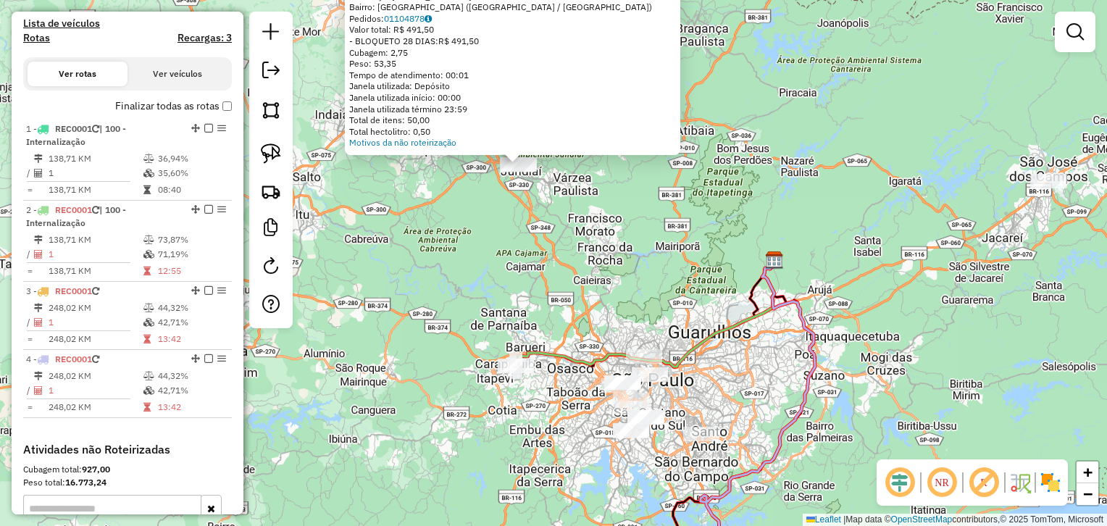
scroll to position [440, 0]
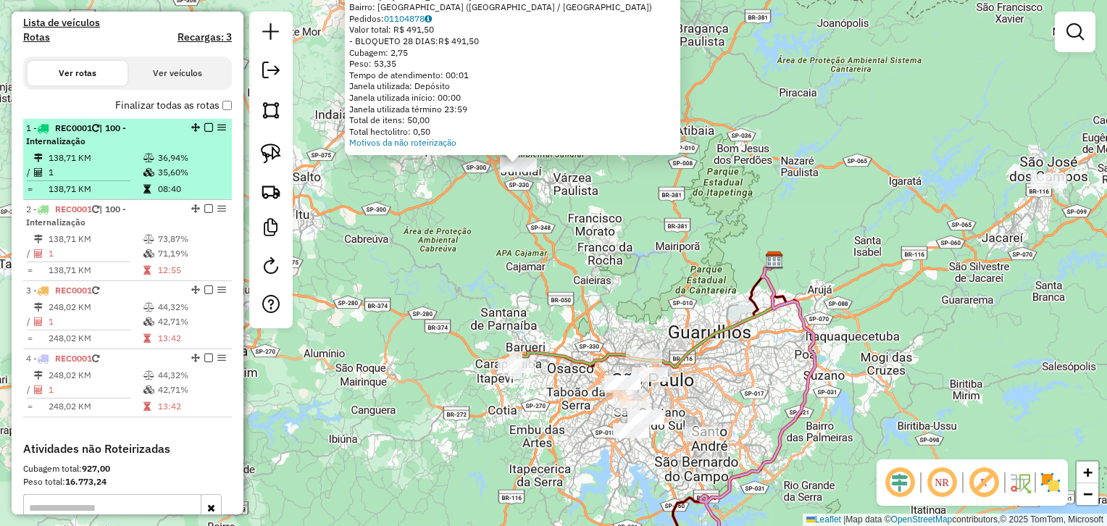
click at [112, 169] on td "1" at bounding box center [95, 172] width 95 height 14
select select "**********"
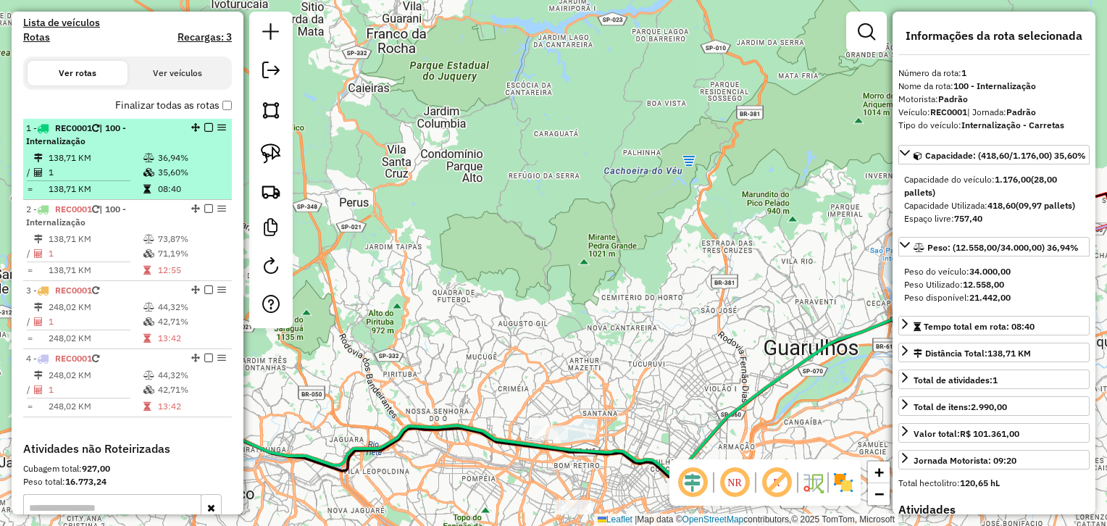
click at [120, 136] on div "1 - REC0001 | 100 - Internalização" at bounding box center [103, 135] width 154 height 26
click at [104, 156] on td "138,71 KM" at bounding box center [95, 158] width 95 height 14
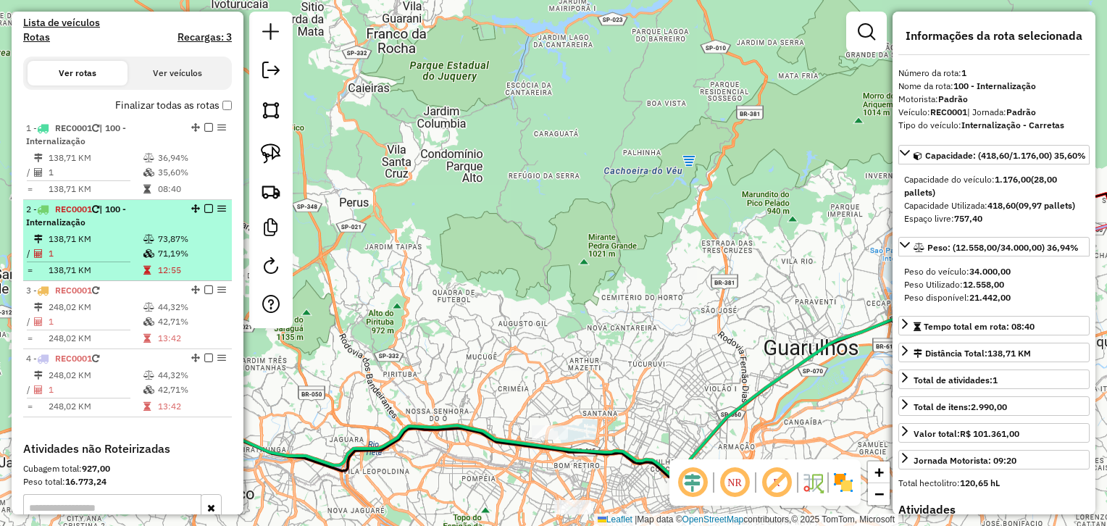
click at [118, 248] on td "1" at bounding box center [95, 253] width 95 height 14
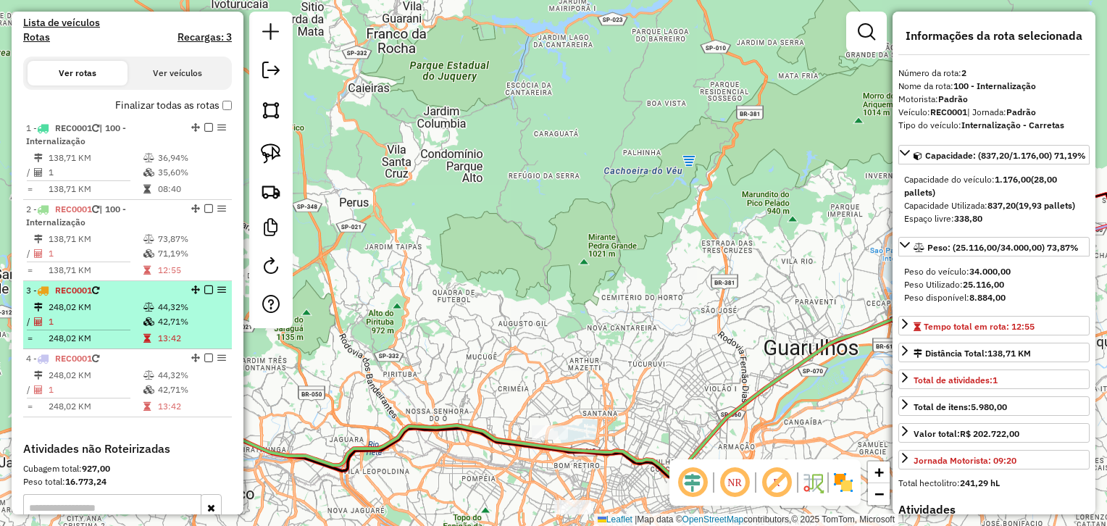
click at [128, 322] on td "1" at bounding box center [95, 321] width 95 height 14
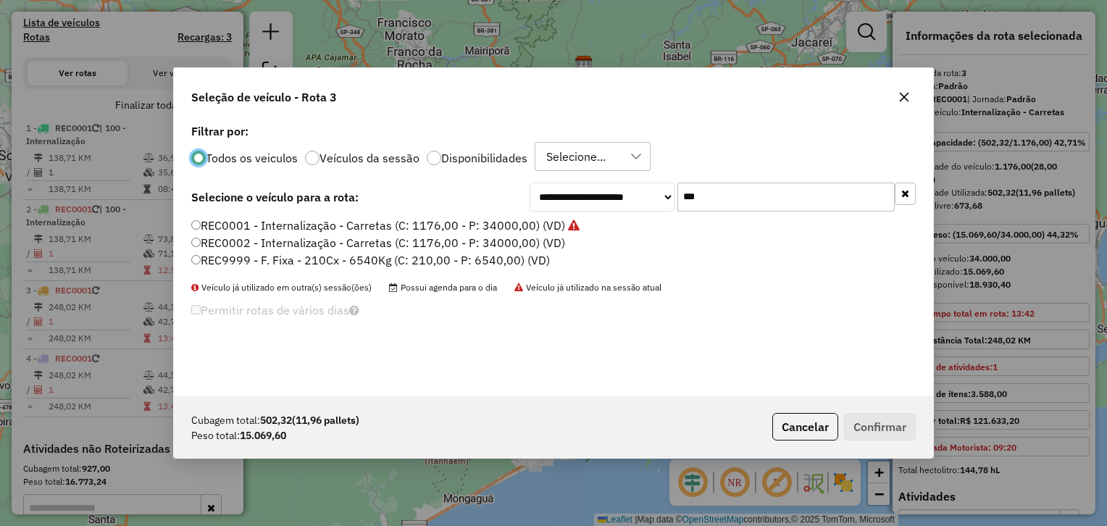
scroll to position [7, 4]
drag, startPoint x: 711, startPoint y: 208, endPoint x: 611, endPoint y: 204, distance: 100.0
click at [611, 204] on div "**********" at bounding box center [723, 197] width 386 height 29
paste input "****"
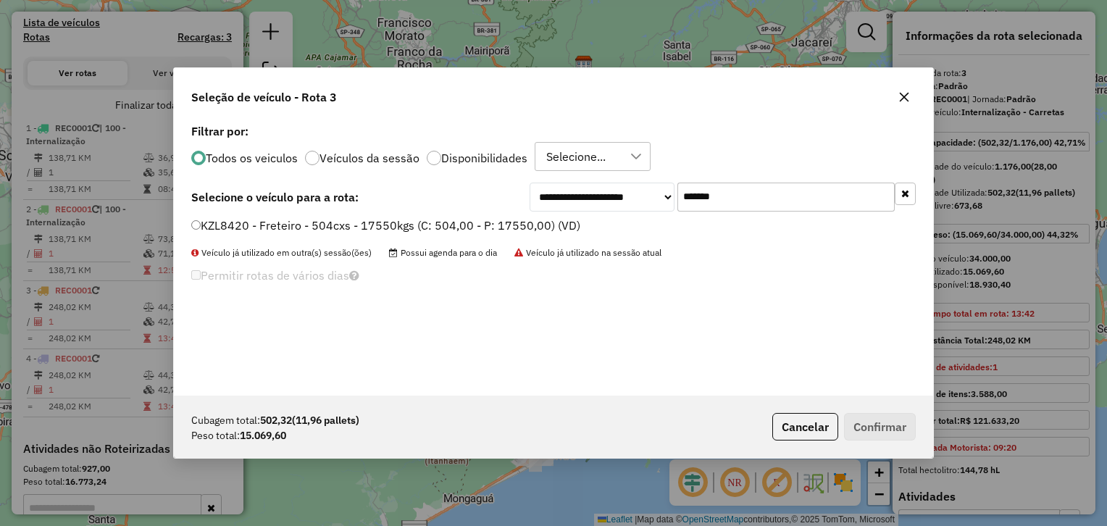
type input "*******"
click at [495, 214] on div "**********" at bounding box center [553, 257] width 759 height 275
click at [495, 226] on label "KZL8420 - Freteiro - 504cxs - 17550kgs (C: 504,00 - P: 17550,00) (VD)" at bounding box center [385, 225] width 389 height 17
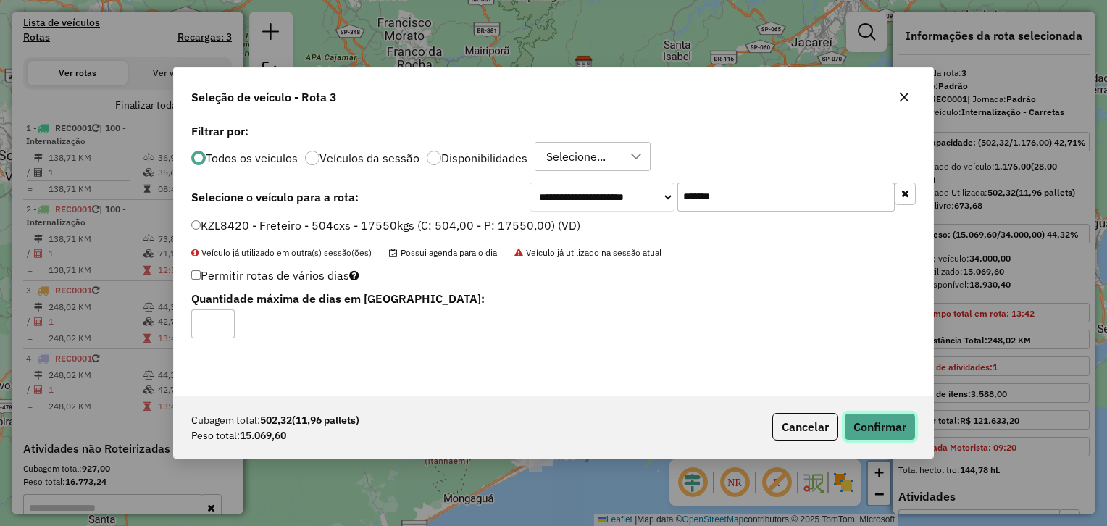
click at [884, 420] on button "Confirmar" at bounding box center [880, 427] width 72 height 28
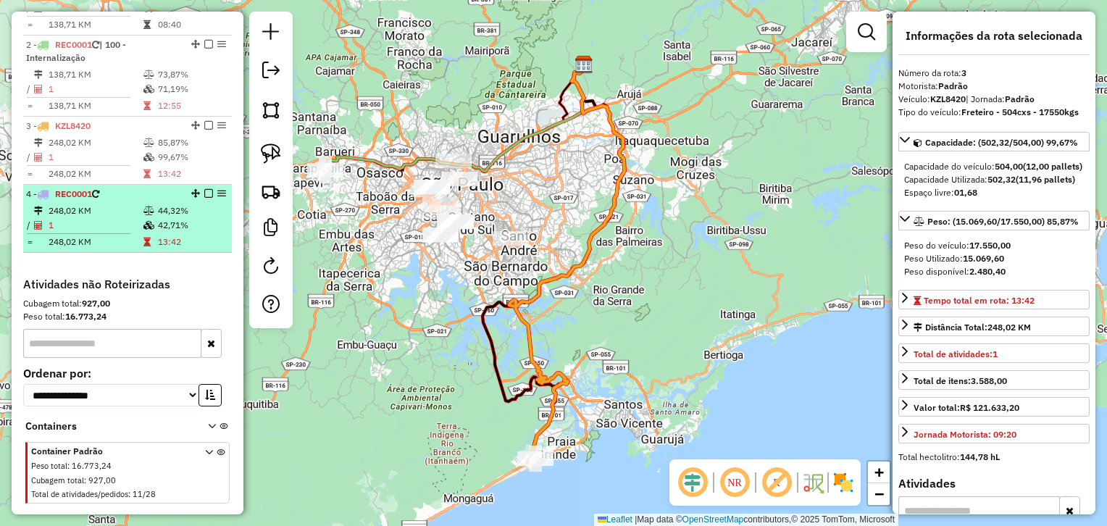
scroll to position [684, 0]
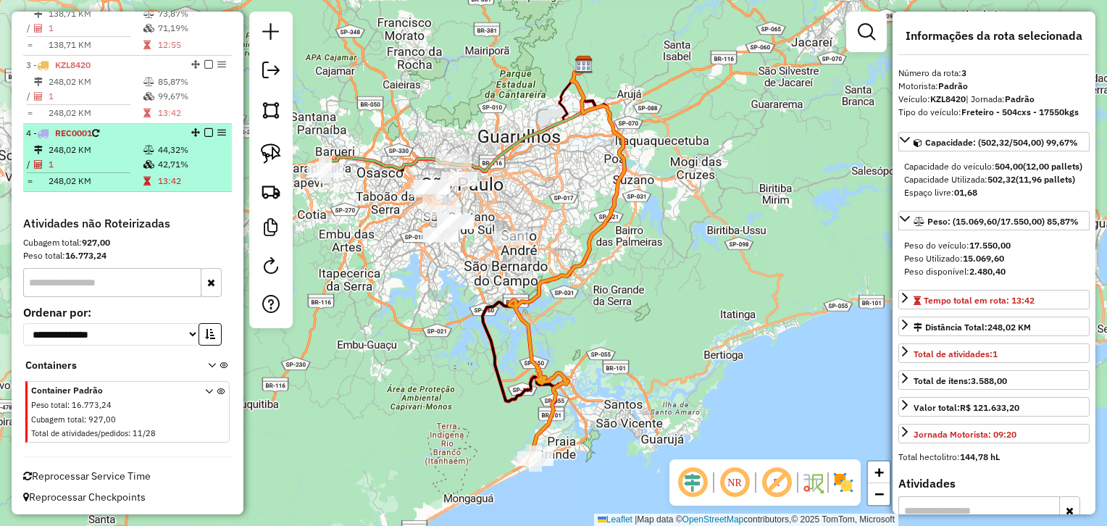
click at [165, 150] on td "44,32%" at bounding box center [191, 150] width 69 height 14
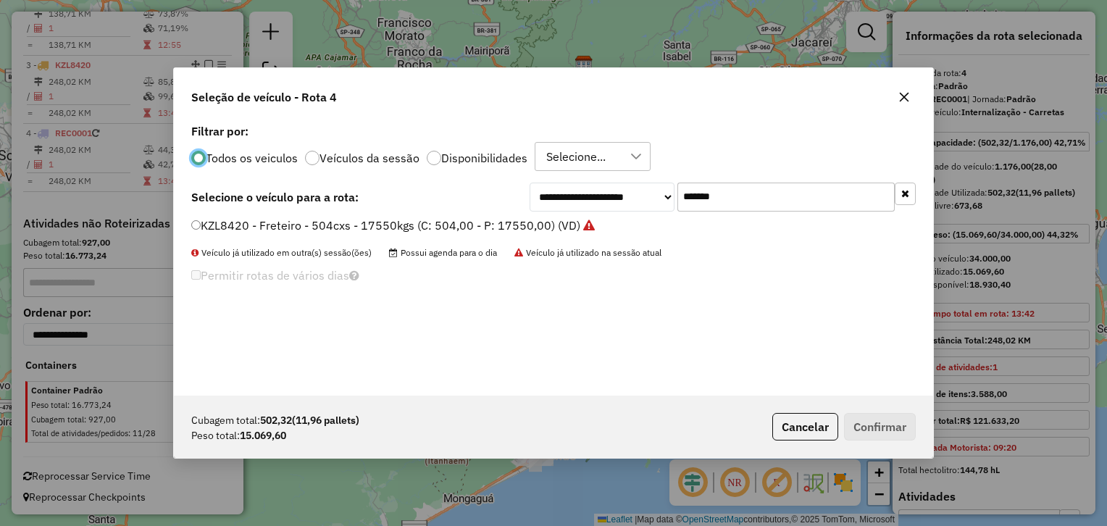
scroll to position [7, 4]
drag, startPoint x: 729, startPoint y: 194, endPoint x: 616, endPoint y: 206, distance: 113.7
click at [617, 206] on div "**********" at bounding box center [723, 197] width 386 height 29
paste input "text"
type input "*******"
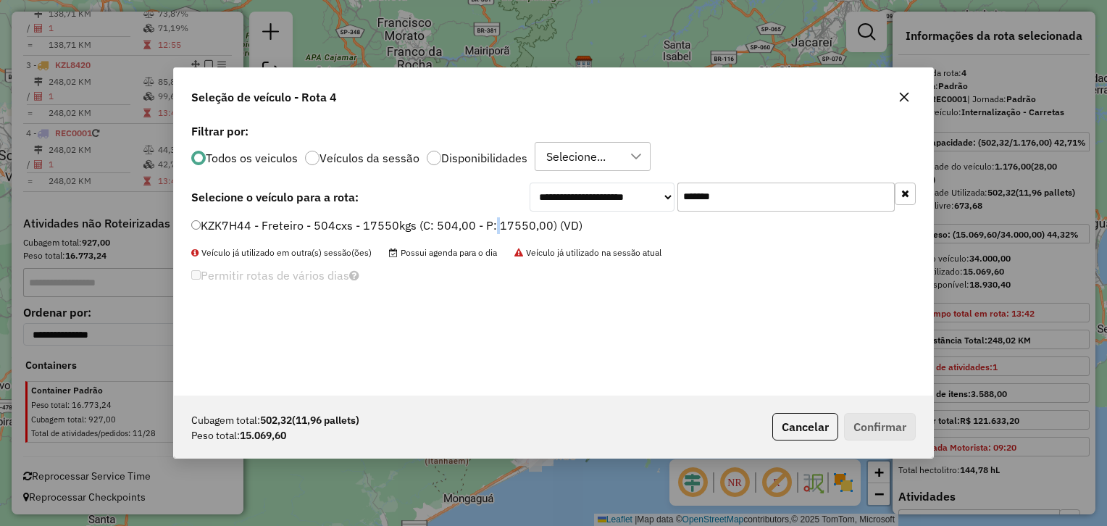
click at [492, 216] on div "**********" at bounding box center [553, 257] width 759 height 275
drag, startPoint x: 492, startPoint y: 216, endPoint x: 517, endPoint y: 220, distance: 25.7
click at [517, 220] on label "KZK7H44 - Freteiro - 504cxs - 17550kgs (C: 504,00 - P: 17550,00) (VD)" at bounding box center [386, 225] width 391 height 17
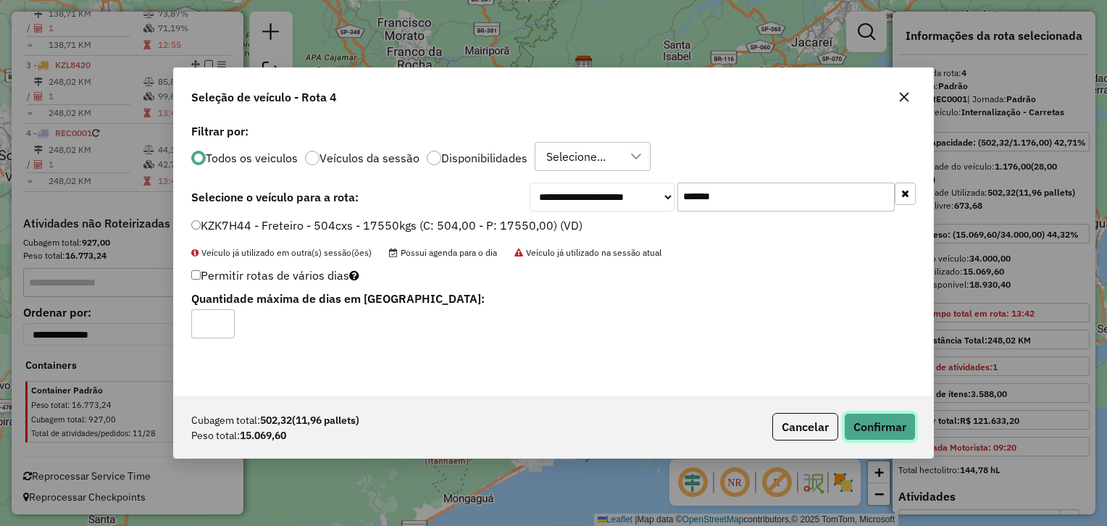
click at [879, 430] on button "Confirmar" at bounding box center [880, 427] width 72 height 28
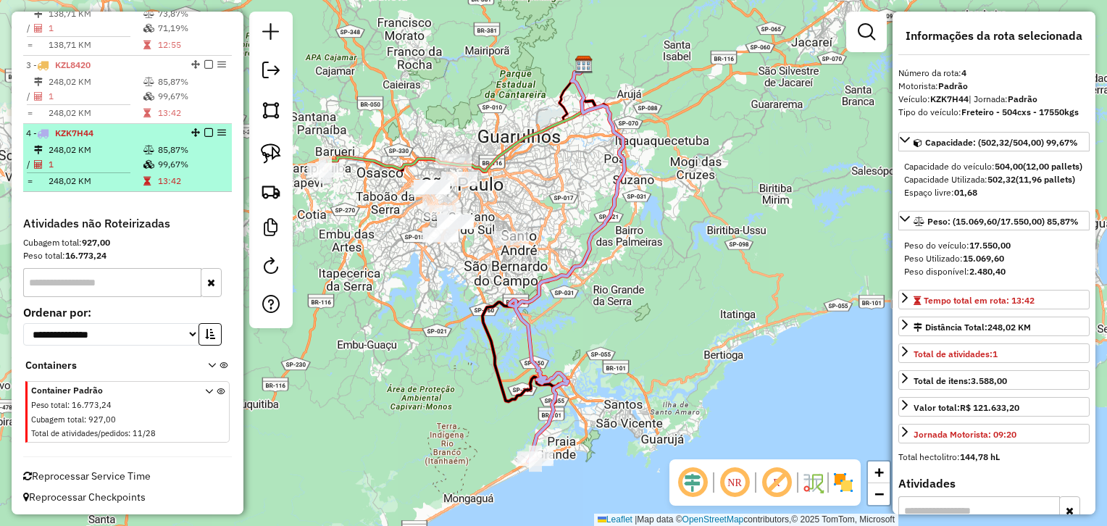
click at [204, 130] on em at bounding box center [208, 132] width 9 height 9
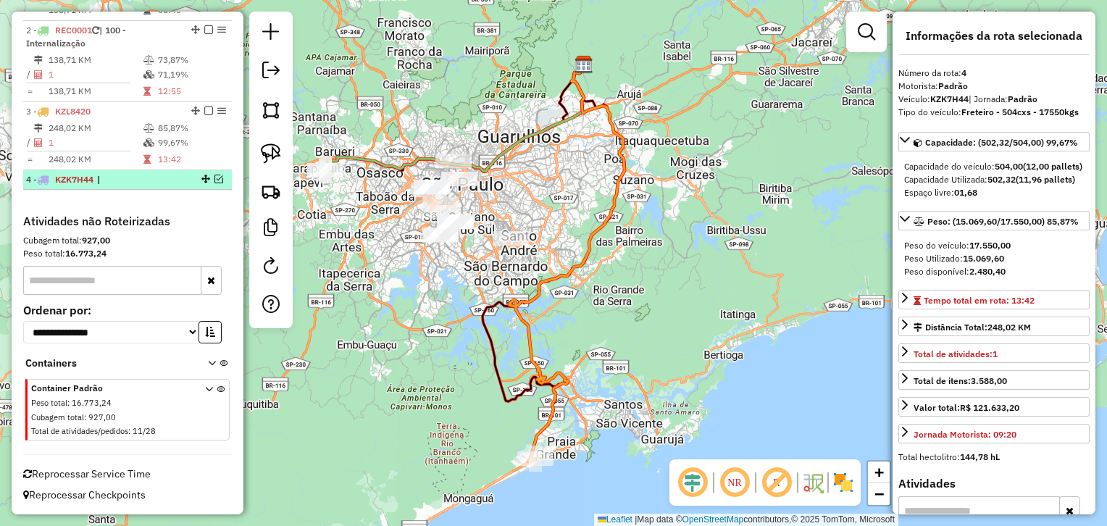
scroll to position [635, 0]
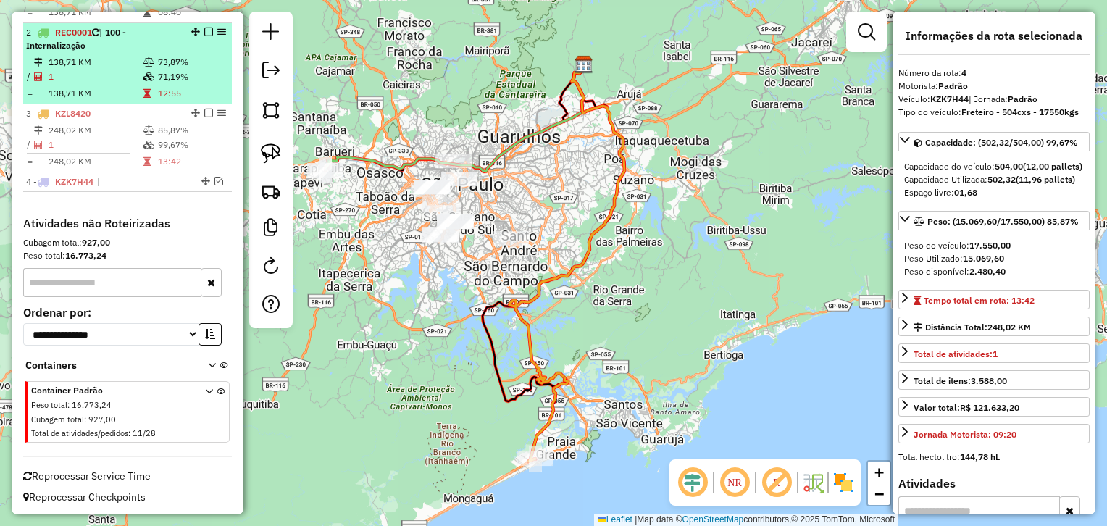
click at [204, 112] on em at bounding box center [208, 113] width 9 height 9
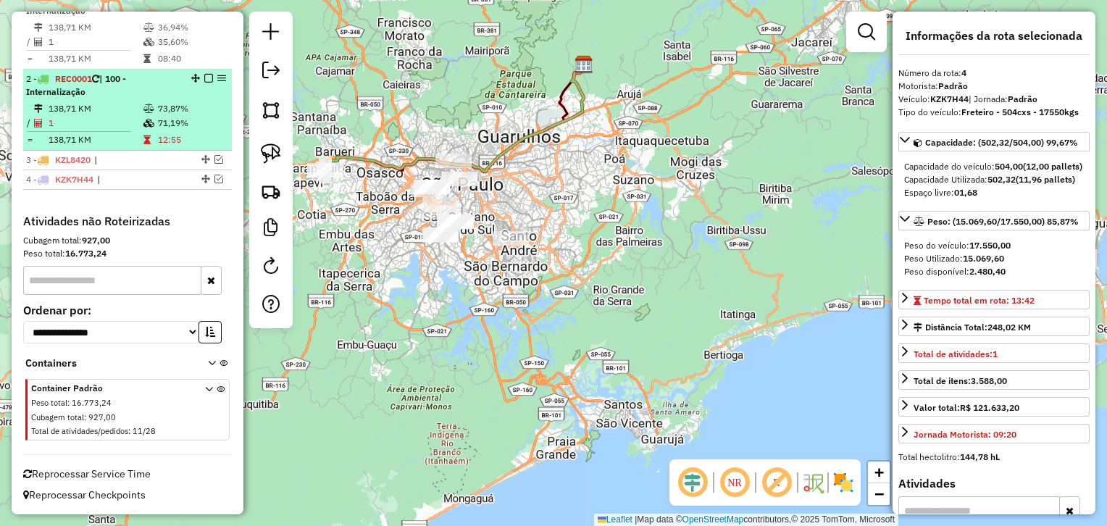
scroll to position [587, 0]
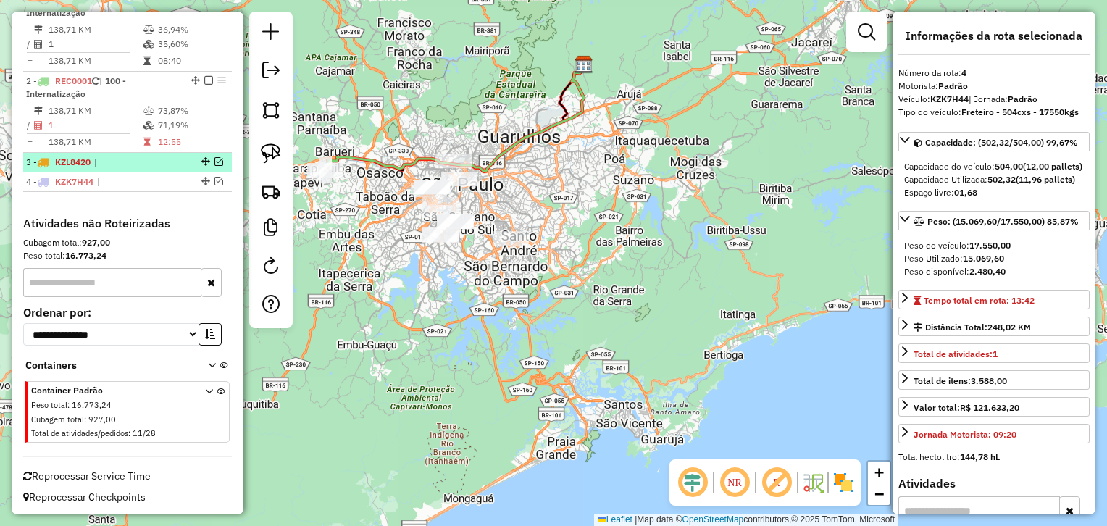
click at [93, 165] on div "3 - KZL8420 |" at bounding box center [103, 162] width 154 height 13
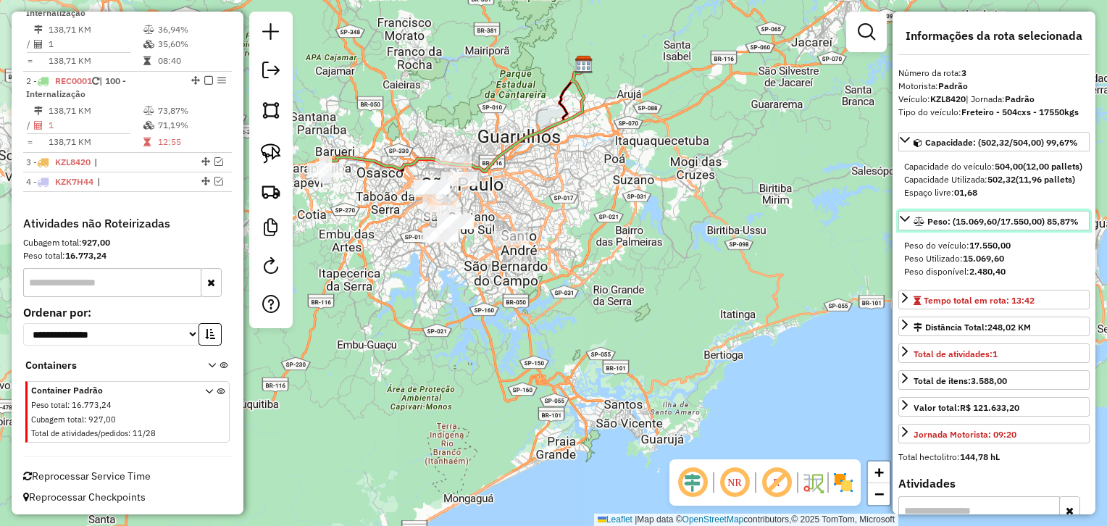
click at [968, 227] on span "Peso: (15.069,60/17.550,00) 85,87%" at bounding box center [1002, 221] width 151 height 11
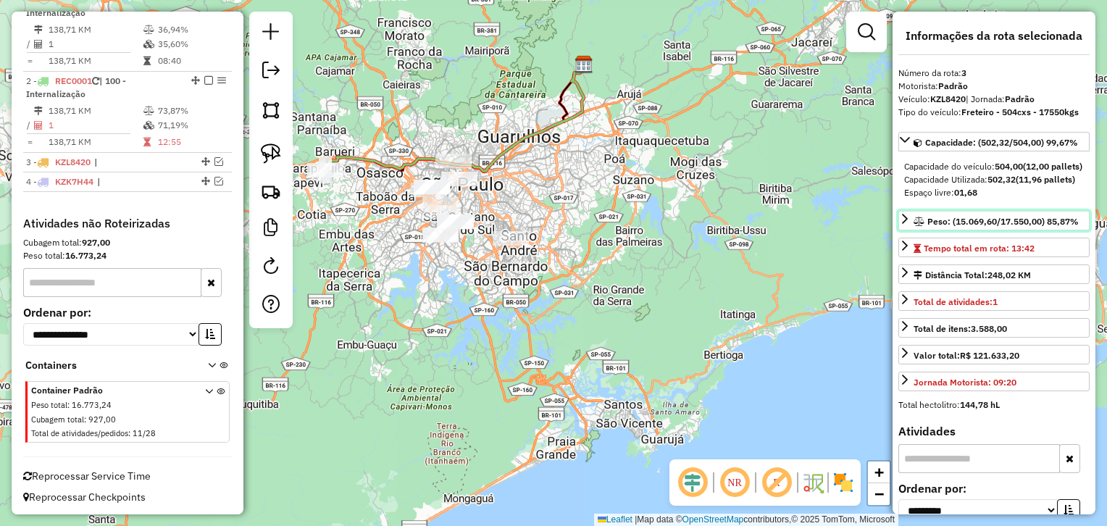
click at [971, 227] on span "Peso: (15.069,60/17.550,00) 85,87%" at bounding box center [1002, 221] width 151 height 11
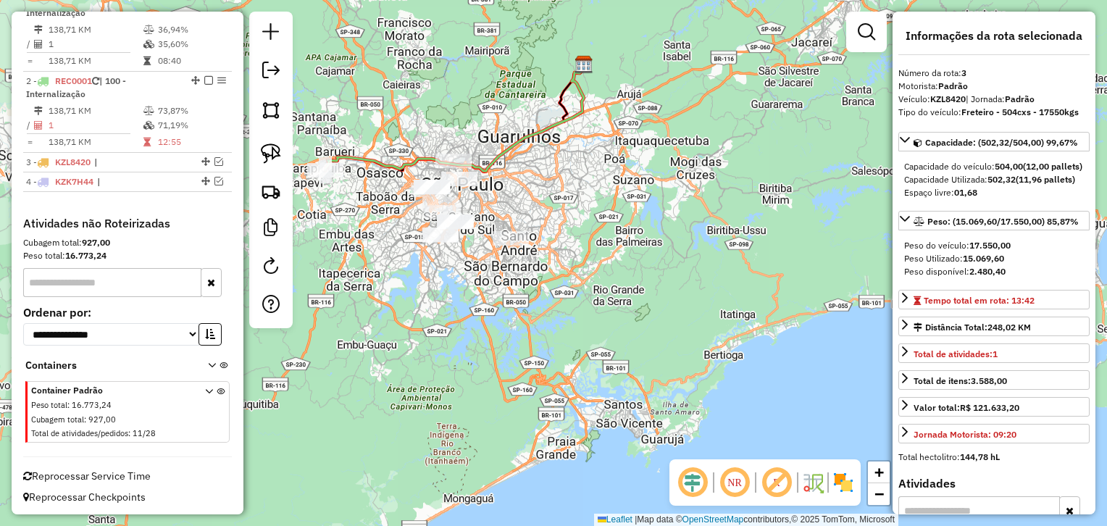
click at [979, 264] on strong "15.069,60" at bounding box center [983, 258] width 41 height 11
copy strong "15.069,60"
click at [72, 184] on span "KZK7H44" at bounding box center [74, 181] width 38 height 11
click at [970, 264] on strong "15.069,60" at bounding box center [983, 258] width 41 height 11
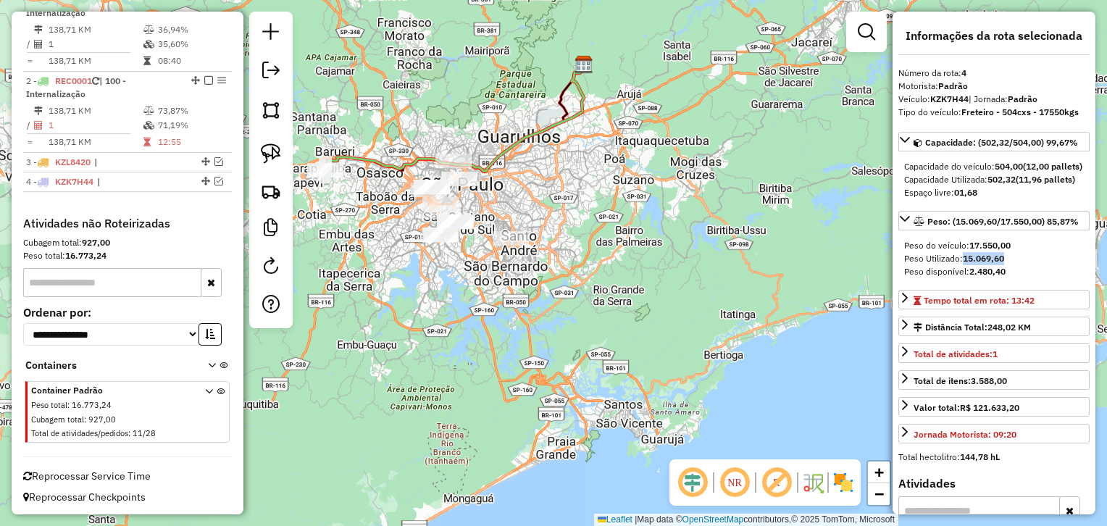
click at [970, 264] on strong "15.069,60" at bounding box center [983, 258] width 41 height 11
copy strong "15.069,60"
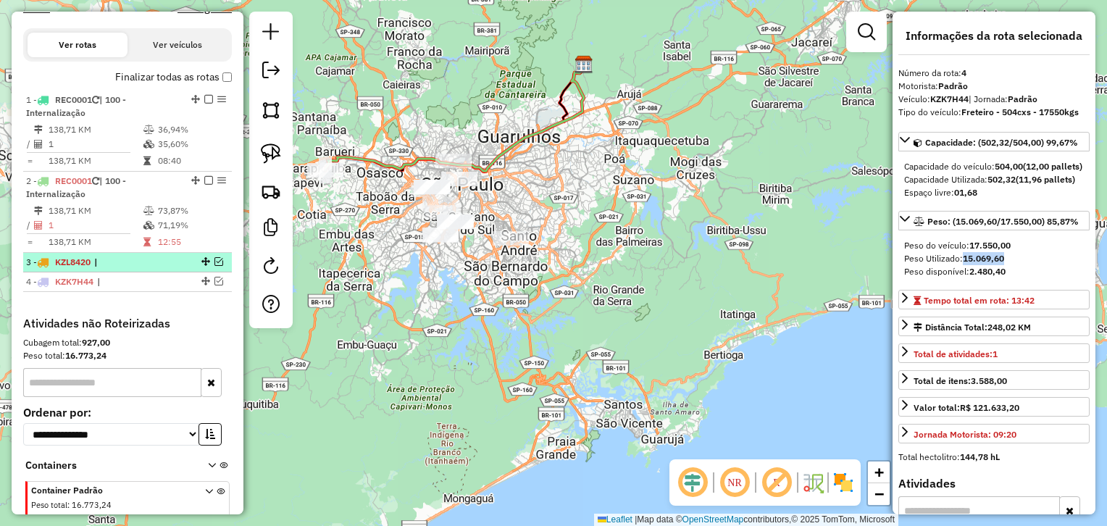
scroll to position [485, 0]
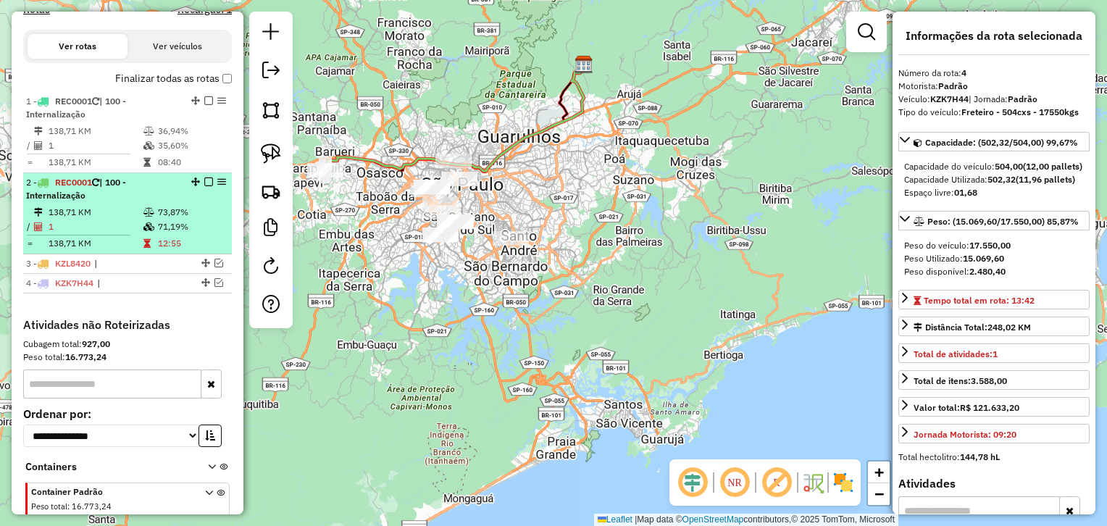
click at [130, 217] on td "138,71 KM" at bounding box center [95, 212] width 95 height 14
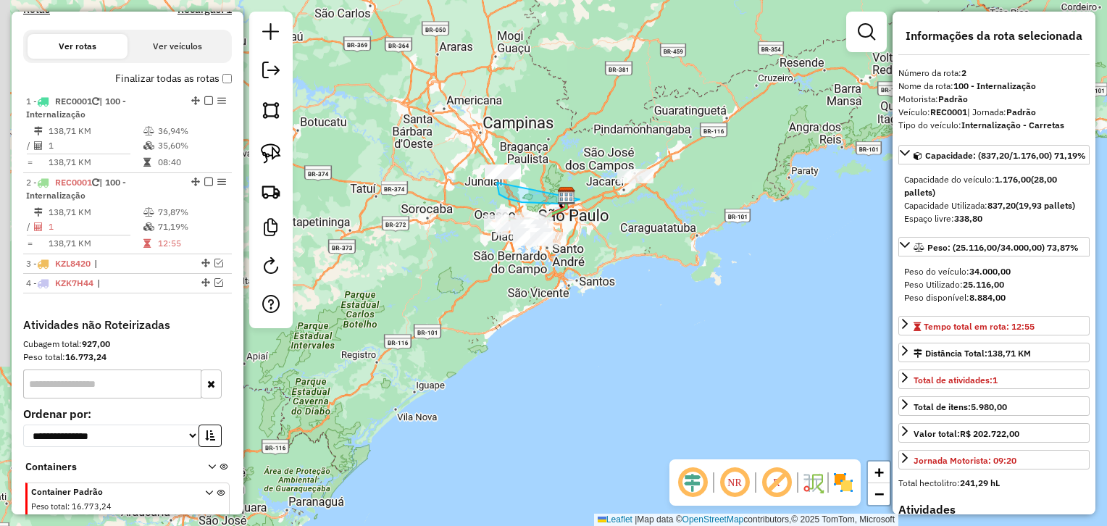
drag, startPoint x: 498, startPoint y: 189, endPoint x: 582, endPoint y: 197, distance: 83.7
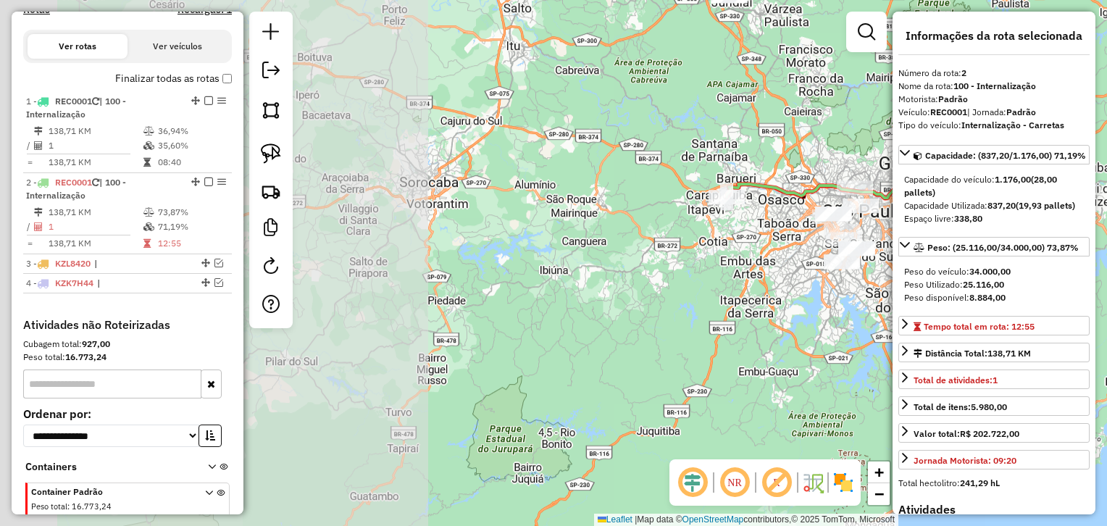
drag, startPoint x: 403, startPoint y: 212, endPoint x: 866, endPoint y: 111, distance: 473.7
click at [866, 111] on div "Janela de atendimento Grade de atendimento Capacidade Transportadoras Veículos …" at bounding box center [553, 263] width 1107 height 526
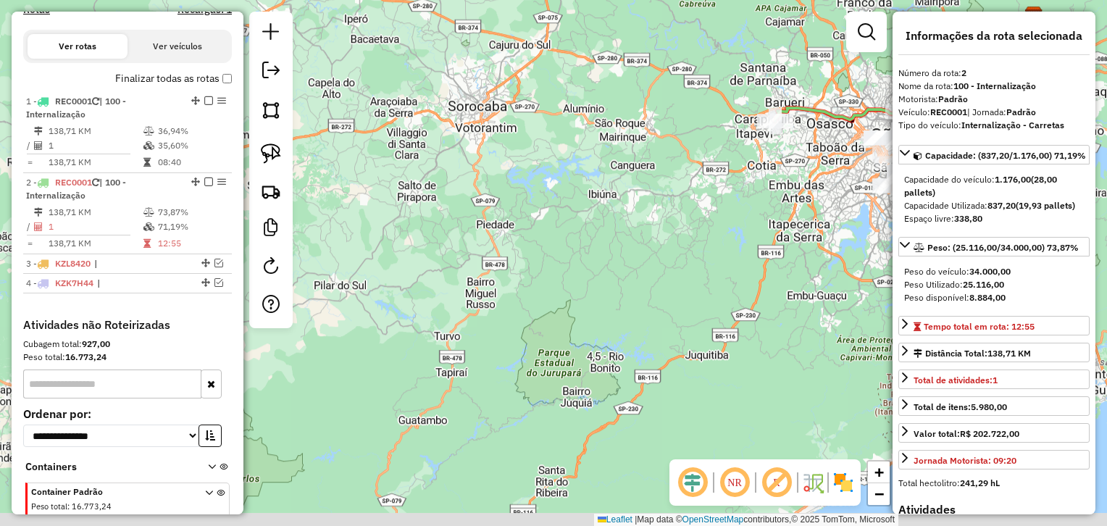
drag, startPoint x: 409, startPoint y: 310, endPoint x: 459, endPoint y: 230, distance: 94.7
click at [459, 230] on div "Janela de atendimento Grade de atendimento Capacidade Transportadoras Veículos …" at bounding box center [553, 263] width 1107 height 526
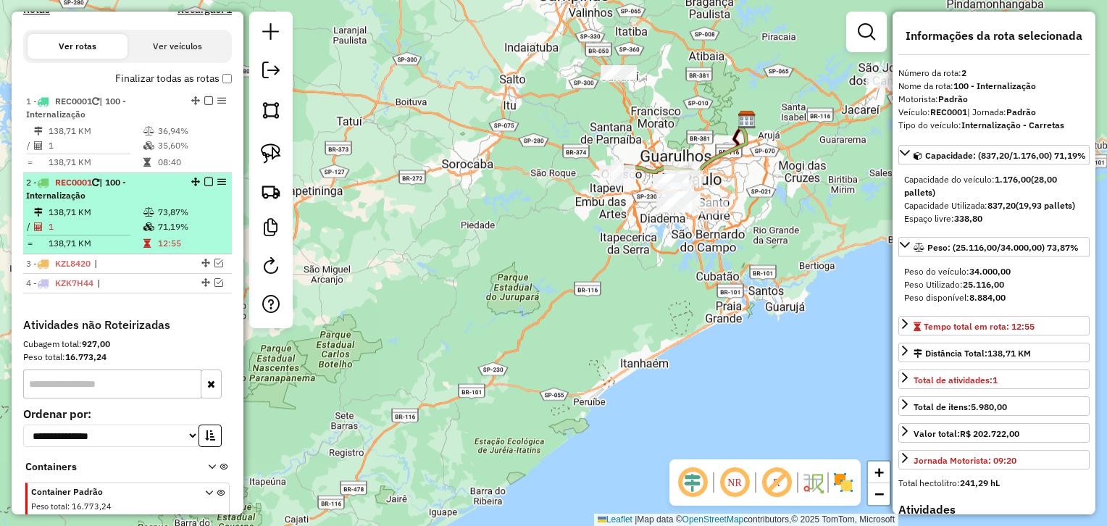
click at [123, 193] on div "2 - REC0001 | 100 - Internalização" at bounding box center [103, 189] width 154 height 26
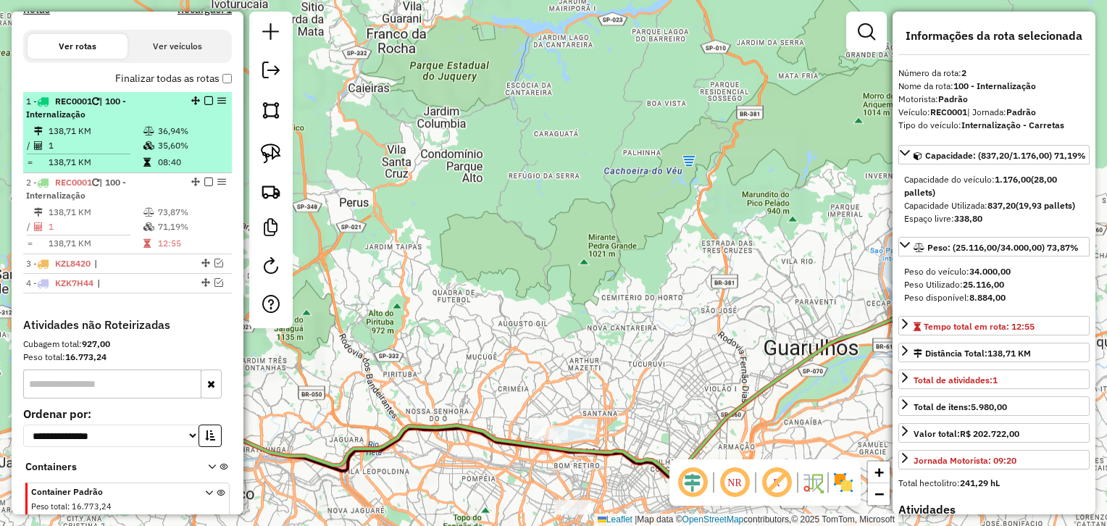
click at [114, 142] on td "1" at bounding box center [95, 145] width 95 height 14
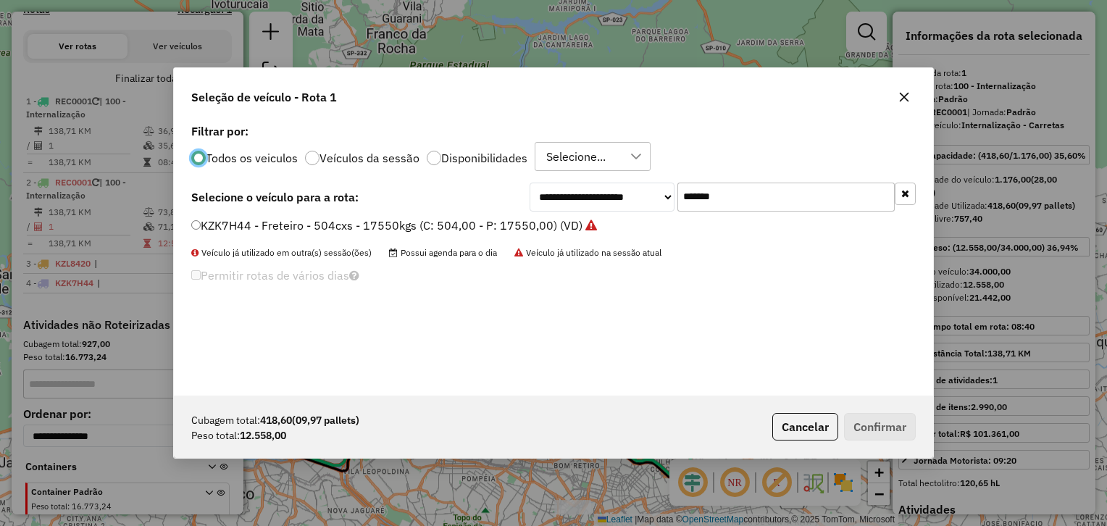
scroll to position [7, 4]
drag, startPoint x: 740, startPoint y: 193, endPoint x: 606, endPoint y: 239, distance: 140.9
click at [536, 207] on div "**********" at bounding box center [723, 197] width 386 height 29
paste input "text"
type input "*******"
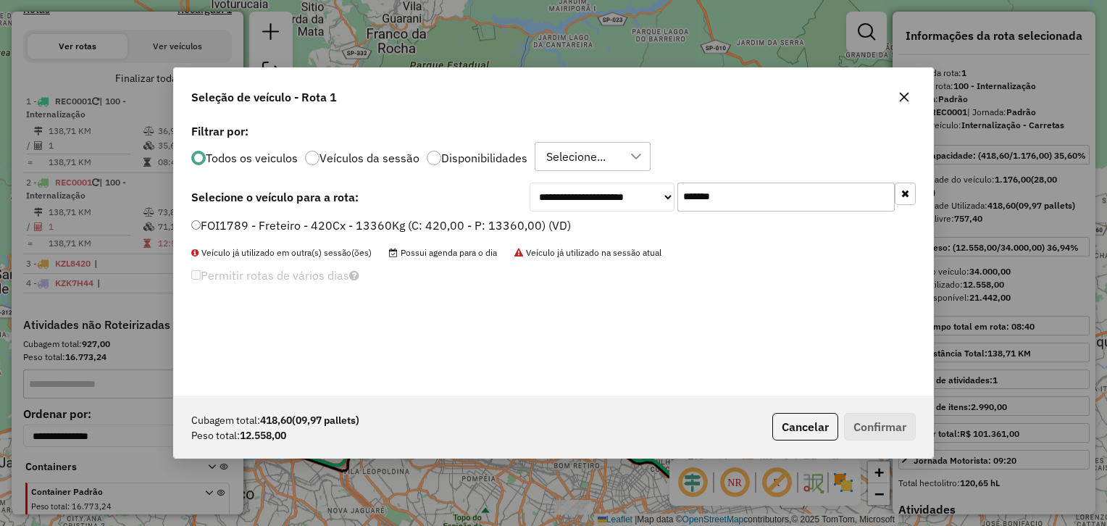
click at [466, 224] on label "FOI1789 - Freteiro - 420Cx - 13360Kg (C: 420,00 - P: 13360,00) (VD)" at bounding box center [381, 225] width 380 height 17
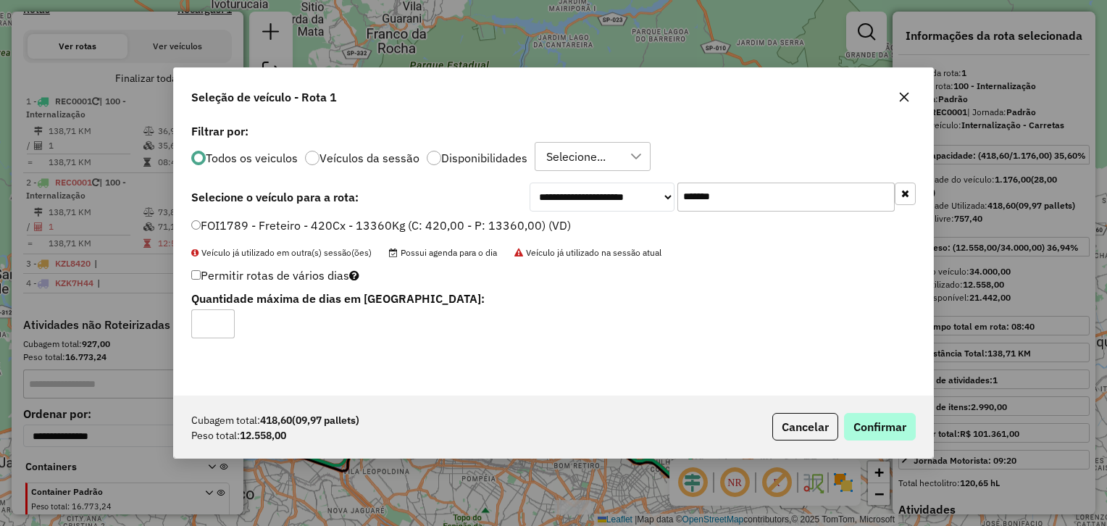
click at [863, 413] on div "Cubagem total: 418,60 (09,97 pallets) Peso total: 12.558,00 Cancelar Confirmar" at bounding box center [553, 427] width 759 height 62
click at [894, 426] on button "Confirmar" at bounding box center [880, 427] width 72 height 28
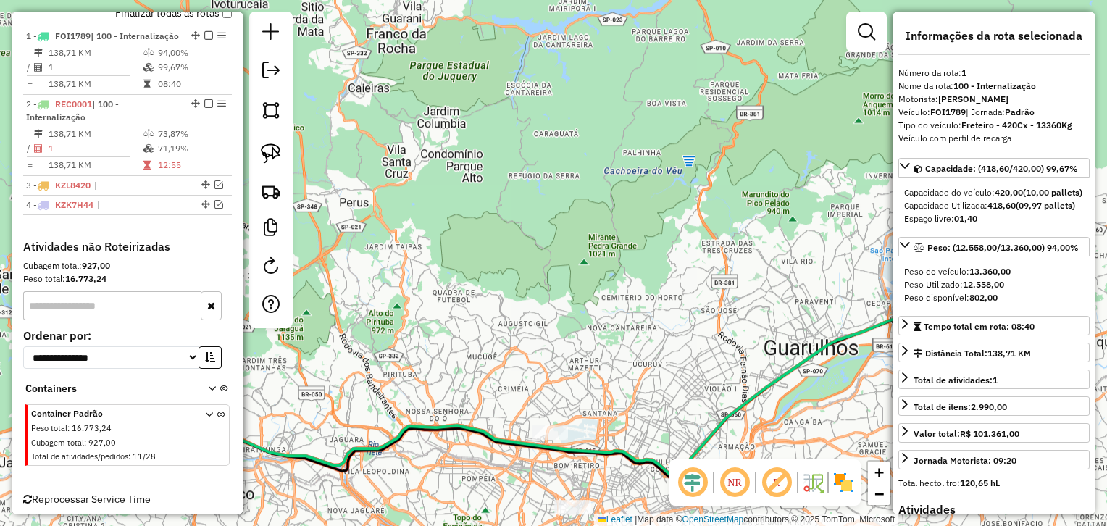
scroll to position [565, 0]
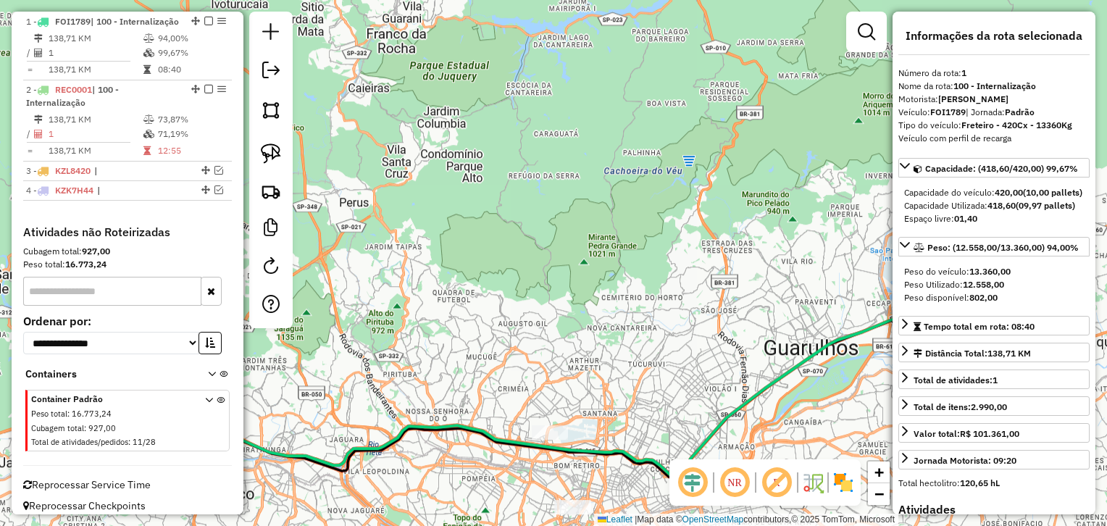
click at [986, 277] on strong "13.360,00" at bounding box center [989, 271] width 41 height 11
click at [979, 290] on strong "12.558,00" at bounding box center [983, 284] width 41 height 11
copy strong "12.558,00"
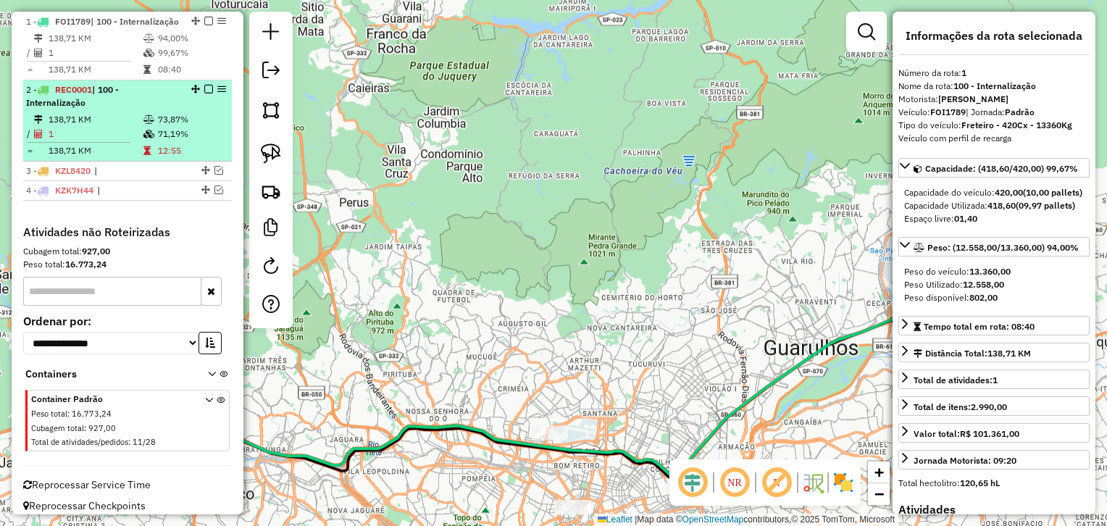
click at [146, 122] on li "2 - REC0001 | 100 - Internalização 138,71 KM 73,87% / 1 71,19% = 138,71 KM 12:55" at bounding box center [127, 120] width 209 height 81
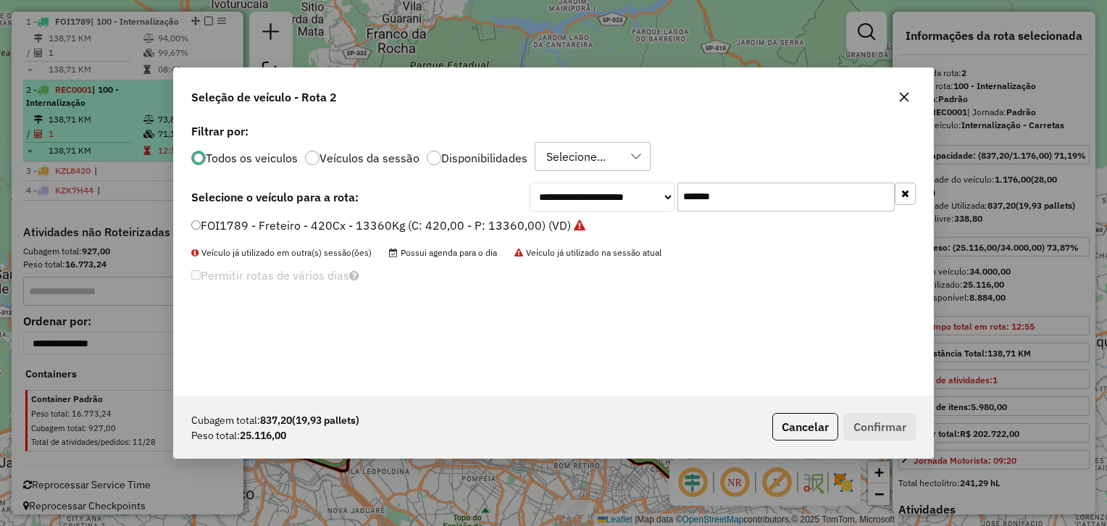
scroll to position [7, 4]
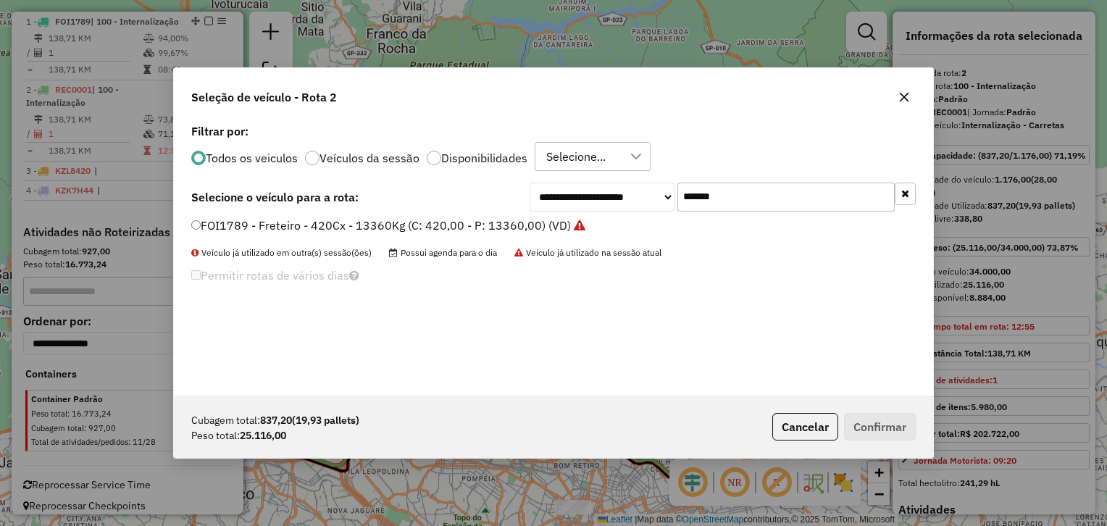
drag, startPoint x: 739, startPoint y: 197, endPoint x: 511, endPoint y: 171, distance: 229.7
click at [512, 171] on div "**********" at bounding box center [553, 257] width 759 height 275
paste input "text"
type input "*******"
click at [451, 226] on label "JSQ4B90 - Freteiro - 840Cx - 26700Kg (C: 840,00 - P: 26700,00) (VD)" at bounding box center [381, 225] width 381 height 17
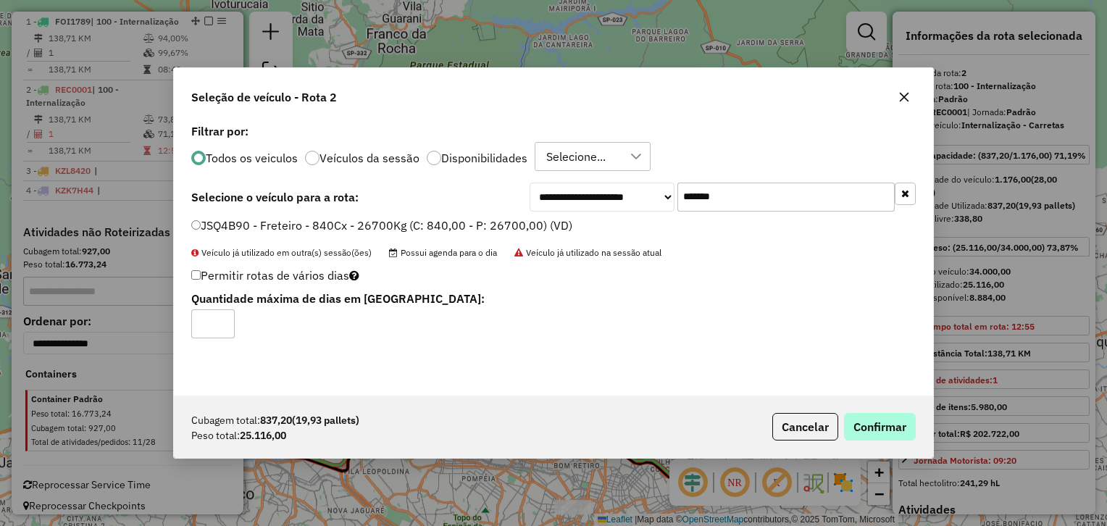
drag, startPoint x: 842, startPoint y: 438, endPoint x: 856, endPoint y: 433, distance: 14.4
click at [856, 433] on p-footer "Cubagem total: 837,20 (19,93 pallets) Peso total: 25.116,00 Cancelar Confirmar" at bounding box center [840, 427] width 149 height 28
click at [861, 432] on button "Confirmar" at bounding box center [880, 427] width 72 height 28
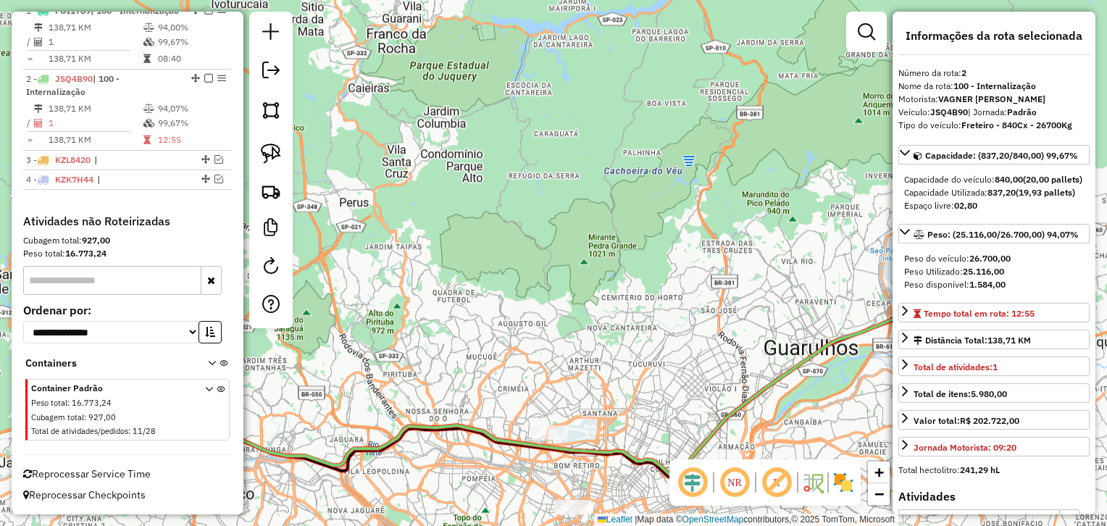
scroll to position [587, 0]
click at [979, 277] on strong "25.116,00" at bounding box center [983, 271] width 41 height 11
copy strong "25.116,00"
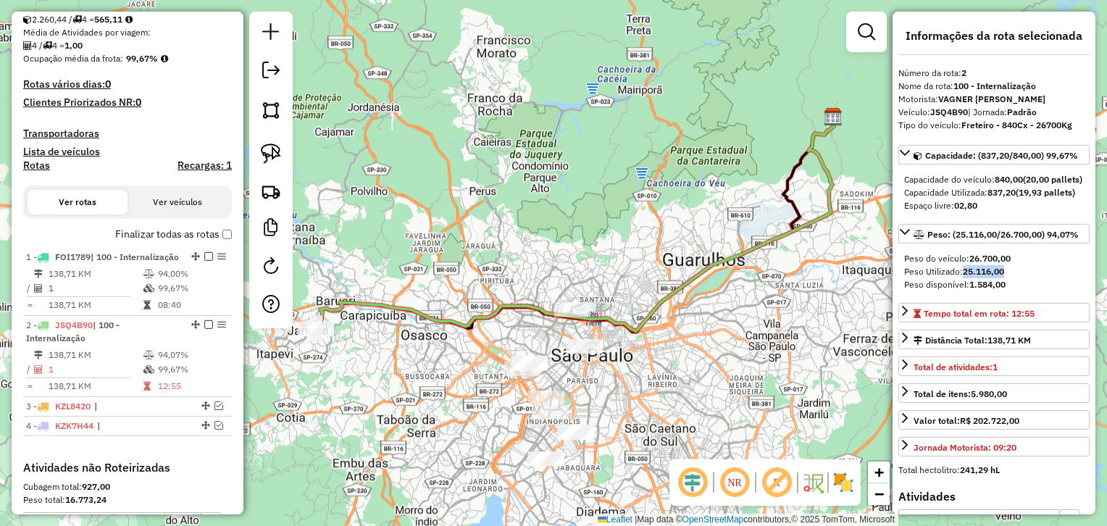
scroll to position [315, 0]
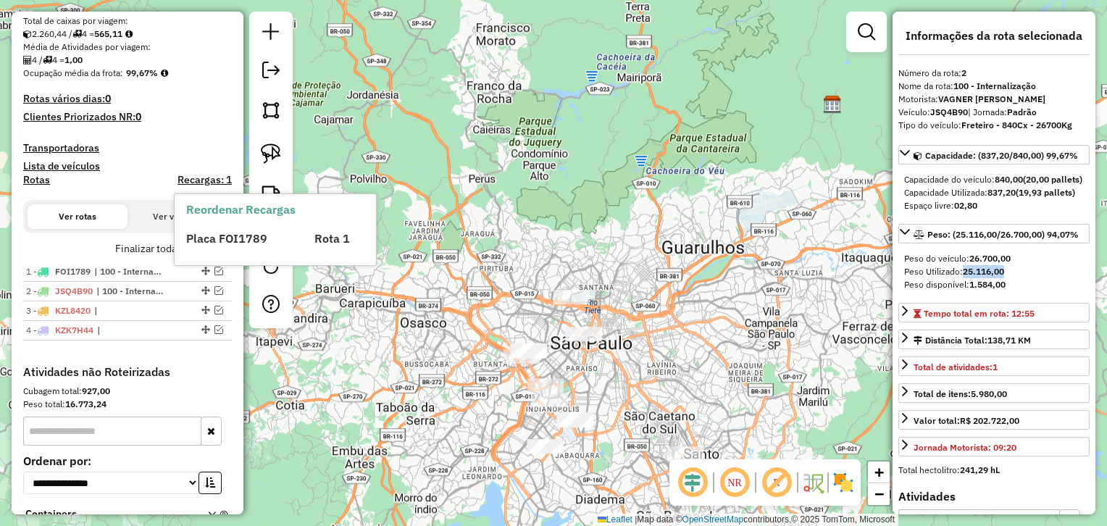
drag, startPoint x: 560, startPoint y: 211, endPoint x: 545, endPoint y: 36, distance: 175.2
click at [545, 38] on div "Janela de atendimento Grade de atendimento Capacidade Transportadoras Veículos …" at bounding box center [553, 263] width 1107 height 526
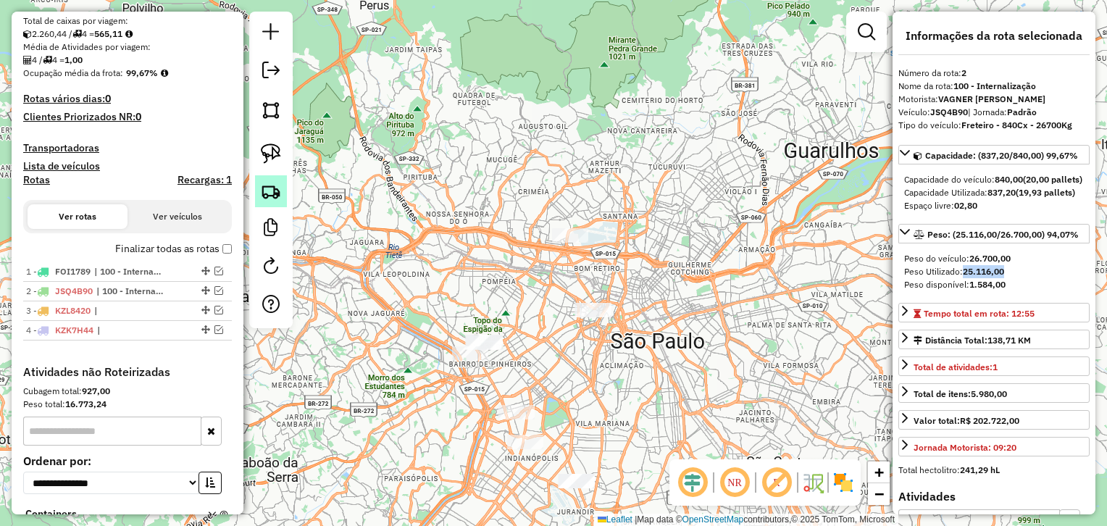
click at [277, 193] on img at bounding box center [271, 191] width 20 height 20
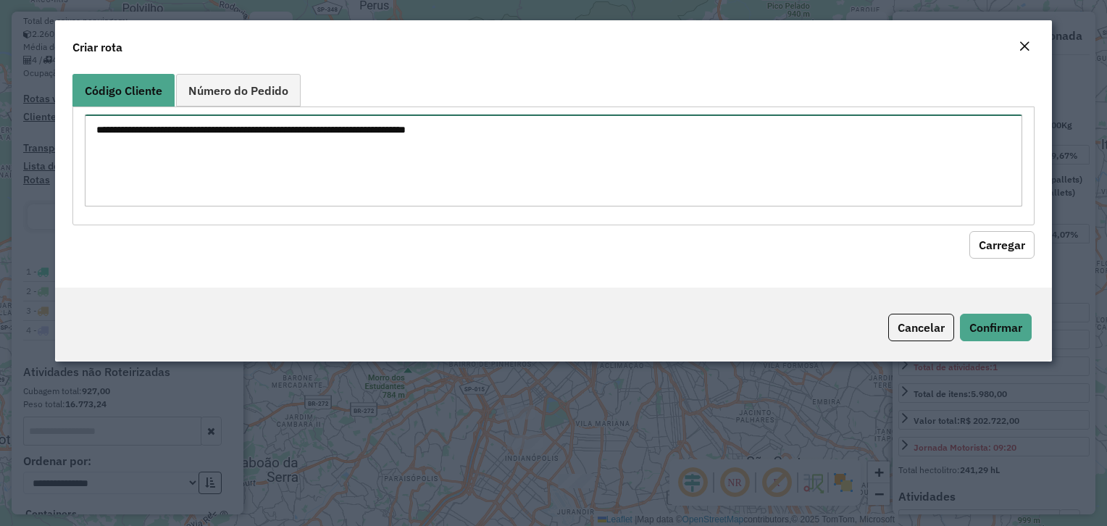
click at [346, 155] on textarea at bounding box center [553, 160] width 937 height 92
paste textarea "***** ***** *****"
type textarea "***** ***** *****"
click at [969, 231] on button "Carregar" at bounding box center [1001, 245] width 65 height 28
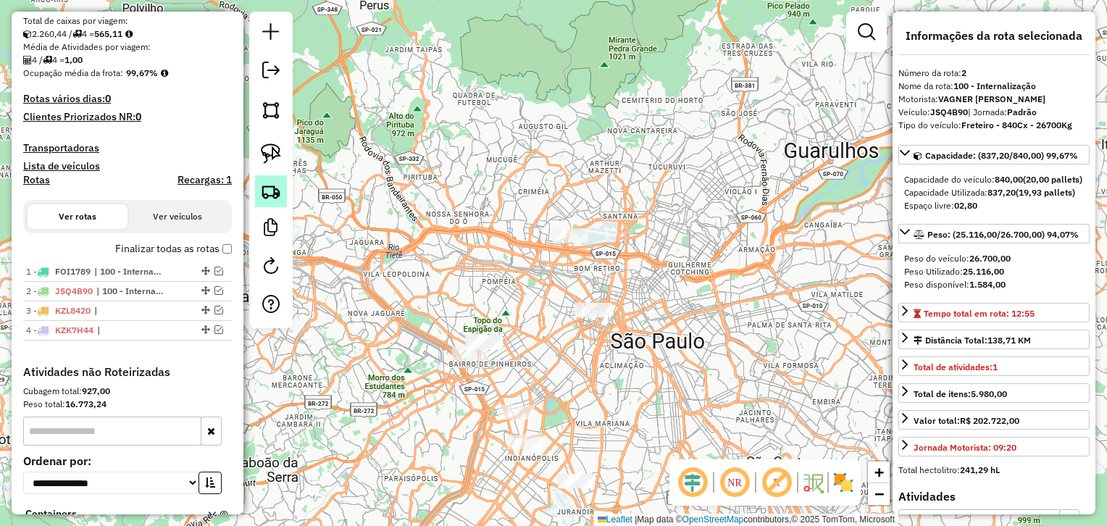
click at [277, 196] on img at bounding box center [271, 191] width 20 height 20
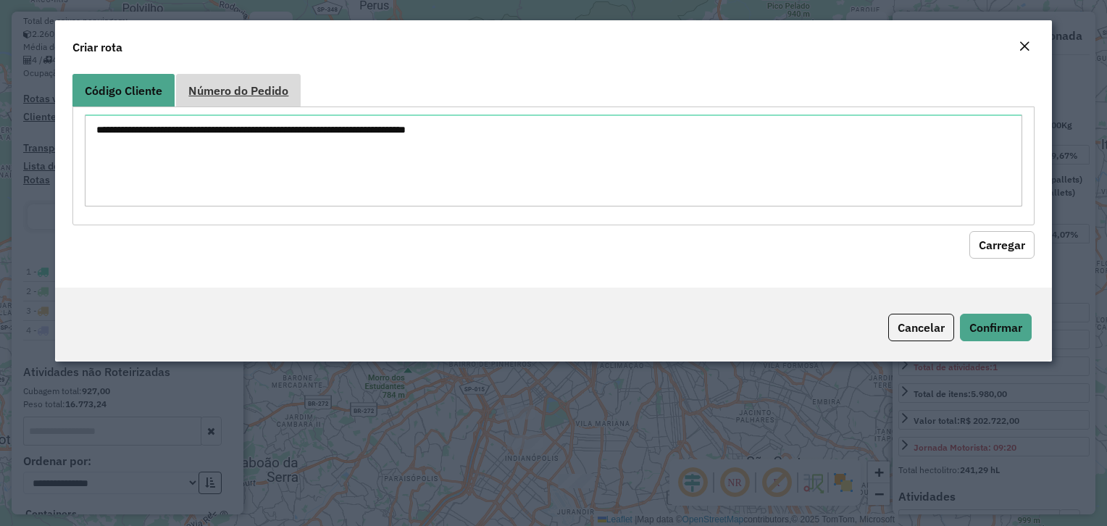
click at [240, 91] on span "Número do Pedido" at bounding box center [238, 91] width 100 height 12
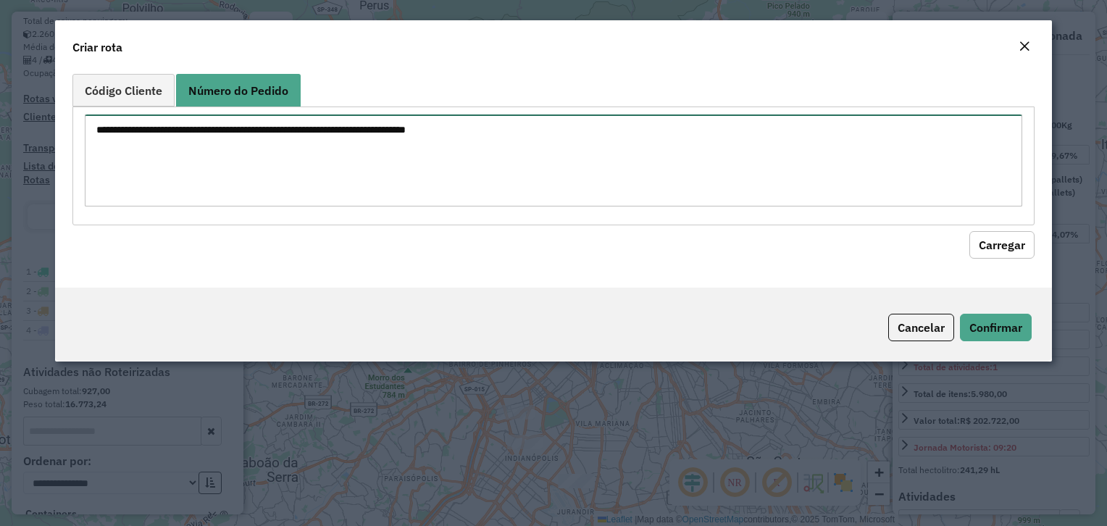
click at [250, 153] on textarea at bounding box center [553, 160] width 937 height 92
paste textarea "****** ****** ****** ******"
type textarea "****** ****** ****** ******"
click at [969, 231] on button "Carregar" at bounding box center [1001, 245] width 65 height 28
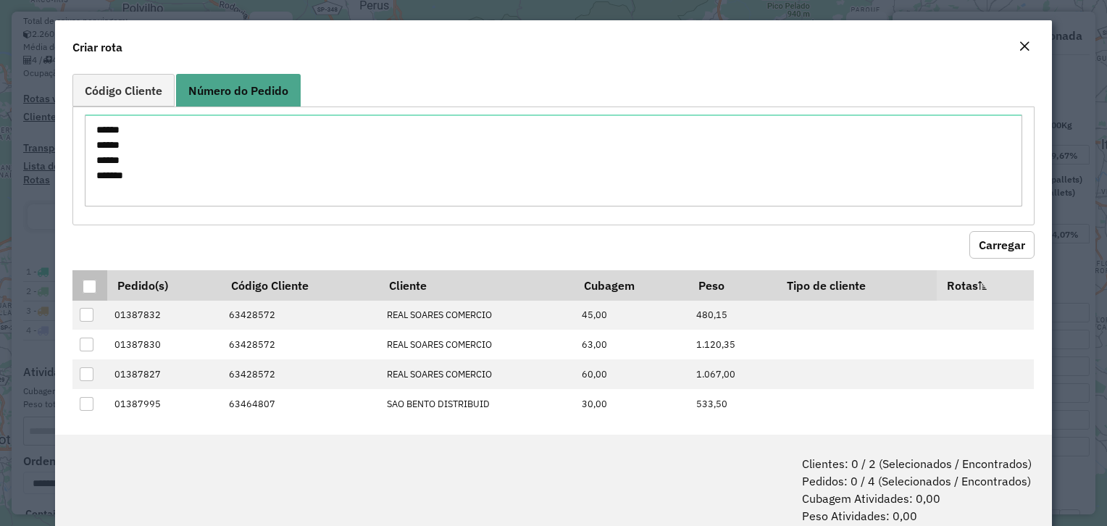
click at [85, 281] on div at bounding box center [90, 287] width 14 height 14
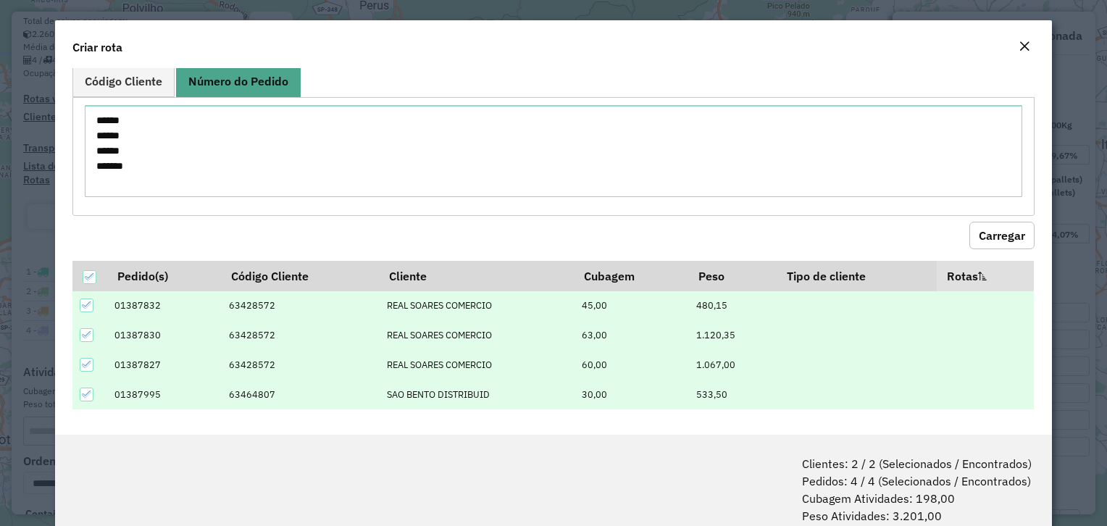
scroll to position [72, 0]
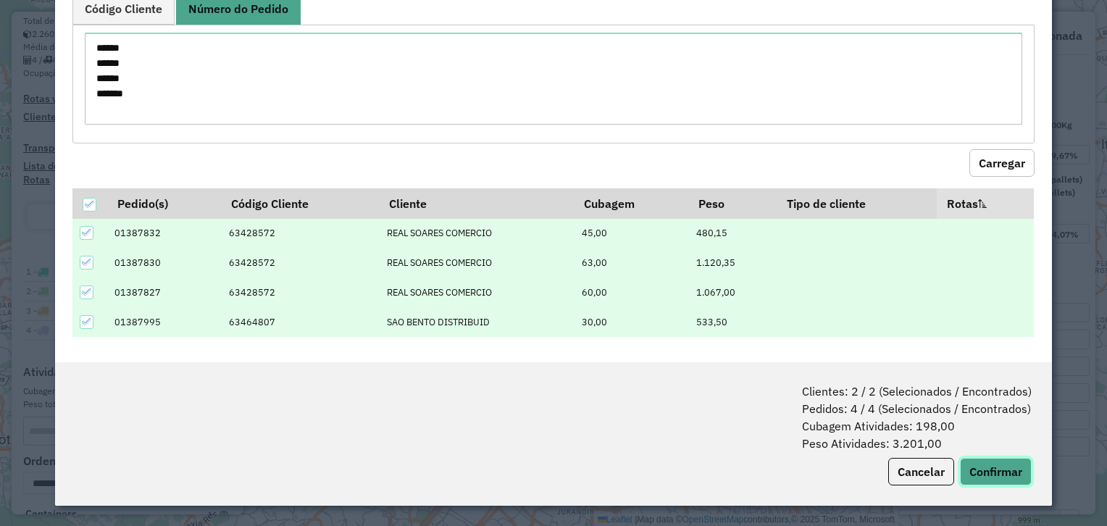
click at [987, 477] on button "Confirmar" at bounding box center [996, 472] width 72 height 28
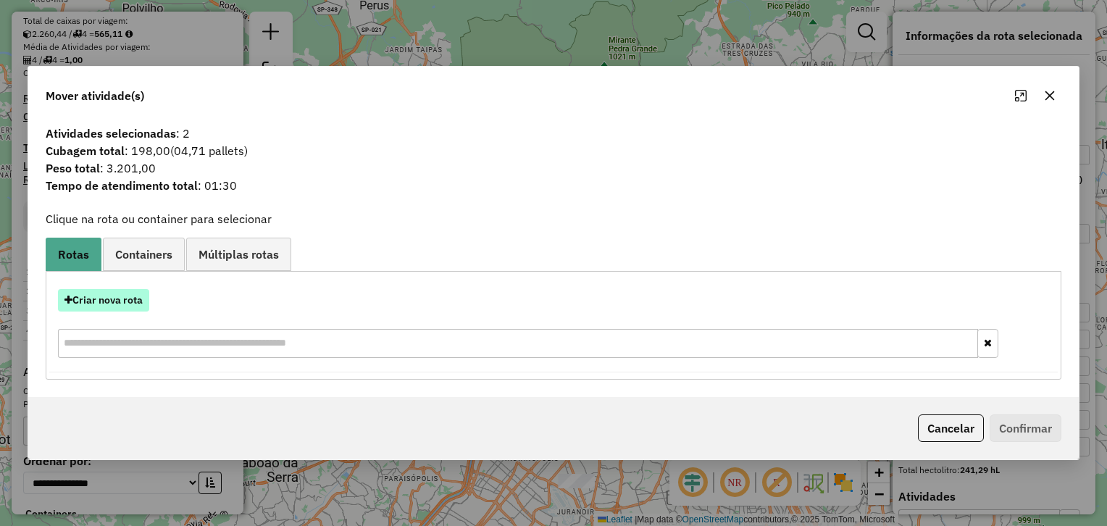
click at [119, 301] on button "Criar nova rota" at bounding box center [103, 300] width 91 height 22
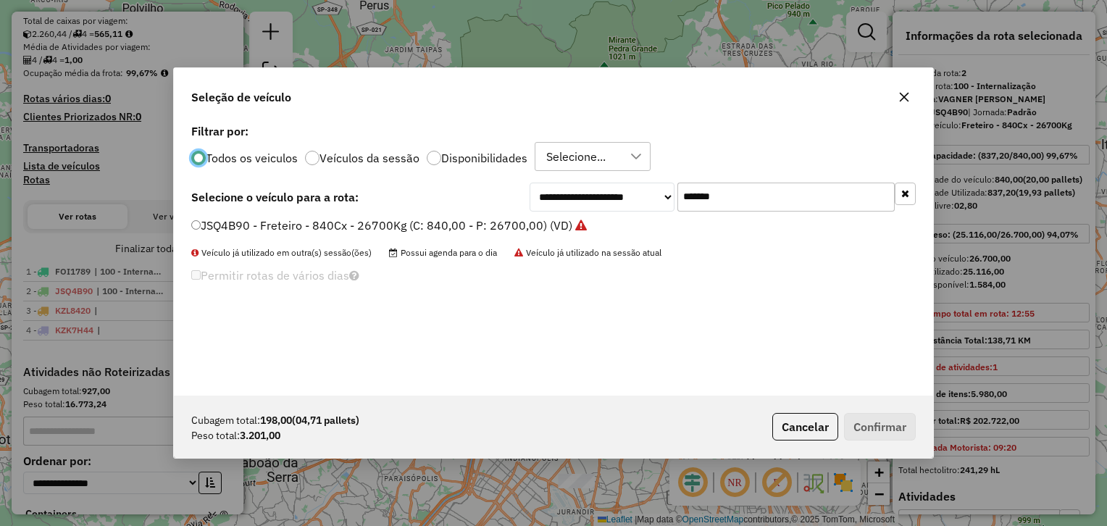
scroll to position [7, 4]
drag, startPoint x: 646, startPoint y: 172, endPoint x: 580, endPoint y: 164, distance: 66.4
click at [588, 162] on div "**********" at bounding box center [553, 257] width 759 height 275
paste input "text"
type input "*******"
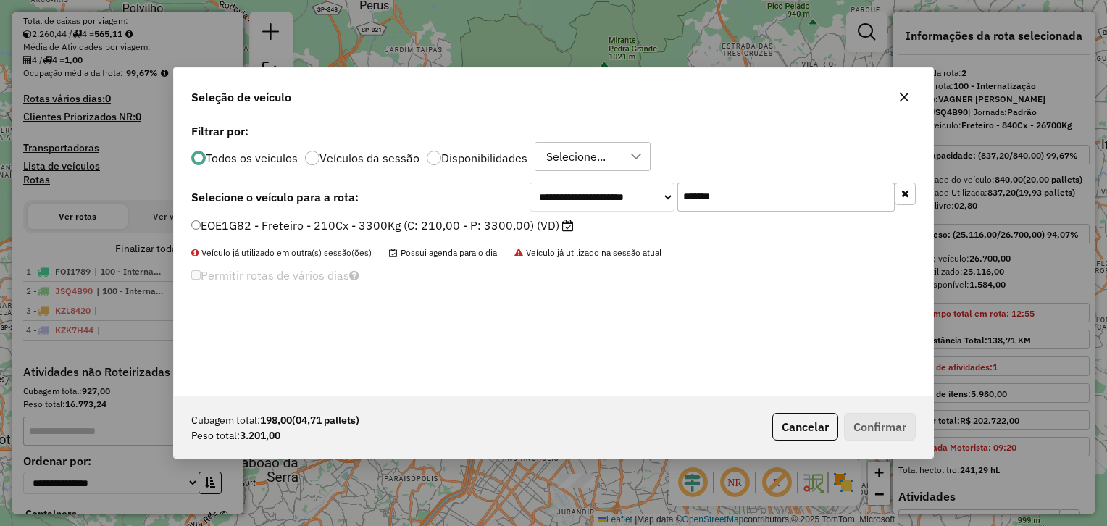
click at [378, 231] on label "EOE1G82 - Freteiro - 210Cx - 3300Kg (C: 210,00 - P: 3300,00) (VD)" at bounding box center [382, 225] width 382 height 17
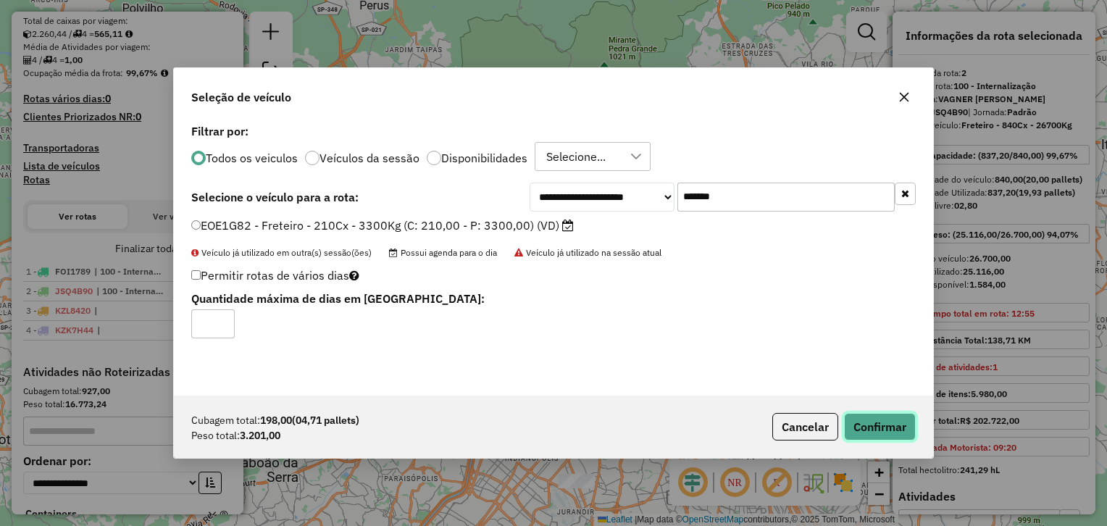
click at [879, 430] on button "Confirmar" at bounding box center [880, 427] width 72 height 28
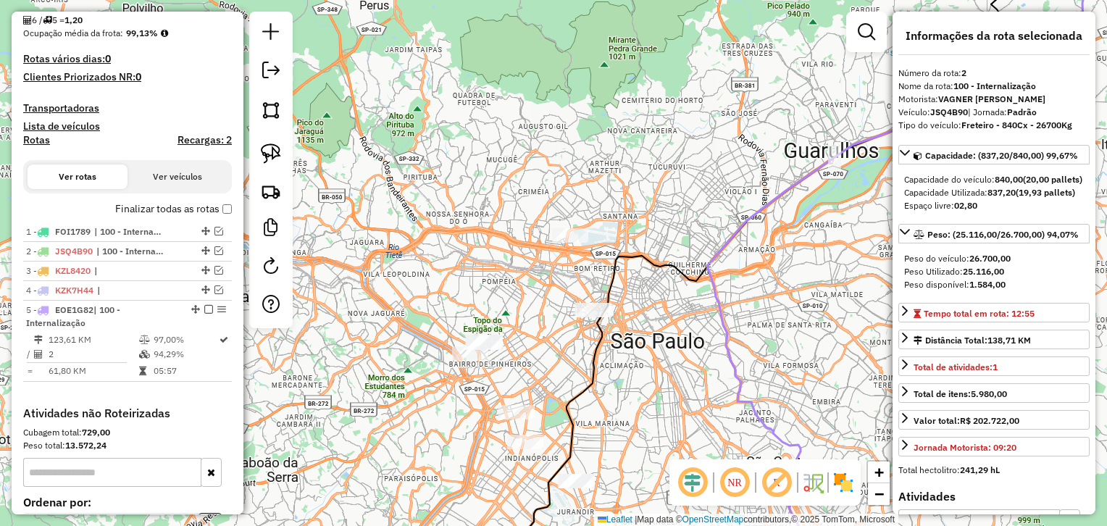
scroll to position [545, 0]
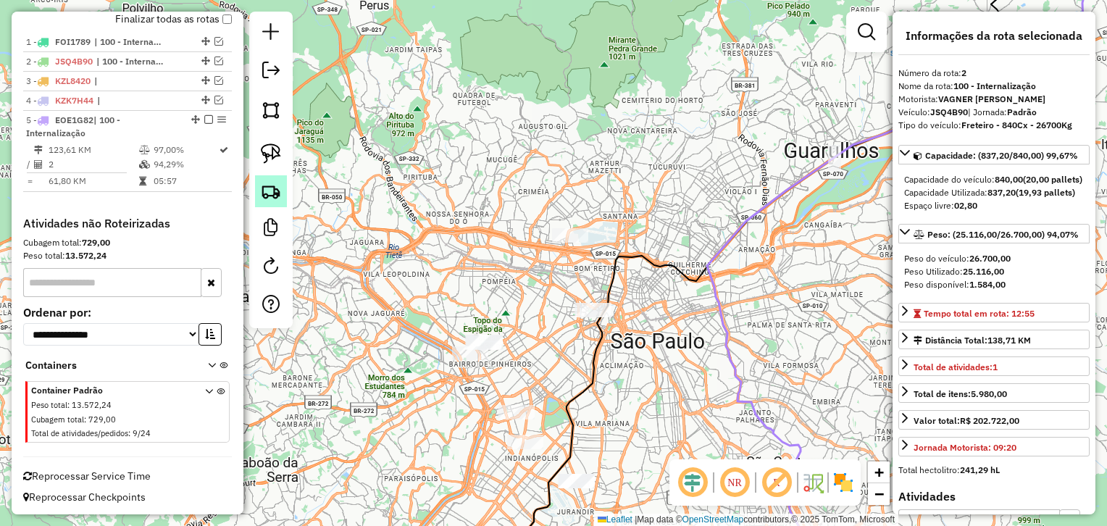
click at [275, 196] on img at bounding box center [271, 191] width 20 height 20
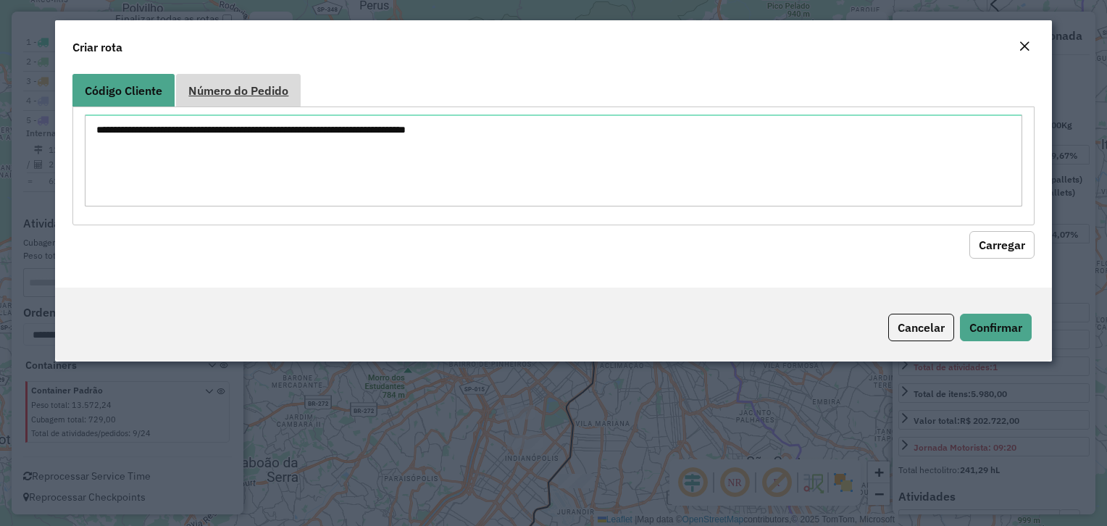
click at [267, 87] on span "Número do Pedido" at bounding box center [238, 91] width 100 height 12
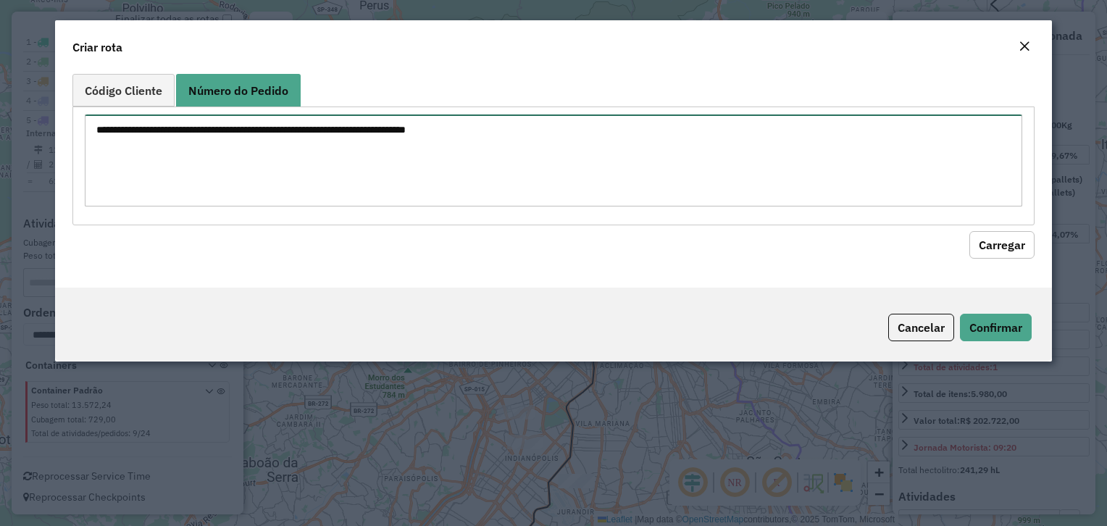
click at [232, 174] on textarea at bounding box center [553, 160] width 937 height 92
paste textarea "****** ****** ****** ****** ******"
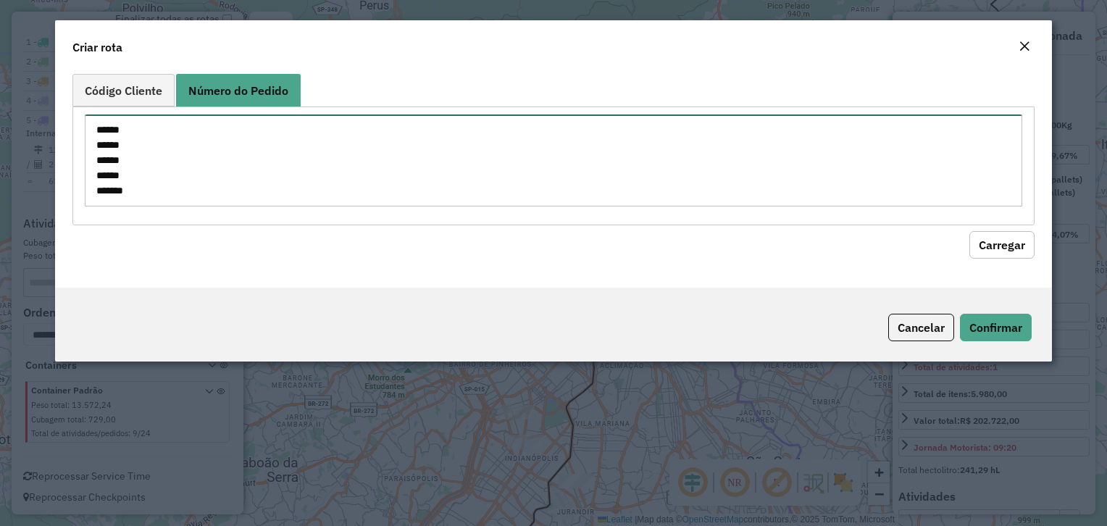
scroll to position [6, 0]
type textarea "****** ****** ****** ****** ******"
click at [969, 231] on button "Carregar" at bounding box center [1001, 245] width 65 height 28
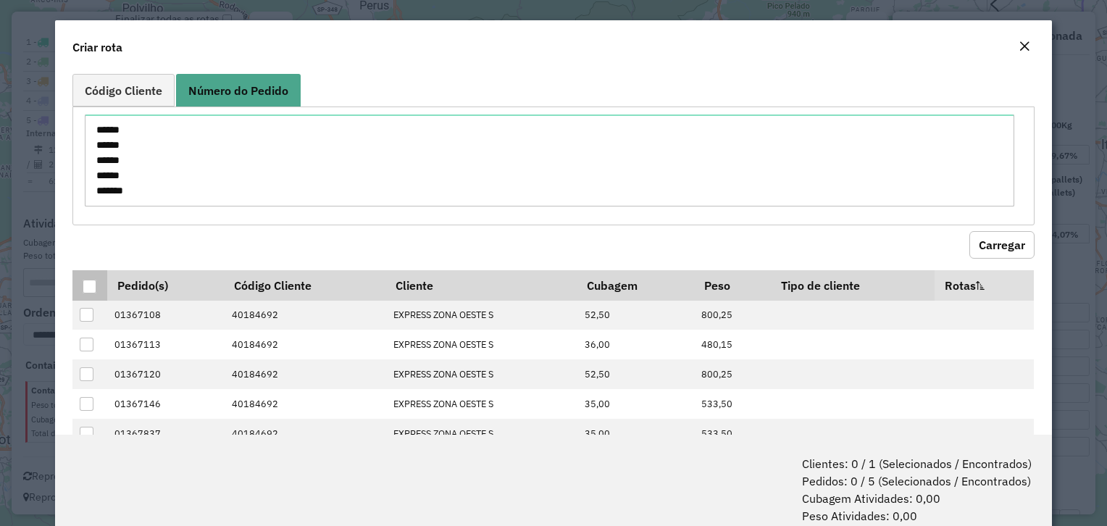
click at [86, 284] on div at bounding box center [90, 287] width 14 height 14
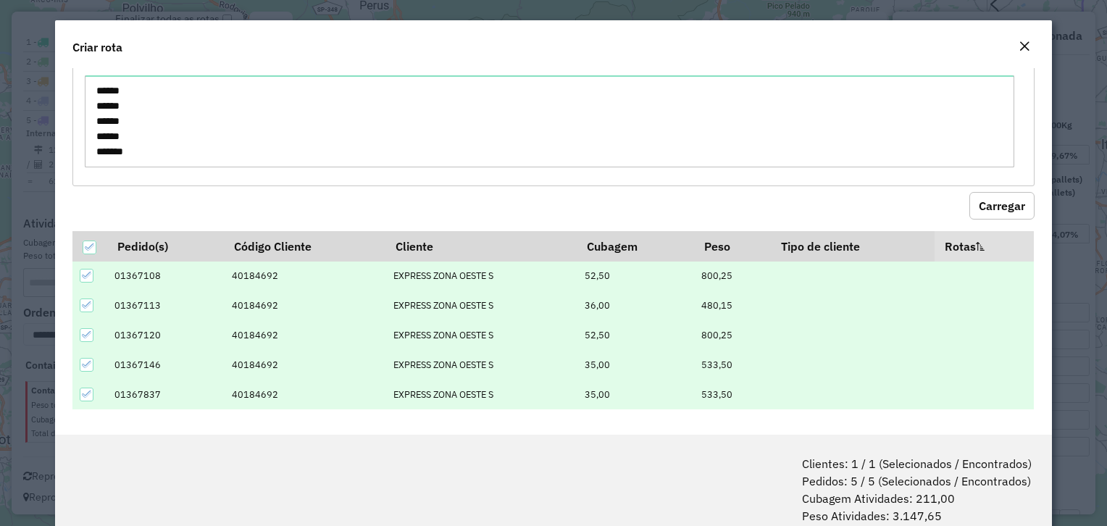
scroll to position [72, 0]
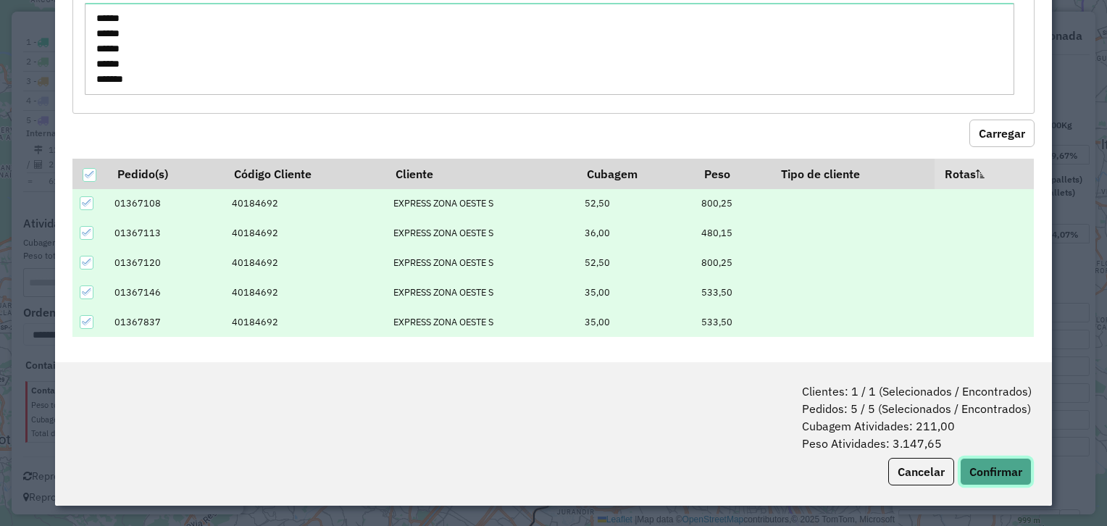
click at [1012, 485] on button "Confirmar" at bounding box center [996, 472] width 72 height 28
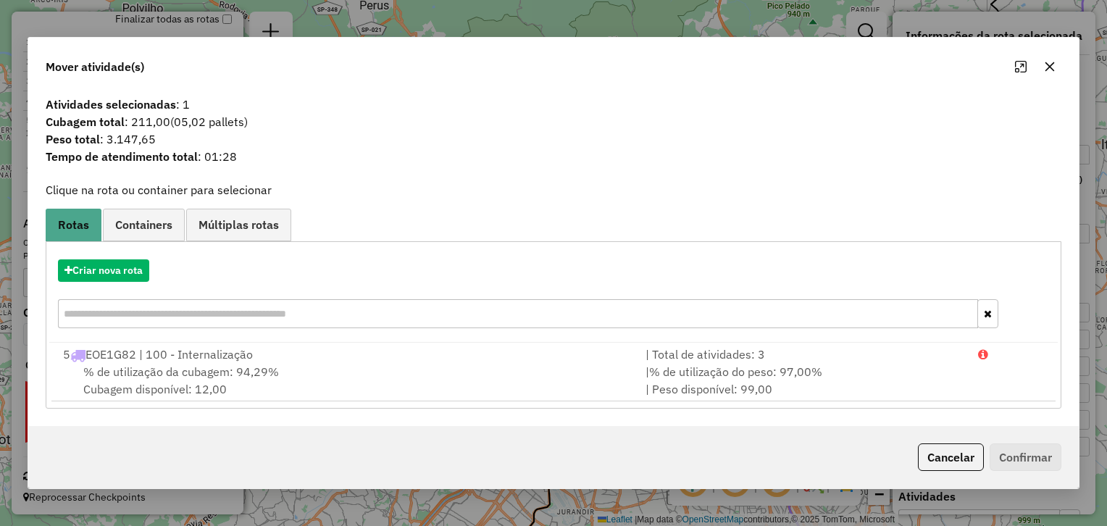
click at [101, 283] on div "Criar nova rota" at bounding box center [553, 295] width 1008 height 94
click at [120, 271] on button "Criar nova rota" at bounding box center [103, 270] width 91 height 22
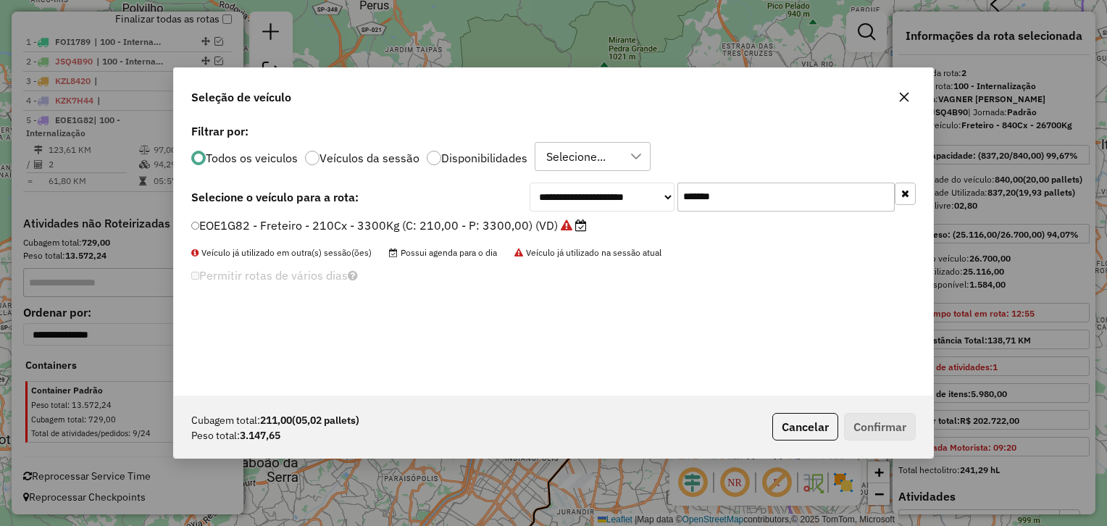
scroll to position [7, 4]
drag, startPoint x: 644, startPoint y: 188, endPoint x: 570, endPoint y: 196, distance: 74.3
click at [574, 196] on div "**********" at bounding box center [723, 197] width 386 height 29
paste input "text"
type input "*******"
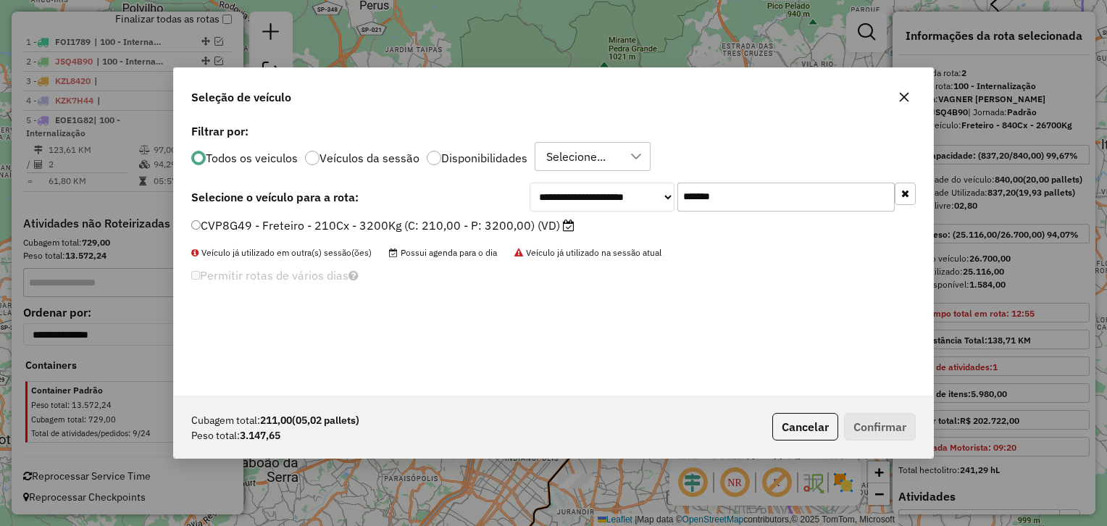
click at [505, 224] on label "CVP8G49 - Freteiro - 210Cx - 3200Kg (C: 210,00 - P: 3200,00) (VD)" at bounding box center [382, 225] width 383 height 17
click at [501, 226] on label "CVP8G49 - Freteiro - 210Cx - 3200Kg (C: 210,00 - P: 3200,00) (VD)" at bounding box center [382, 225] width 383 height 17
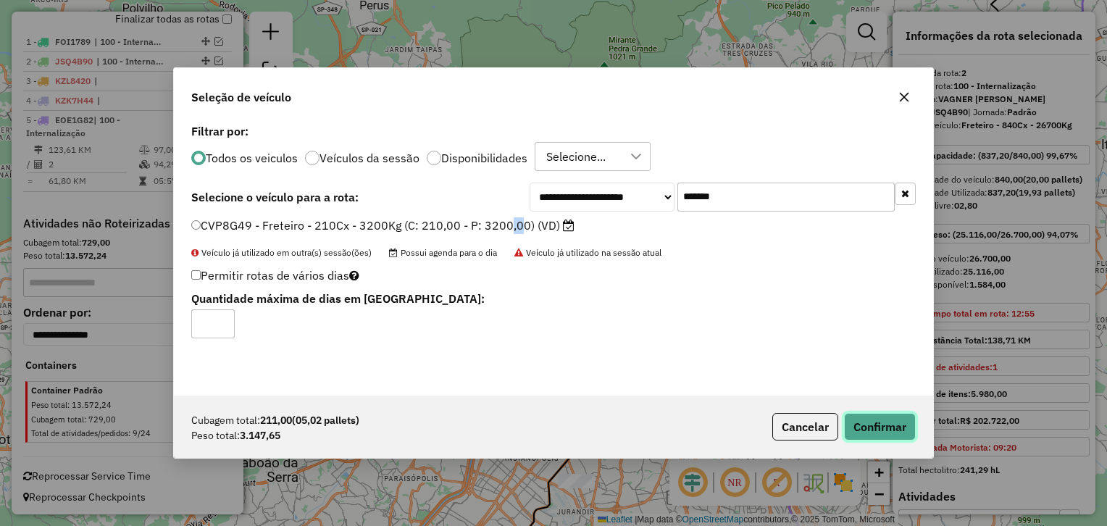
click at [877, 432] on button "Confirmar" at bounding box center [880, 427] width 72 height 28
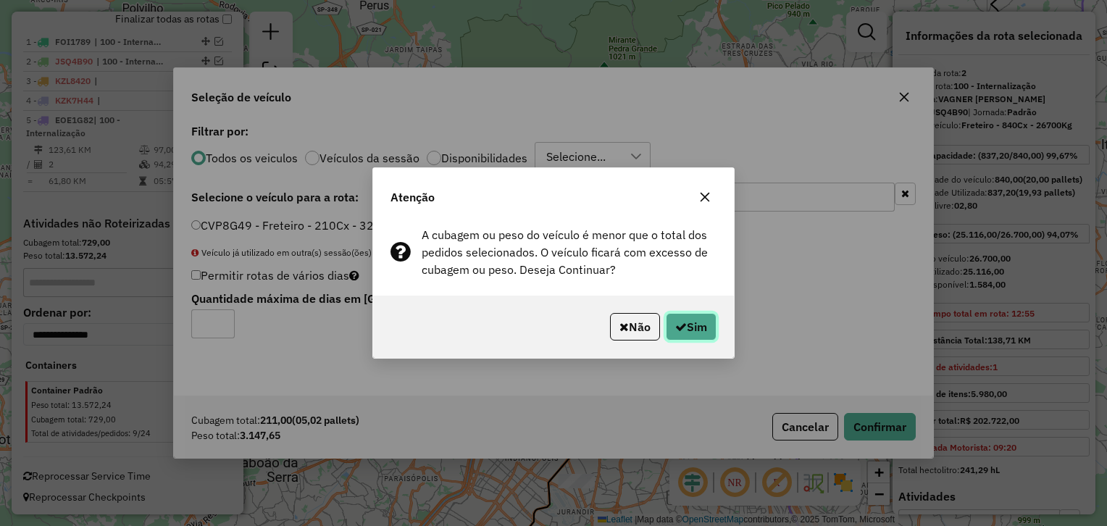
click at [687, 333] on button "Sim" at bounding box center [691, 327] width 51 height 28
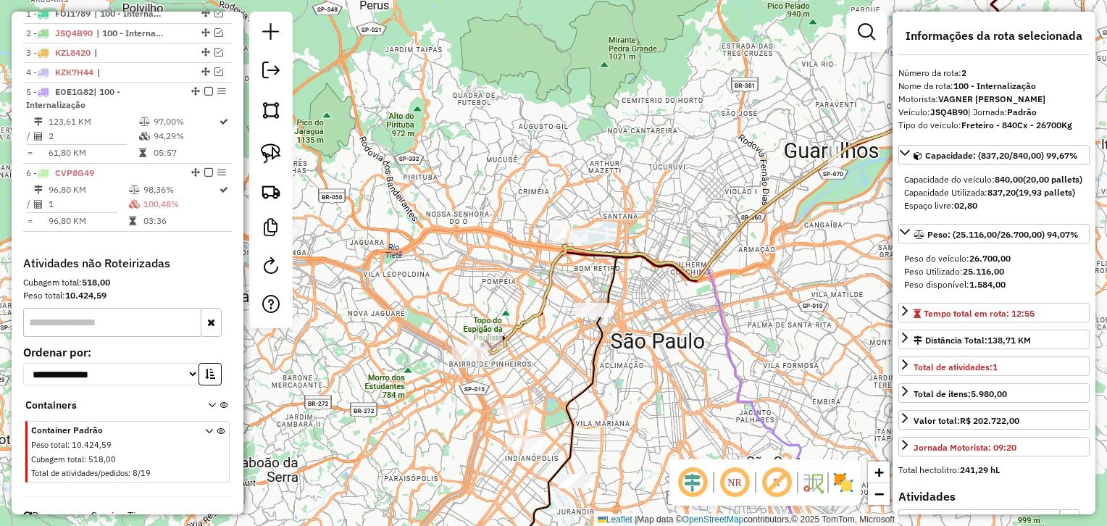
scroll to position [585, 0]
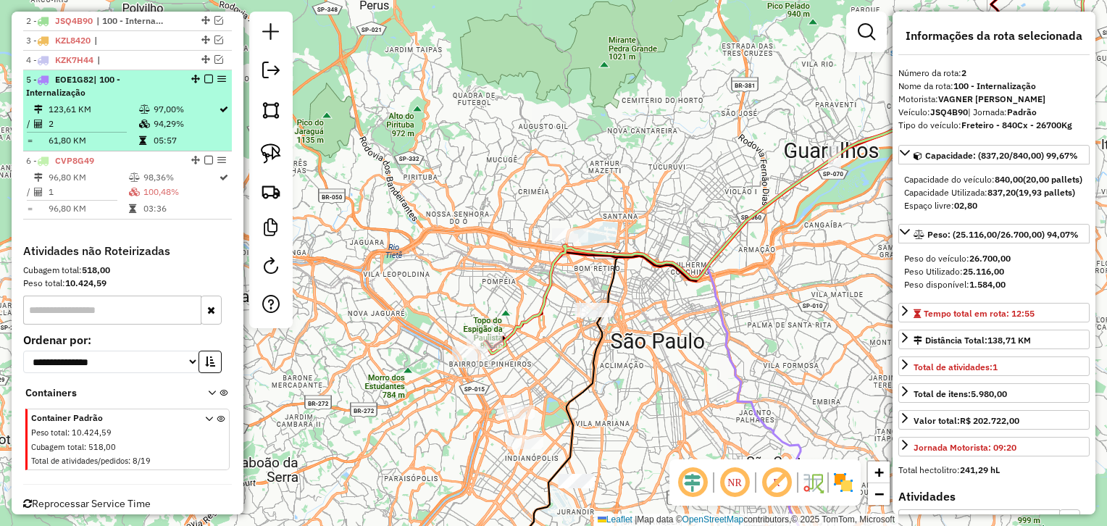
click at [163, 113] on td "97,00%" at bounding box center [185, 109] width 65 height 14
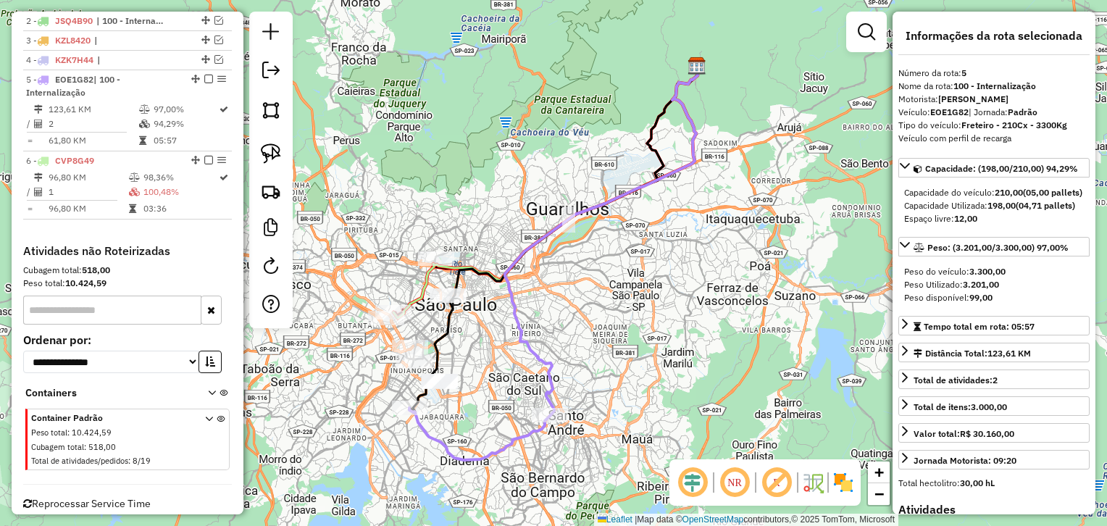
click at [950, 112] on strong "EOE1G82" at bounding box center [949, 111] width 38 height 11
copy strong "EOE1G82"
click at [950, 112] on strong "EOE1G82" at bounding box center [949, 111] width 38 height 11
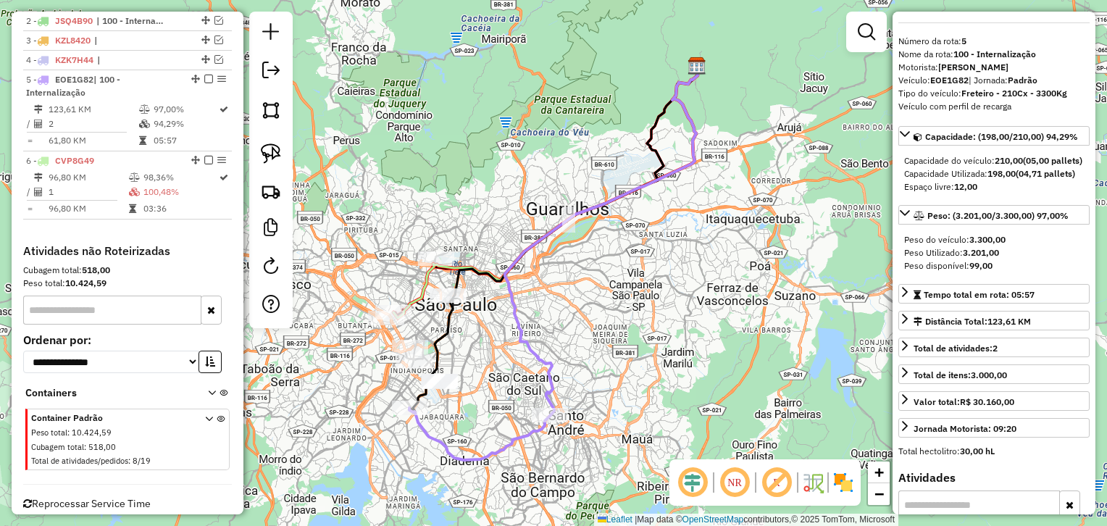
scroll to position [0, 0]
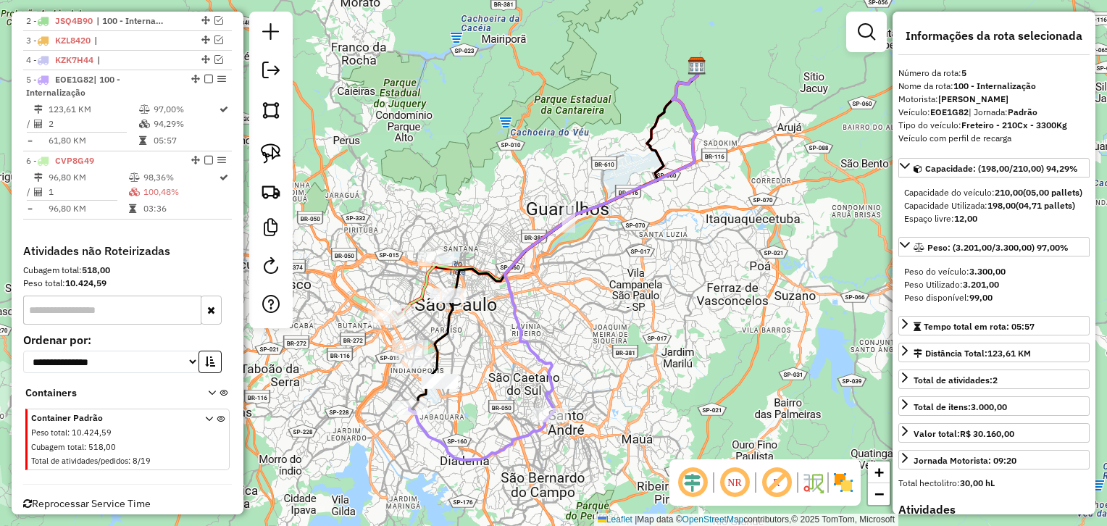
click at [990, 290] on strong "3.201,00" at bounding box center [981, 284] width 36 height 11
copy strong "3.201,00"
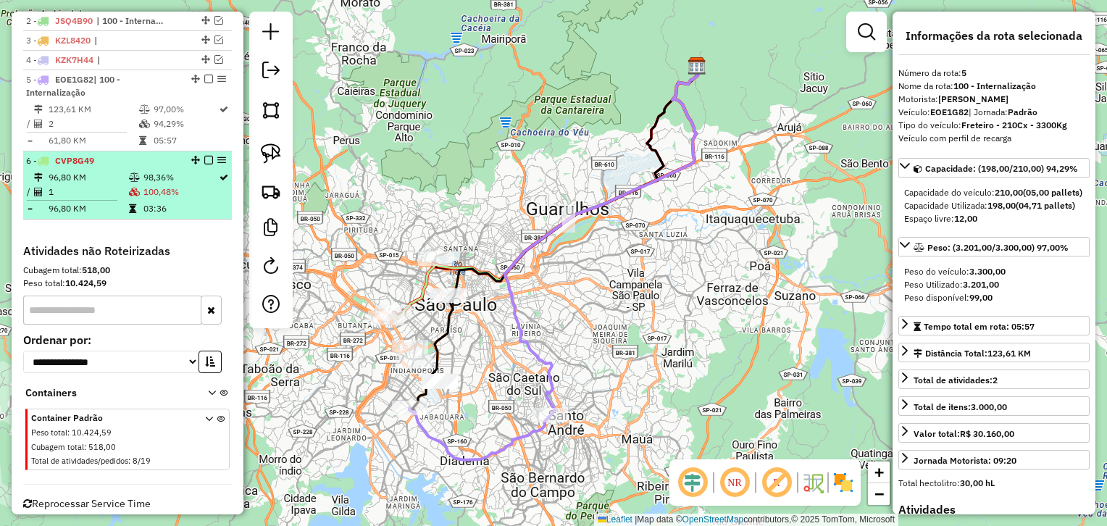
click at [120, 189] on td "1" at bounding box center [88, 192] width 80 height 14
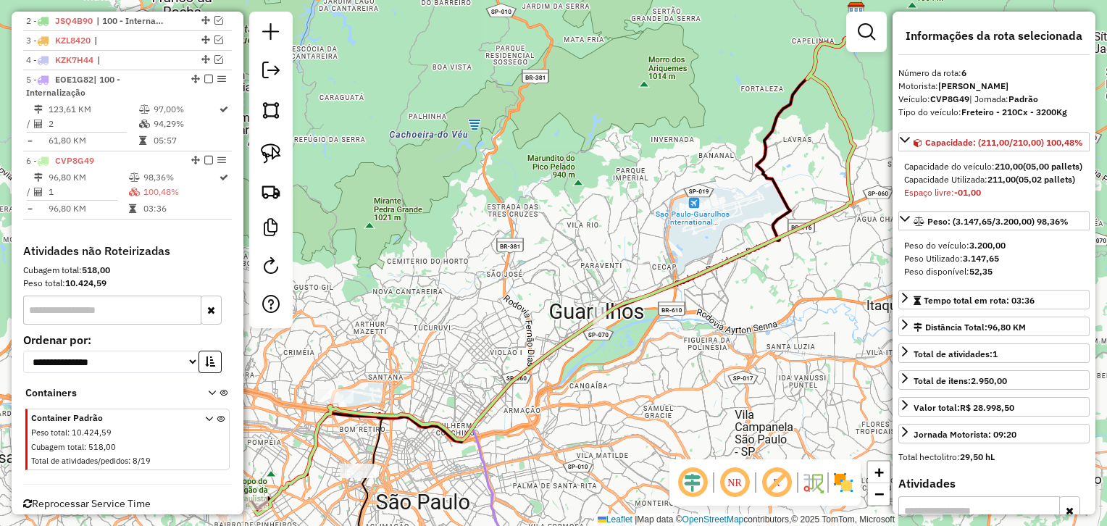
click at [953, 104] on strong "CVP8G49" at bounding box center [949, 98] width 39 height 11
copy strong "CVP8G49"
click at [953, 104] on strong "CVP8G49" at bounding box center [949, 98] width 39 height 11
click at [973, 264] on strong "3.147,65" at bounding box center [981, 258] width 36 height 11
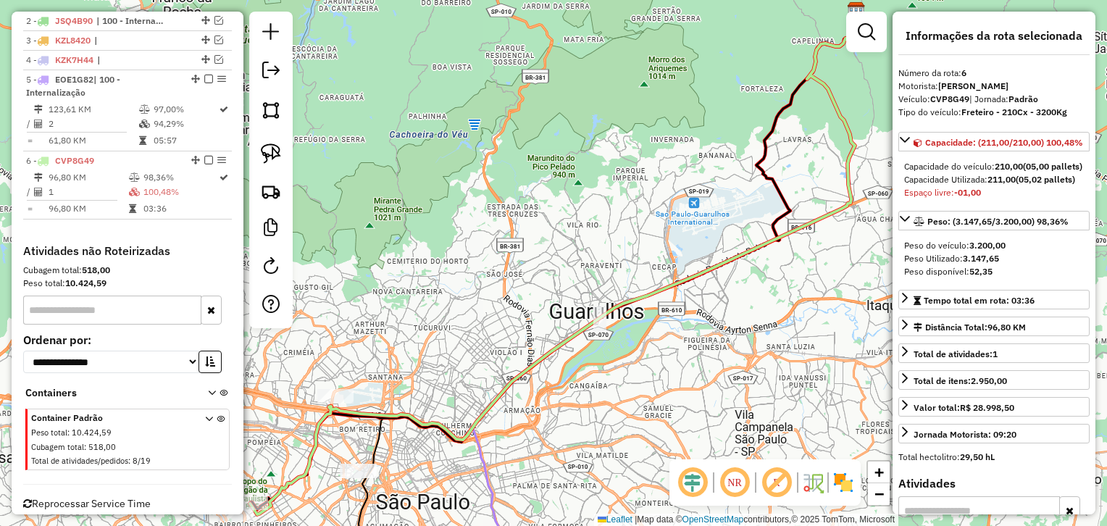
copy strong "3.147,65"
drag, startPoint x: 973, startPoint y: 307, endPoint x: 985, endPoint y: 330, distance: 26.2
click at [979, 284] on div "Peso do veículo: 3.200,00 Peso Utilizado: 3.147,65 Peso disponível: 52,35" at bounding box center [993, 258] width 191 height 51
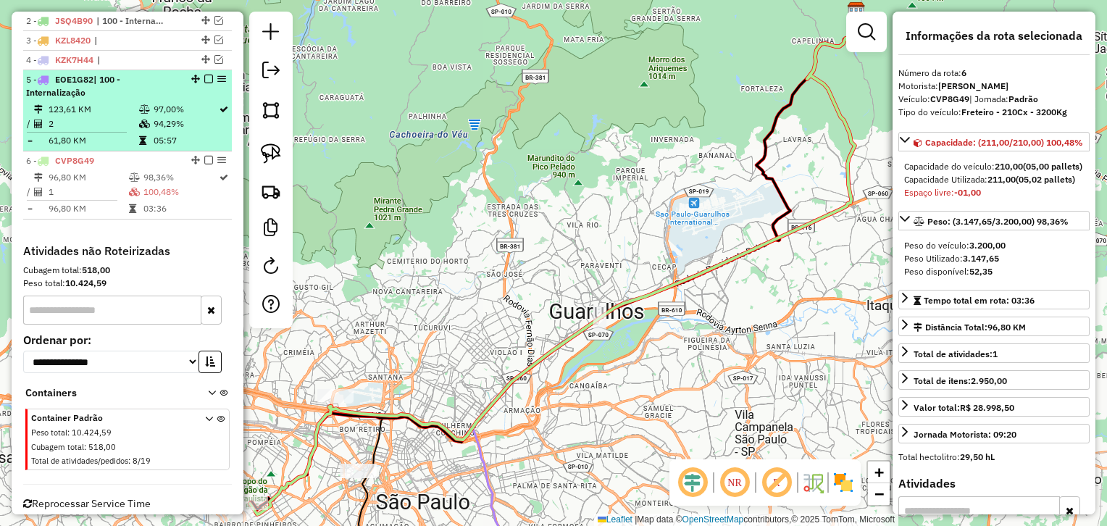
click at [198, 75] on div at bounding box center [204, 79] width 43 height 9
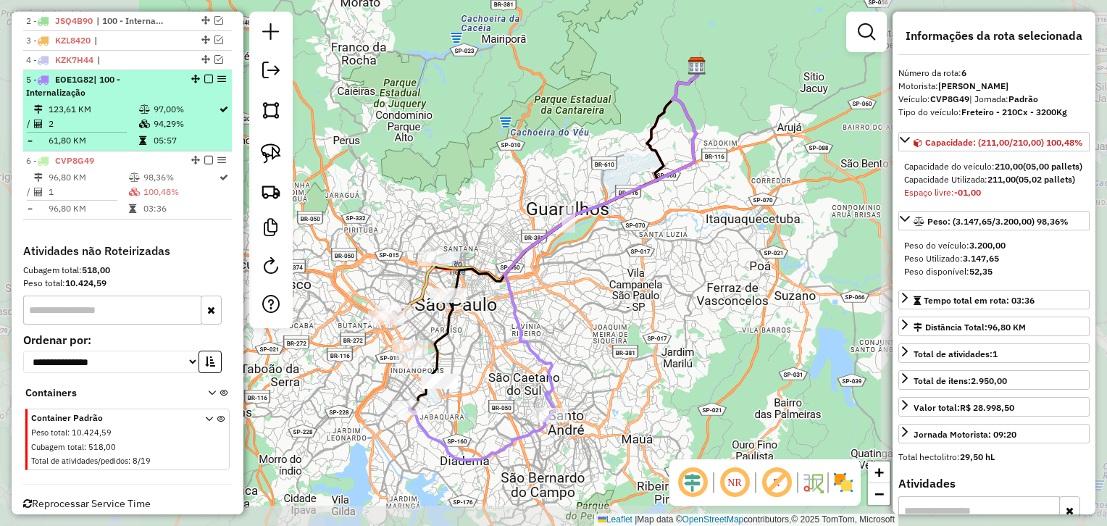
drag, startPoint x: 206, startPoint y: 79, endPoint x: 206, endPoint y: 91, distance: 12.3
click at [206, 81] on em at bounding box center [208, 79] width 9 height 9
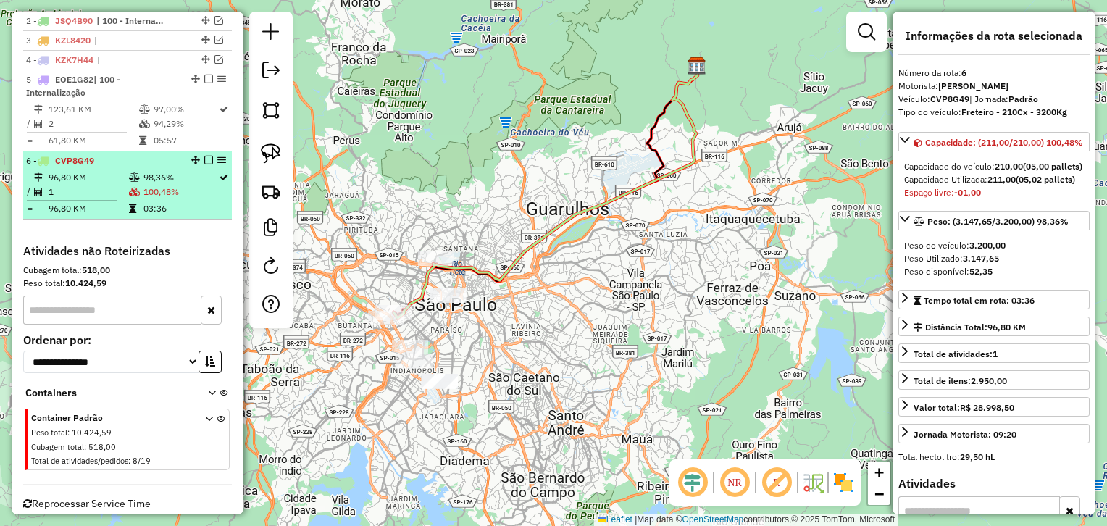
click at [204, 159] on em at bounding box center [208, 160] width 9 height 9
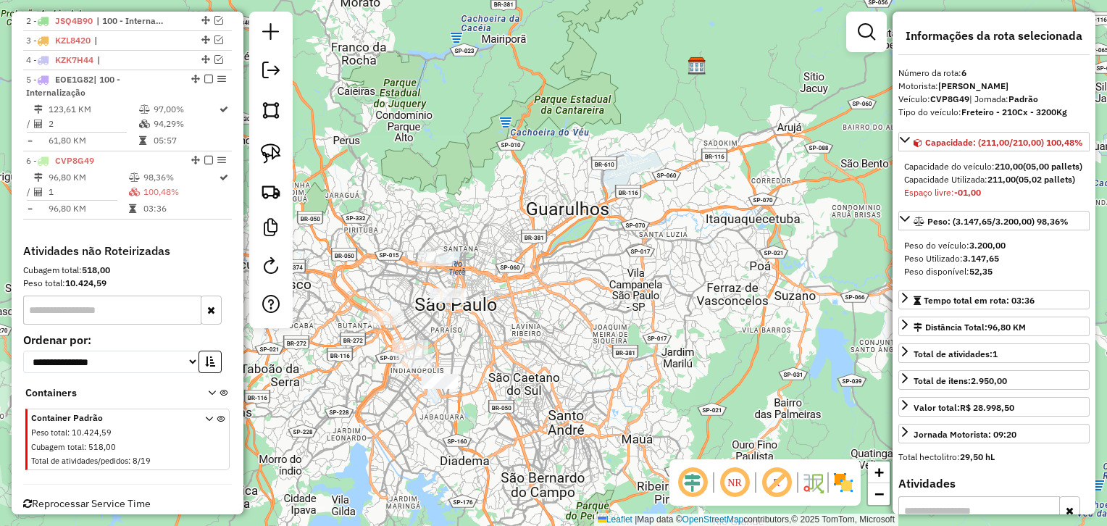
click at [290, 201] on div at bounding box center [270, 170] width 43 height 317
click at [266, 188] on img at bounding box center [271, 191] width 20 height 20
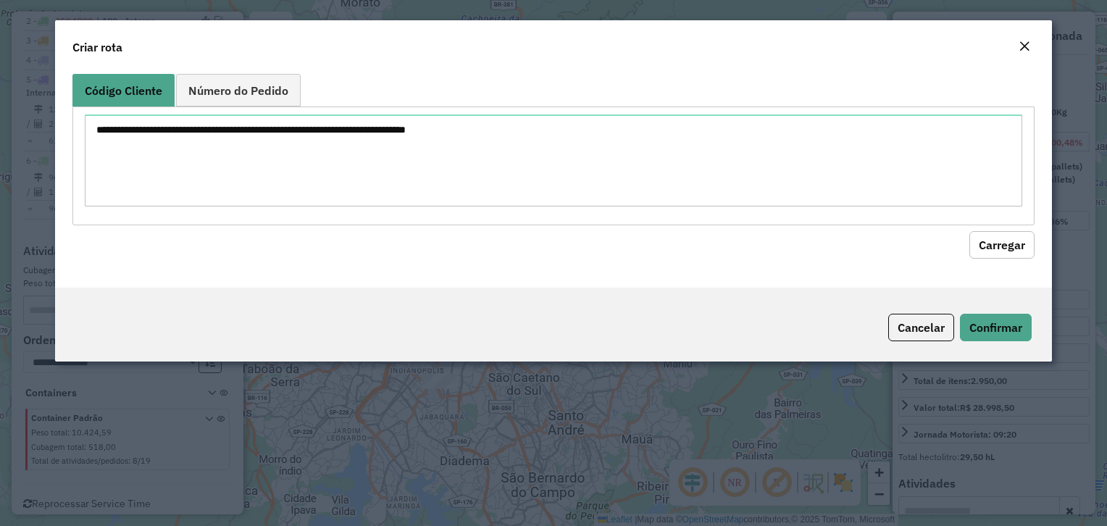
drag, startPoint x: 258, startPoint y: 84, endPoint x: 246, endPoint y: 166, distance: 82.8
click at [258, 88] on span "Número do Pedido" at bounding box center [238, 91] width 100 height 12
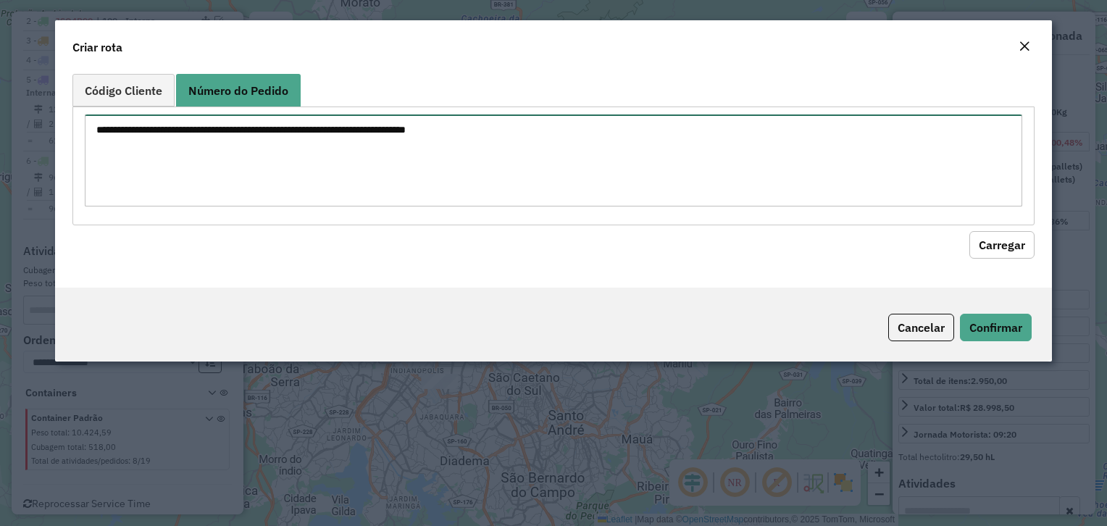
click at [243, 187] on textarea at bounding box center [553, 160] width 937 height 92
paste textarea "****** ******"
type textarea "****** ******"
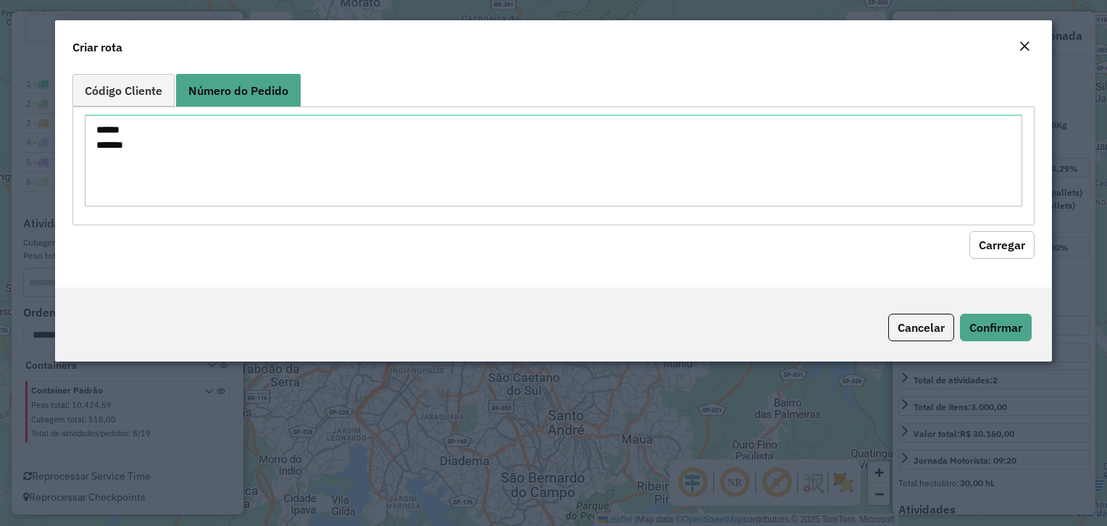
click at [969, 231] on button "Carregar" at bounding box center [1001, 245] width 65 height 28
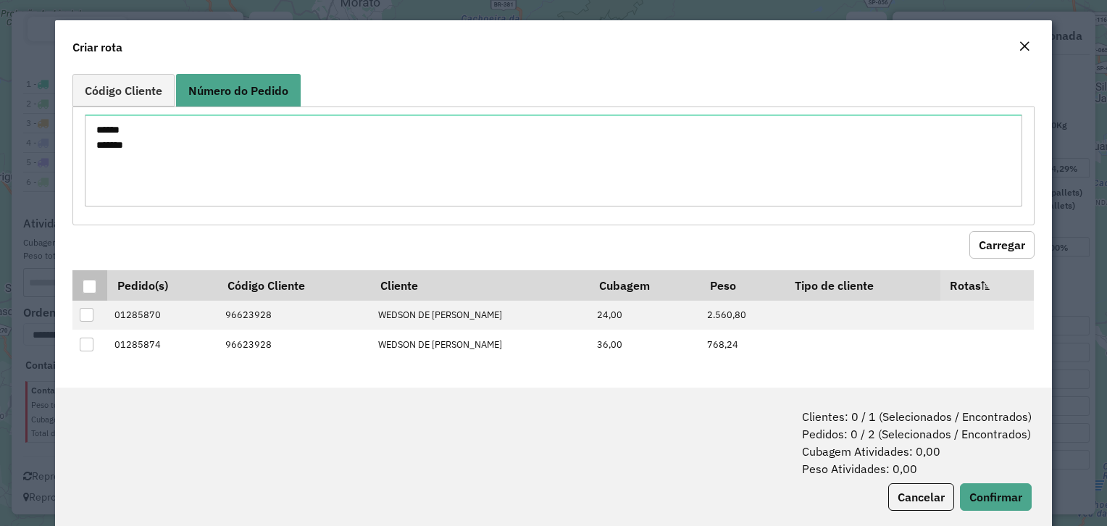
click at [86, 286] on div at bounding box center [90, 287] width 14 height 14
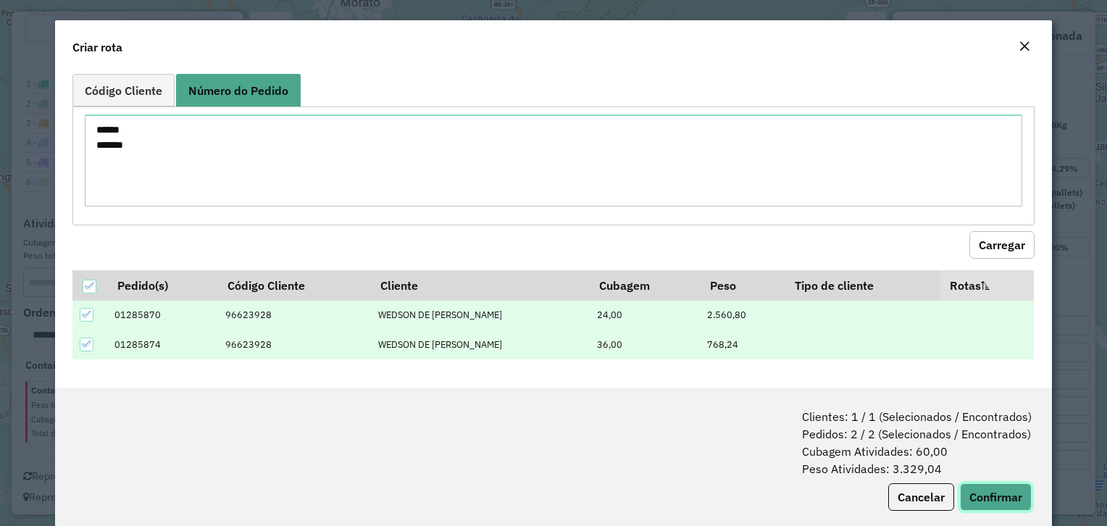
click at [979, 495] on button "Confirmar" at bounding box center [996, 497] width 72 height 28
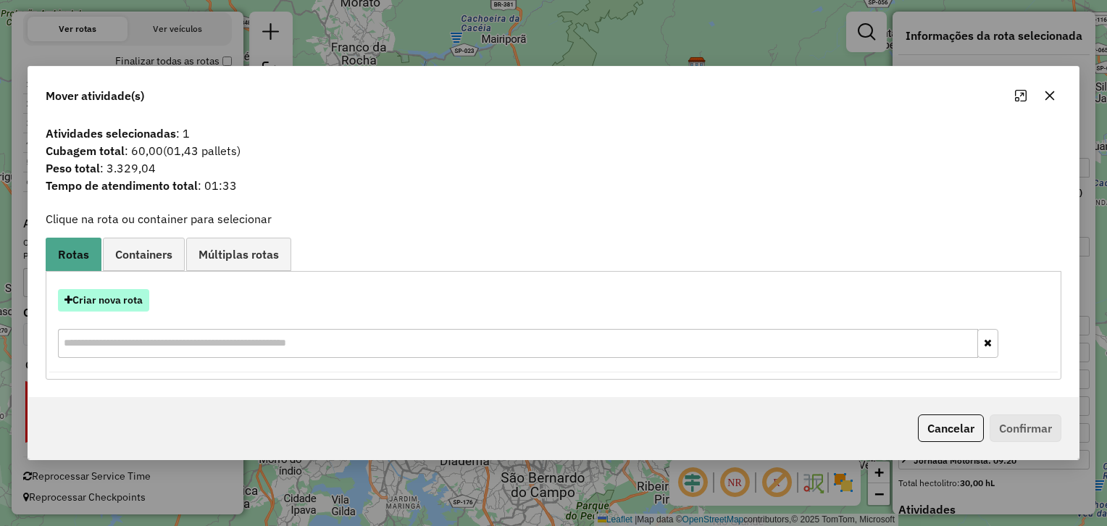
click at [119, 296] on button "Criar nova rota" at bounding box center [103, 300] width 91 height 22
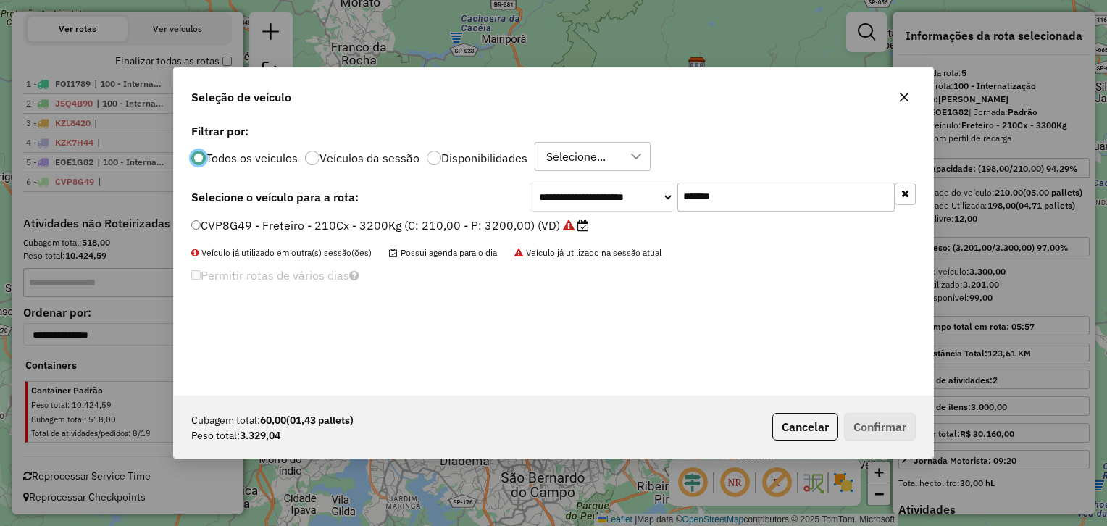
scroll to position [7, 4]
drag, startPoint x: 733, startPoint y: 213, endPoint x: 658, endPoint y: 209, distance: 74.7
click at [661, 209] on div "**********" at bounding box center [553, 257] width 759 height 275
drag, startPoint x: 658, startPoint y: 209, endPoint x: 746, endPoint y: 200, distance: 88.1
click at [746, 200] on input "*******" at bounding box center [785, 197] width 217 height 29
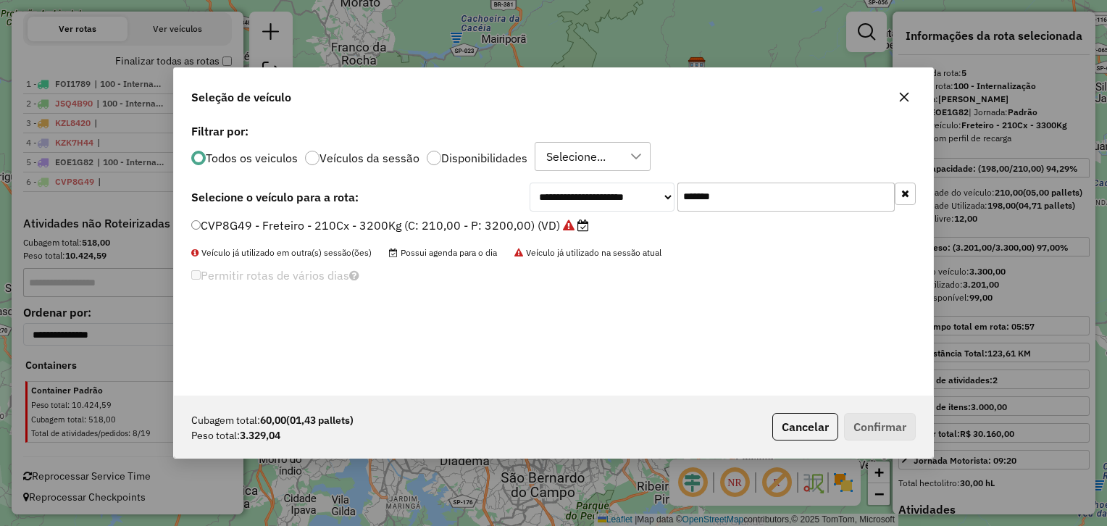
click at [741, 205] on input "*******" at bounding box center [785, 197] width 217 height 29
paste input "text"
type input "*******"
click at [438, 227] on label "FCB7J04 - Freteiro - 210Cx - 3400Kg (C: 210,00 - P: 3400,00) (VD)" at bounding box center [381, 225] width 380 height 17
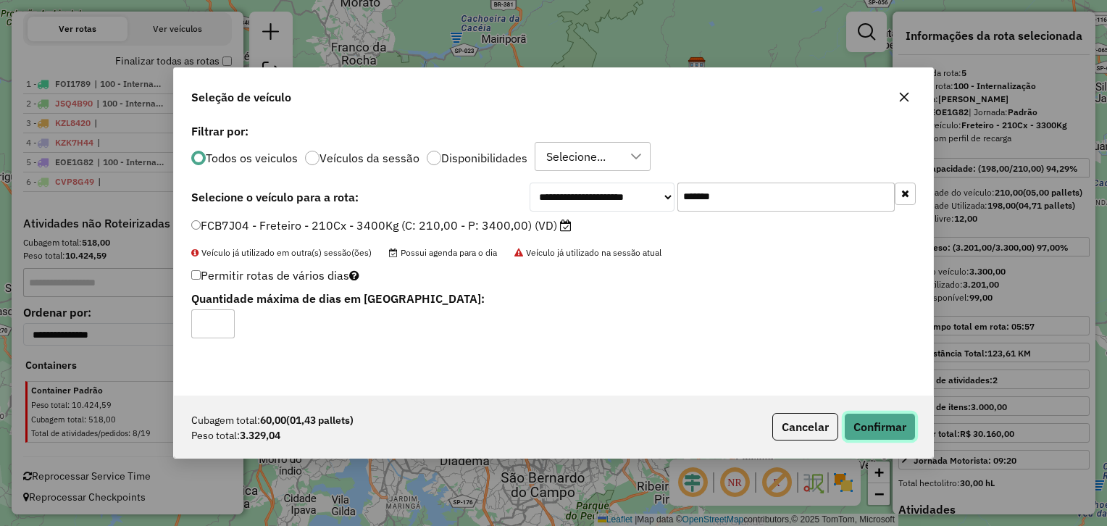
click at [890, 432] on button "Confirmar" at bounding box center [880, 427] width 72 height 28
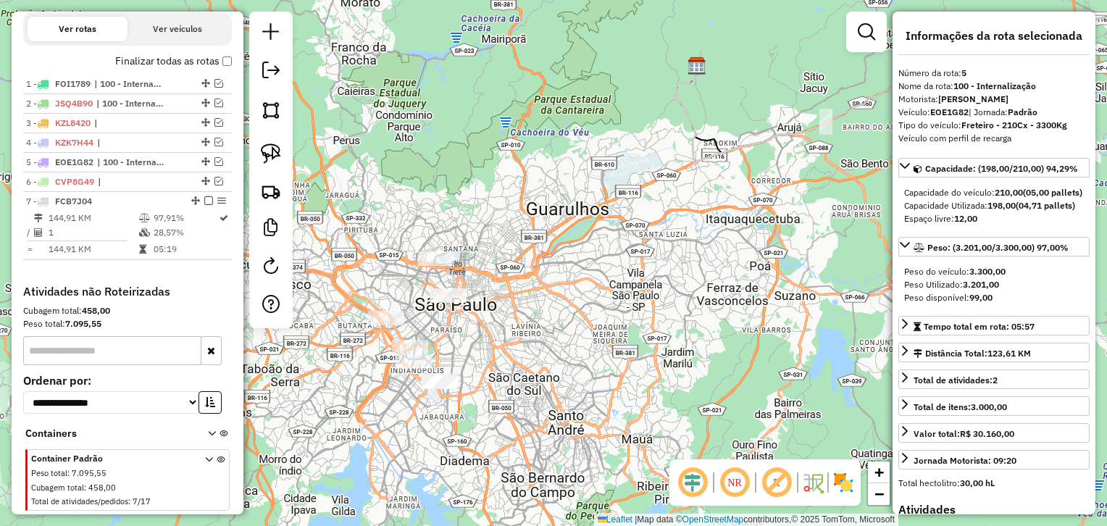
scroll to position [571, 0]
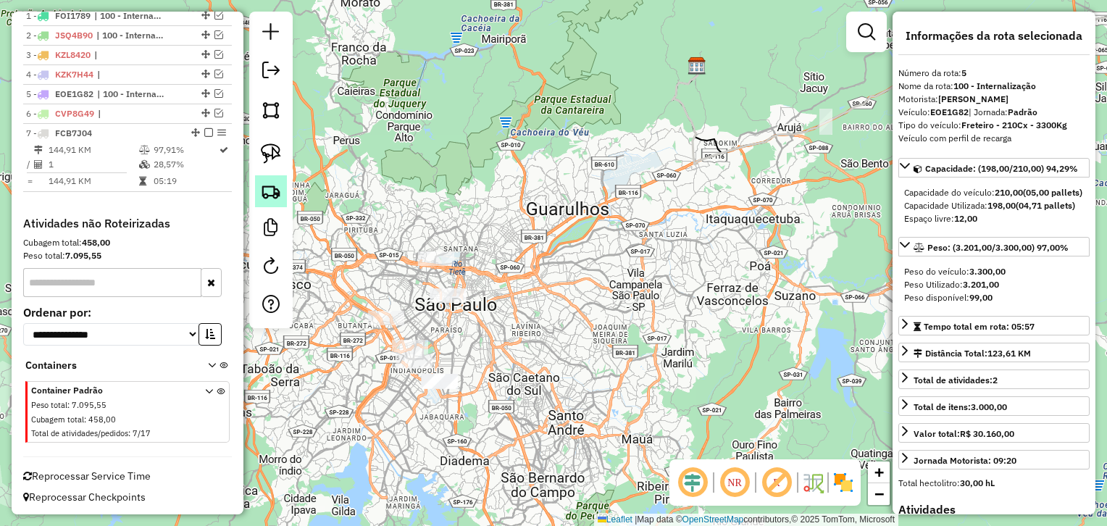
click at [271, 187] on img at bounding box center [271, 191] width 20 height 20
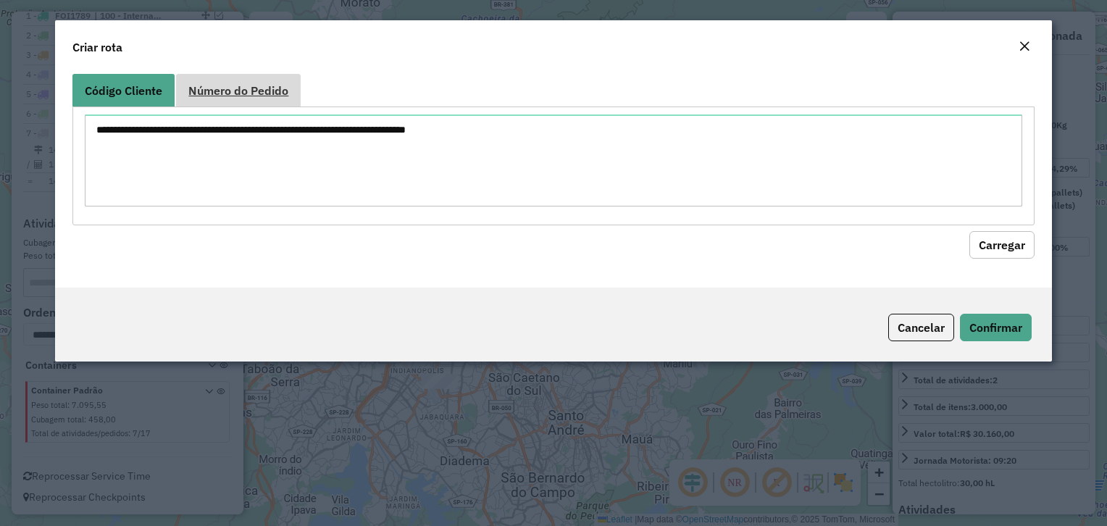
click at [276, 91] on span "Número do Pedido" at bounding box center [238, 91] width 100 height 12
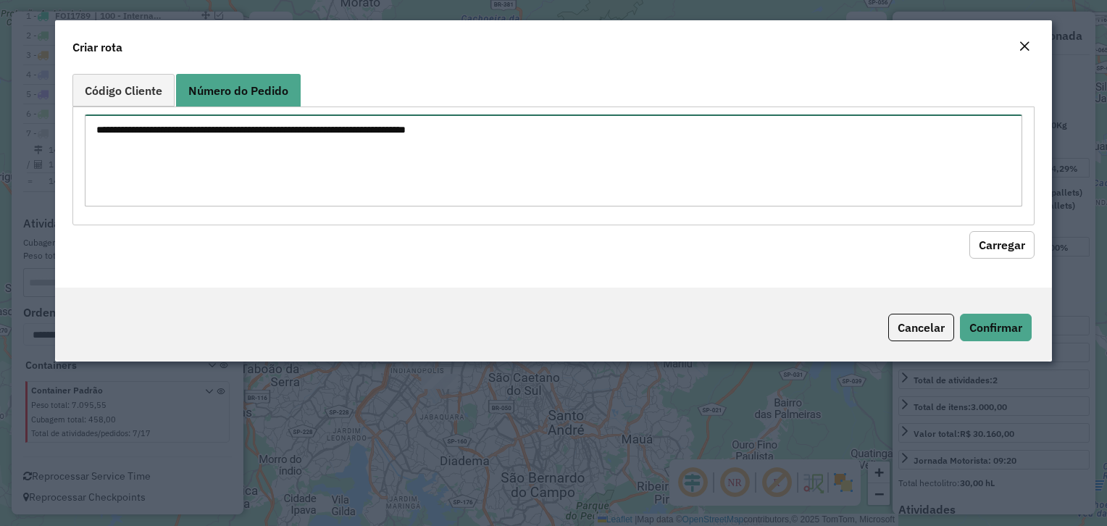
click at [278, 188] on textarea at bounding box center [553, 160] width 937 height 92
paste textarea "****** ****** ****** ****** ******"
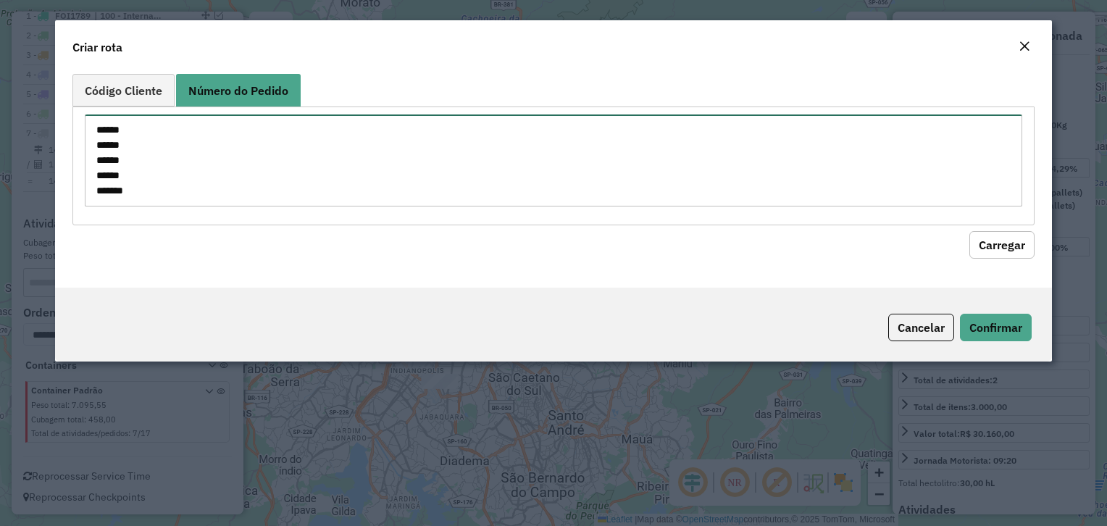
scroll to position [6, 0]
type textarea "****** ****** ****** ****** ******"
click at [969, 231] on button "Carregar" at bounding box center [1001, 245] width 65 height 28
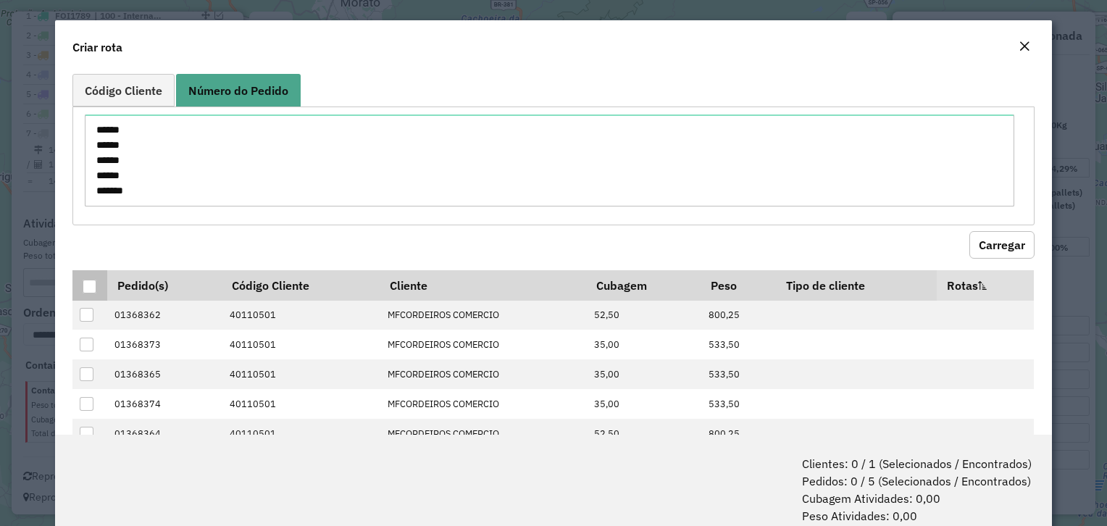
click at [91, 283] on div at bounding box center [90, 287] width 14 height 14
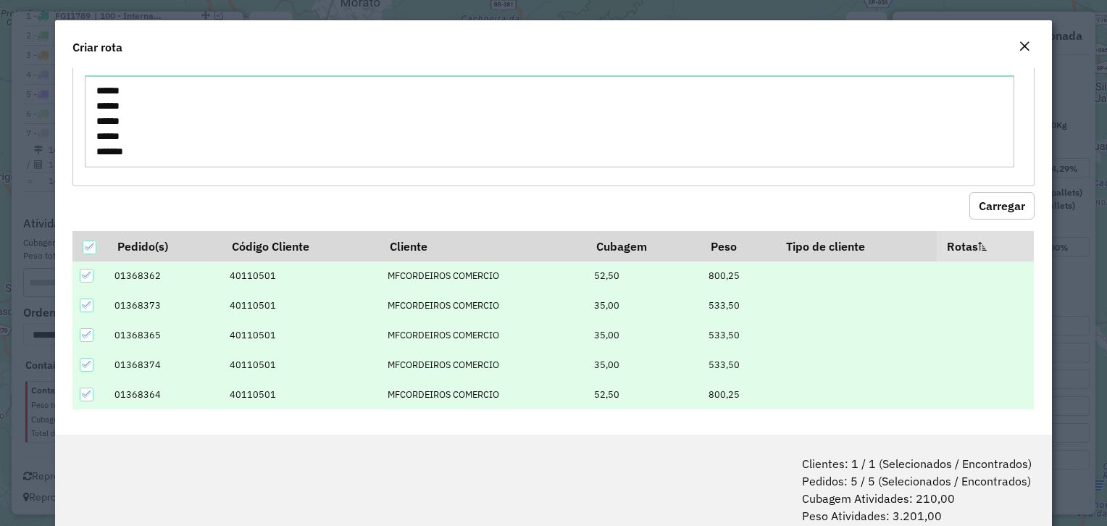
scroll to position [72, 0]
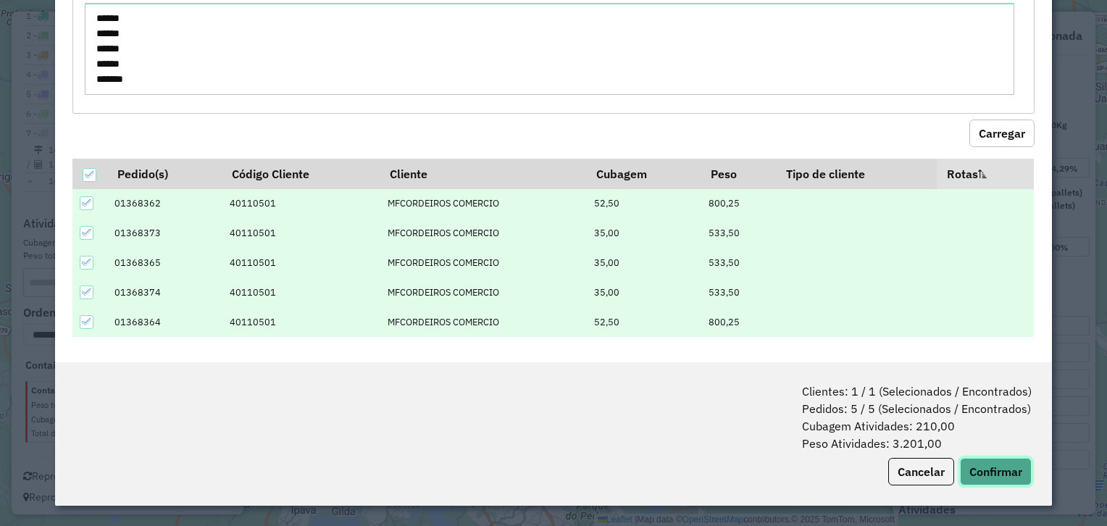
click at [985, 475] on button "Confirmar" at bounding box center [996, 472] width 72 height 28
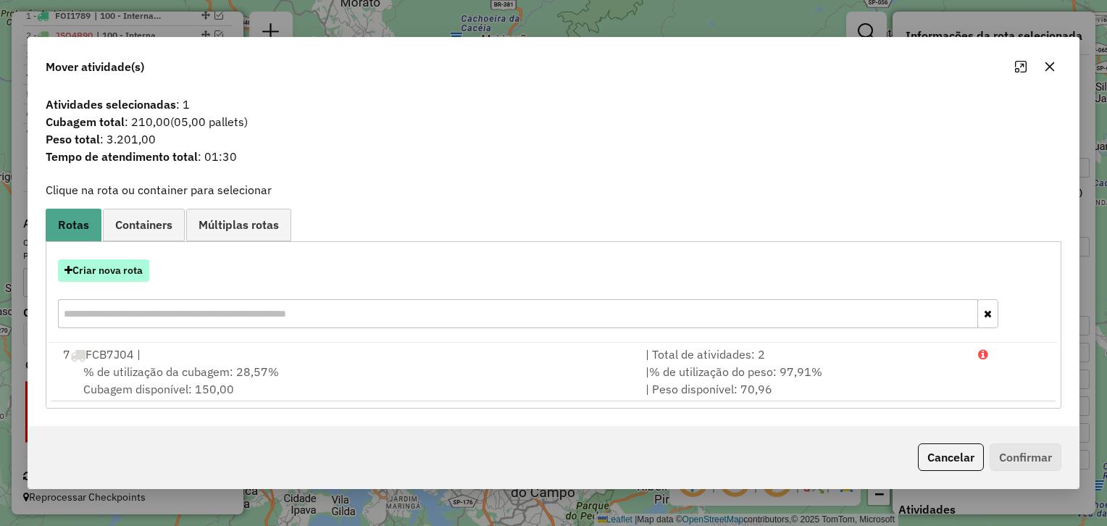
click at [110, 262] on button "Criar nova rota" at bounding box center [103, 270] width 91 height 22
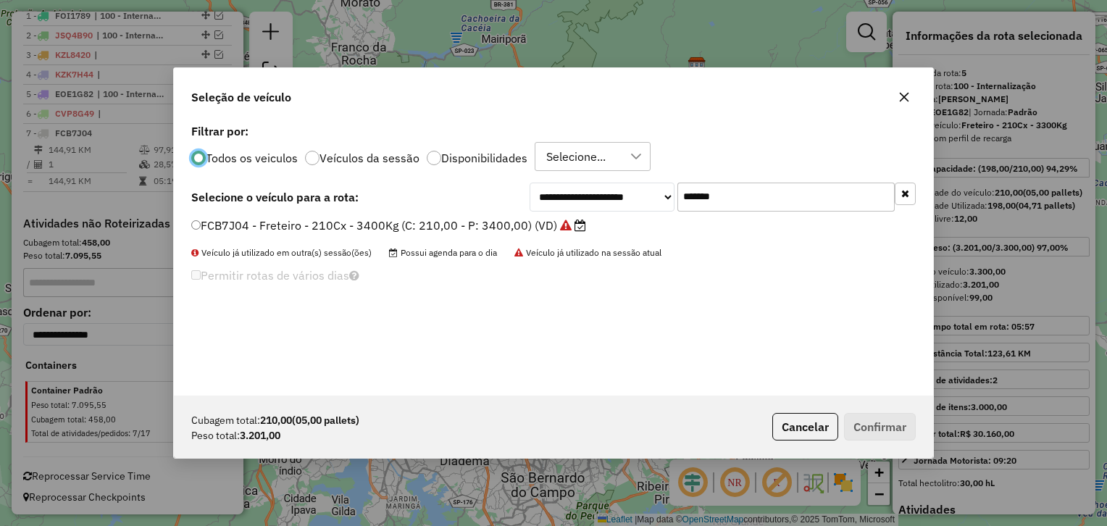
scroll to position [7, 4]
drag, startPoint x: 693, startPoint y: 193, endPoint x: 619, endPoint y: 185, distance: 74.3
click at [623, 185] on div "**********" at bounding box center [723, 197] width 386 height 29
paste input "text"
click at [331, 247] on div "Veículo já utilizado em outra(s) sessão(ões) Possui agenda para o dia Veículo j…" at bounding box center [553, 252] width 724 height 13
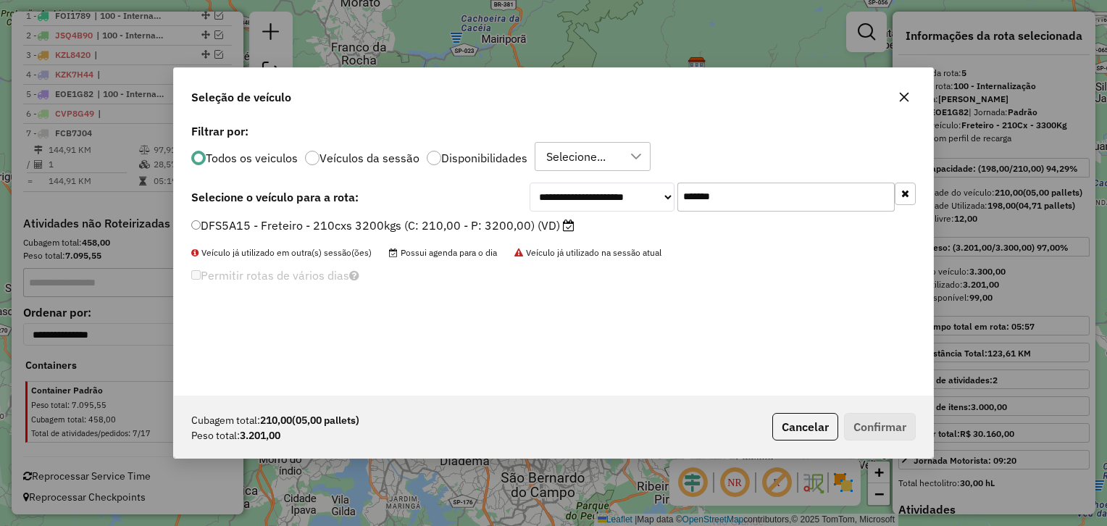
click at [401, 228] on label "DFS5A15 - Freteiro - 210cxs 3200kgs (C: 210,00 - P: 3200,00) (VD)" at bounding box center [382, 225] width 383 height 17
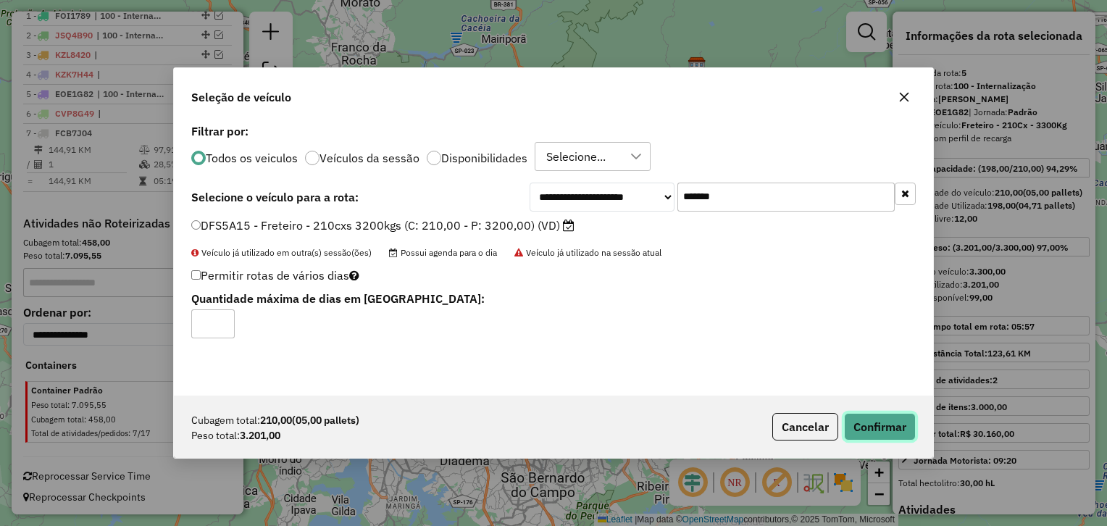
click at [898, 423] on button "Confirmar" at bounding box center [880, 427] width 72 height 28
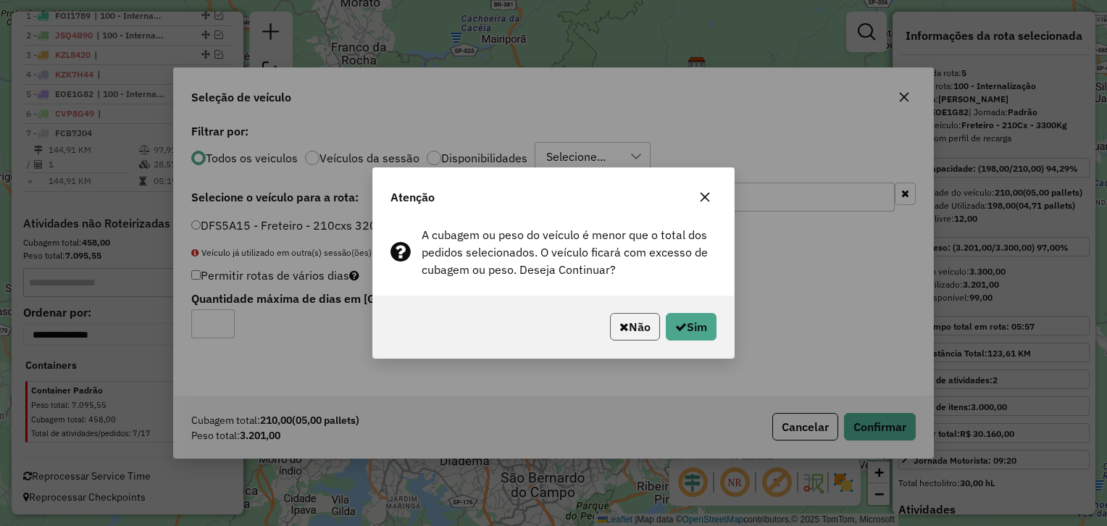
click at [626, 316] on button "Não" at bounding box center [635, 327] width 50 height 28
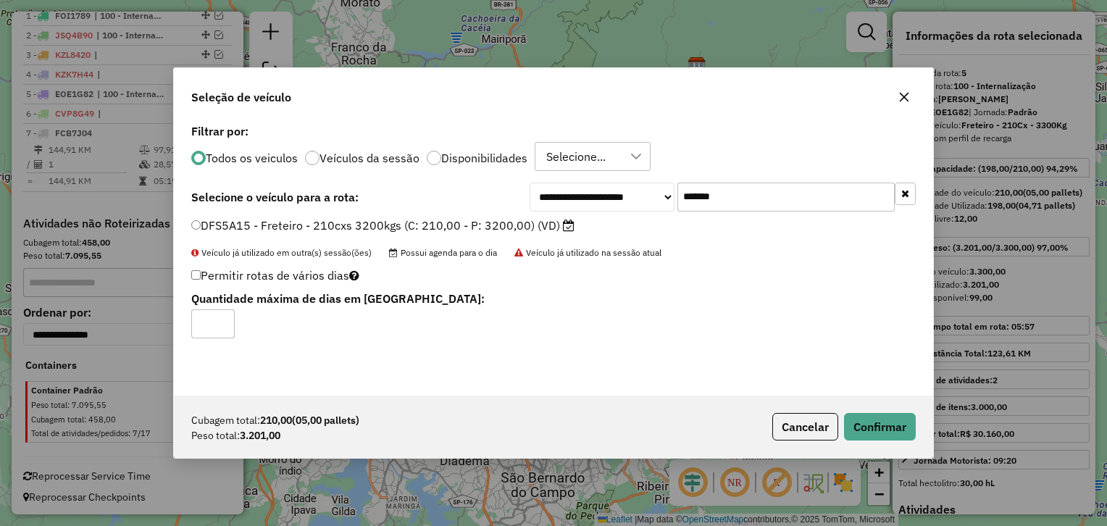
drag, startPoint x: 605, startPoint y: 201, endPoint x: 598, endPoint y: 204, distance: 7.8
click at [601, 203] on div "**********" at bounding box center [723, 197] width 386 height 29
paste input "text"
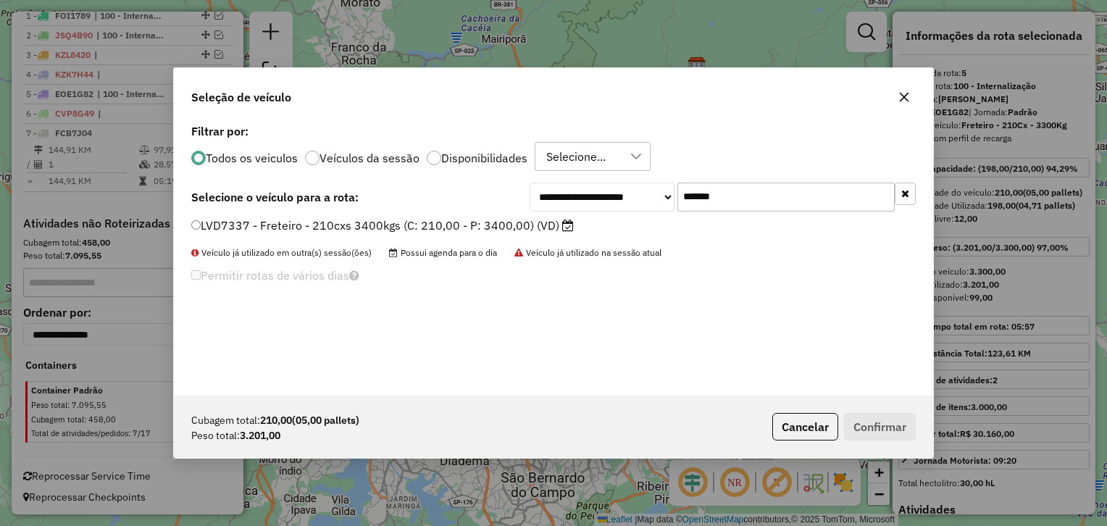
type input "*******"
click at [419, 222] on label "LVD7337 - Freteiro - 210cxs 3400kgs (C: 210,00 - P: 3400,00) (VD)" at bounding box center [382, 225] width 382 height 17
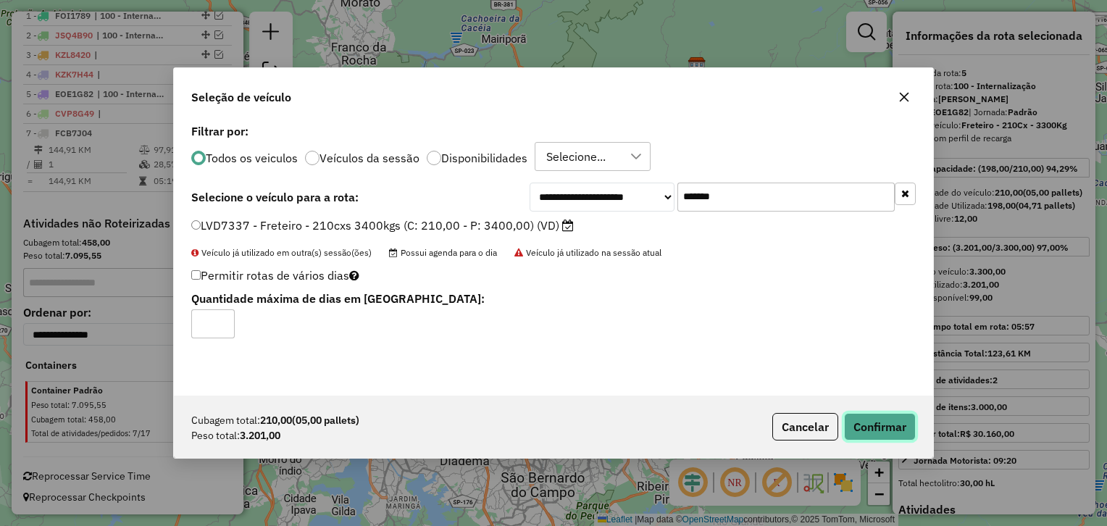
click at [882, 413] on button "Confirmar" at bounding box center [880, 427] width 72 height 28
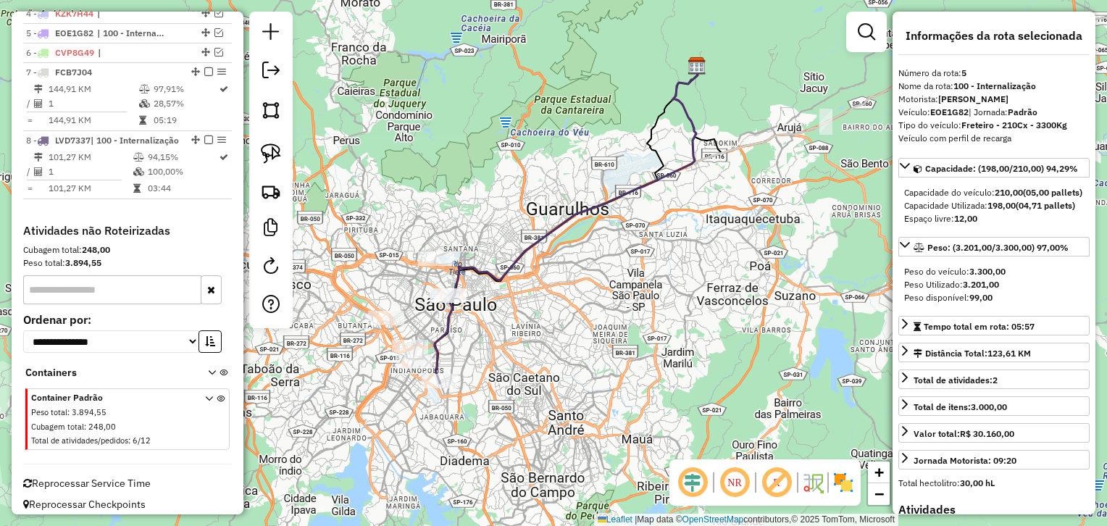
scroll to position [643, 0]
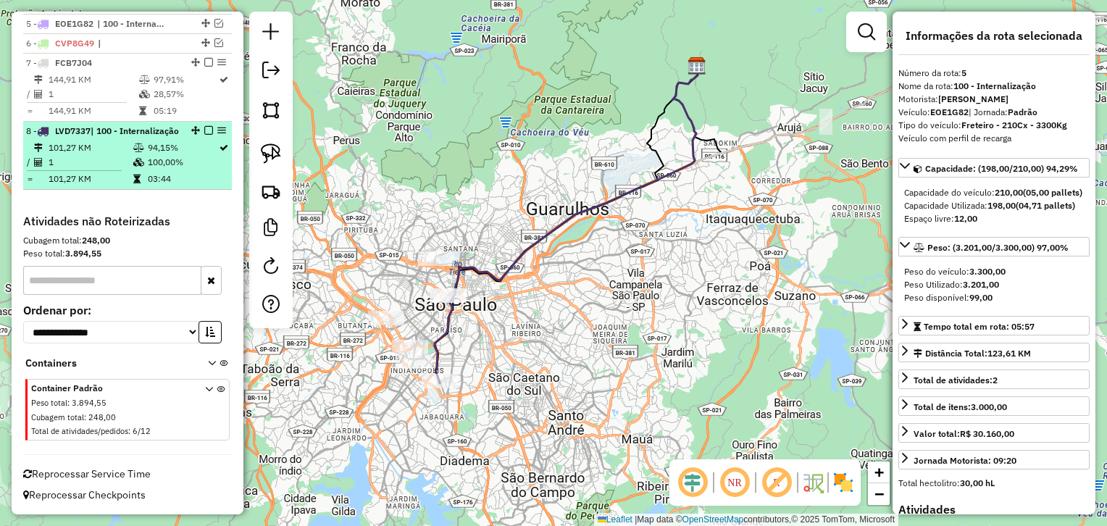
click at [147, 167] on td "100,00%" at bounding box center [182, 162] width 71 height 14
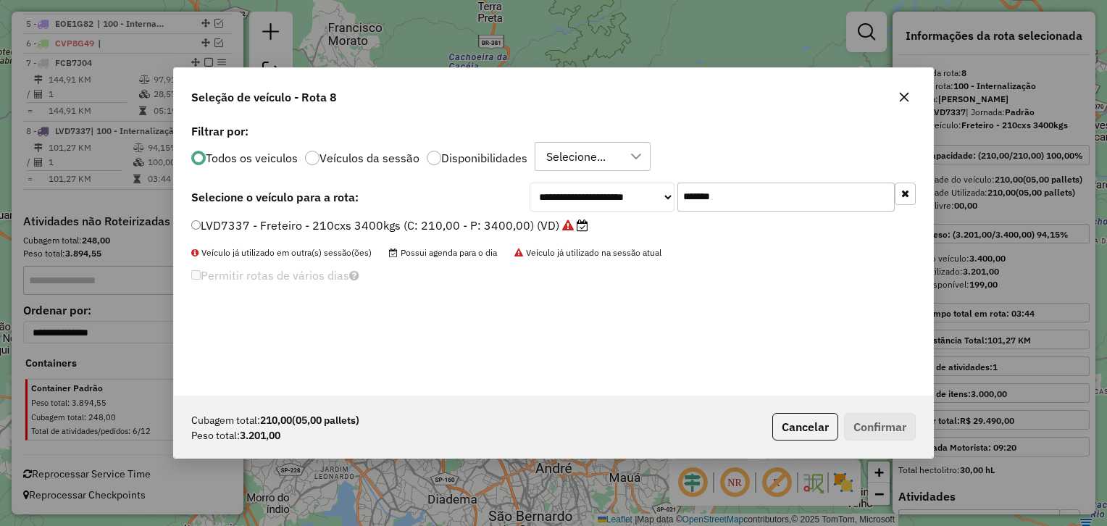
scroll to position [7, 4]
drag, startPoint x: 828, startPoint y: 193, endPoint x: 507, endPoint y: 203, distance: 321.1
click at [507, 203] on div "**********" at bounding box center [553, 197] width 724 height 29
paste input "text"
type input "*******"
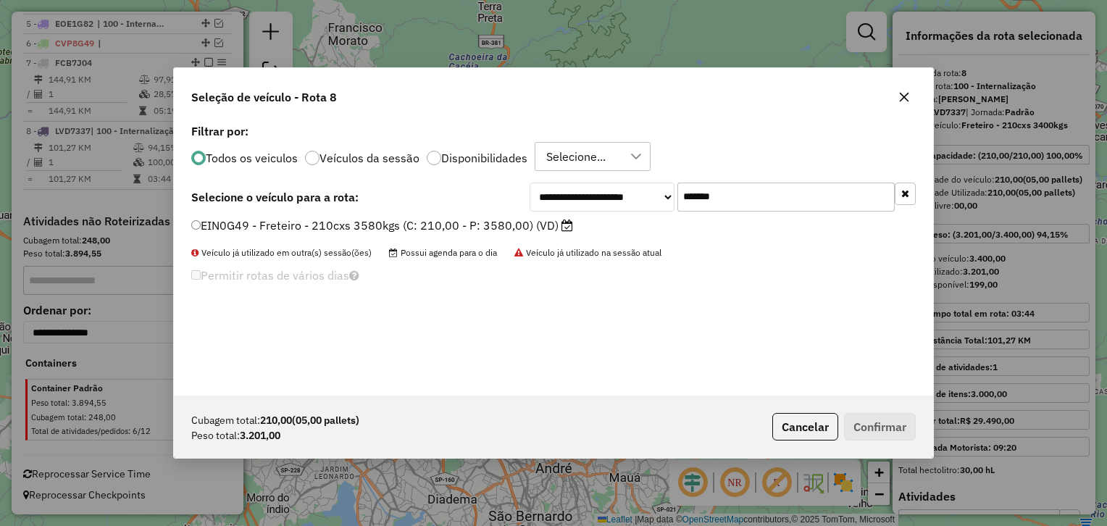
click at [440, 226] on label "EIN0G49 - Freteiro - 210cxs 3580kgs (C: 210,00 - P: 3580,00) (VD)" at bounding box center [382, 225] width 382 height 17
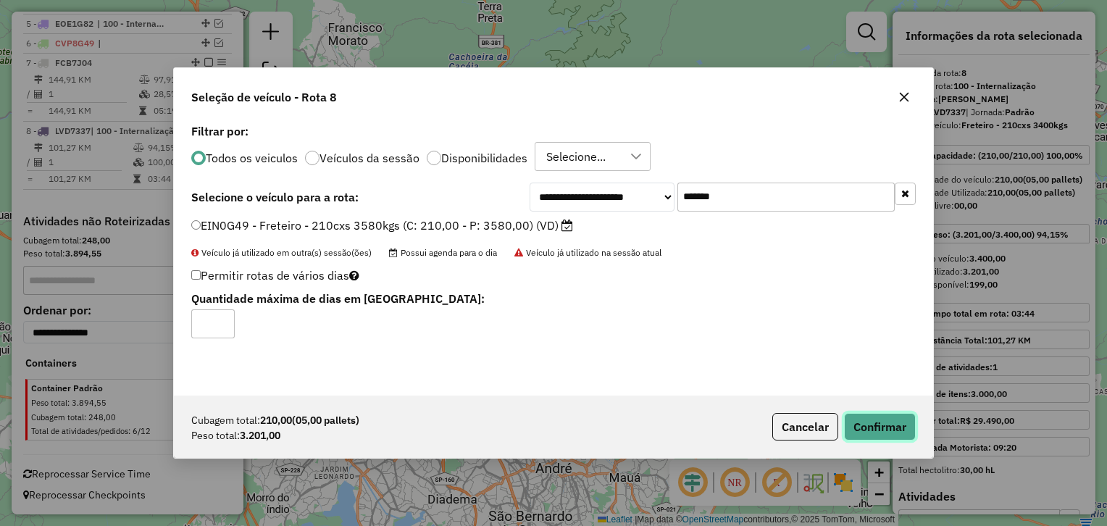
click at [868, 413] on button "Confirmar" at bounding box center [880, 427] width 72 height 28
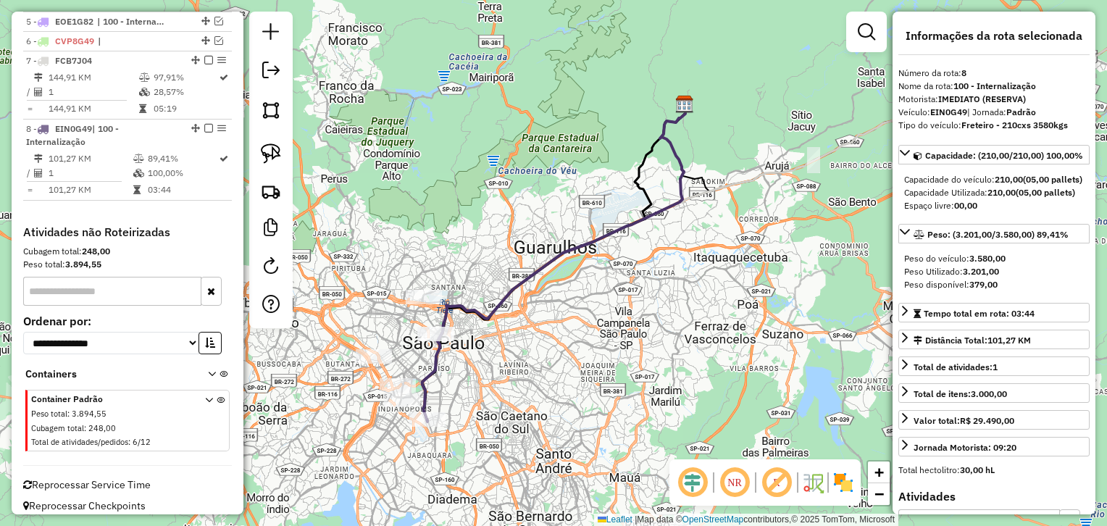
scroll to position [652, 0]
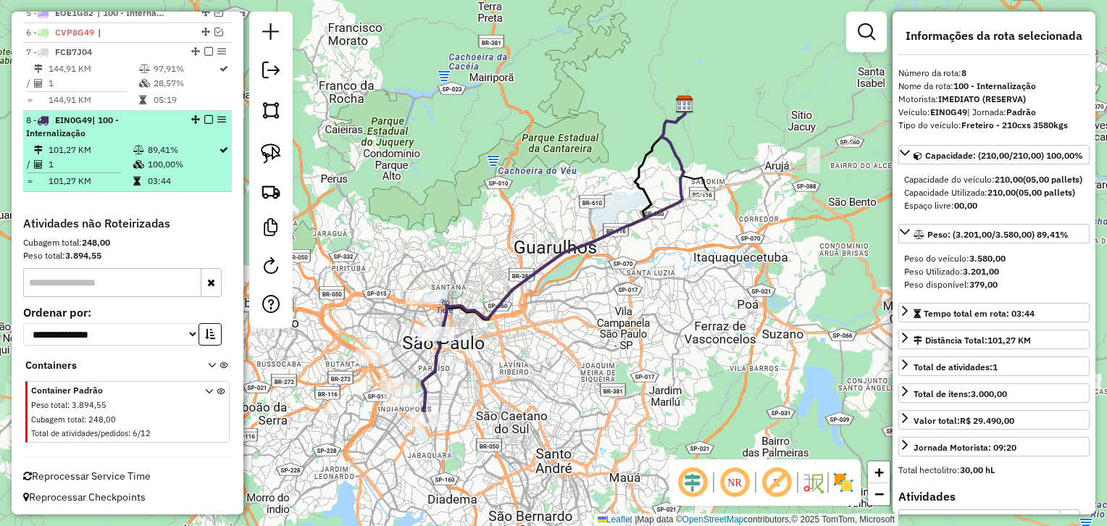
click at [106, 165] on td "1" at bounding box center [90, 164] width 85 height 14
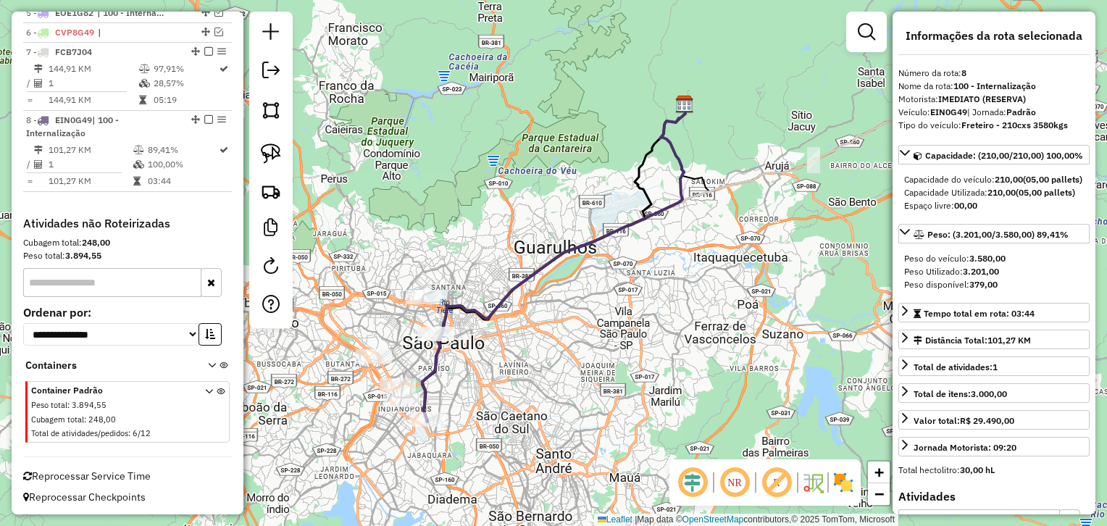
click at [979, 277] on strong "3.201,00" at bounding box center [981, 271] width 36 height 11
copy div "Peso Utilizado: 3.201,00"
click at [979, 277] on strong "3.201,00" at bounding box center [981, 271] width 36 height 11
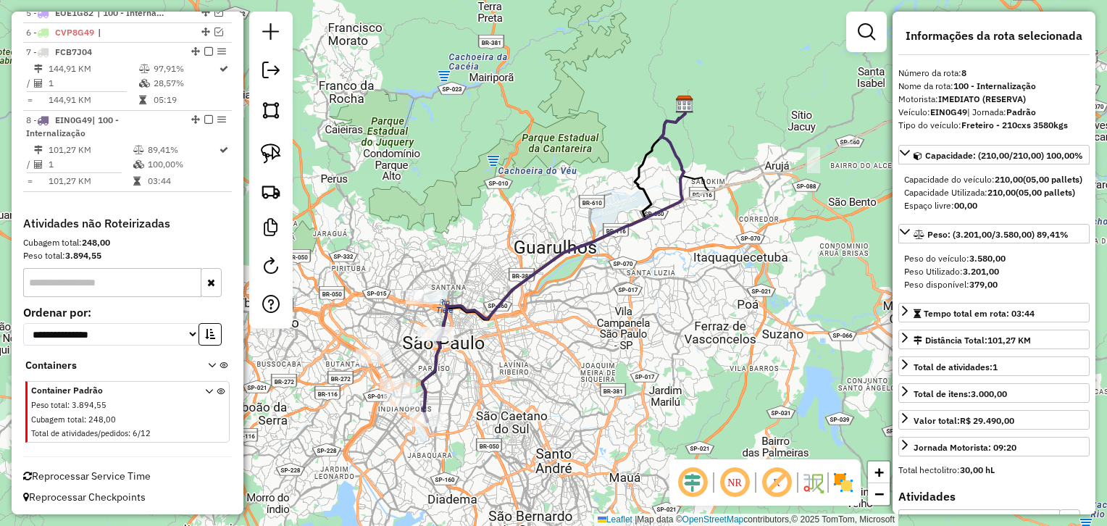
click at [979, 277] on strong "3.201,00" at bounding box center [981, 271] width 36 height 11
click at [1014, 278] on div "Peso Utilizado: 3.201,00" at bounding box center [994, 271] width 180 height 13
click at [982, 277] on strong "3.201,00" at bounding box center [981, 271] width 36 height 11
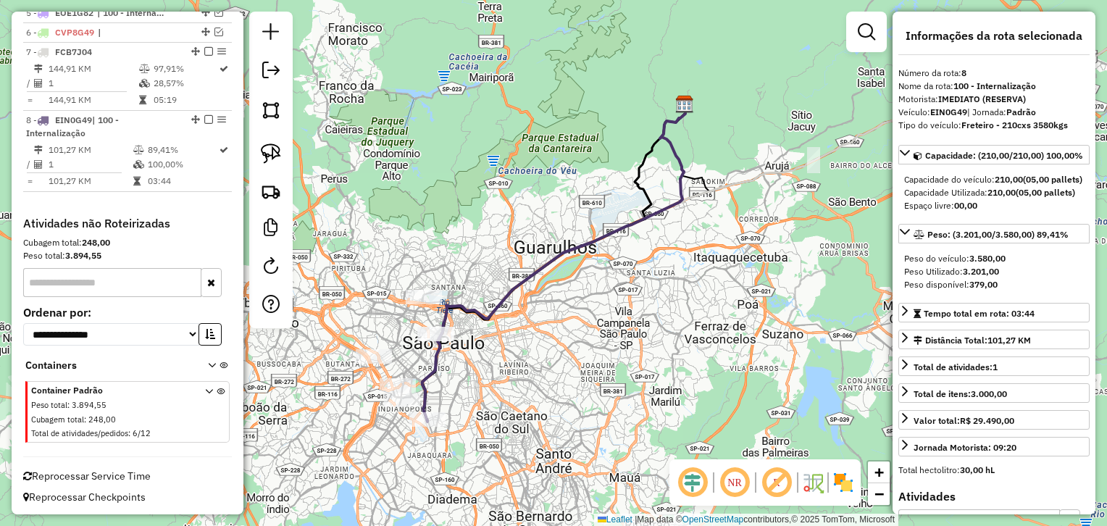
click at [982, 277] on strong "3.201,00" at bounding box center [981, 271] width 36 height 11
click at [978, 277] on strong "3.201,00" at bounding box center [981, 271] width 36 height 11
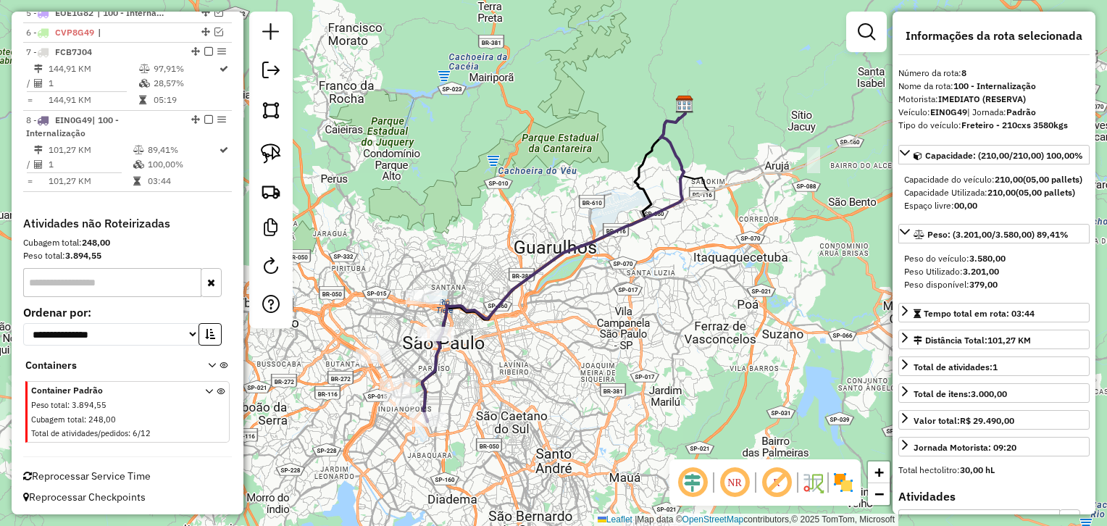
click at [962, 337] on div "Capacidade: (210,00/210,00) 100,00% Capacidade do veículo: 210,00 (05,00 pallet…" at bounding box center [993, 303] width 191 height 317
click at [977, 277] on strong "3.201,00" at bounding box center [981, 271] width 36 height 11
click at [975, 277] on strong "3.201,00" at bounding box center [981, 271] width 36 height 11
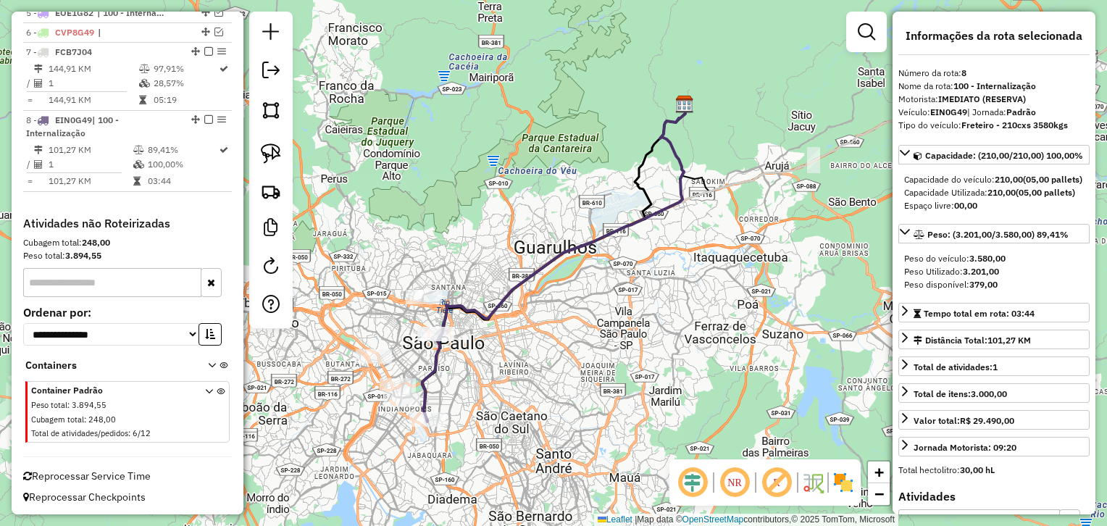
click at [966, 186] on div "Capacidade do veículo: 210,00 (05,00 pallets)" at bounding box center [994, 179] width 180 height 13
click at [1003, 198] on strong "210,00" at bounding box center [1001, 192] width 28 height 11
click at [974, 277] on strong "3.201,00" at bounding box center [981, 271] width 36 height 11
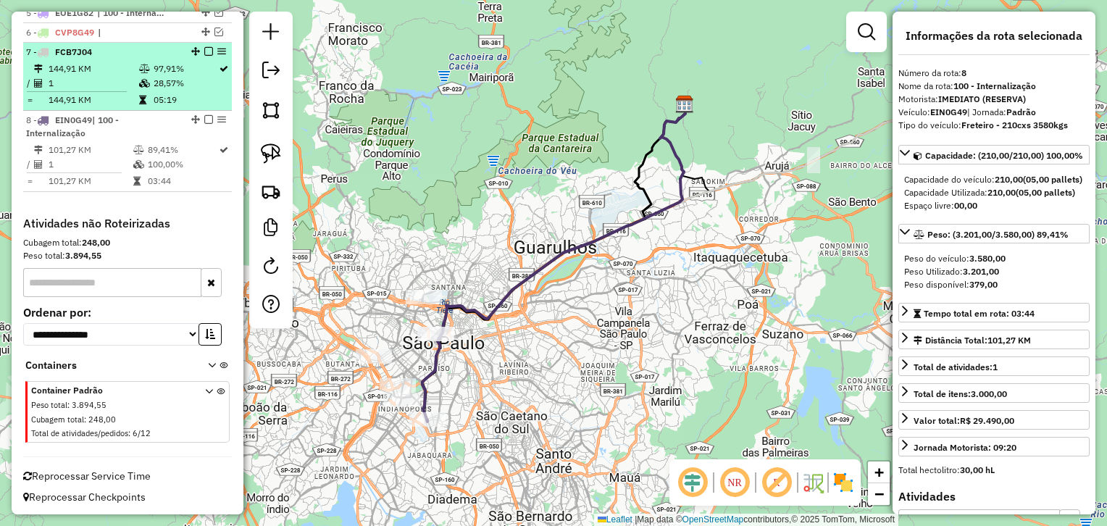
click at [112, 70] on td "144,91 KM" at bounding box center [93, 69] width 91 height 14
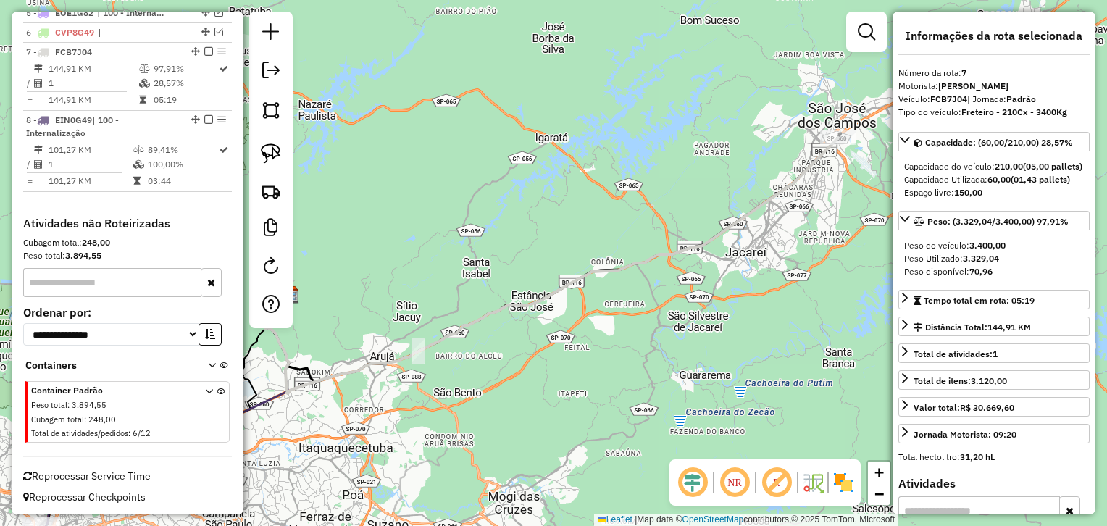
click at [982, 264] on strong "3.329,04" at bounding box center [981, 258] width 36 height 11
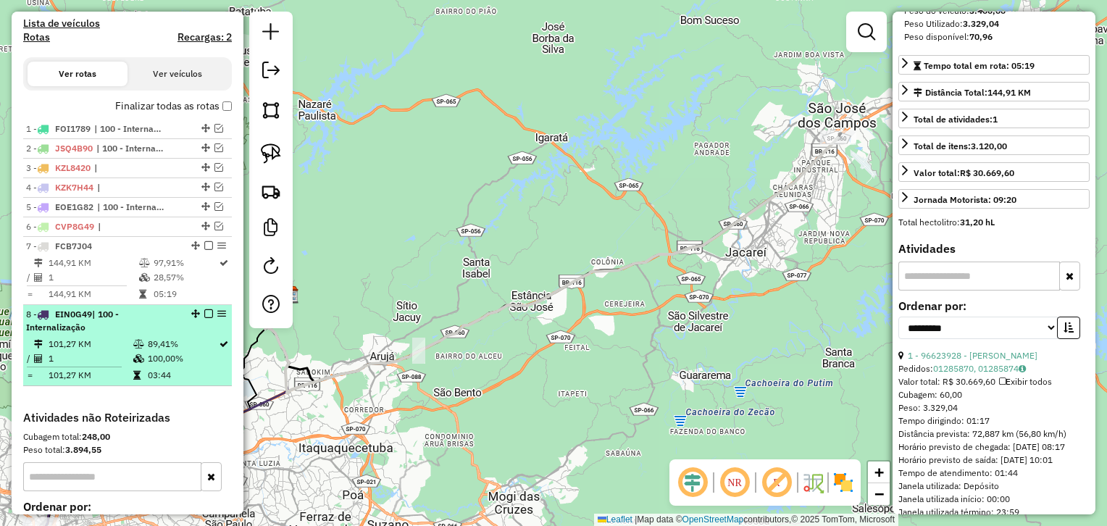
scroll to position [453, 0]
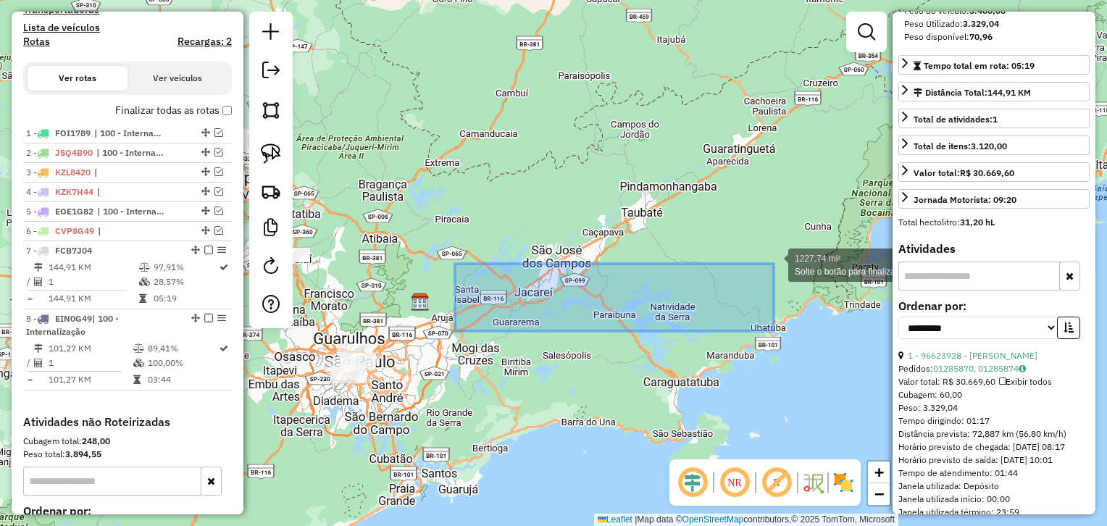
drag, startPoint x: 515, startPoint y: 304, endPoint x: 779, endPoint y: 264, distance: 266.8
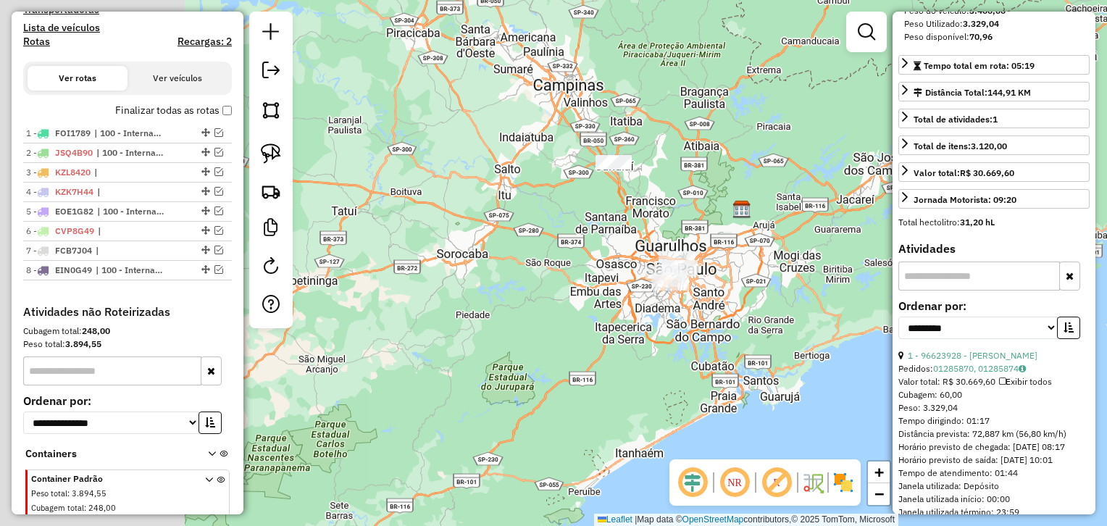
drag, startPoint x: 623, startPoint y: 210, endPoint x: 855, endPoint y: 171, distance: 235.1
click at [855, 171] on div "Janela de atendimento Grade de atendimento Capacidade Transportadoras Veículos …" at bounding box center [553, 263] width 1107 height 526
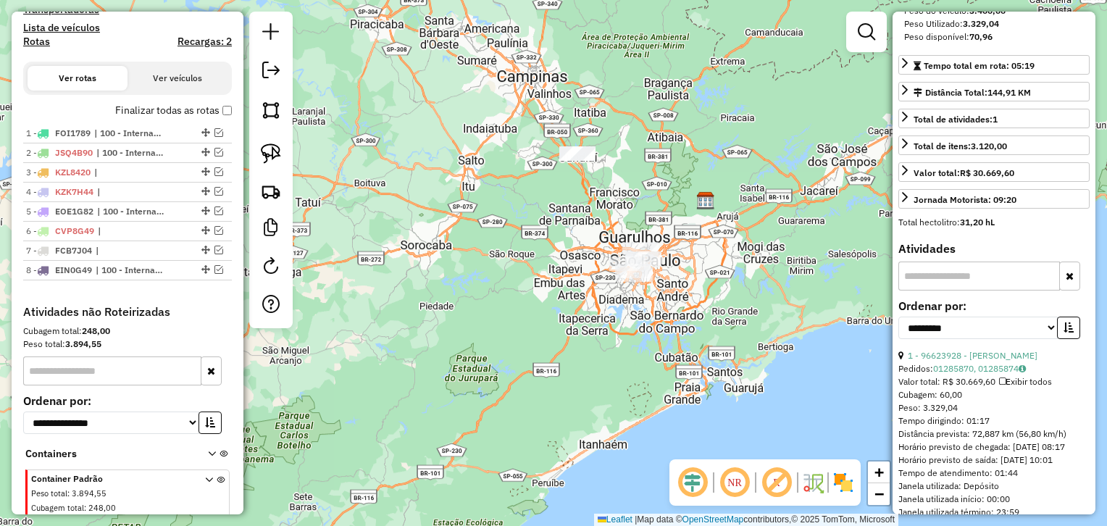
drag, startPoint x: 714, startPoint y: 201, endPoint x: 690, endPoint y: 162, distance: 44.8
click at [683, 177] on div "Janela de atendimento Grade de atendimento Capacidade Transportadoras Veículos …" at bounding box center [553, 263] width 1107 height 526
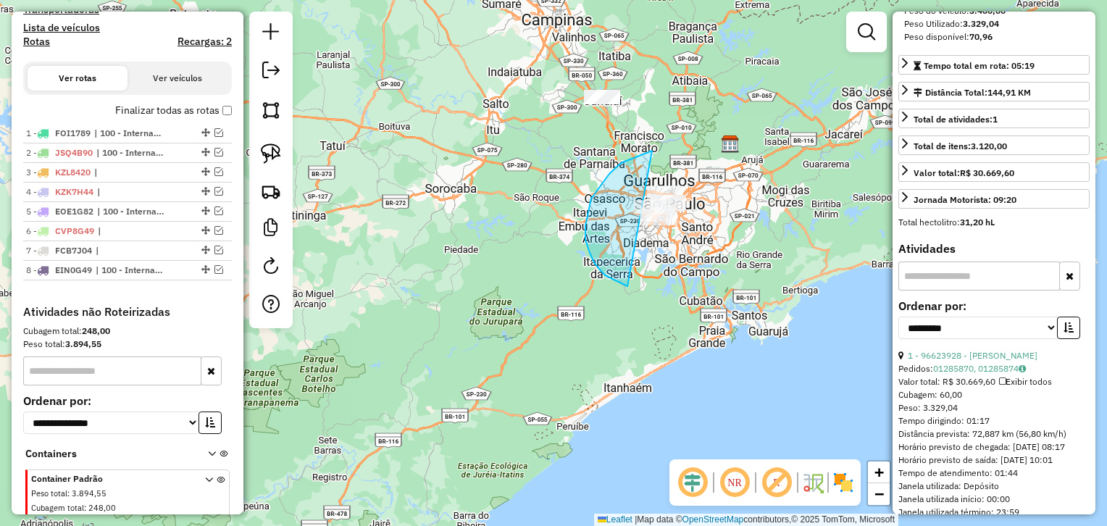
drag, startPoint x: 585, startPoint y: 225, endPoint x: 729, endPoint y: 146, distance: 164.1
click at [729, 146] on div "Janela de atendimento Grade de atendimento Capacidade Transportadoras Veículos …" at bounding box center [553, 263] width 1107 height 526
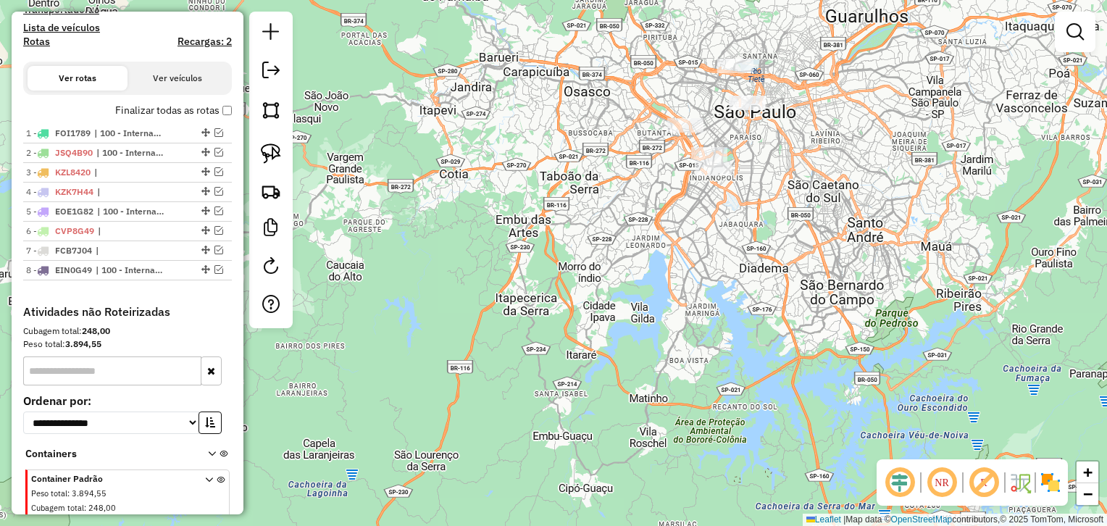
drag, startPoint x: 709, startPoint y: 232, endPoint x: 669, endPoint y: 286, distance: 67.4
click at [669, 286] on div "Janela de atendimento Grade de atendimento Capacidade Transportadoras Veículos …" at bounding box center [553, 263] width 1107 height 526
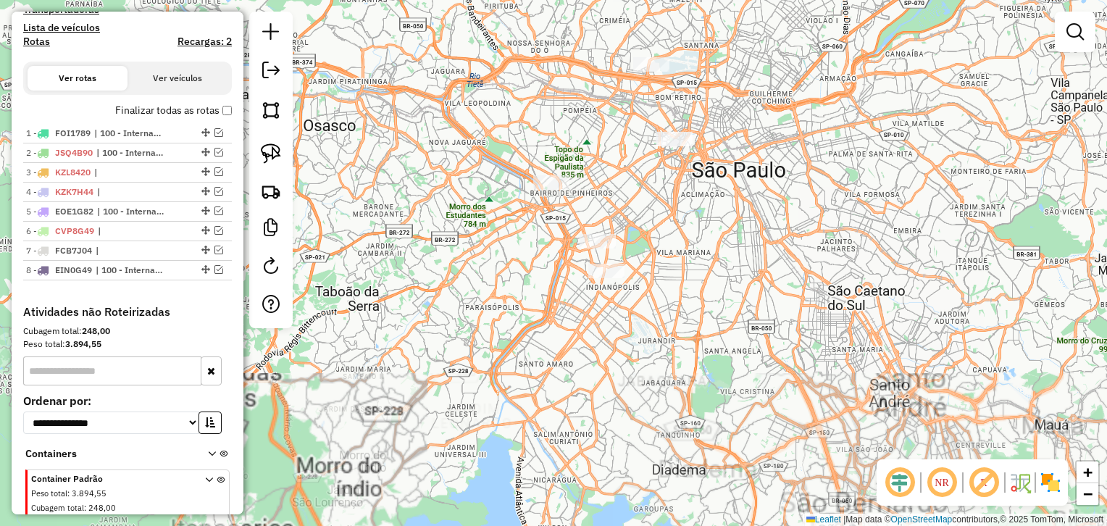
click at [699, 226] on div "Janela de atendimento Grade de atendimento Capacidade Transportadoras Veículos …" at bounding box center [553, 263] width 1107 height 526
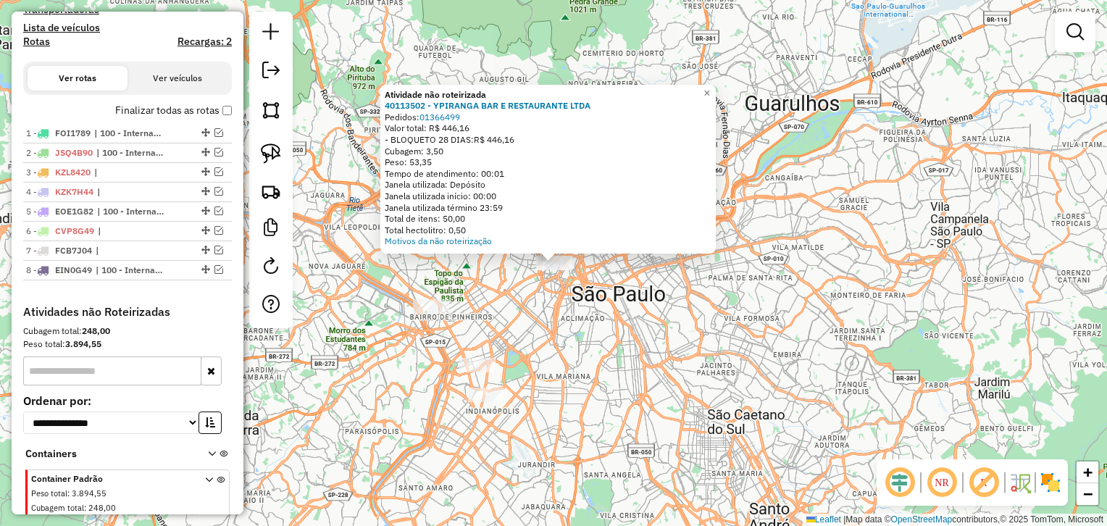
click at [550, 336] on div "Atividade não roteirizada 40113502 - YPIRANGA BAR E RESTAURANTE LTDA Pedidos: 0…" at bounding box center [553, 263] width 1107 height 526
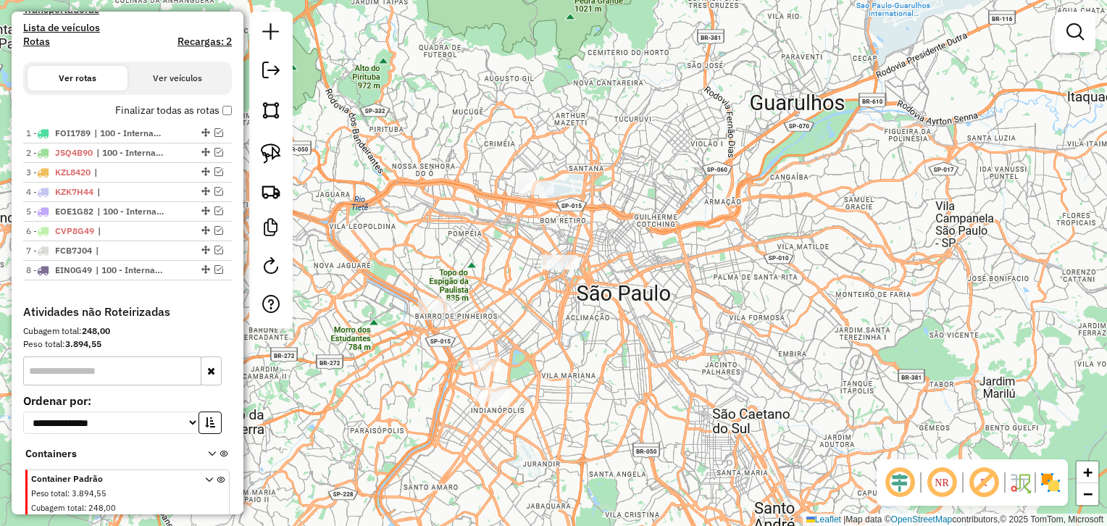
drag, startPoint x: 565, startPoint y: 335, endPoint x: 684, endPoint y: 329, distance: 118.9
click at [678, 330] on div "Janela de atendimento Grade de atendimento Capacidade Transportadoras Veículos …" at bounding box center [553, 263] width 1107 height 526
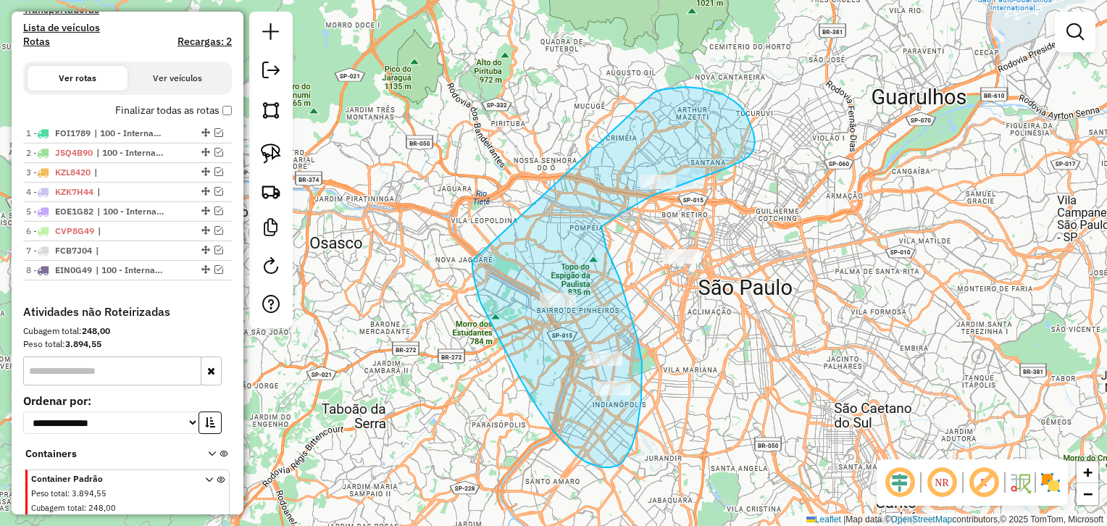
drag, startPoint x: 520, startPoint y: 379, endPoint x: 647, endPoint y: 93, distance: 312.3
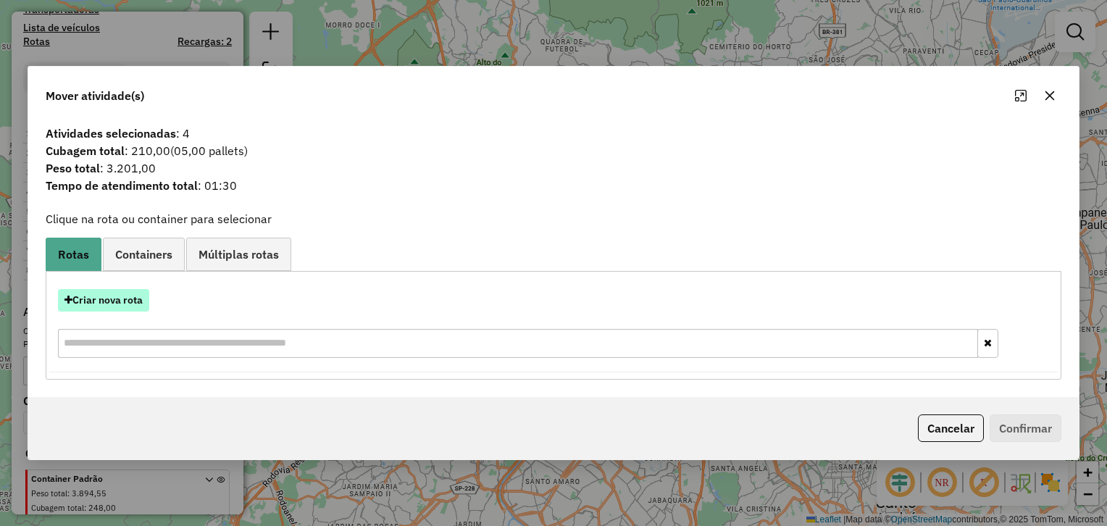
click at [122, 290] on button "Criar nova rota" at bounding box center [103, 300] width 91 height 22
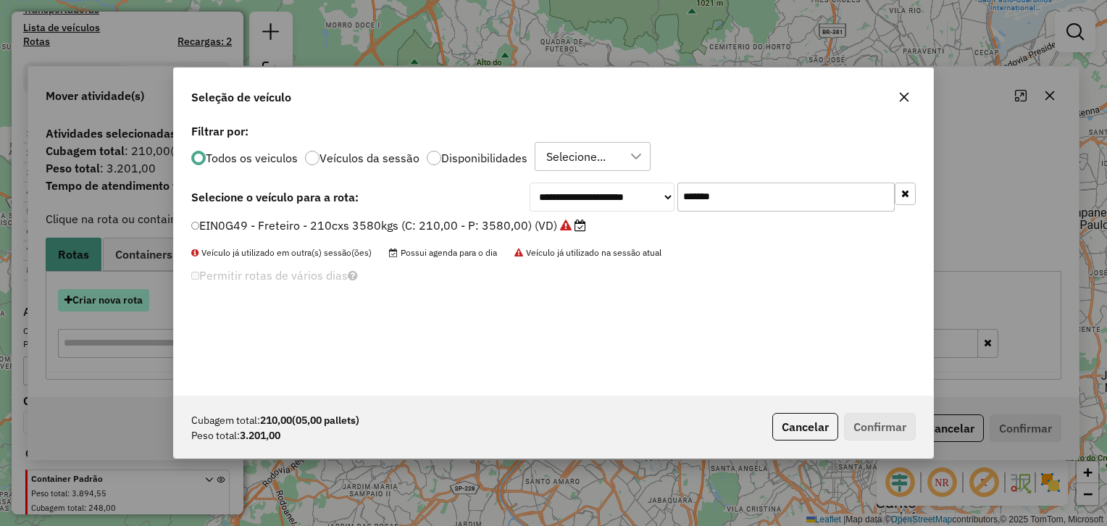
scroll to position [7, 4]
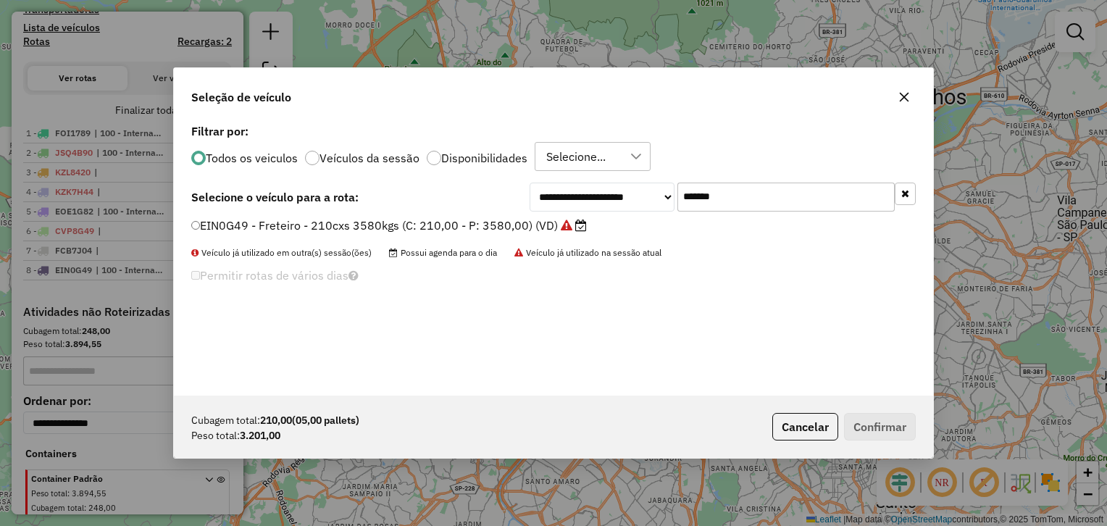
drag, startPoint x: 727, startPoint y: 194, endPoint x: 570, endPoint y: 213, distance: 158.3
click at [571, 213] on div "**********" at bounding box center [553, 257] width 759 height 275
paste input "text"
drag, startPoint x: 739, startPoint y: 191, endPoint x: 533, endPoint y: 175, distance: 206.3
click at [533, 175] on div "**********" at bounding box center [553, 257] width 759 height 275
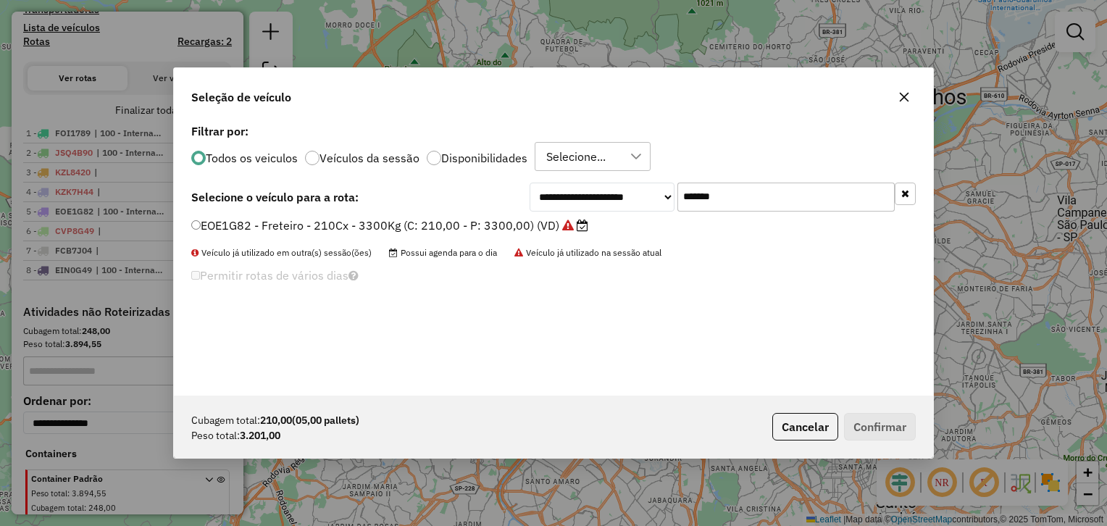
paste input "text"
type input "*******"
click at [322, 233] on label "LVD7337 - Freteiro - 210cxs 3400kgs (C: 210,00 - P: 3400,00) (VD)" at bounding box center [382, 225] width 382 height 17
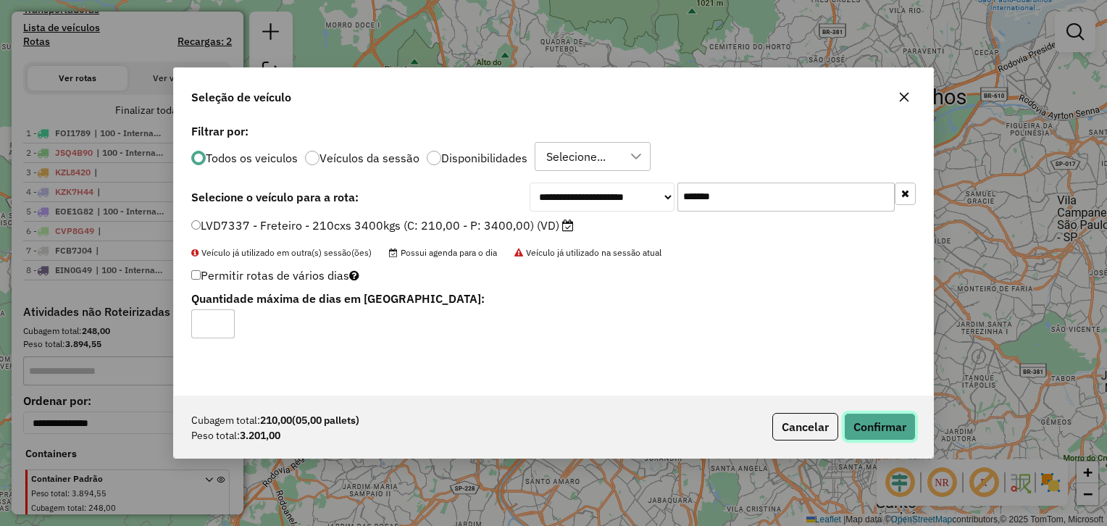
click at [863, 432] on button "Confirmar" at bounding box center [880, 427] width 72 height 28
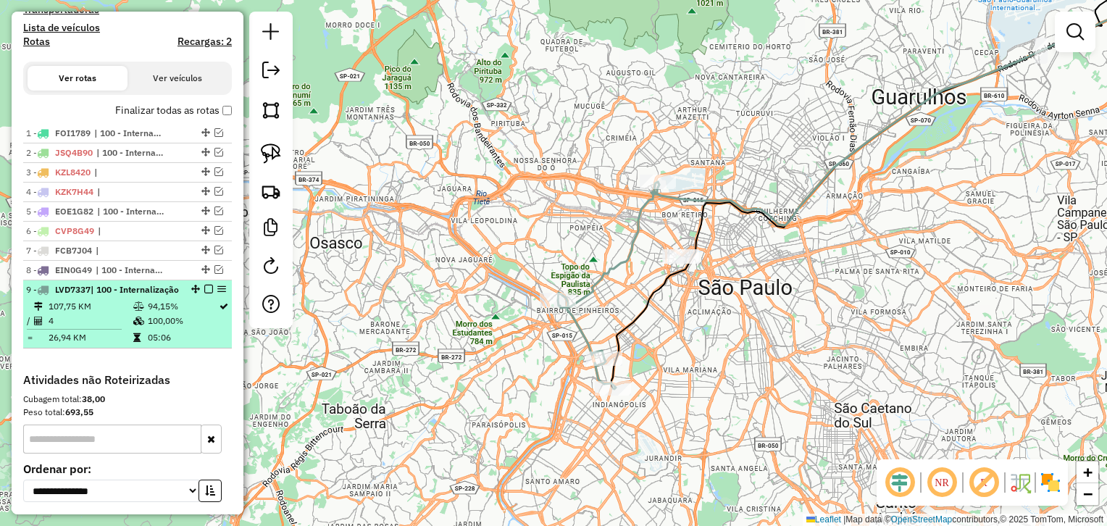
click at [156, 328] on td "100,00%" at bounding box center [182, 321] width 71 height 14
select select "**********"
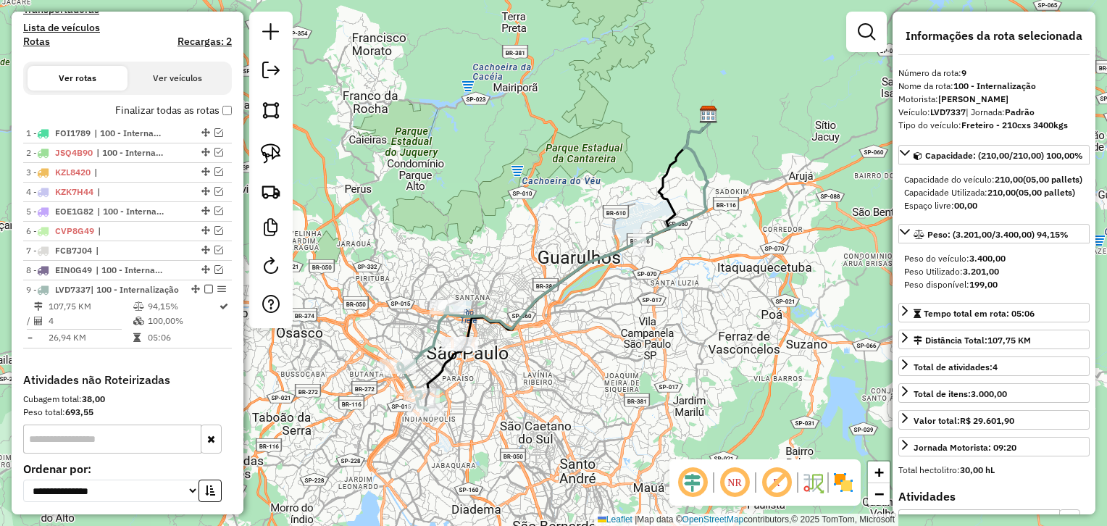
click at [951, 108] on strong "LVD7337" at bounding box center [947, 111] width 35 height 11
drag, startPoint x: 972, startPoint y: 318, endPoint x: 979, endPoint y: 310, distance: 10.8
click at [979, 297] on div "Peso do veículo: 3.400,00 Peso Utilizado: 3.201,00 Peso disponível: 199,00" at bounding box center [993, 271] width 191 height 51
click at [979, 277] on strong "3.201,00" at bounding box center [981, 271] width 36 height 11
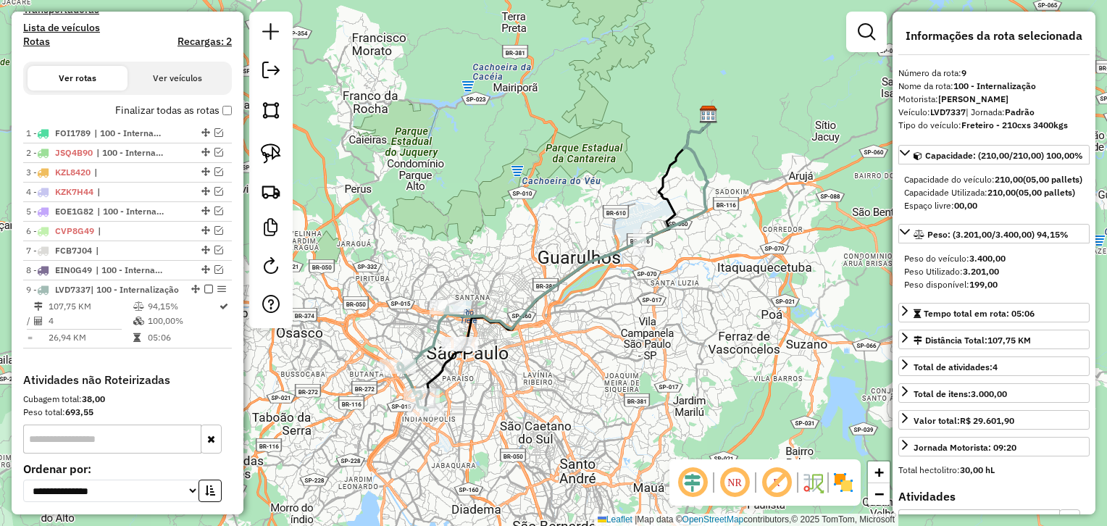
click at [979, 277] on strong "3.201,00" at bounding box center [981, 271] width 36 height 11
drag, startPoint x: 979, startPoint y: 310, endPoint x: 1021, endPoint y: 330, distance: 46.0
click at [1025, 297] on div "Peso do veículo: 3.400,00 Peso Utilizado: 3.201,00 Peso disponível: 199,00" at bounding box center [993, 271] width 191 height 51
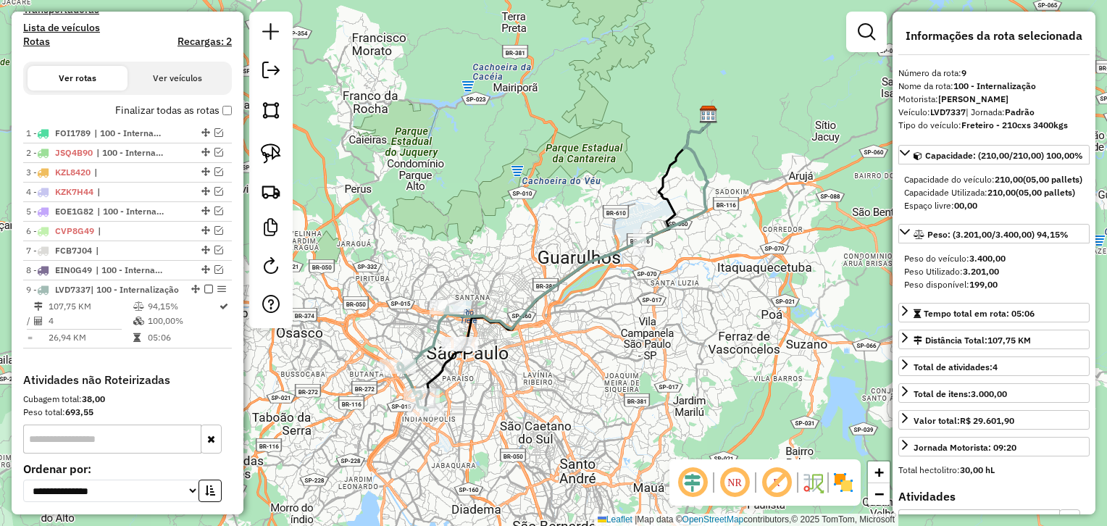
click at [967, 264] on span "Peso do veículo: 3.400,00" at bounding box center [954, 258] width 101 height 11
click at [979, 277] on strong "3.201,00" at bounding box center [981, 271] width 36 height 11
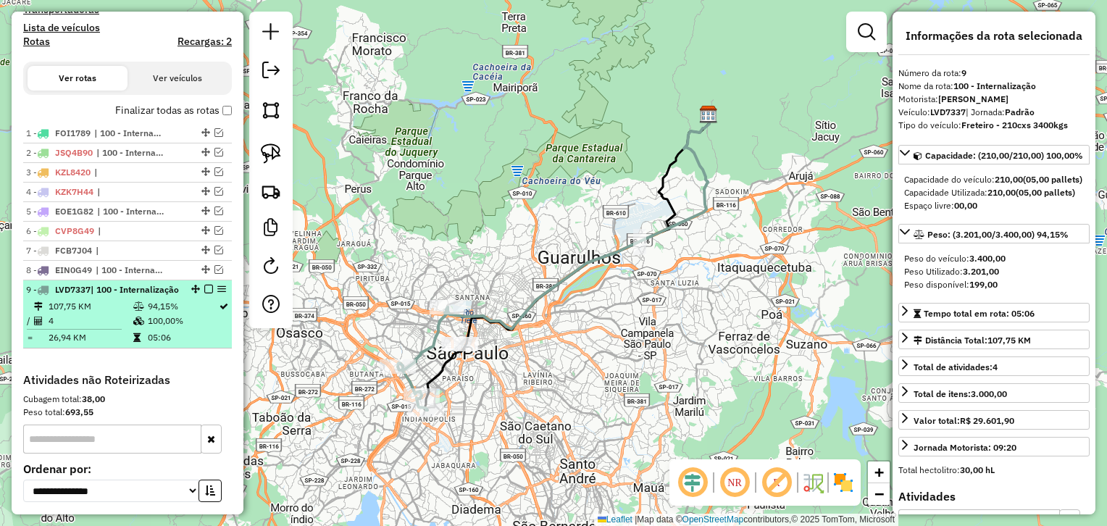
click at [204, 290] on em at bounding box center [208, 289] width 9 height 9
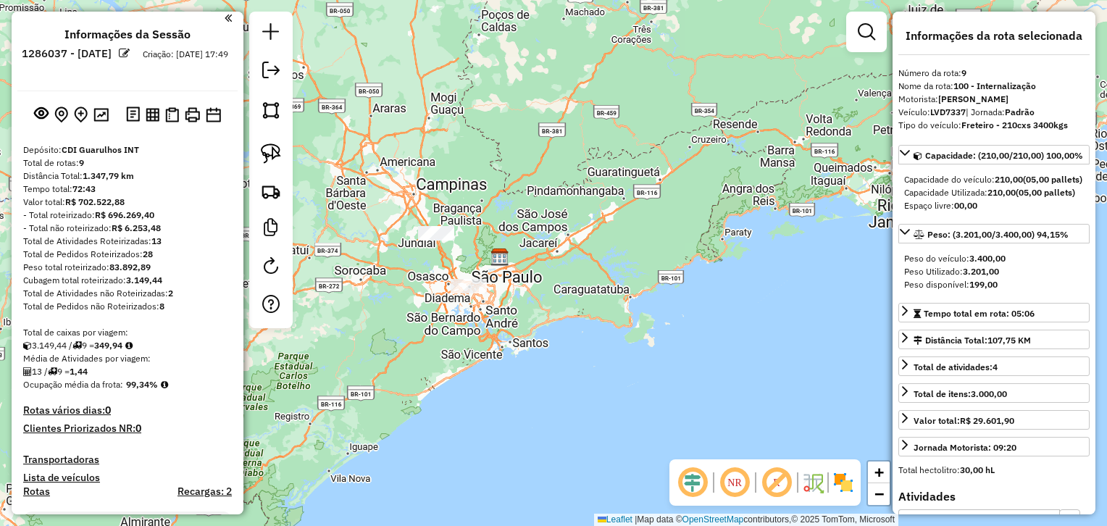
scroll to position [0, 0]
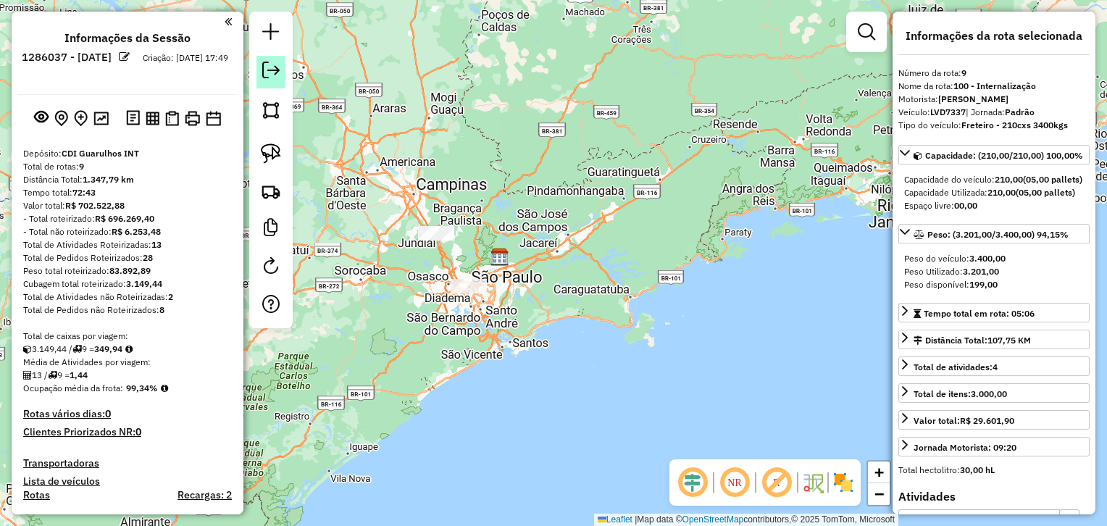
click at [275, 75] on em at bounding box center [270, 70] width 17 height 17
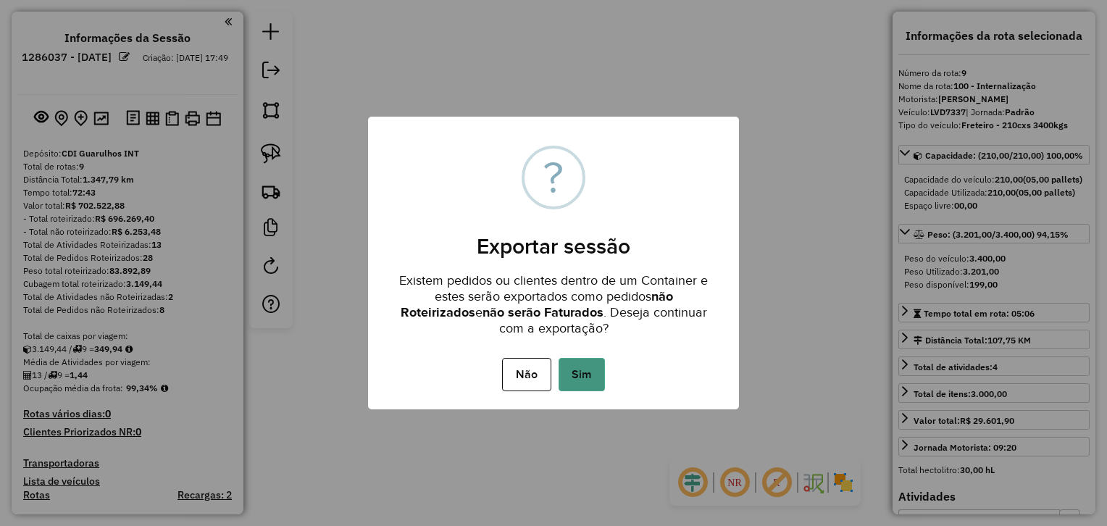
click at [594, 373] on button "Sim" at bounding box center [582, 374] width 46 height 33
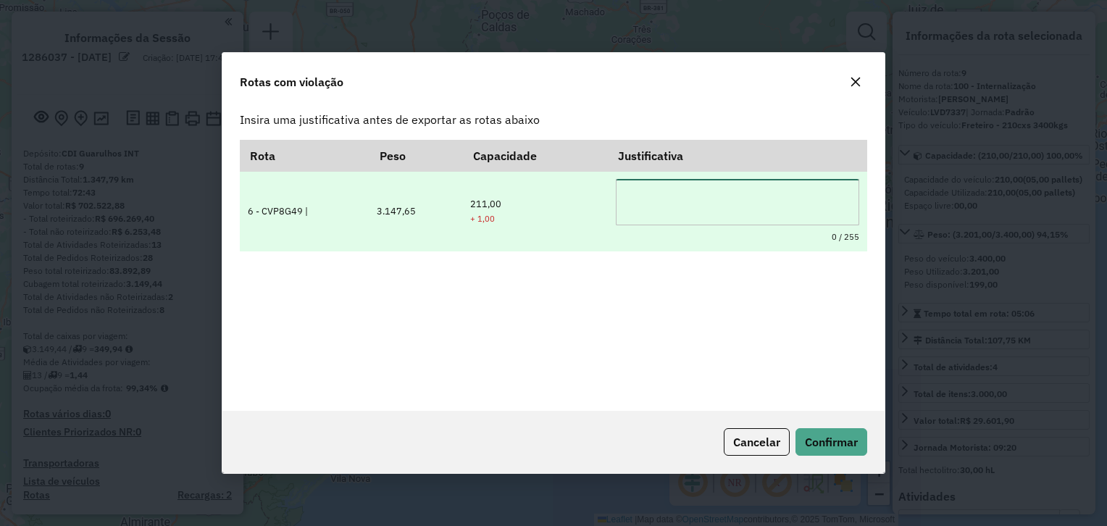
click at [671, 193] on textarea at bounding box center [738, 202] width 244 height 46
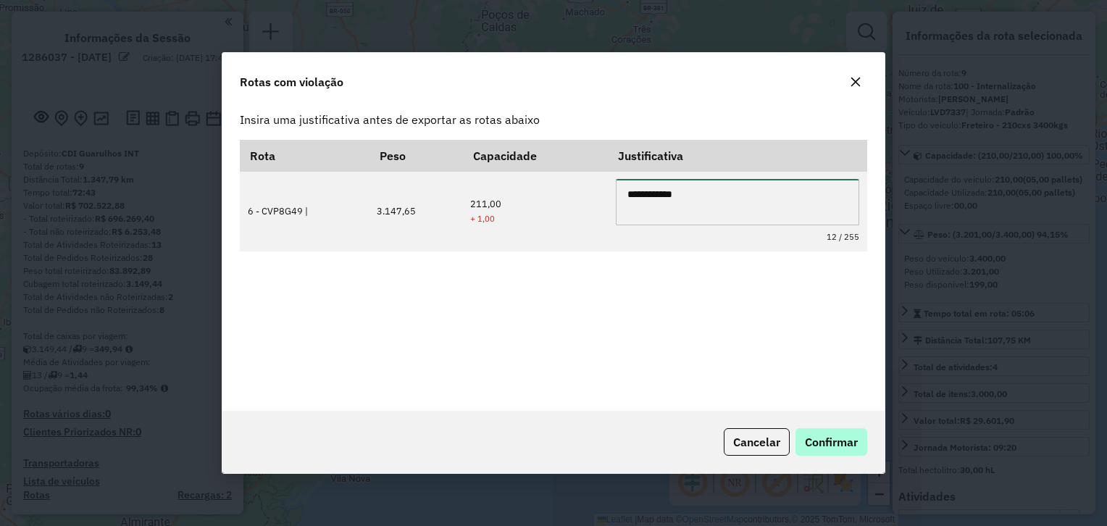
type textarea "**********"
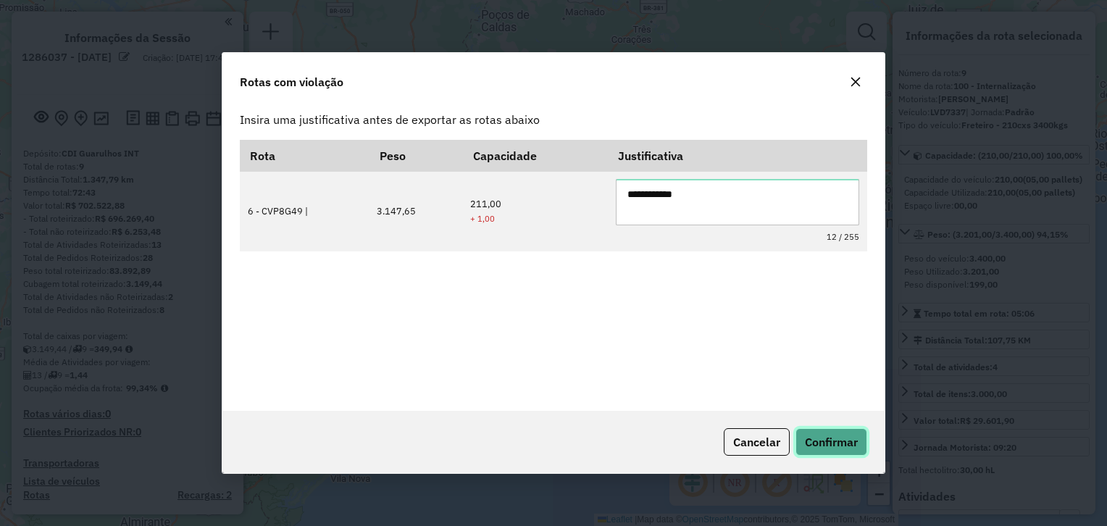
click at [807, 437] on span "Confirmar" at bounding box center [831, 442] width 53 height 14
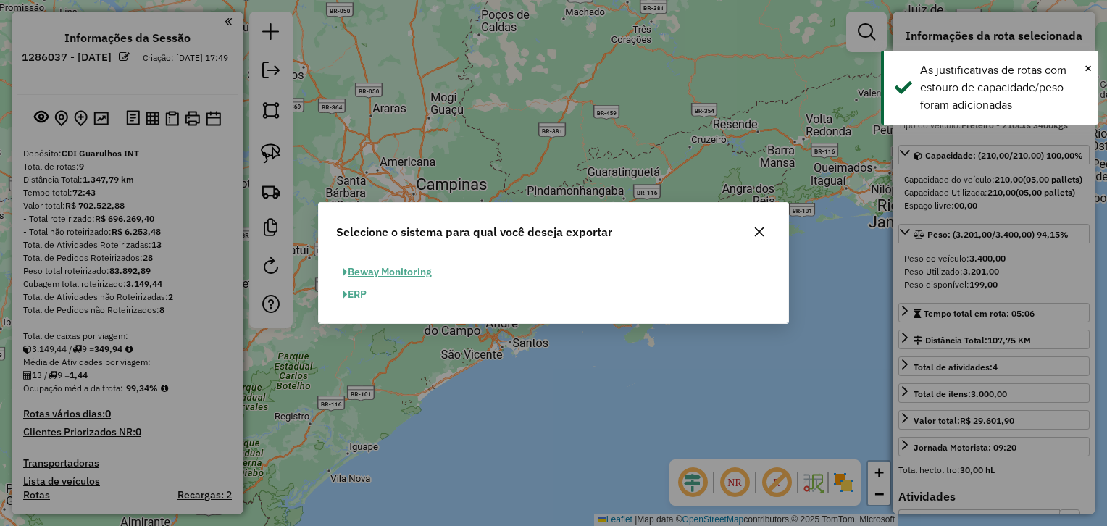
click at [358, 288] on button "ERP" at bounding box center [354, 294] width 37 height 22
select select "**"
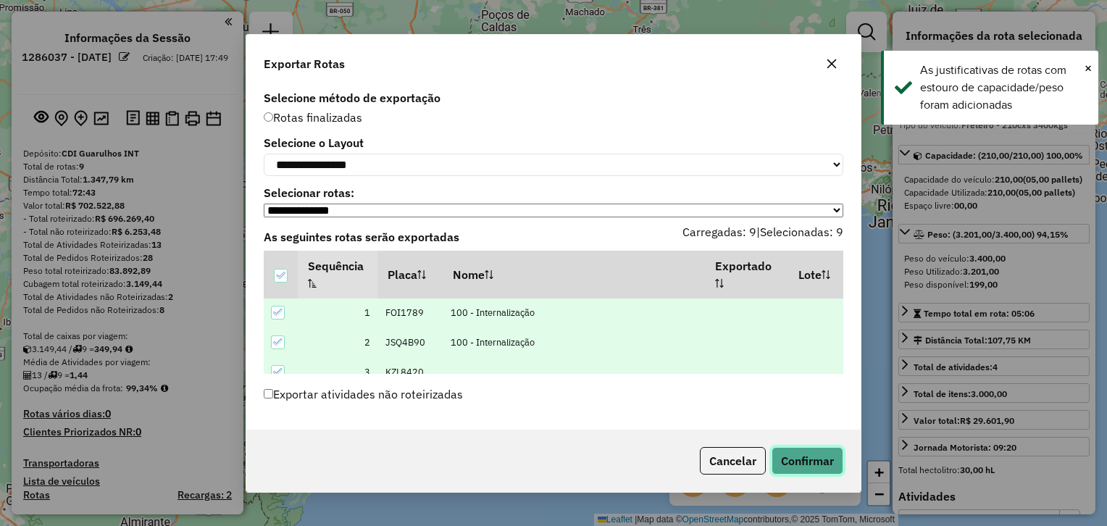
click at [807, 453] on button "Confirmar" at bounding box center [807, 461] width 72 height 28
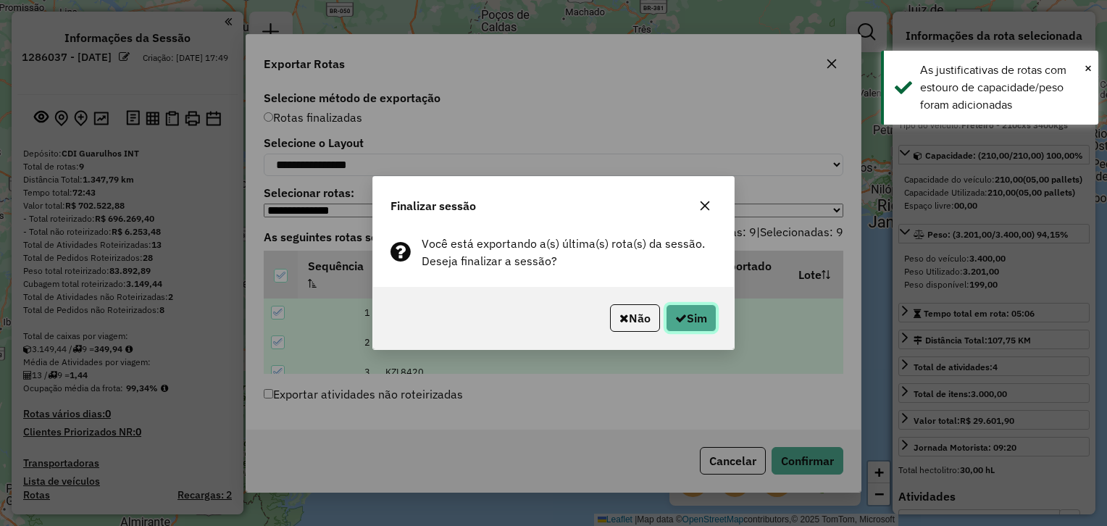
click at [700, 308] on button "Sim" at bounding box center [691, 318] width 51 height 28
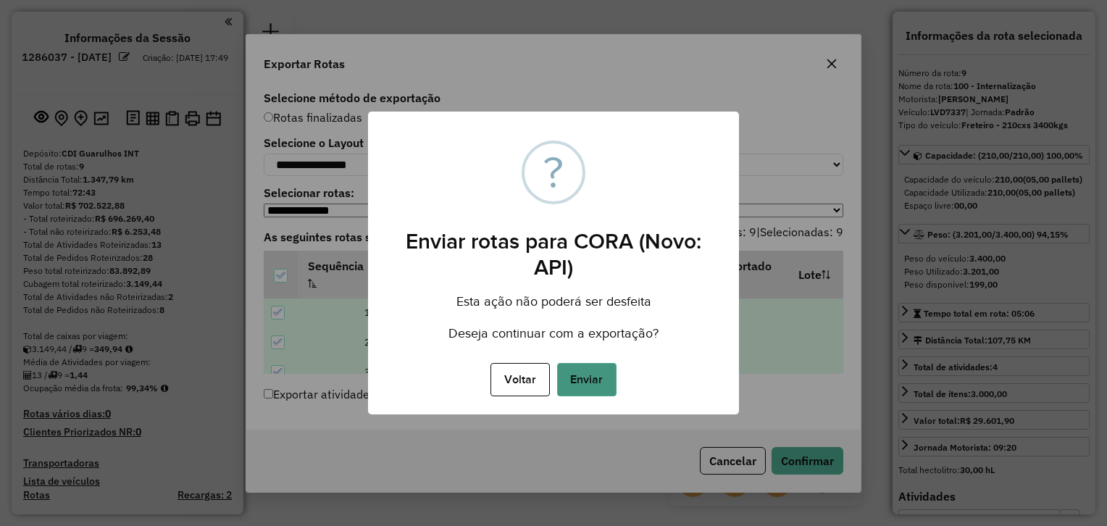
click at [585, 368] on button "Enviar" at bounding box center [586, 379] width 59 height 33
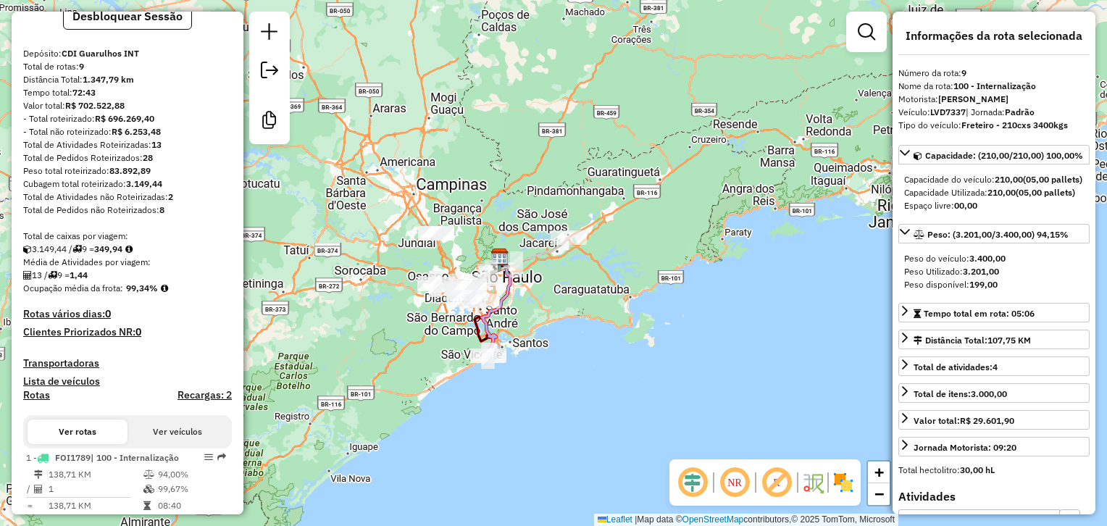
scroll to position [57, 0]
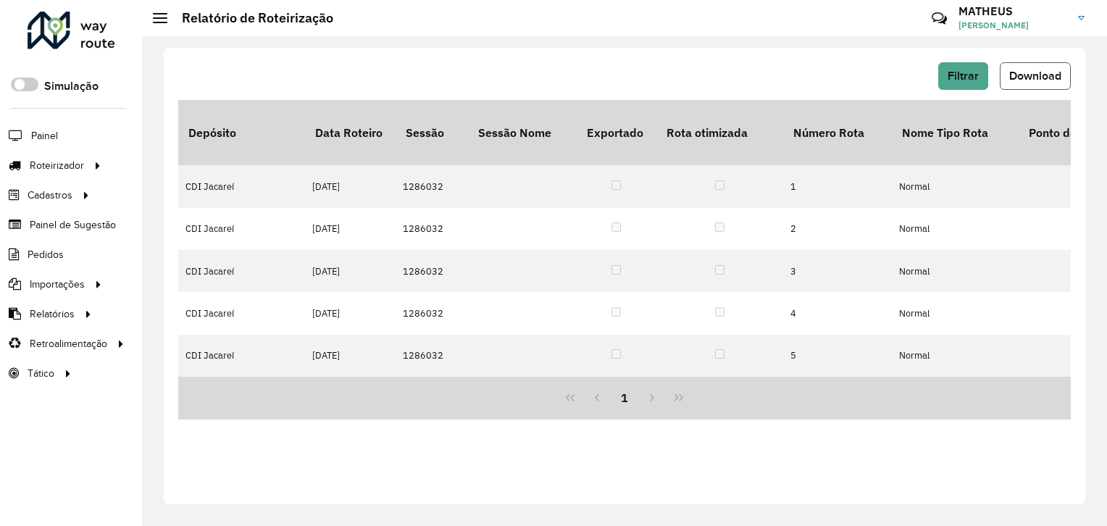
click at [1043, 77] on span "Download" at bounding box center [1035, 76] width 52 height 12
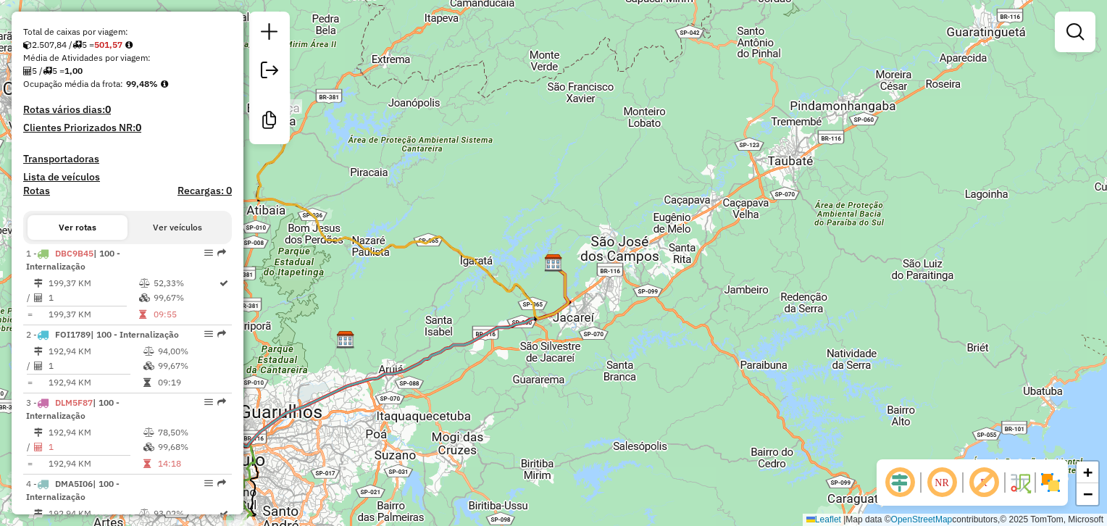
scroll to position [333, 0]
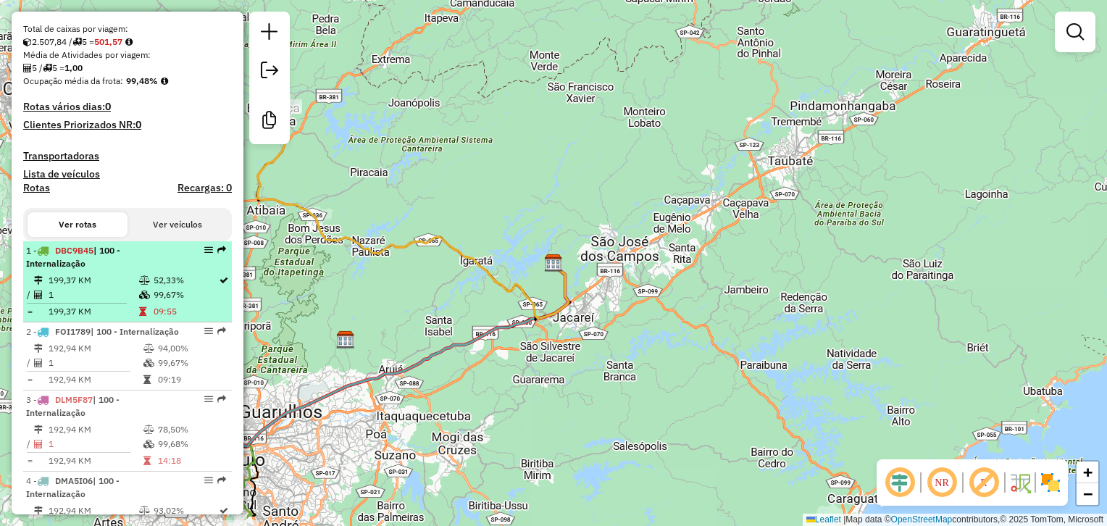
click at [156, 270] on div "1 - DBC9B45 | 100 - Internalização" at bounding box center [103, 257] width 154 height 26
select select "**********"
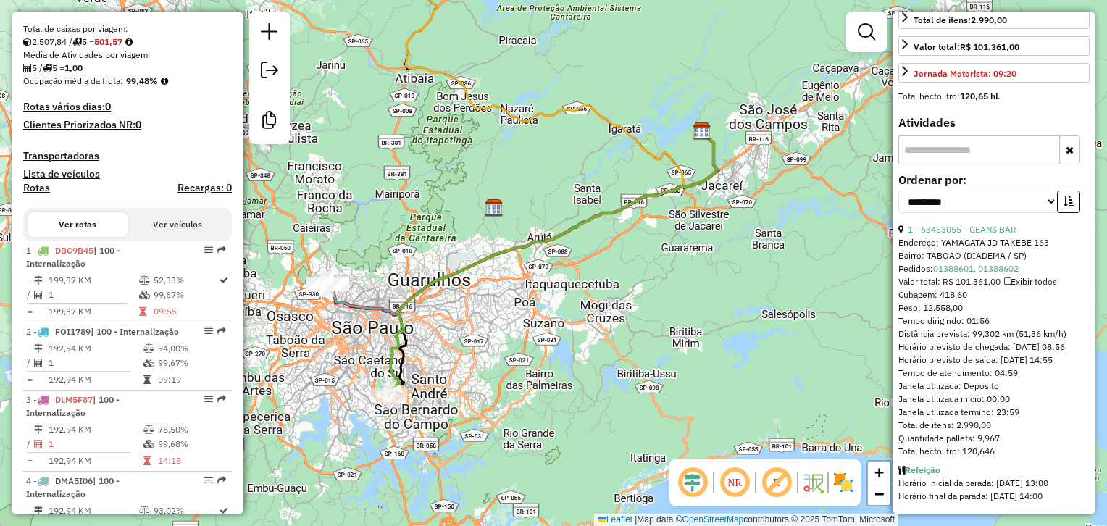
scroll to position [411, 0]
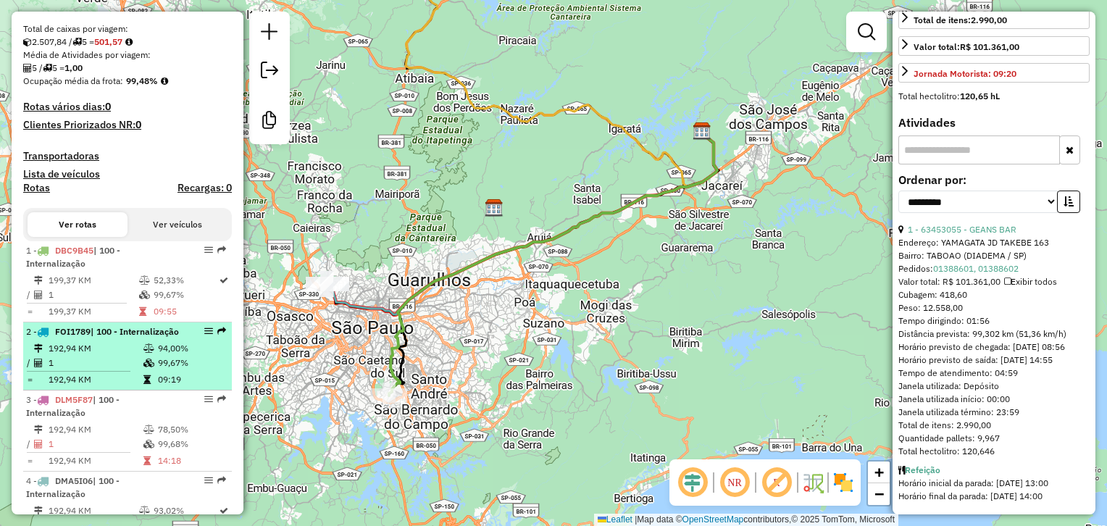
click at [141, 363] on li "2 - FOI1789 | 100 - Internalização 192,94 KM 94,00% / 1 99,67% = 192,94 KM 09:19" at bounding box center [127, 356] width 209 height 68
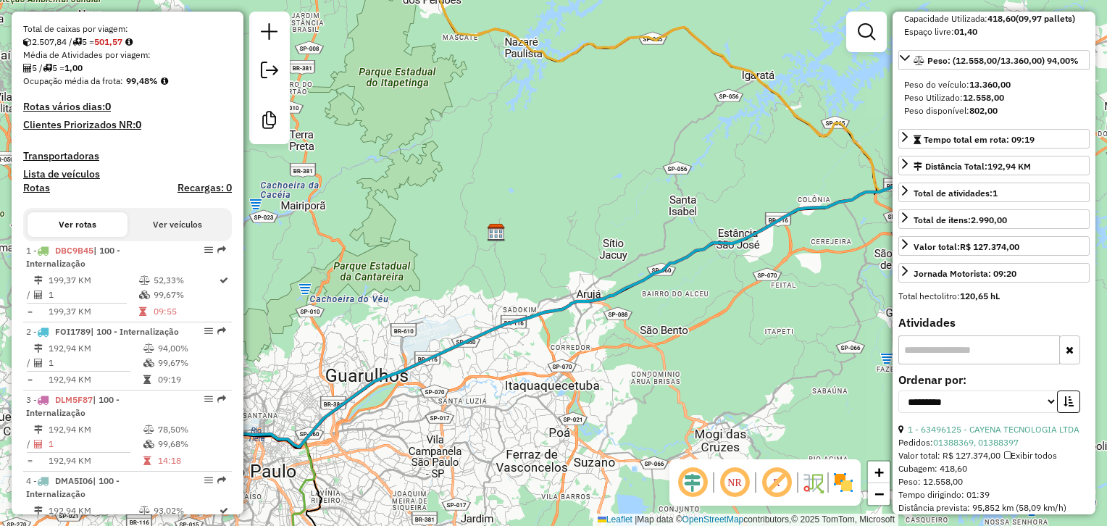
scroll to position [385, 0]
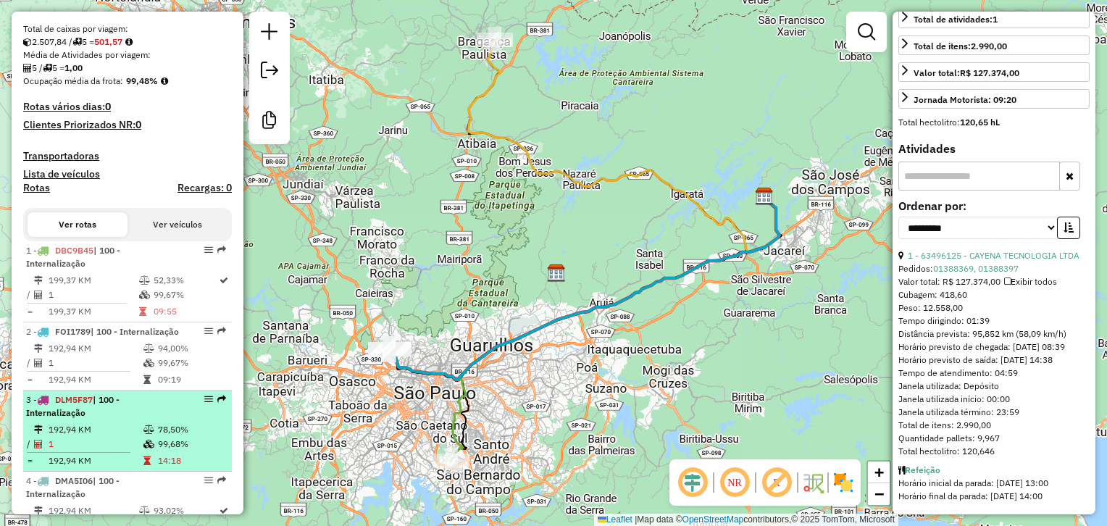
click at [133, 437] on td "192,94 KM" at bounding box center [95, 429] width 95 height 14
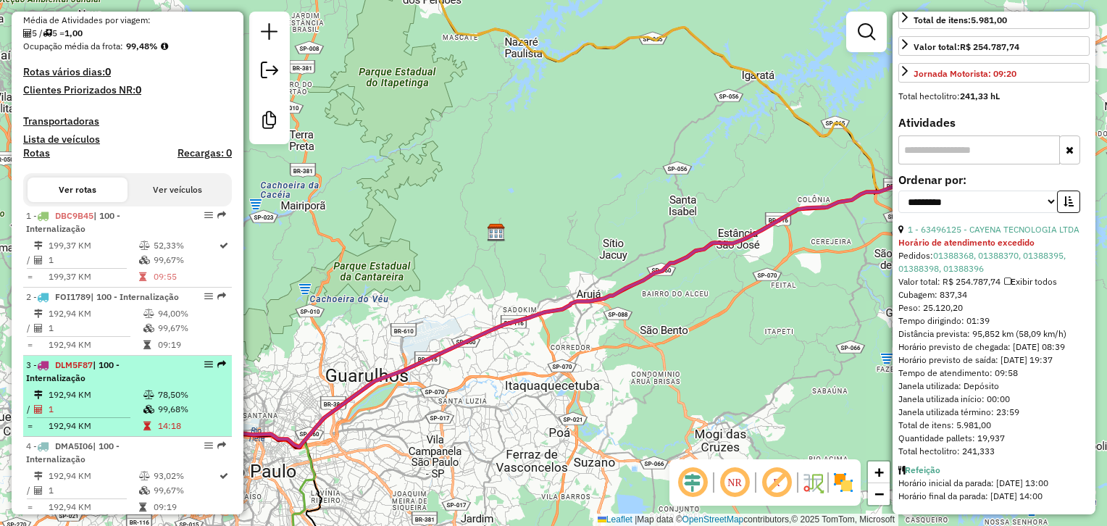
scroll to position [342, 0]
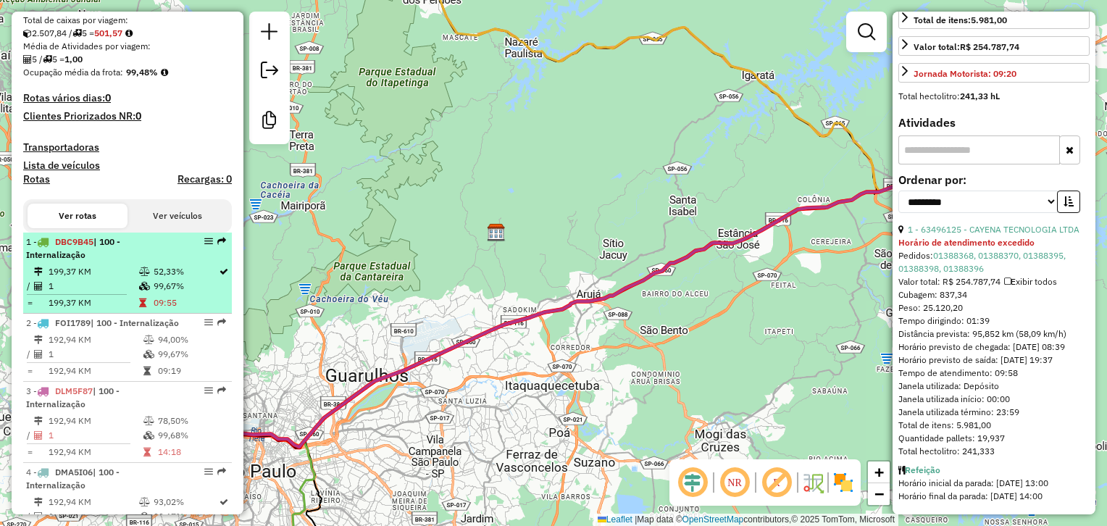
click at [107, 293] on td "1" at bounding box center [93, 286] width 91 height 14
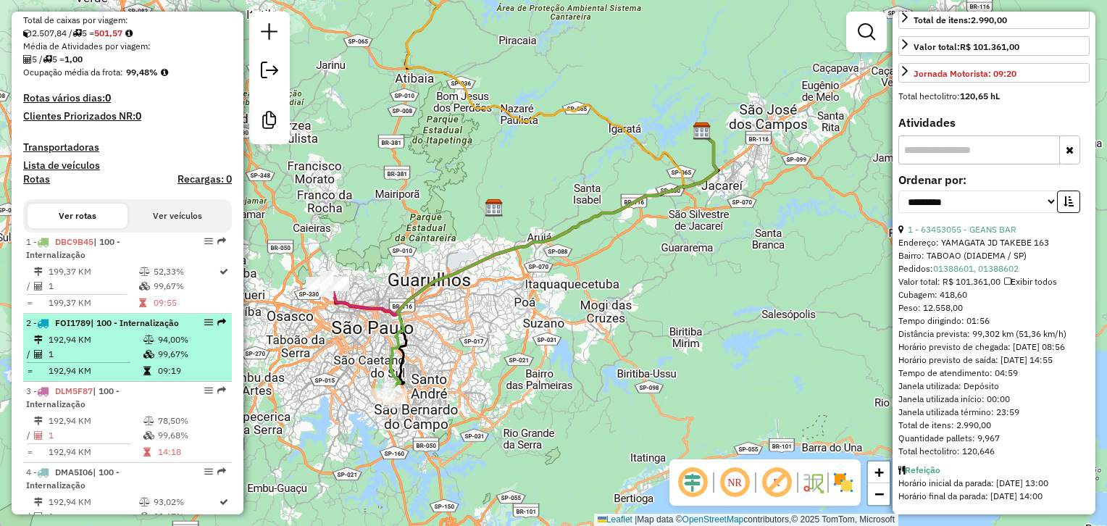
click at [123, 356] on li "2 - FOI1789 | 100 - Internalização 192,94 KM 94,00% / 1 99,67% = 192,94 KM 09:19" at bounding box center [127, 348] width 209 height 68
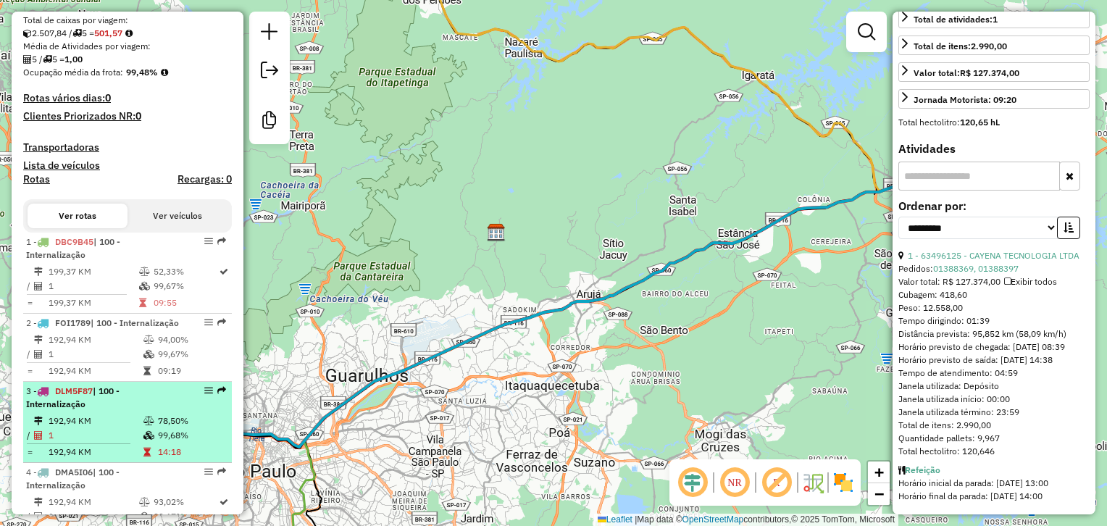
click at [112, 436] on li "3 - DLM5F87 | 100 - Internalização 192,94 KM 78,50% / 1 99,68% = 192,94 KM 14:18" at bounding box center [127, 422] width 209 height 81
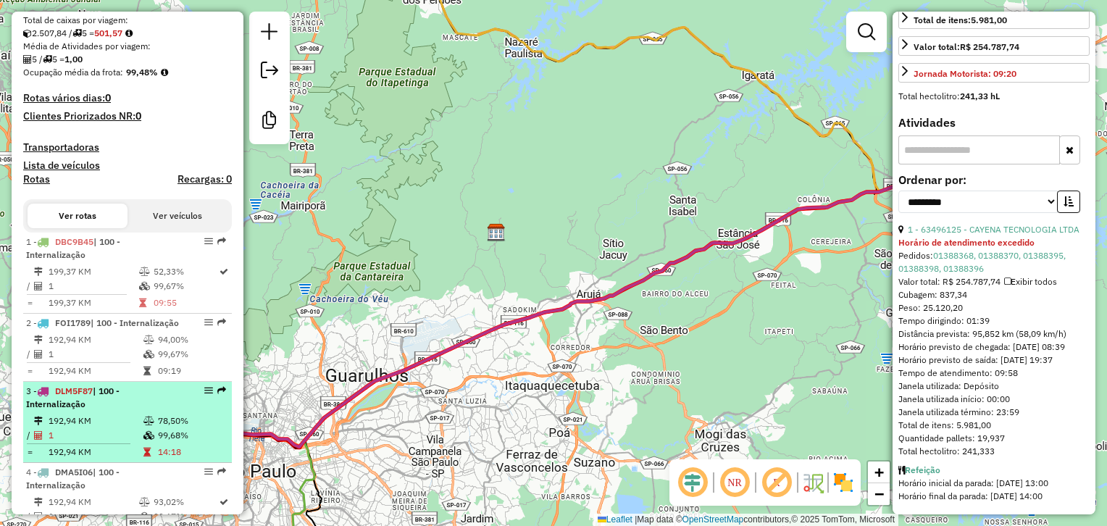
scroll to position [391, 0]
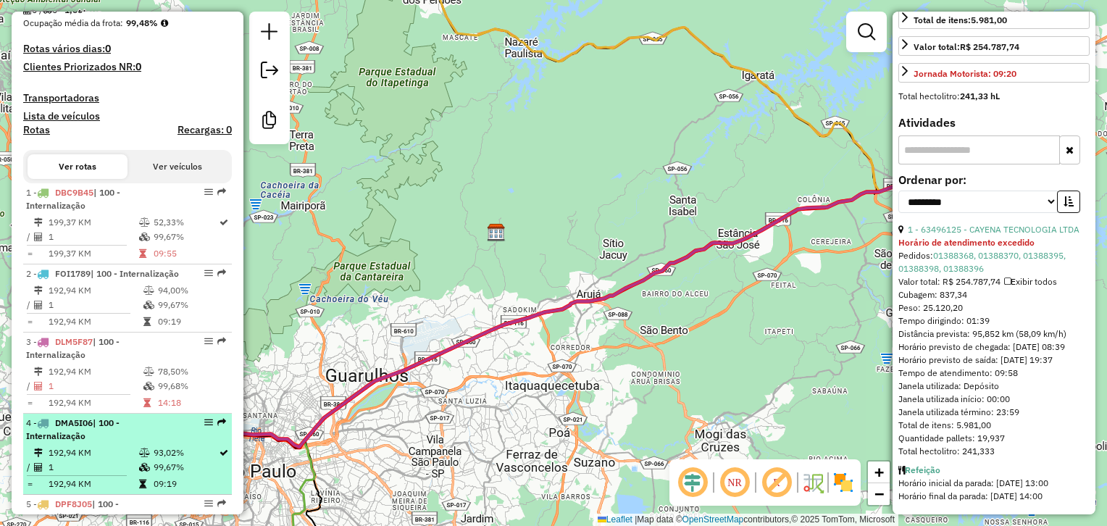
click at [114, 474] on td "1" at bounding box center [93, 467] width 91 height 14
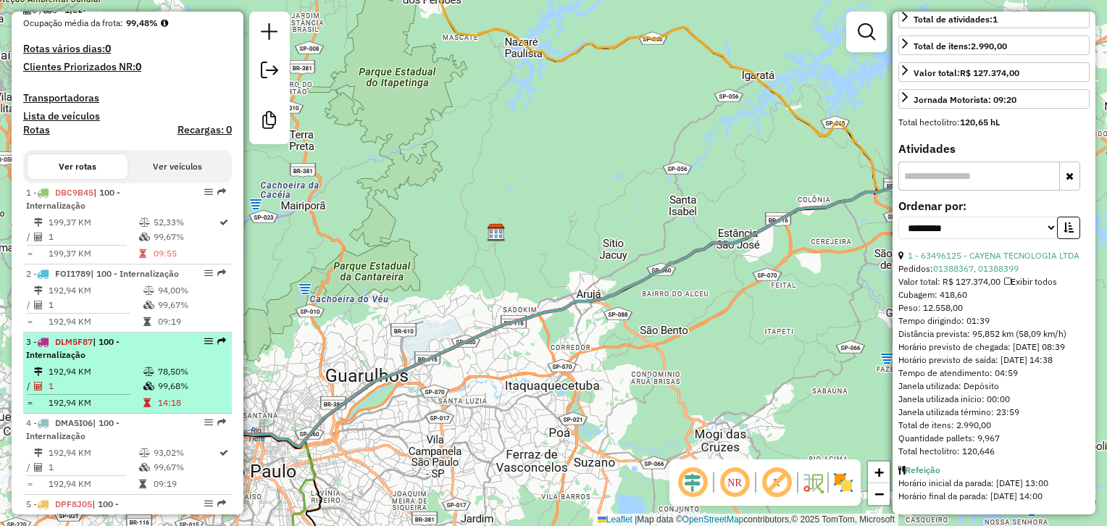
scroll to position [501, 0]
